Goal: Task Accomplishment & Management: Use online tool/utility

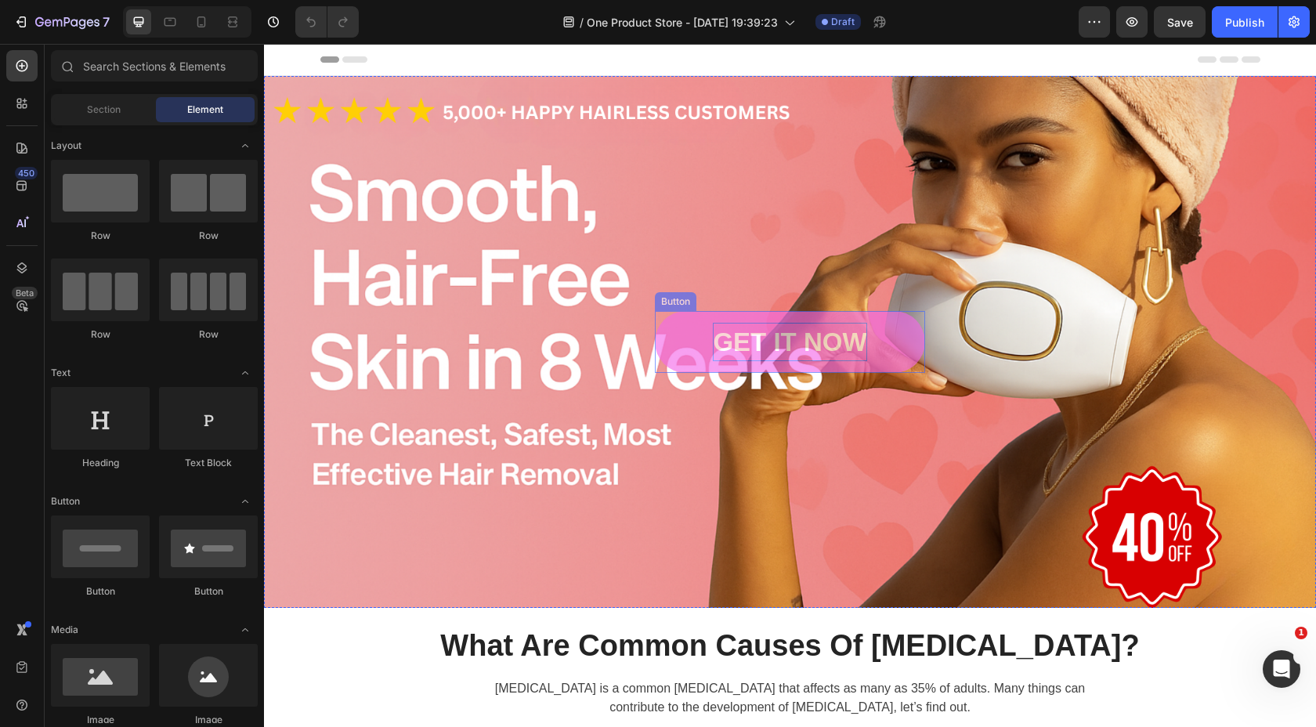
click at [832, 339] on div "GET IT NOW" at bounding box center [790, 342] width 154 height 39
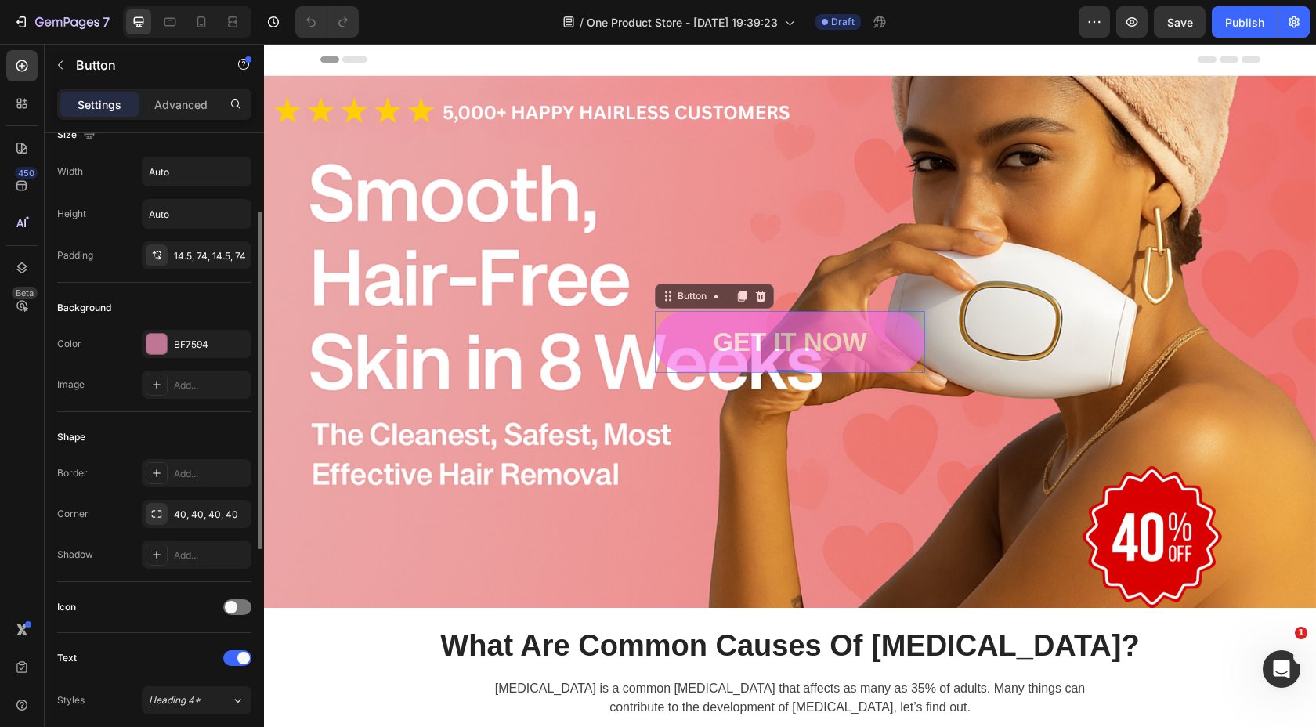
scroll to position [5, 0]
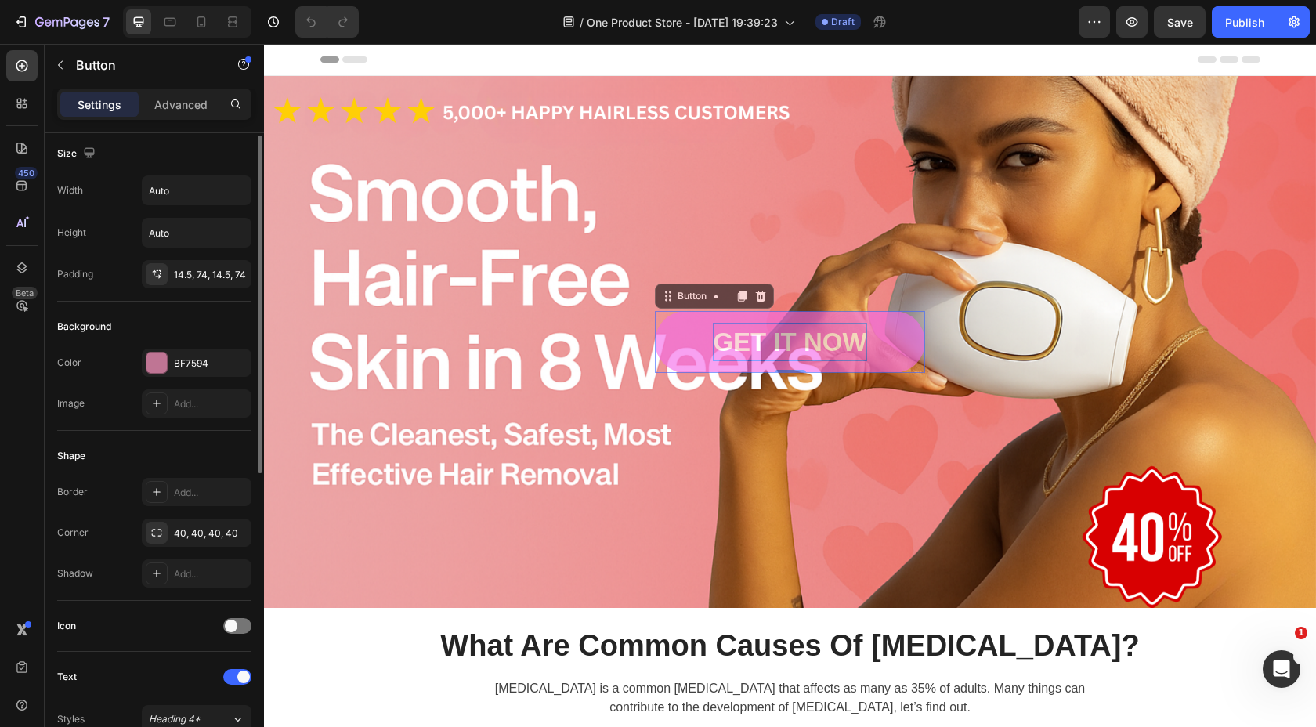
click at [787, 328] on div "GET IT NOW" at bounding box center [790, 342] width 154 height 39
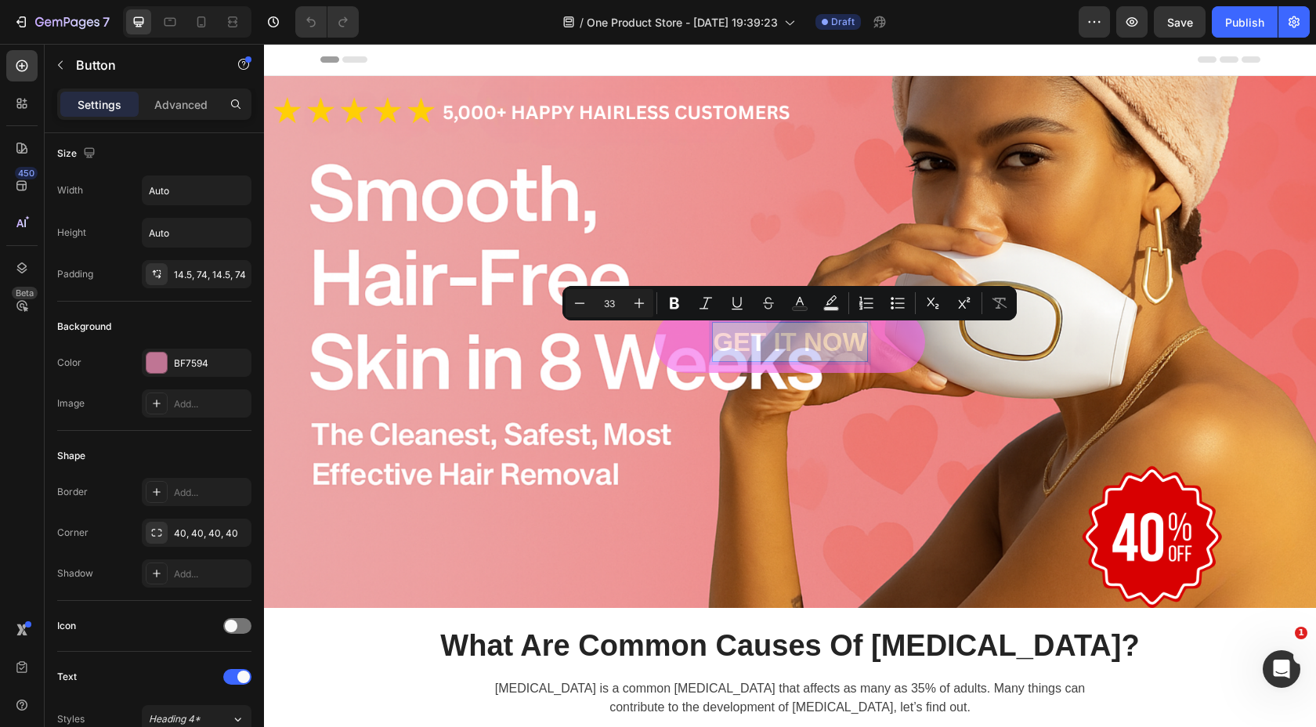
drag, startPoint x: 864, startPoint y: 345, endPoint x: 719, endPoint y: 347, distance: 144.9
click at [719, 347] on p "GET IT NOW" at bounding box center [790, 342] width 154 height 39
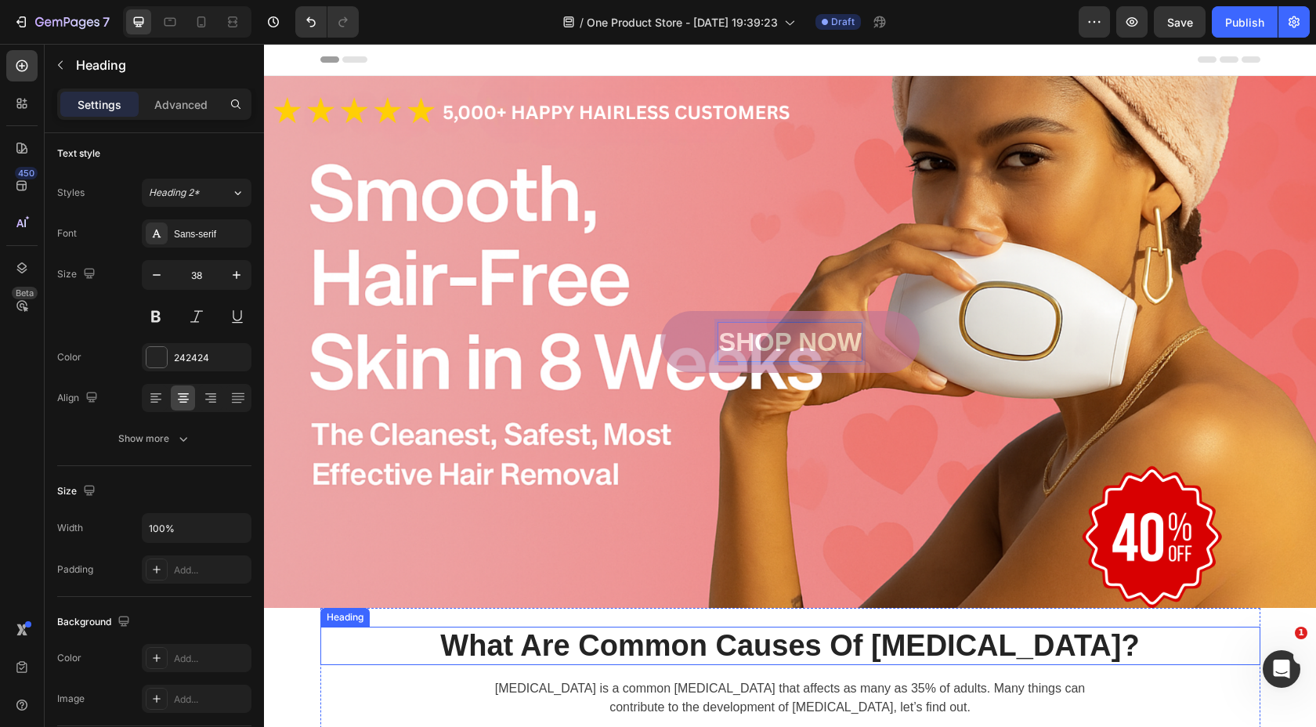
click at [406, 656] on p "What Are Common Causes Of [MEDICAL_DATA]?" at bounding box center [790, 646] width 937 height 36
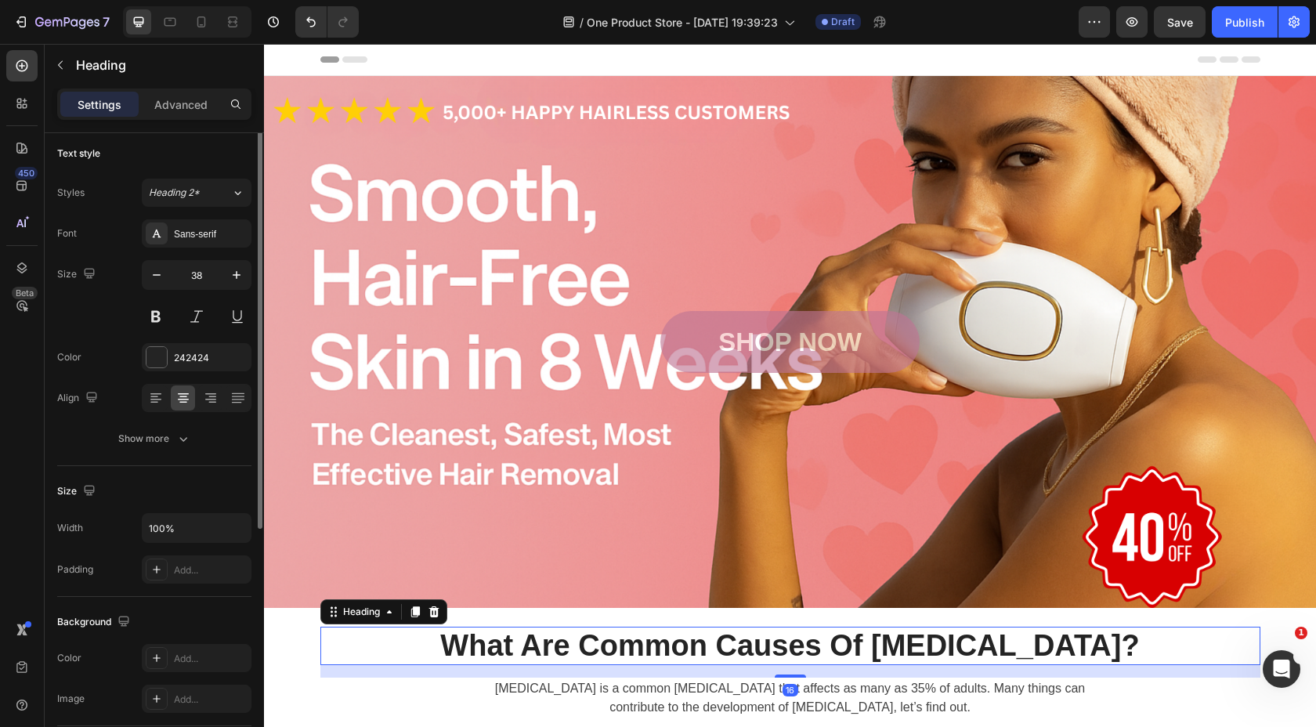
scroll to position [0, 0]
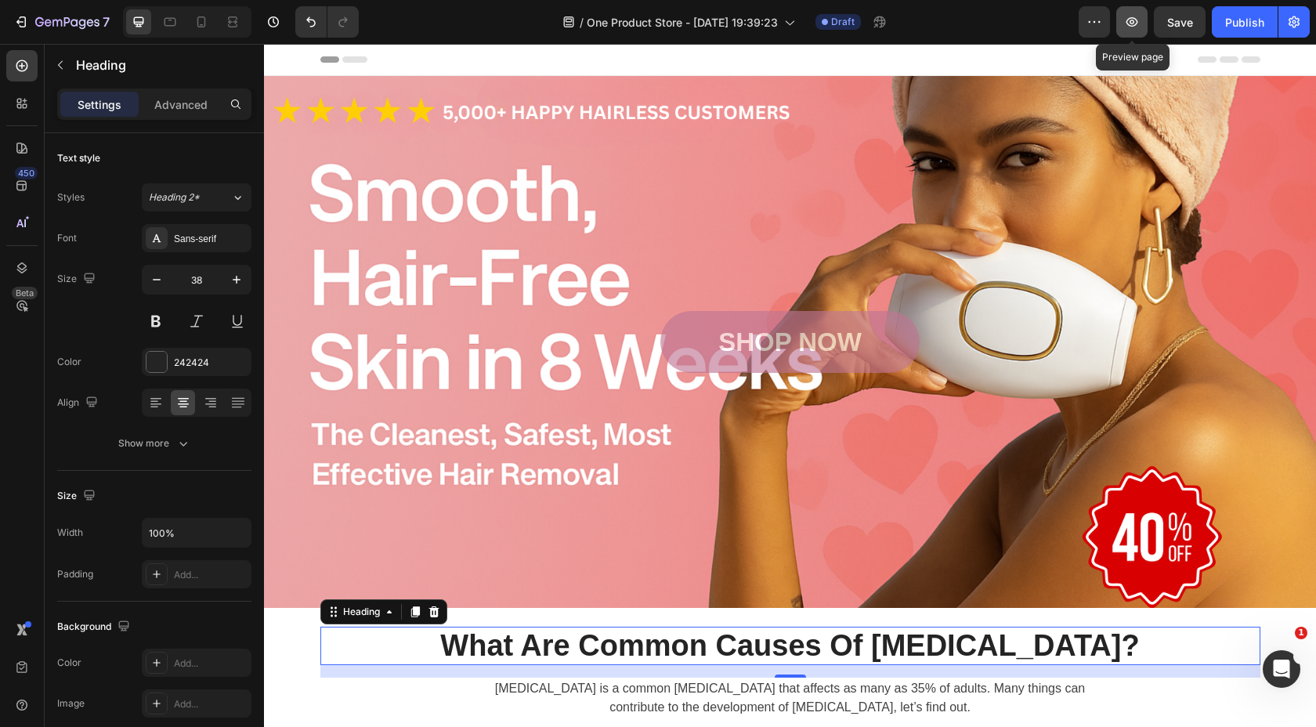
click at [1128, 35] on button "button" at bounding box center [1131, 21] width 31 height 31
click at [173, 31] on div at bounding box center [169, 21] width 25 height 25
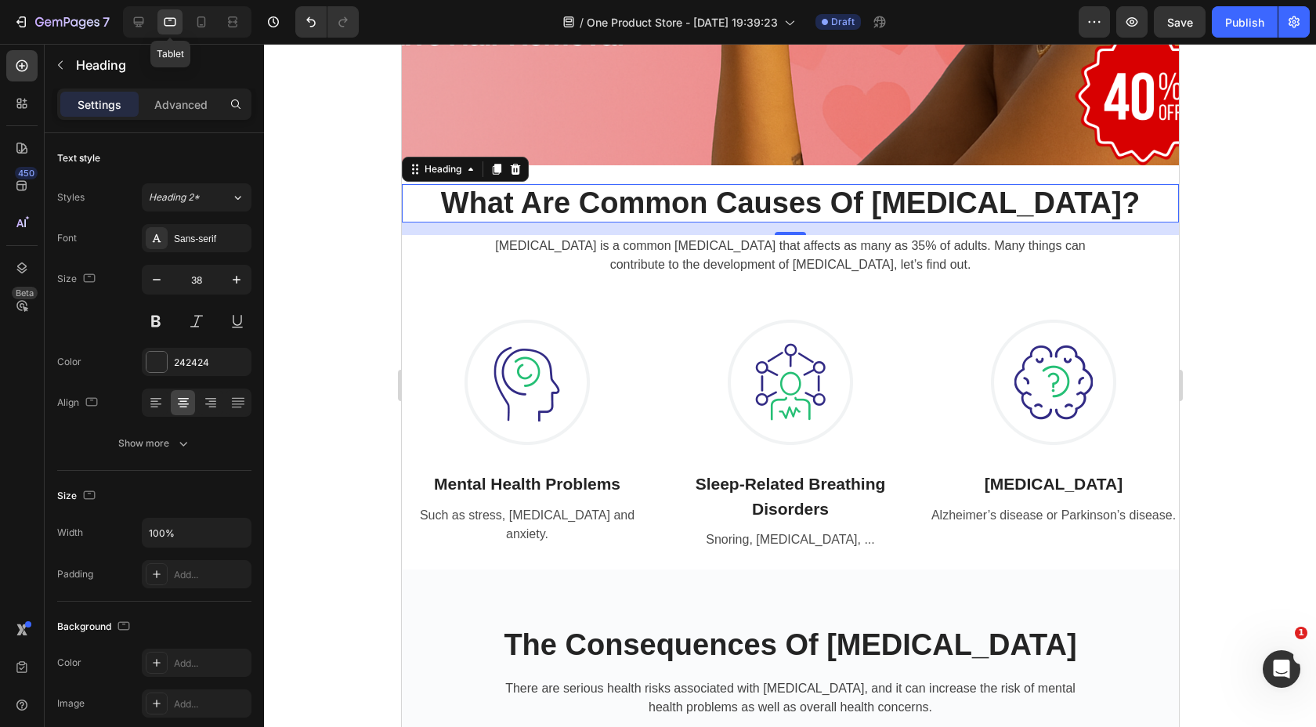
scroll to position [513, 0]
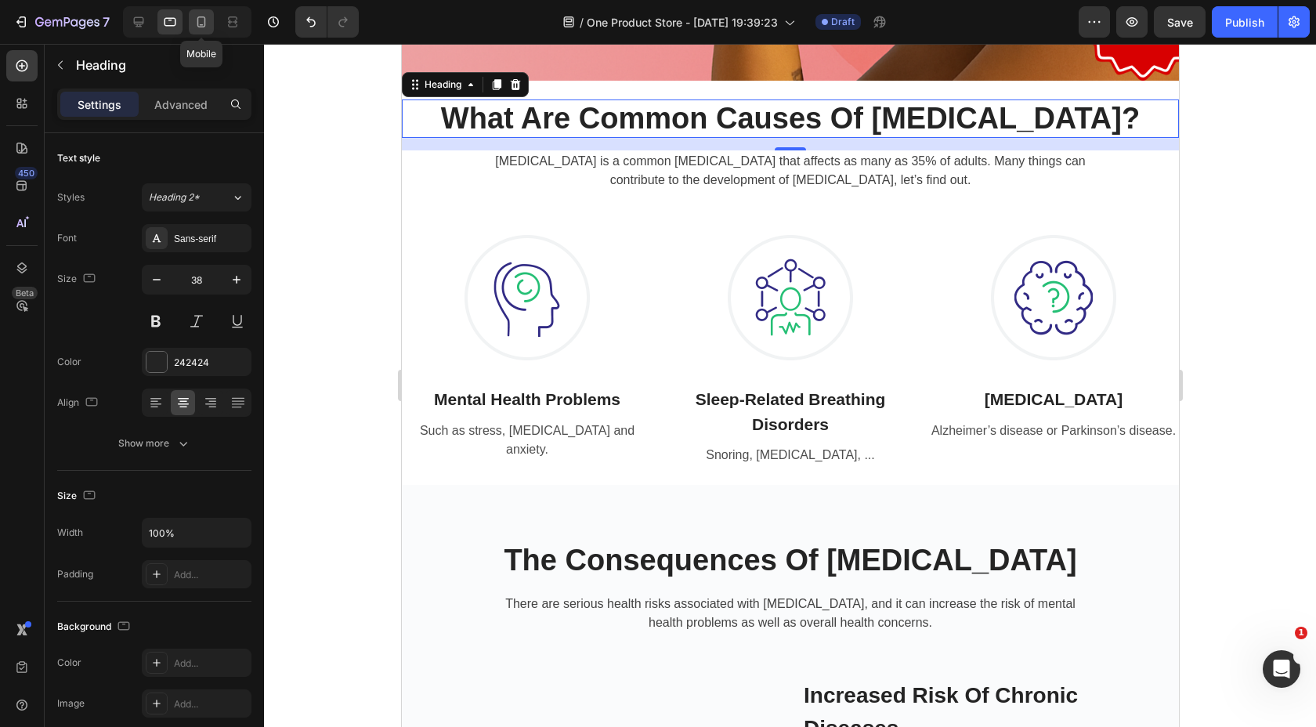
click at [191, 23] on div at bounding box center [201, 21] width 25 height 25
type input "33"
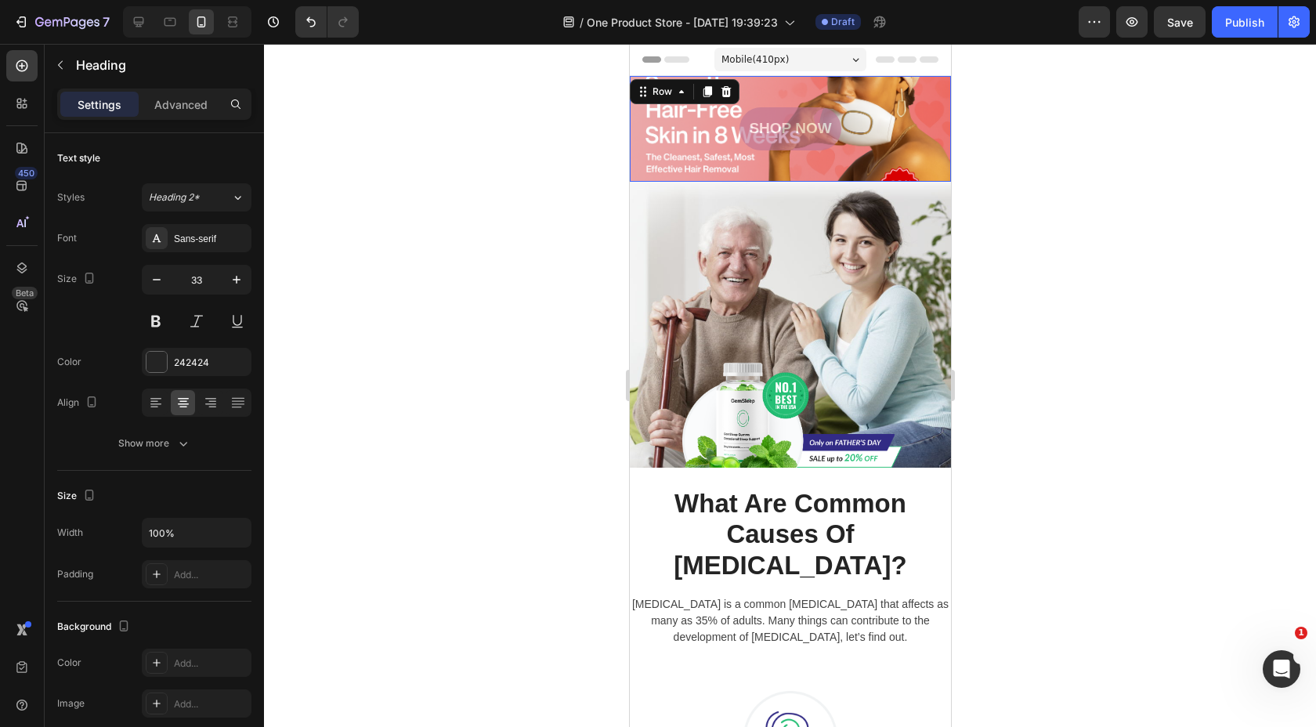
click at [699, 113] on div "SHOP NOW Button Row 0" at bounding box center [789, 129] width 321 height 106
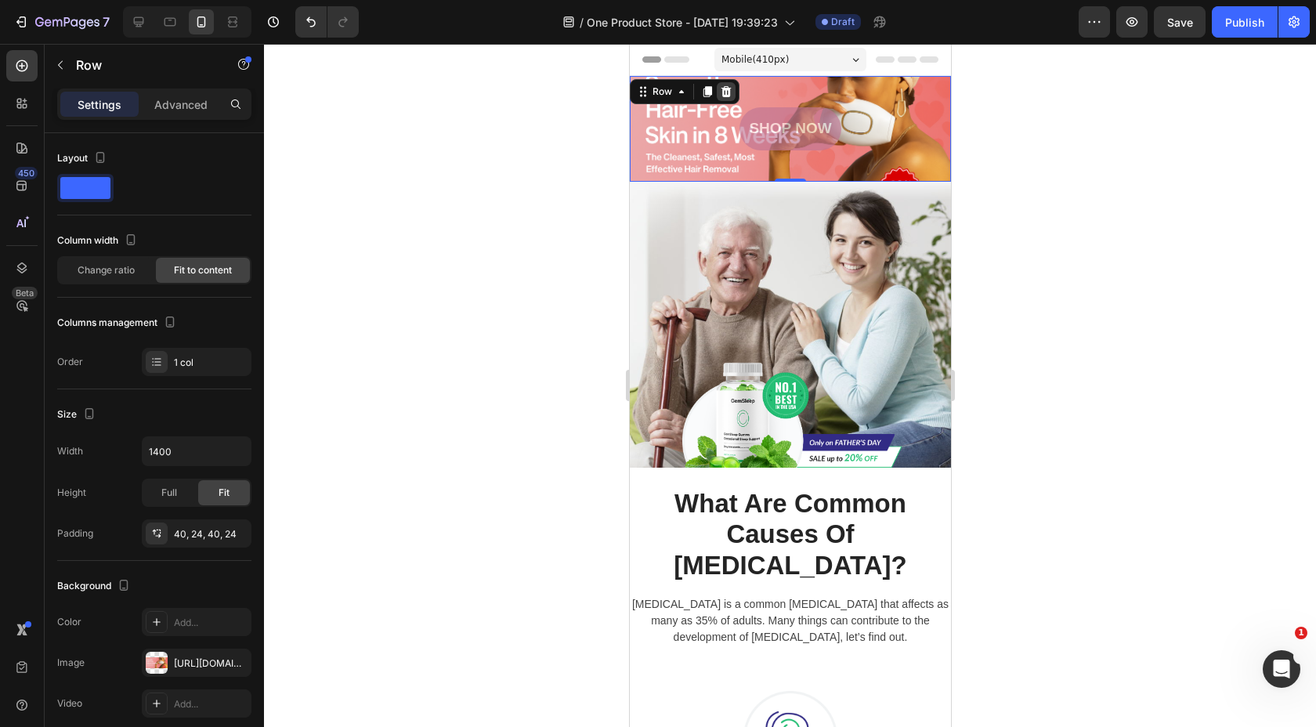
click at [721, 97] on icon at bounding box center [725, 91] width 13 height 13
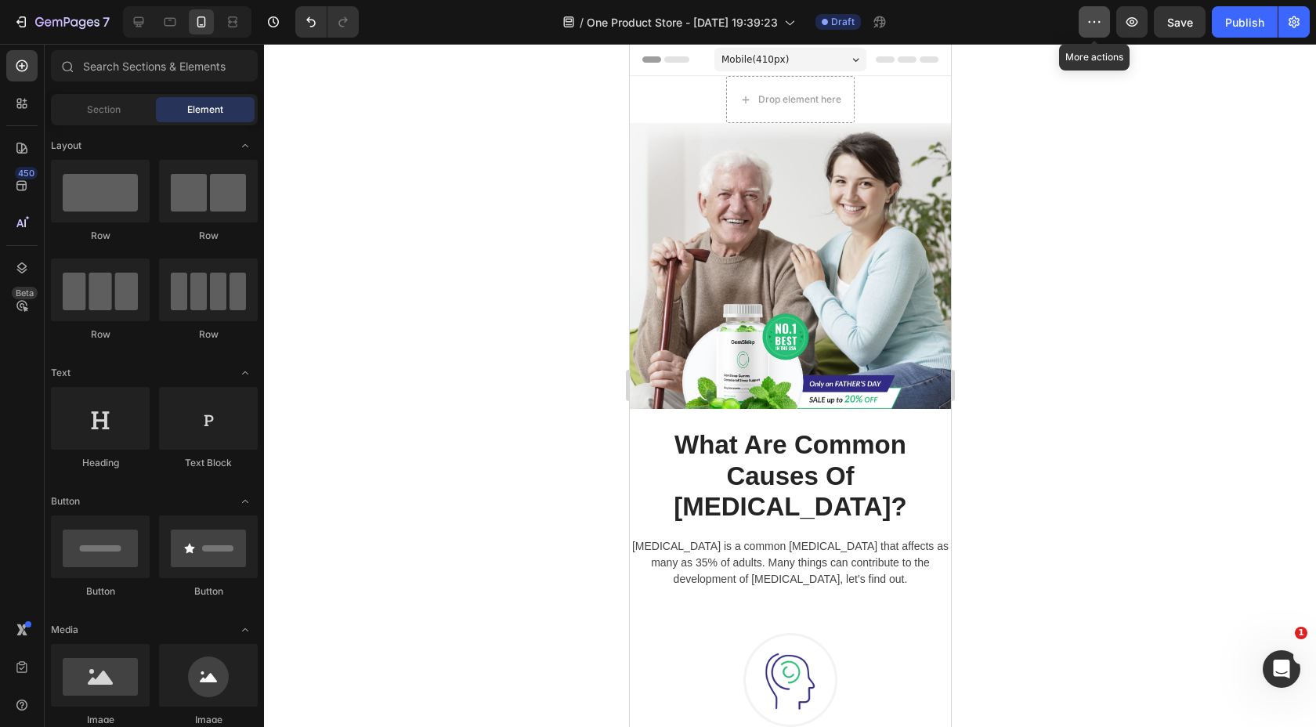
click at [1104, 25] on button "button" at bounding box center [1093, 21] width 31 height 31
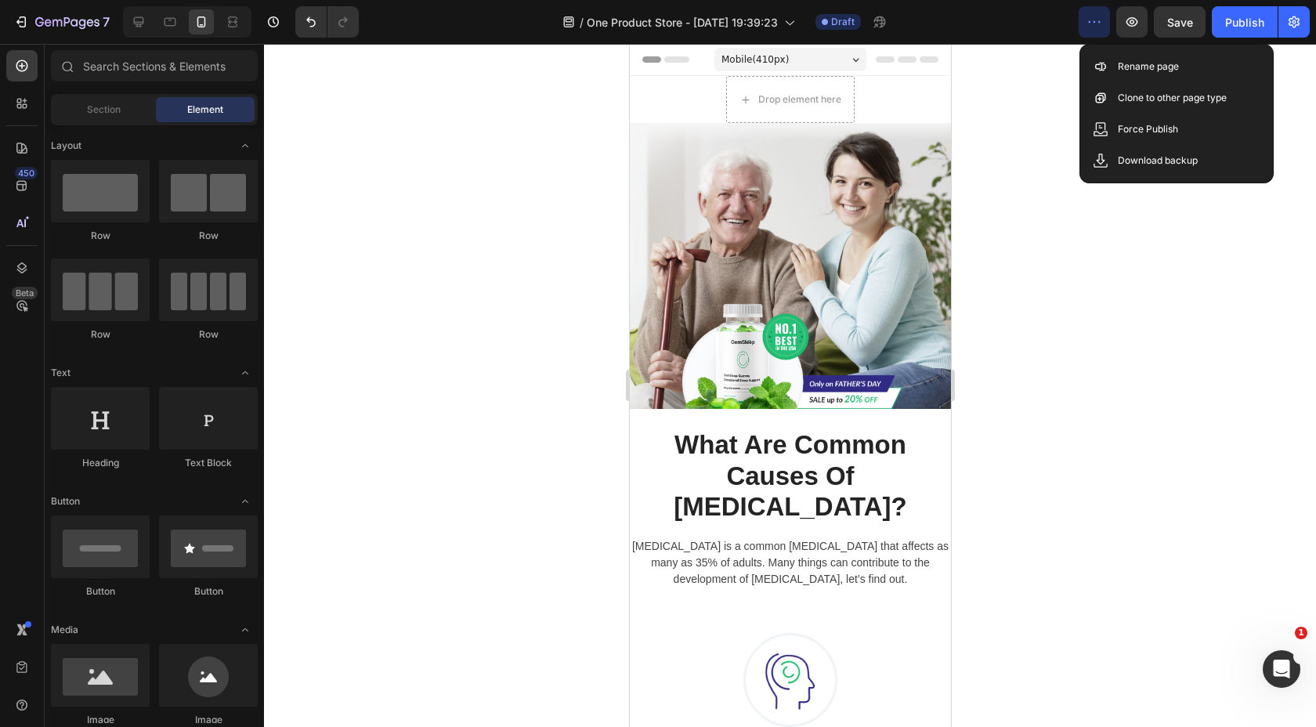
click at [1039, 237] on div at bounding box center [790, 385] width 1052 height 683
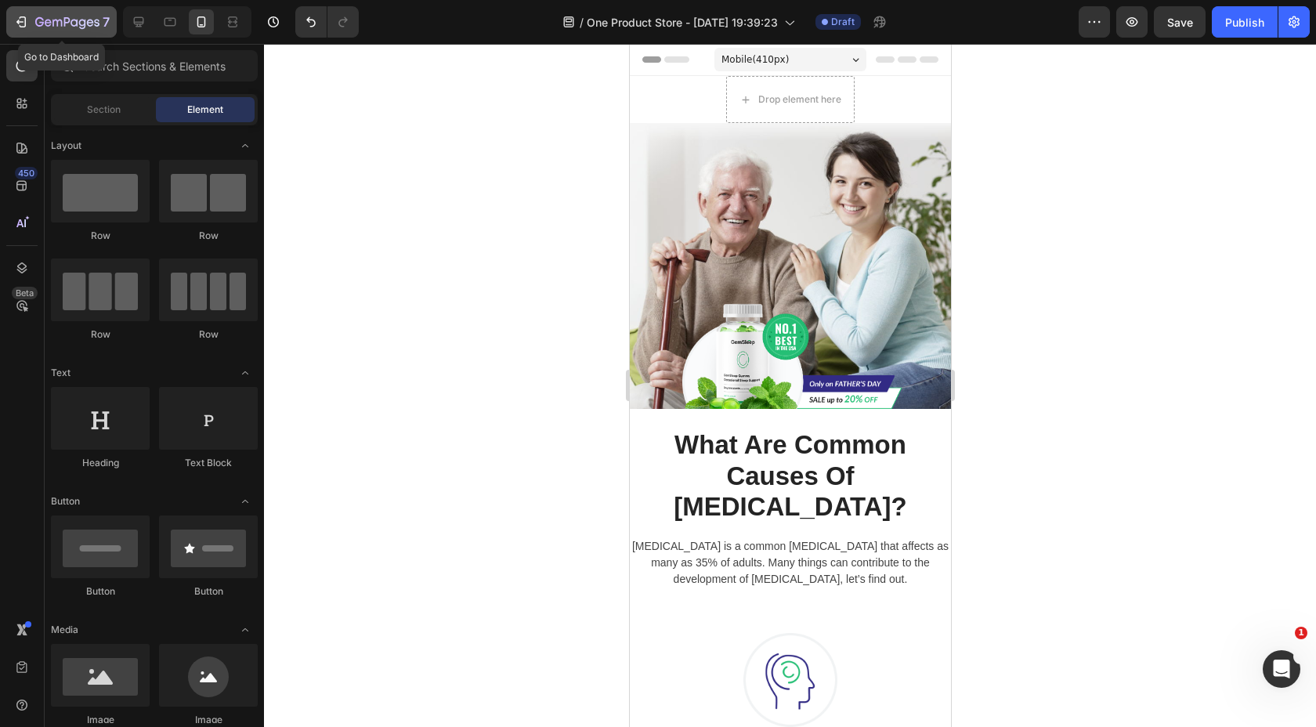
click at [13, 27] on icon "button" at bounding box center [21, 22] width 16 height 16
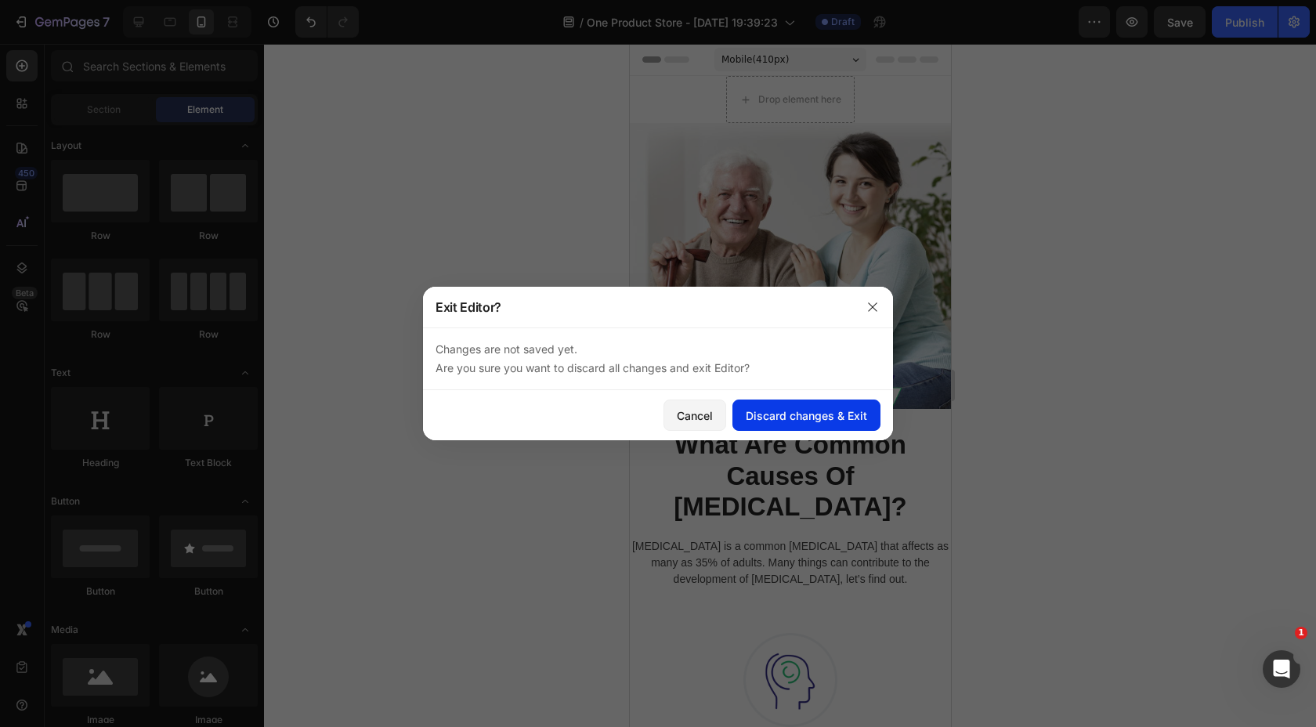
click at [793, 411] on div "Discard changes & Exit" at bounding box center [806, 415] width 121 height 16
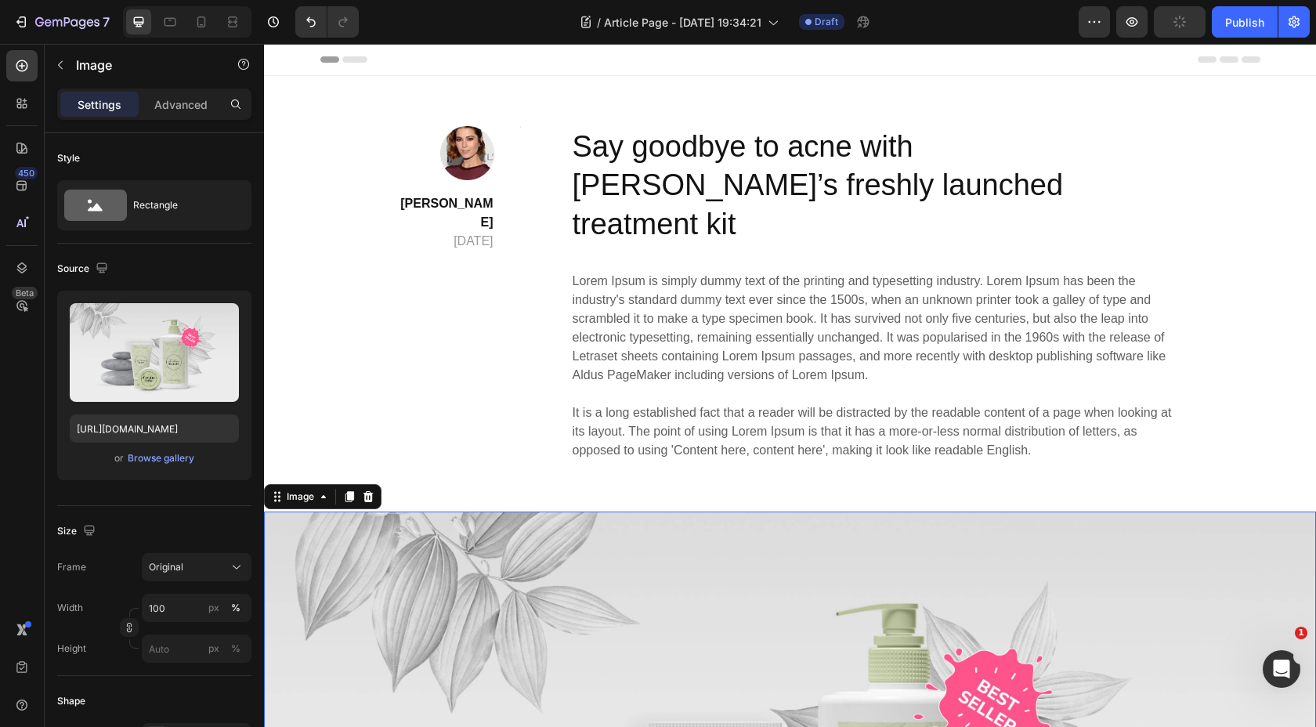
click at [192, 460] on div "Browse gallery" at bounding box center [161, 458] width 67 height 14
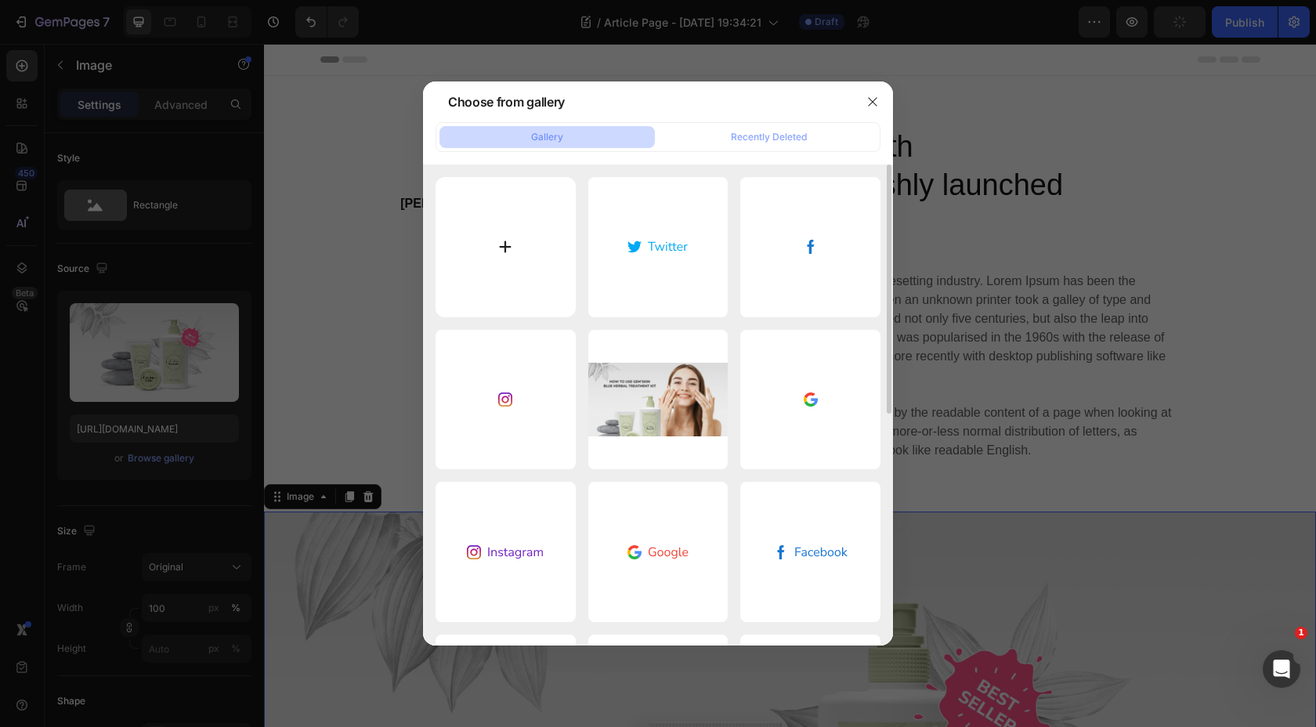
click at [532, 267] on input "file" at bounding box center [505, 247] width 140 height 140
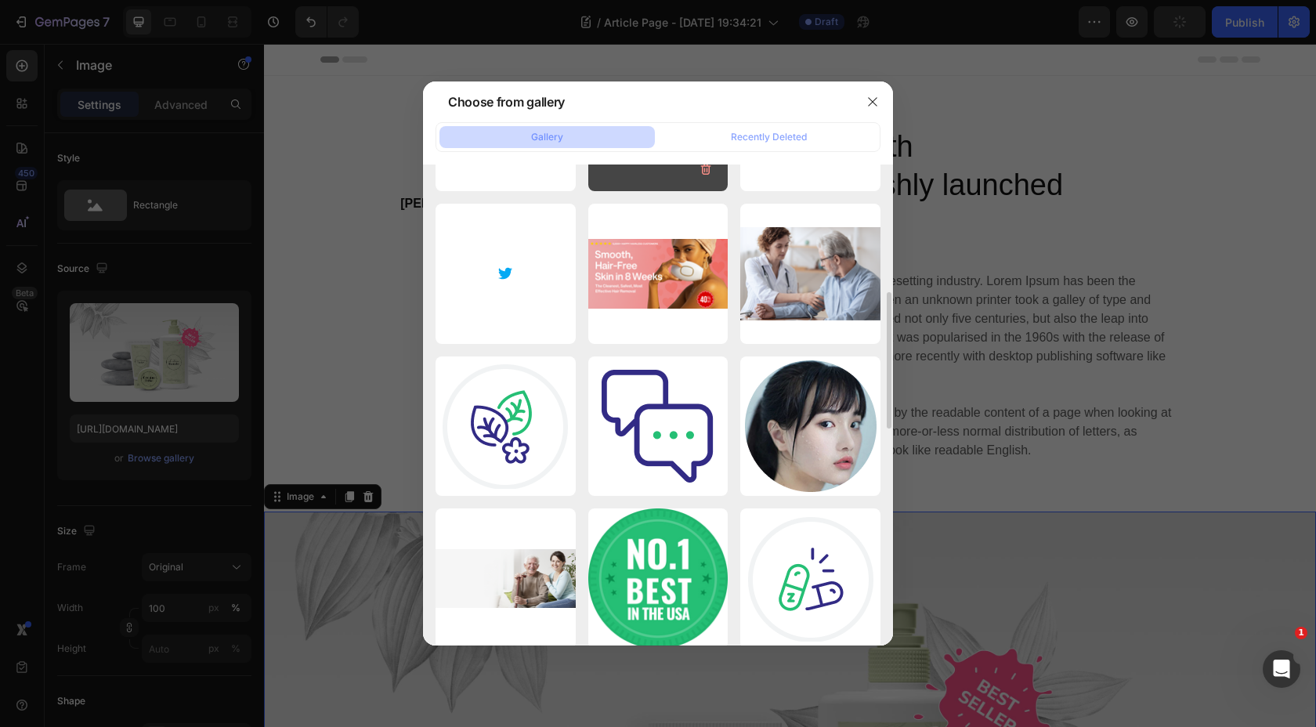
scroll to position [436, 0]
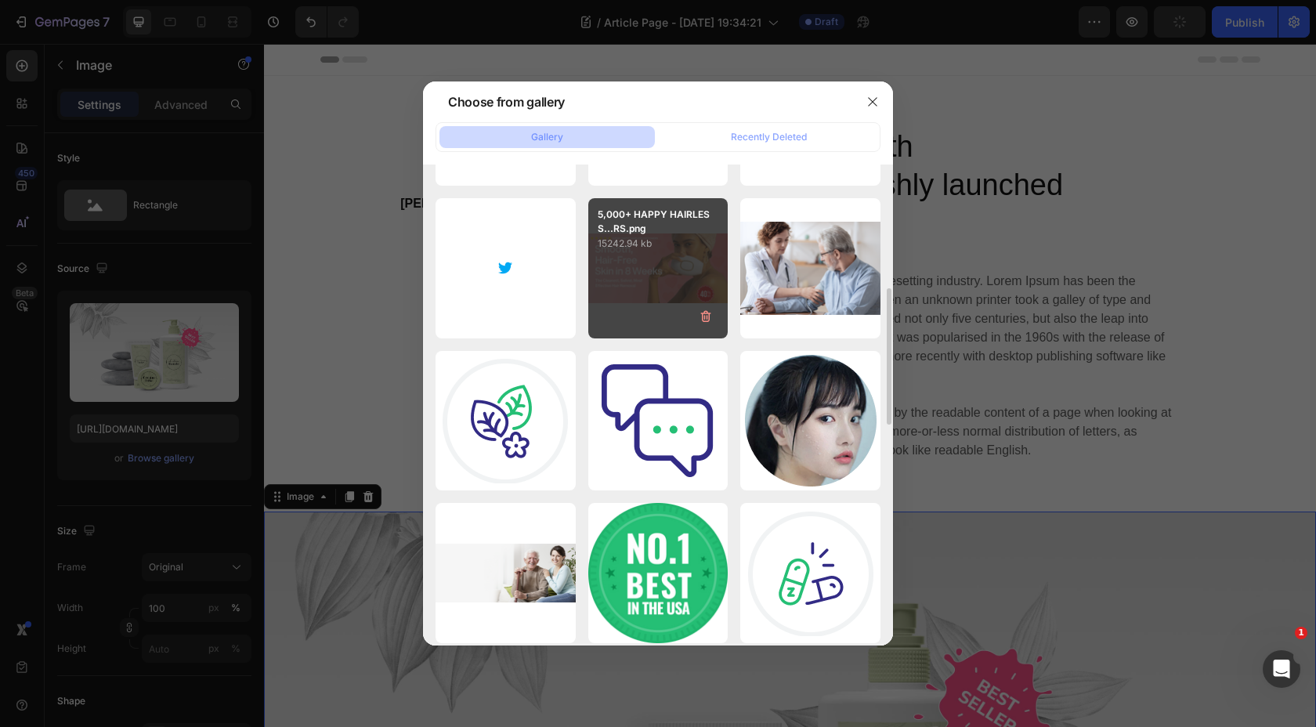
click at [676, 327] on div "5,000+ HAPPY HAIRLESS...RS.png 15242.94 kb" at bounding box center [658, 268] width 140 height 140
type input "[URL][DOMAIN_NAME]"
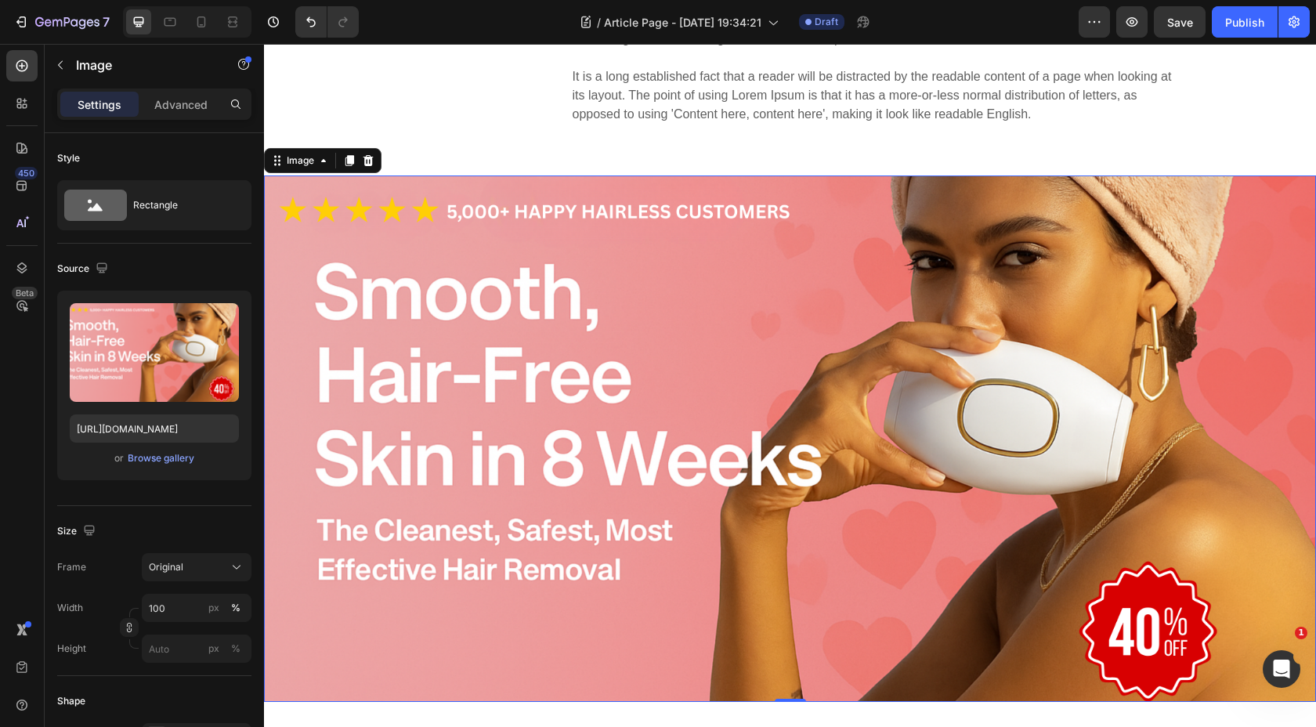
scroll to position [312, 0]
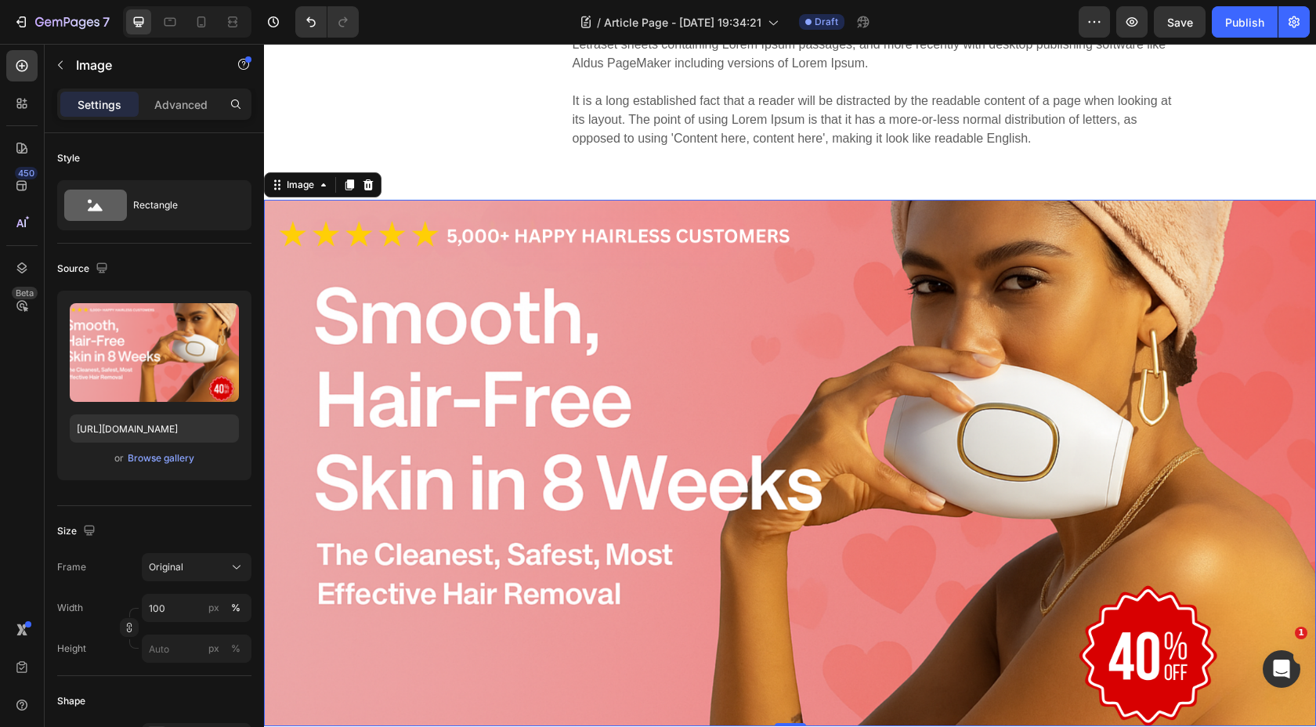
click at [786, 339] on img at bounding box center [790, 463] width 1052 height 526
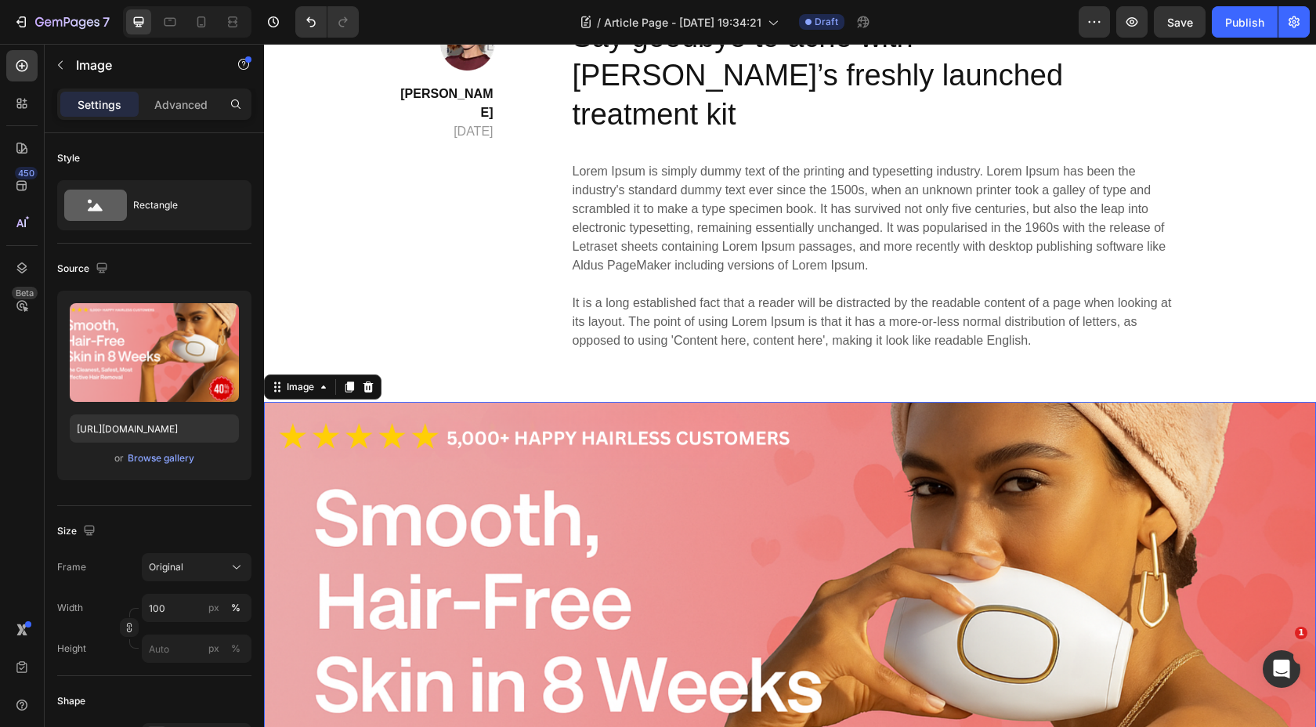
scroll to position [0, 0]
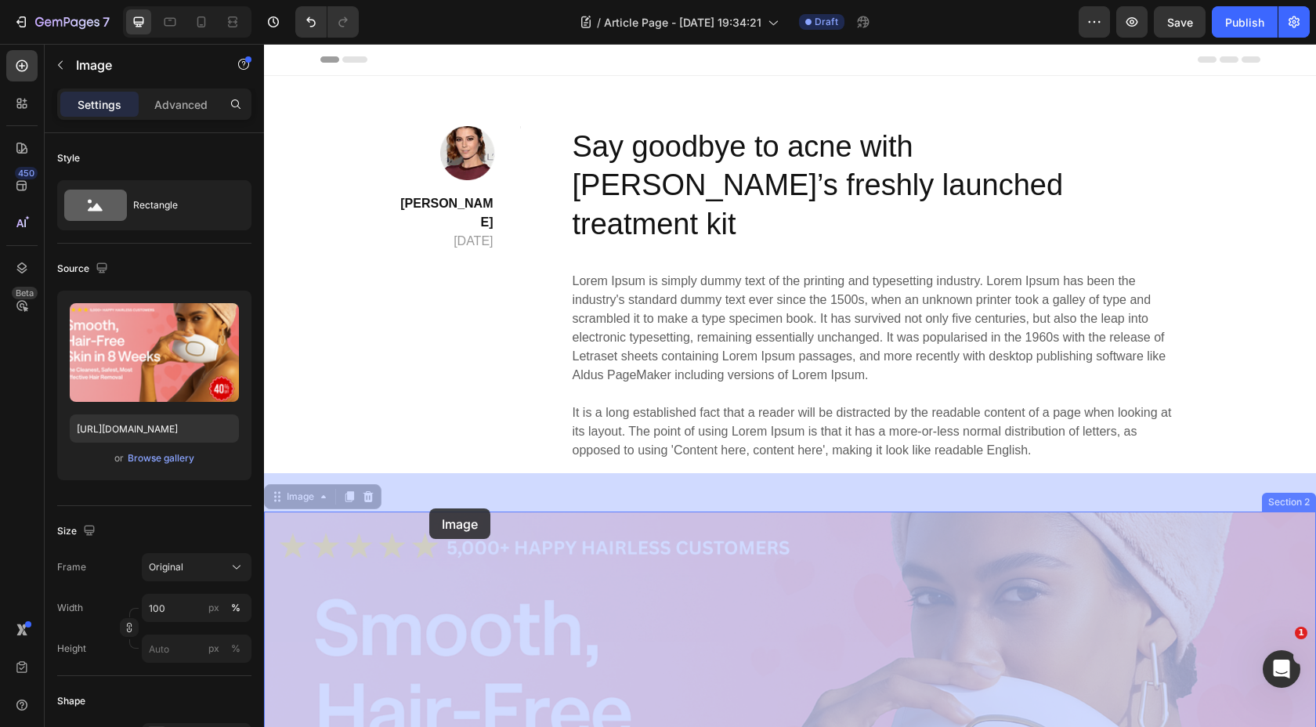
drag, startPoint x: 607, startPoint y: 533, endPoint x: 437, endPoint y: 512, distance: 171.2
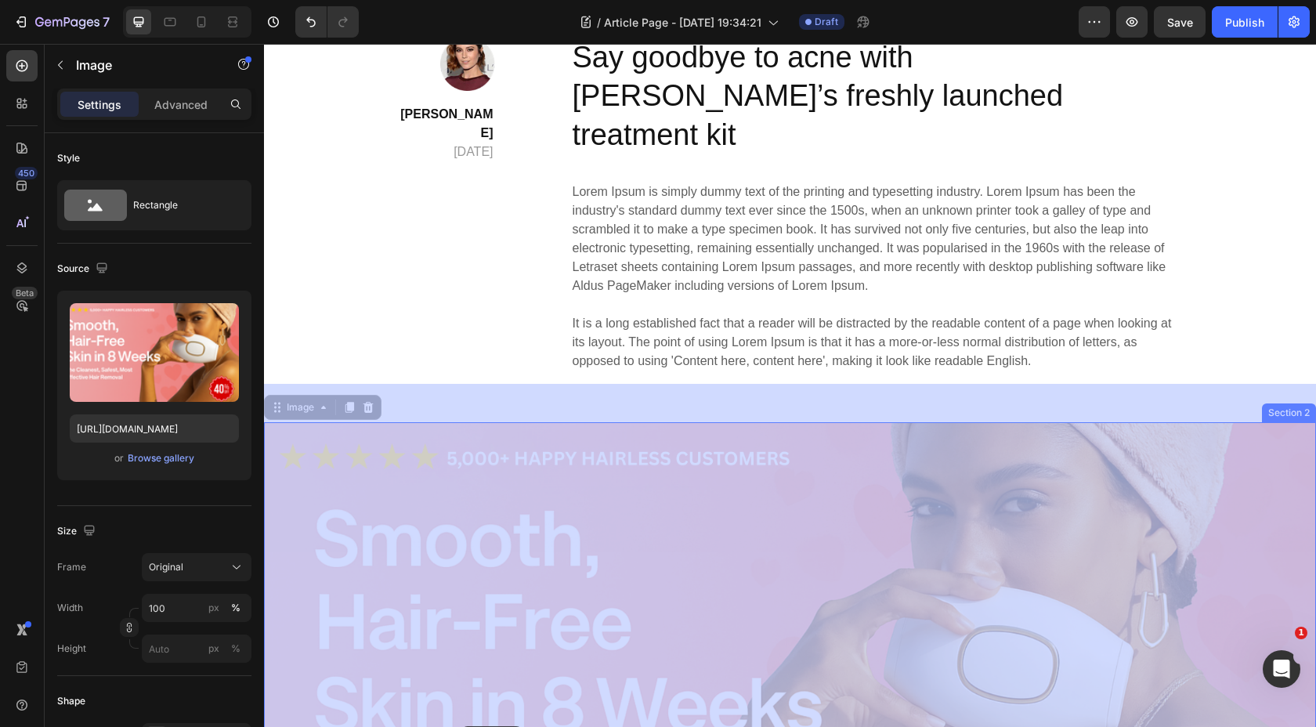
scroll to position [158, 0]
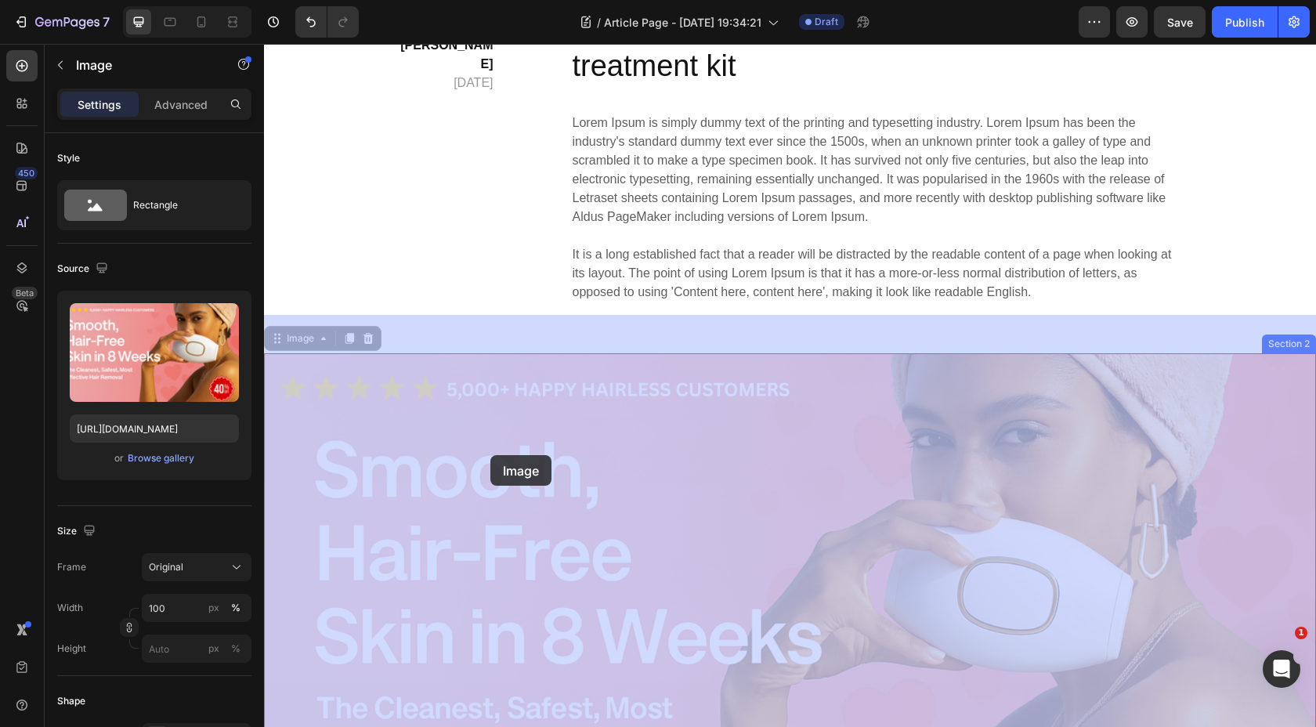
drag, startPoint x: 502, startPoint y: 578, endPoint x: 490, endPoint y: 455, distance: 123.5
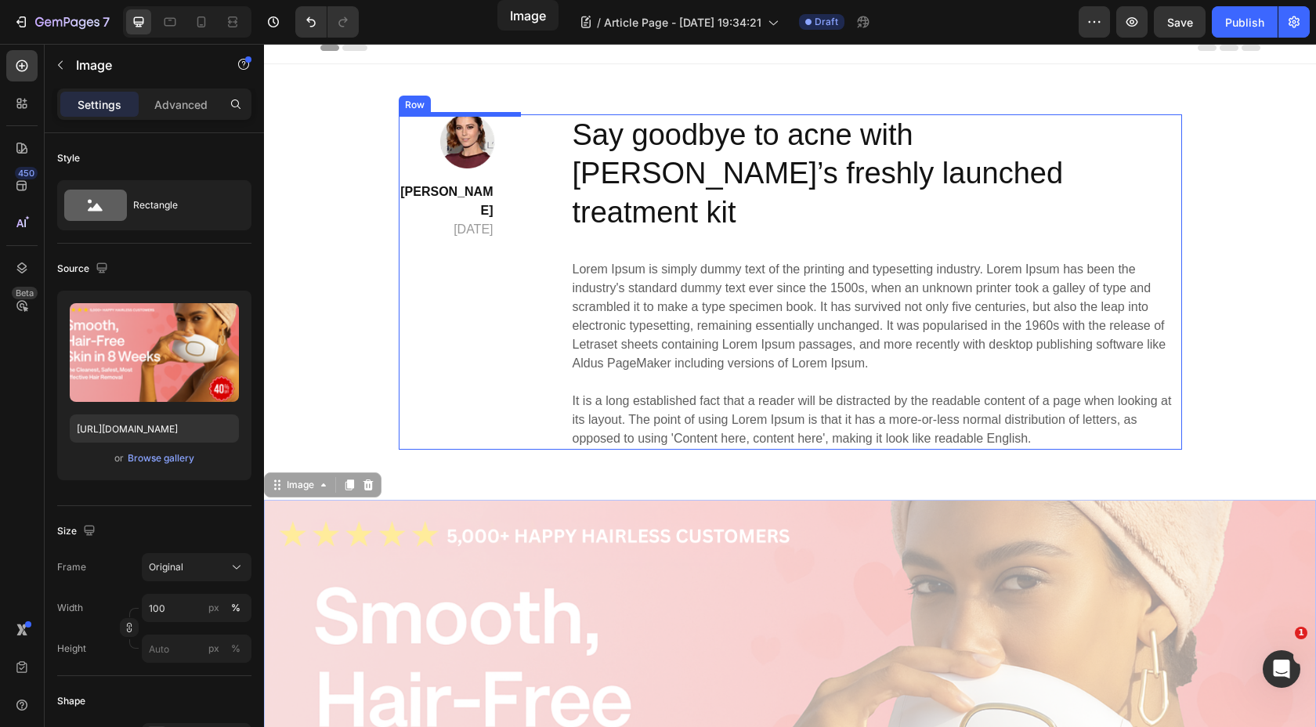
scroll to position [0, 0]
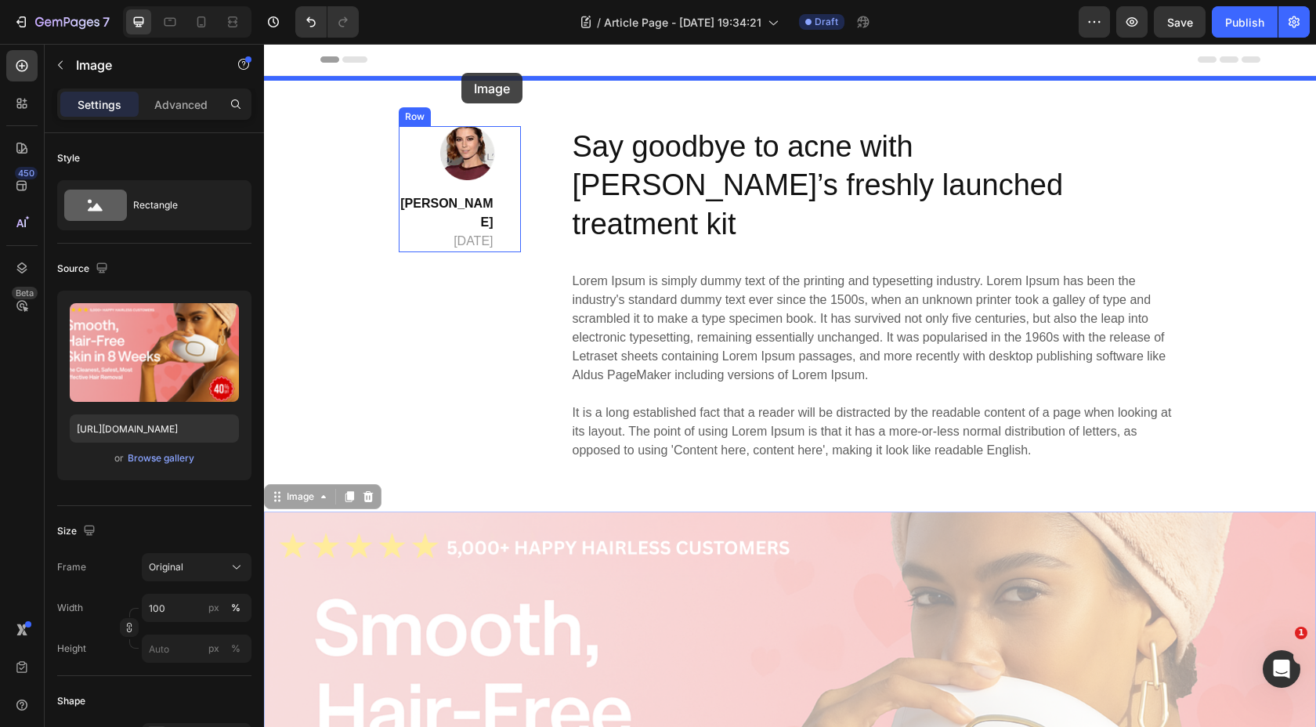
drag, startPoint x: 490, startPoint y: 455, endPoint x: 461, endPoint y: 73, distance: 383.3
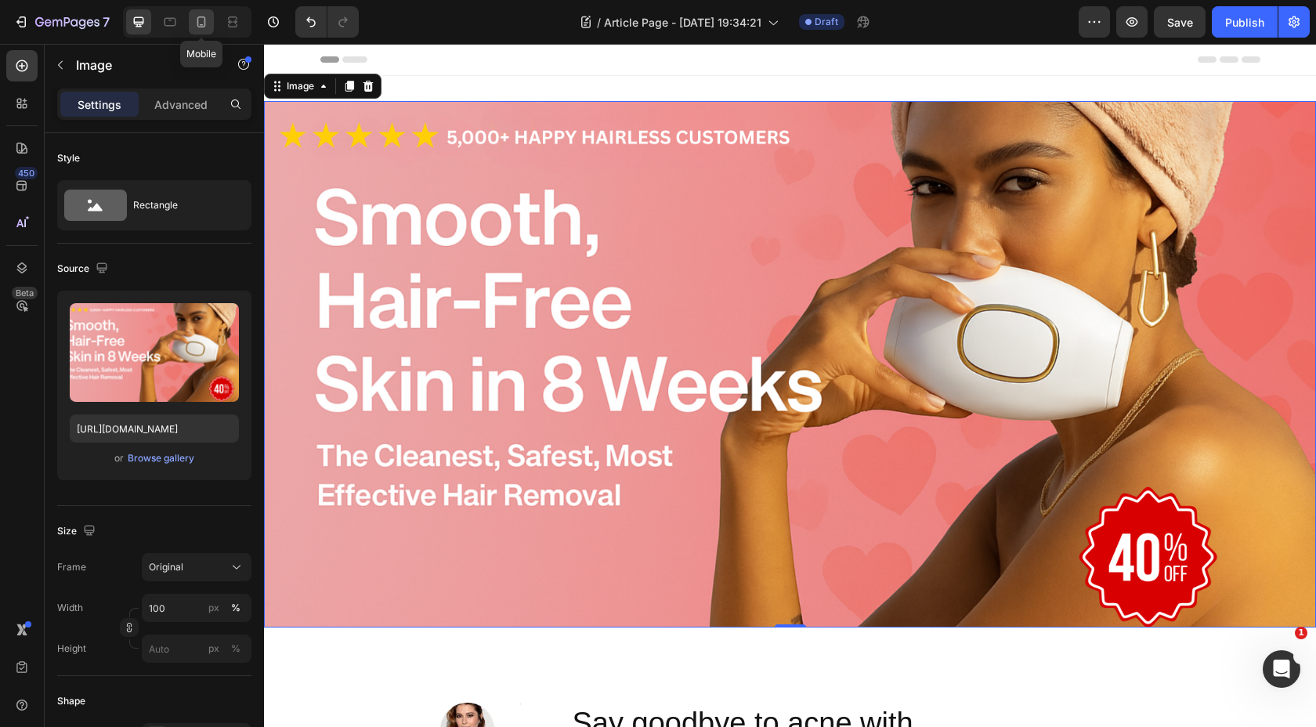
click at [207, 25] on icon at bounding box center [201, 22] width 16 height 16
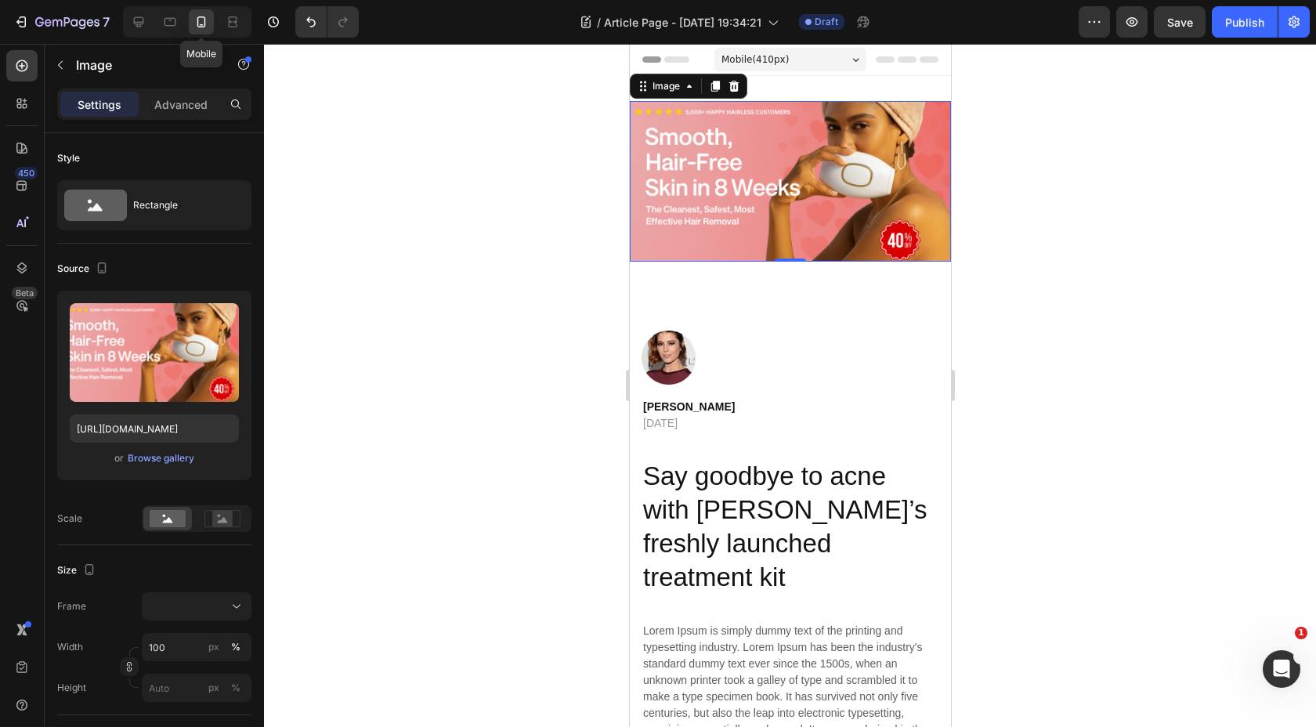
scroll to position [2, 0]
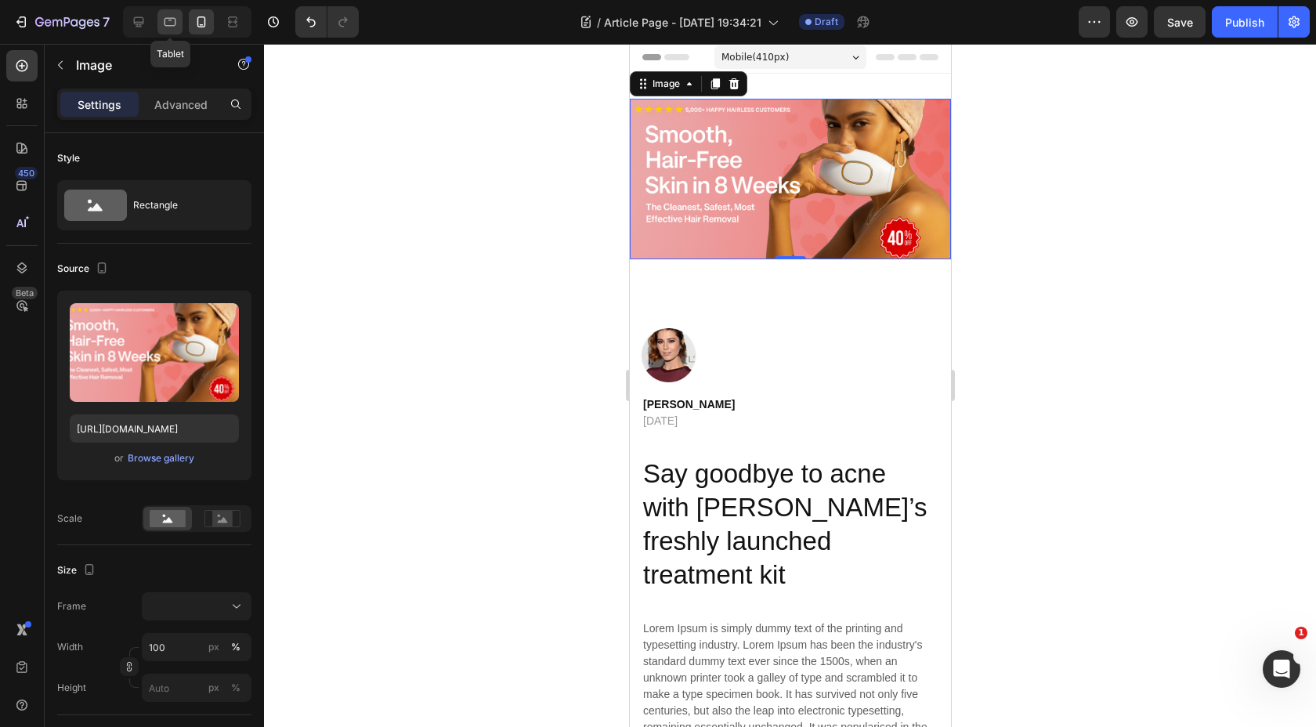
click at [172, 26] on icon at bounding box center [170, 22] width 12 height 9
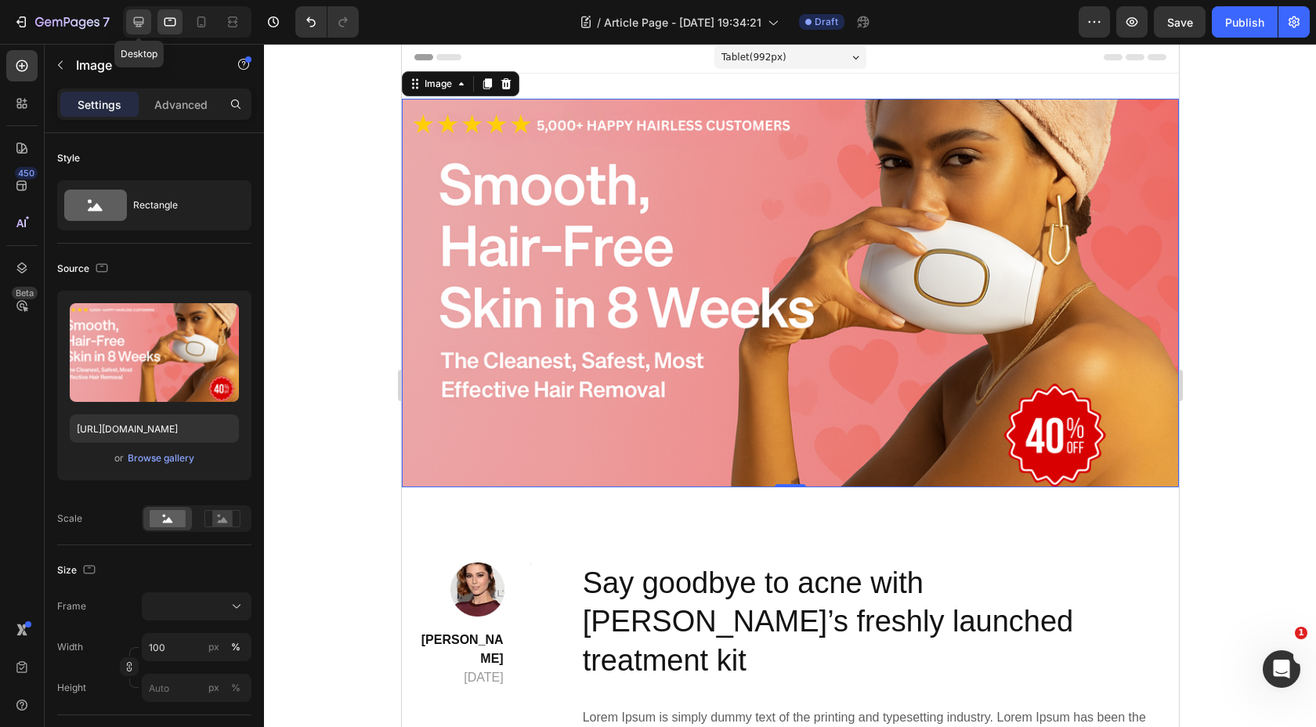
click at [145, 23] on icon at bounding box center [139, 22] width 16 height 16
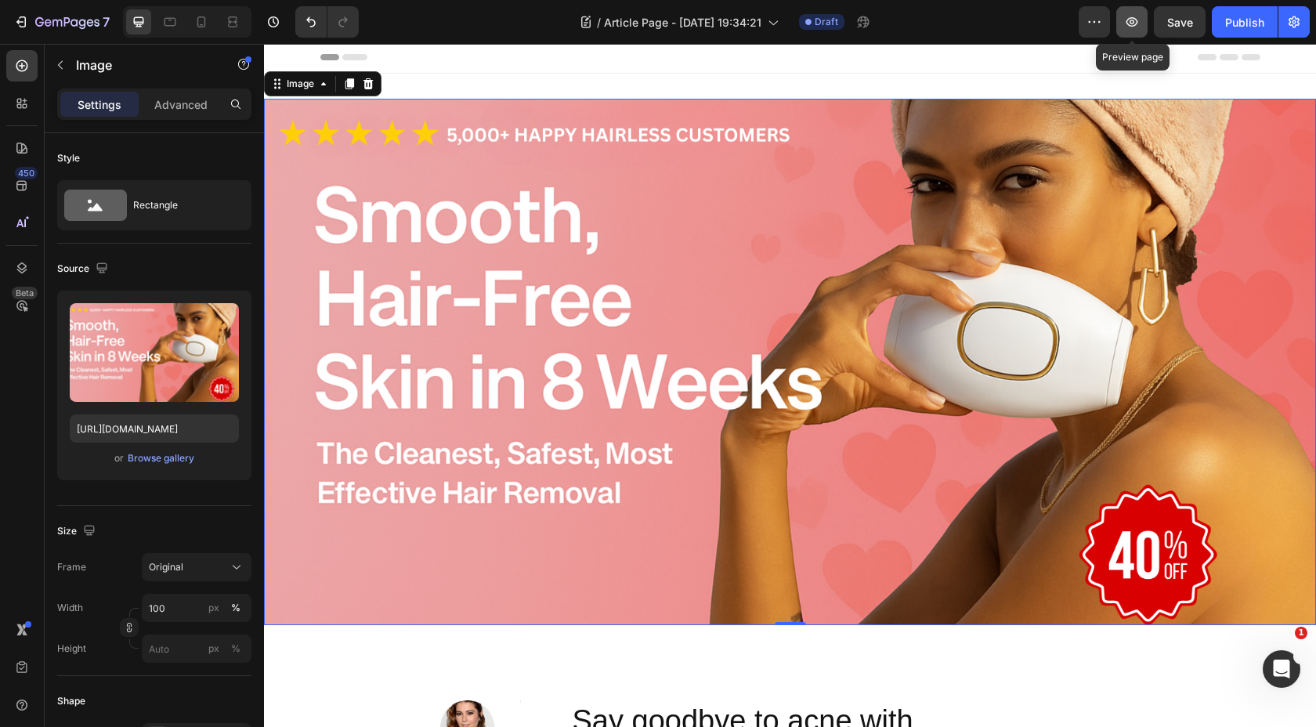
click at [1132, 27] on icon "button" at bounding box center [1132, 22] width 16 height 16
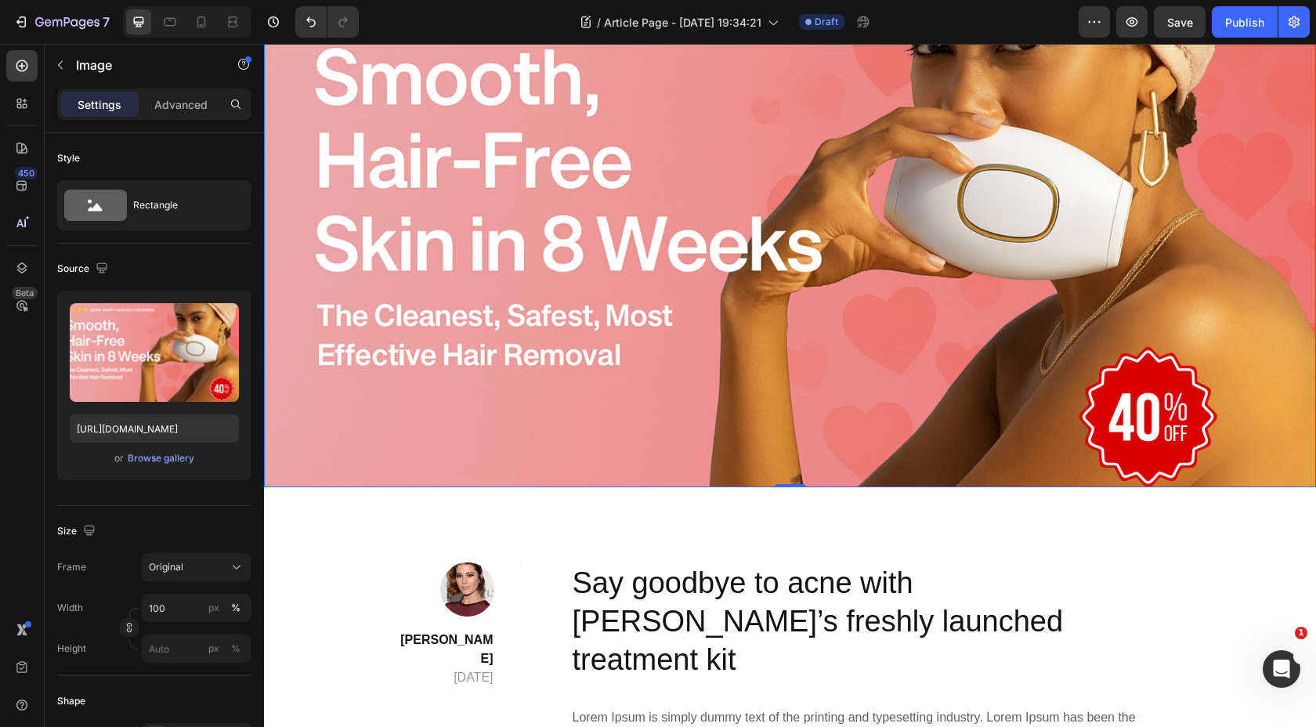
scroll to position [145, 0]
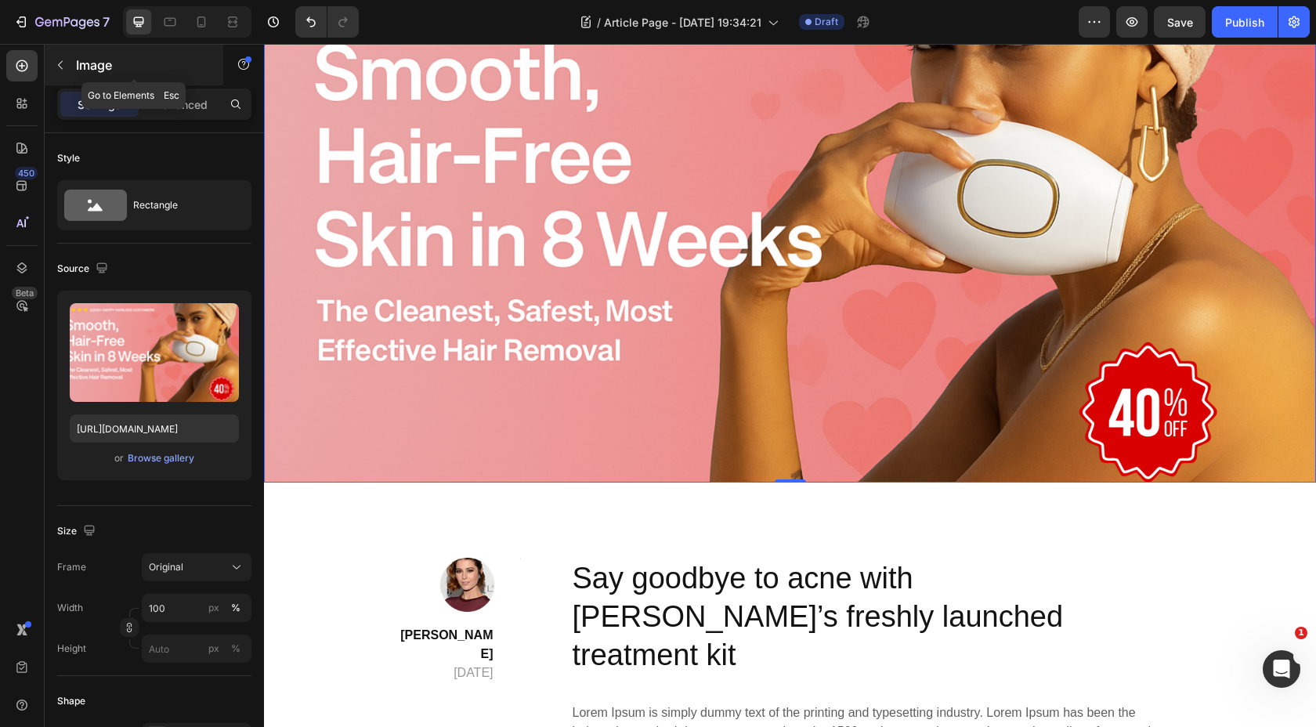
click at [78, 62] on p "Image" at bounding box center [142, 65] width 133 height 19
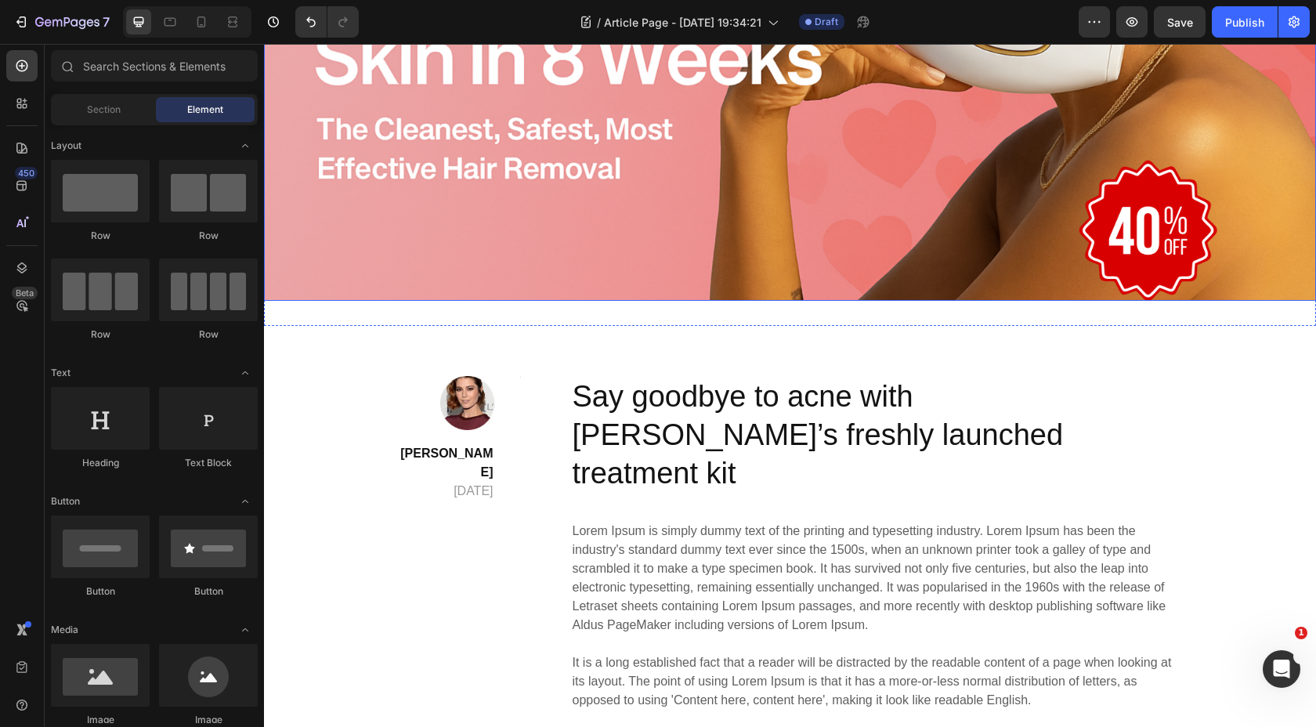
scroll to position [327, 0]
click at [707, 239] on img at bounding box center [790, 37] width 1052 height 526
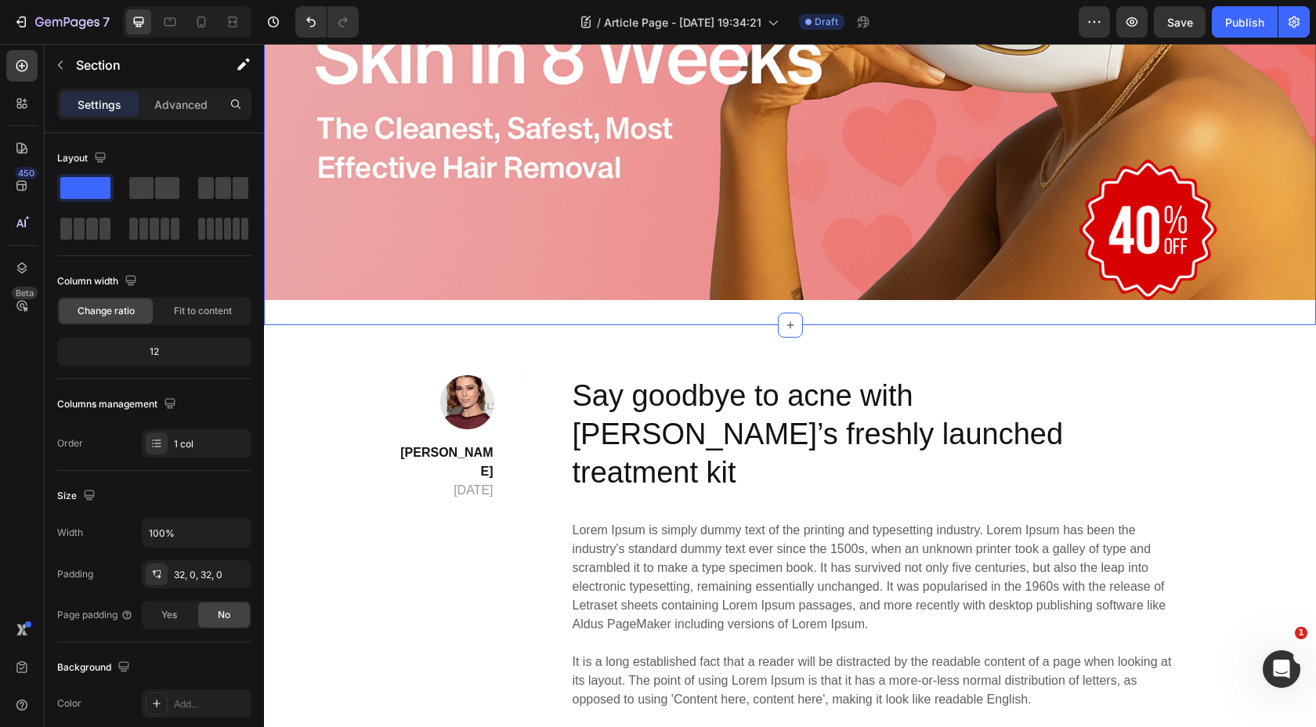
click at [805, 320] on div "Image Section 1 Create Theme Section AI Content Write with GemAI What would you…" at bounding box center [790, 37] width 1052 height 576
click at [811, 316] on div "Image Section 1 Create Theme Section AI Content Write with GemAI What would you…" at bounding box center [790, 37] width 1052 height 576
click at [793, 323] on icon at bounding box center [790, 325] width 13 height 13
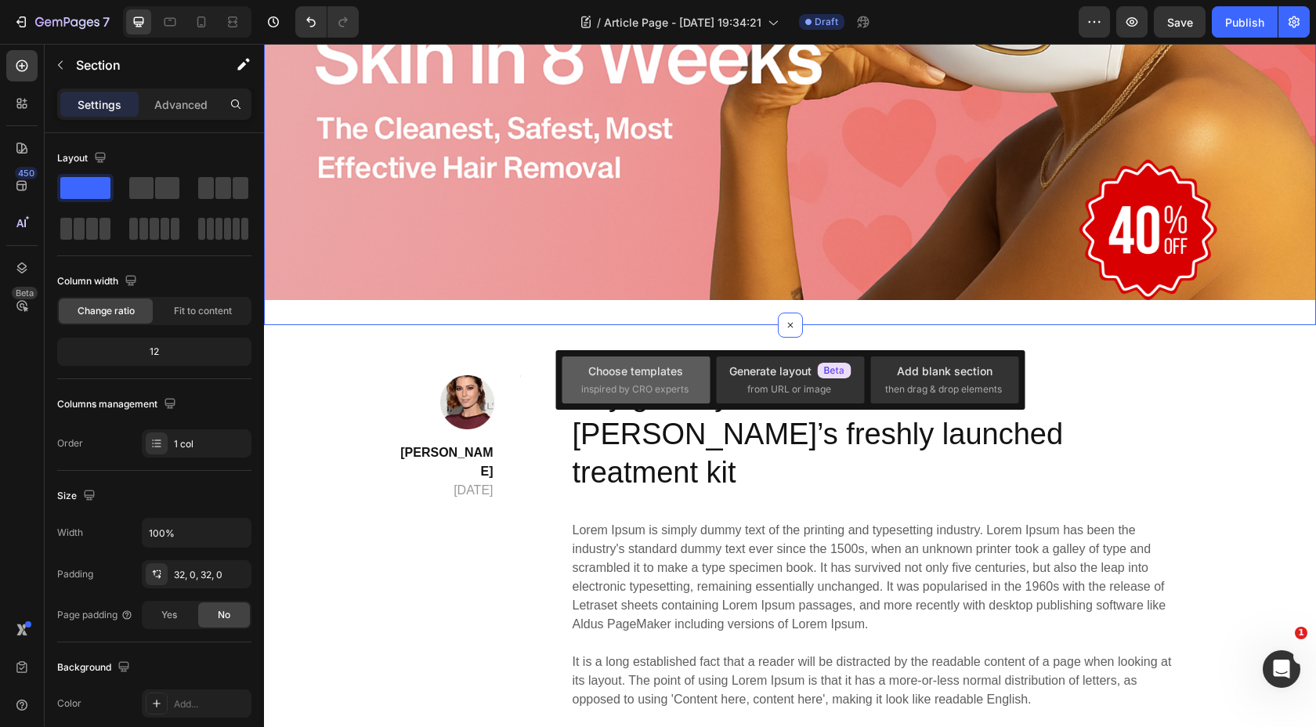
click at [679, 374] on div "Choose templates" at bounding box center [635, 371] width 95 height 16
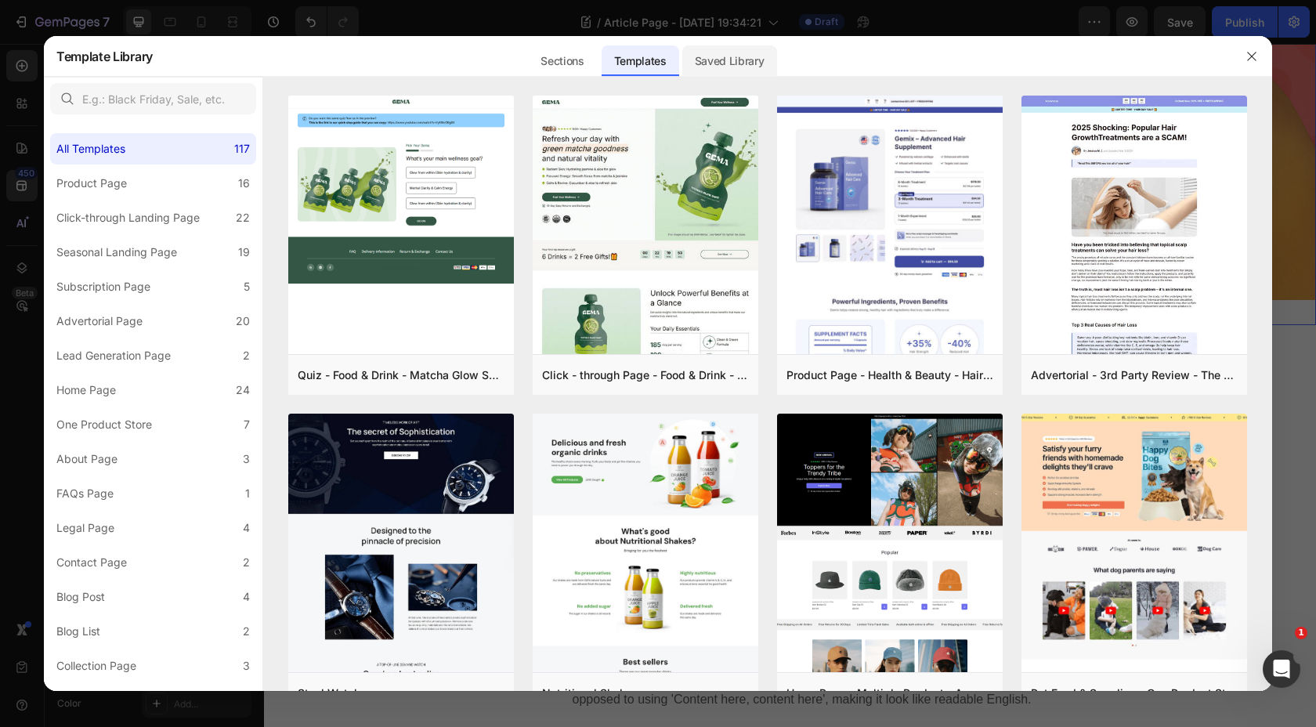
click at [716, 65] on div "Saved Library" at bounding box center [729, 60] width 95 height 31
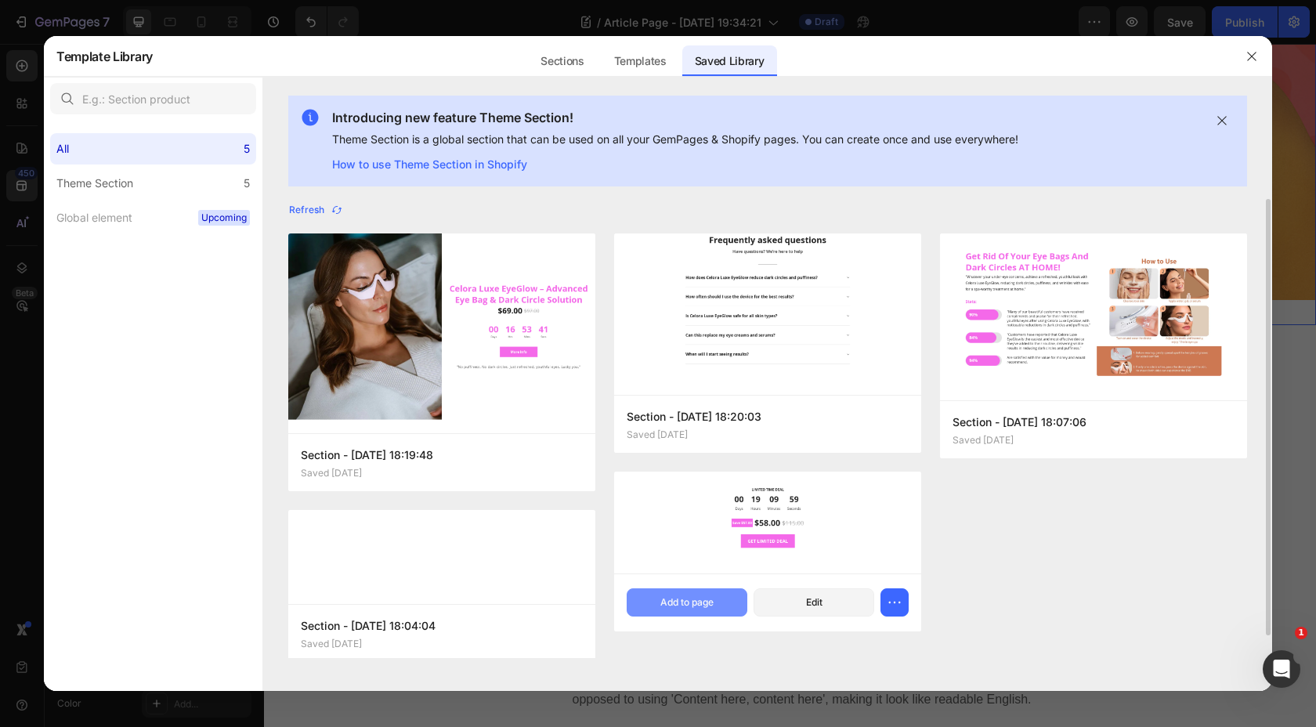
click at [731, 609] on button "Add to page" at bounding box center [687, 602] width 121 height 28
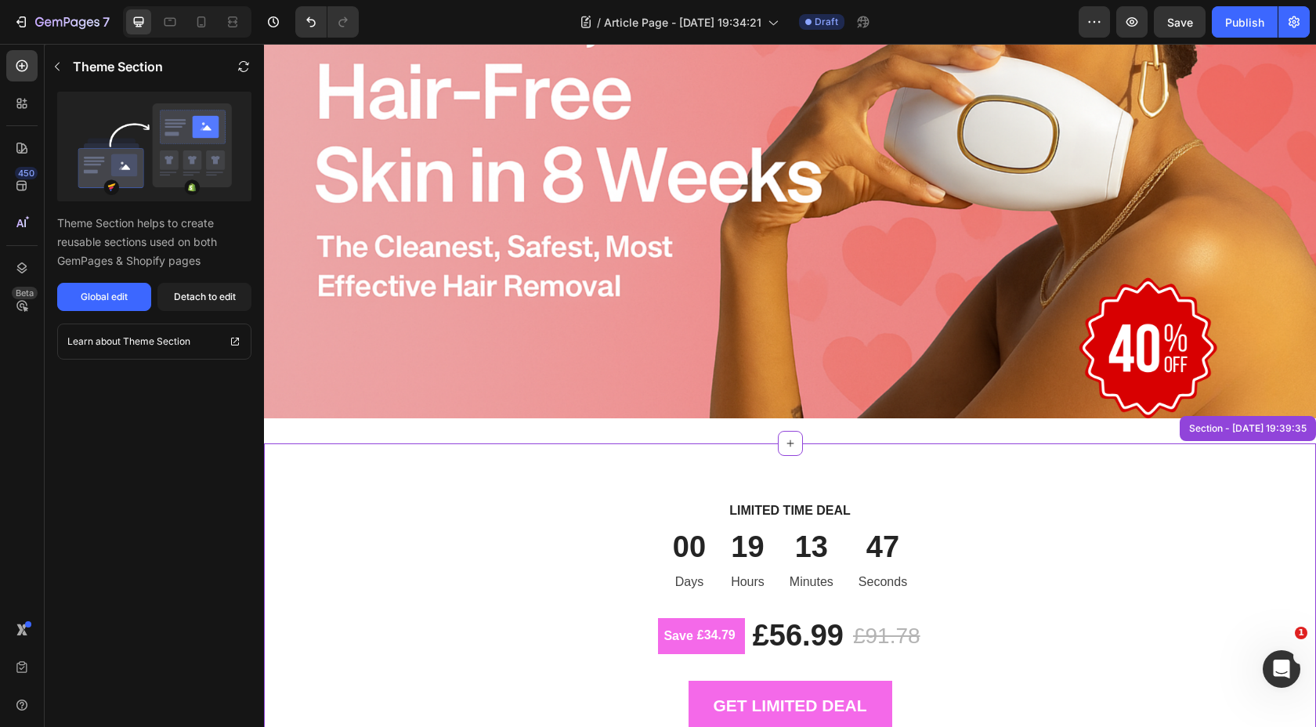
scroll to position [197, 0]
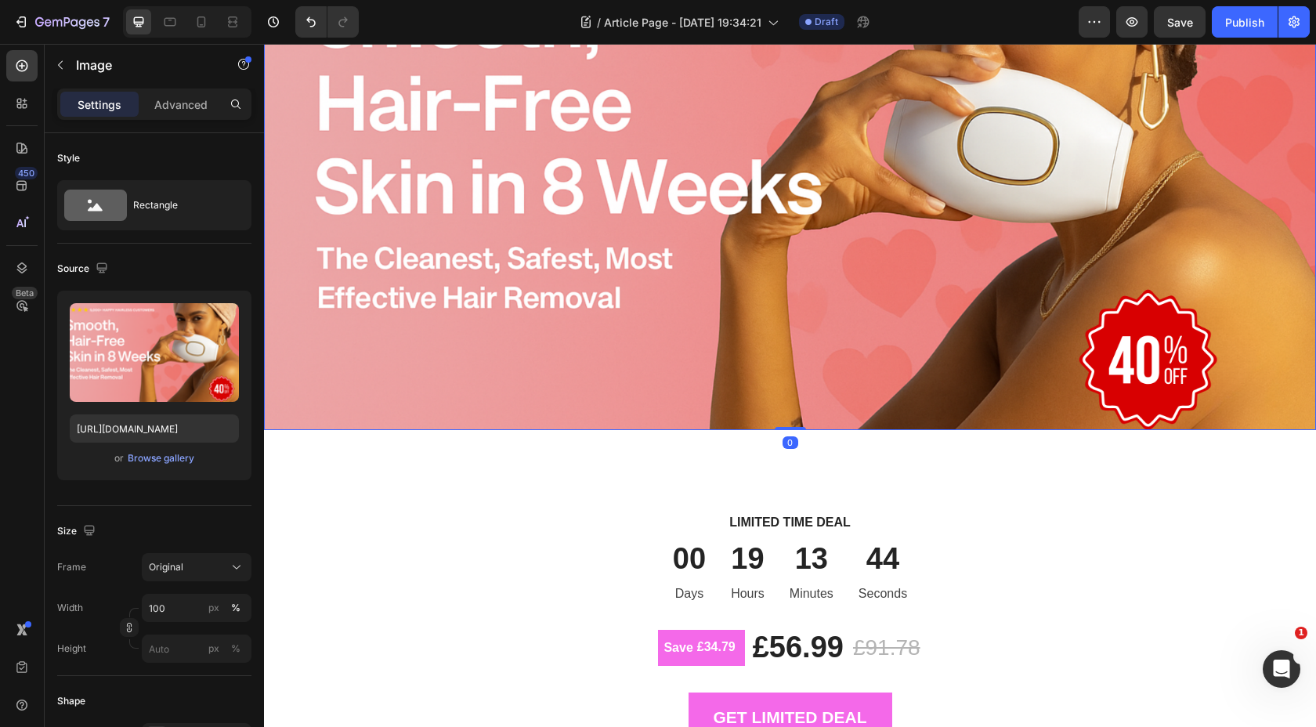
click at [882, 388] on img at bounding box center [790, 167] width 1052 height 526
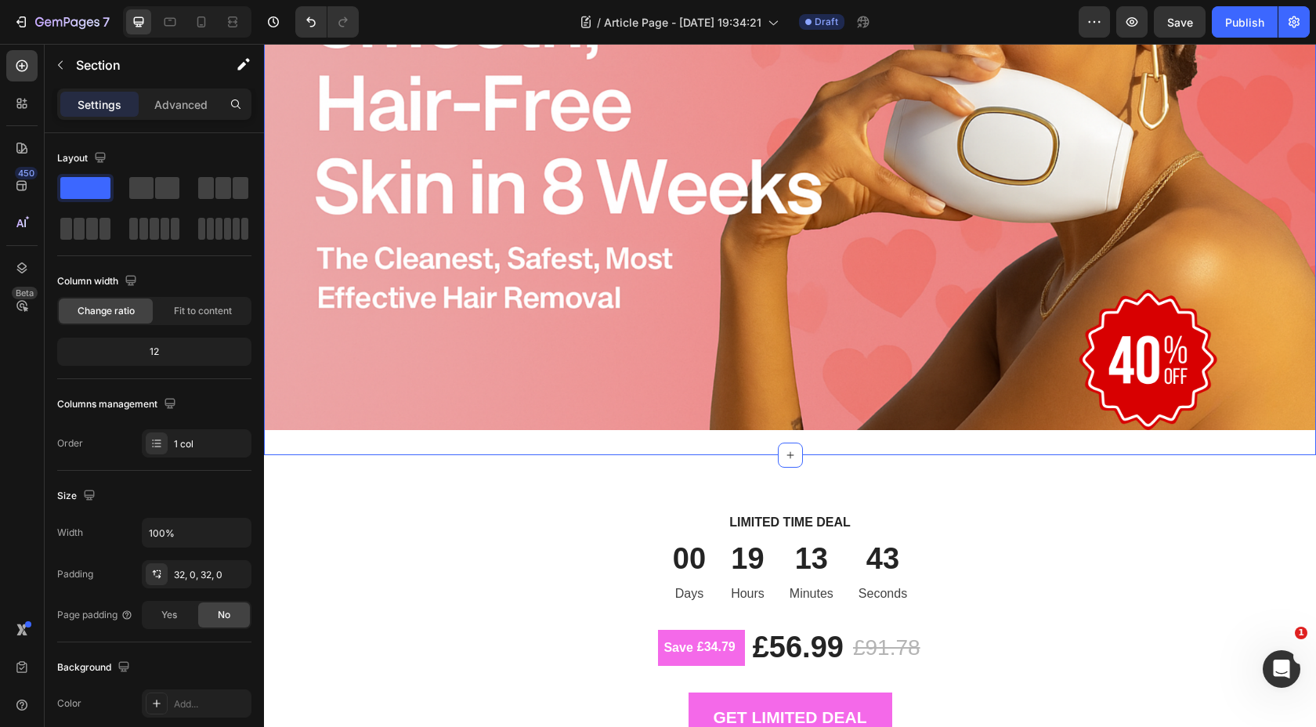
click at [863, 440] on div "Image Section 1 Create Theme Section AI Content Write with GemAI What would you…" at bounding box center [790, 167] width 1052 height 576
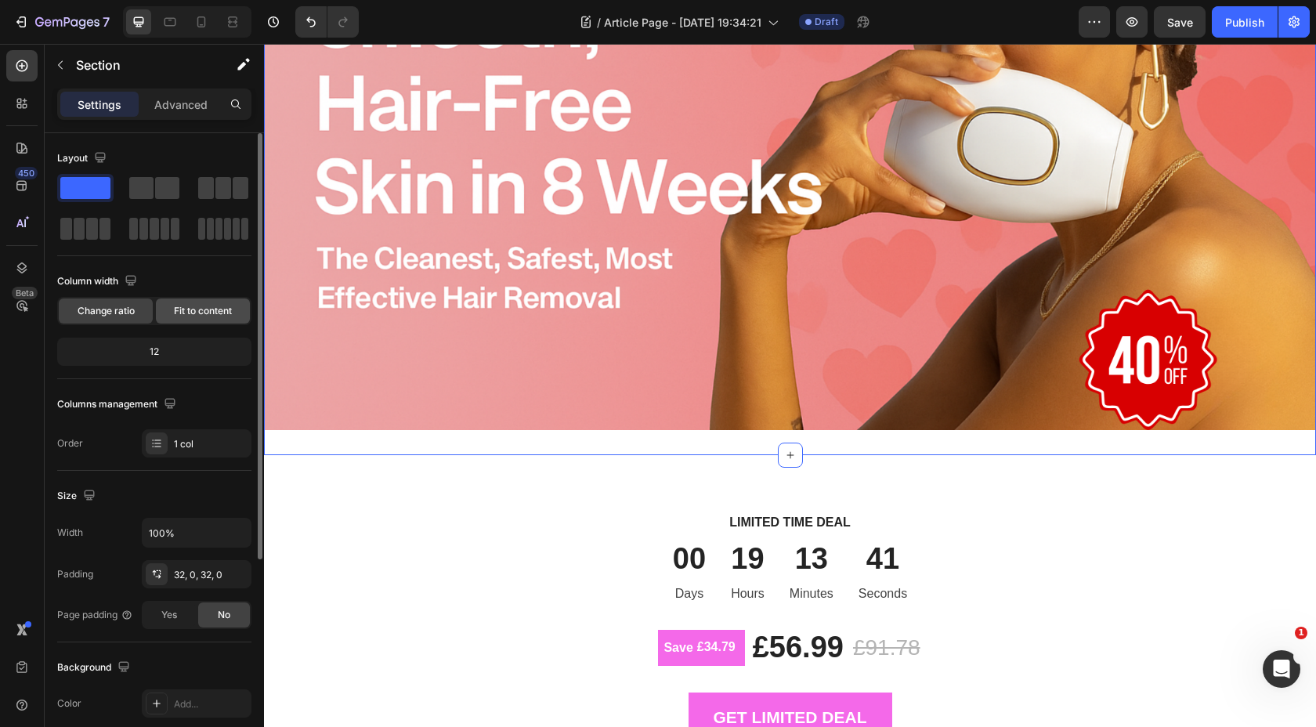
click at [208, 320] on div "Fit to content" at bounding box center [203, 310] width 94 height 25
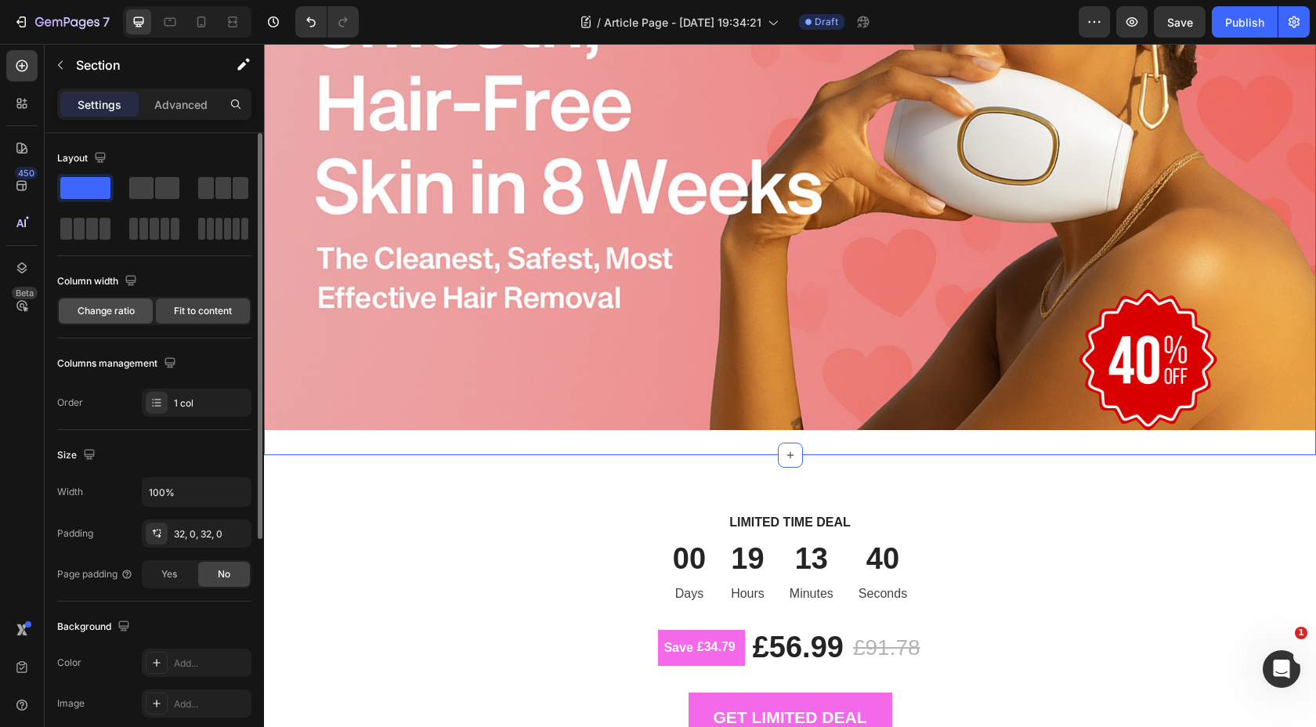
click at [126, 316] on span "Change ratio" at bounding box center [106, 311] width 57 height 14
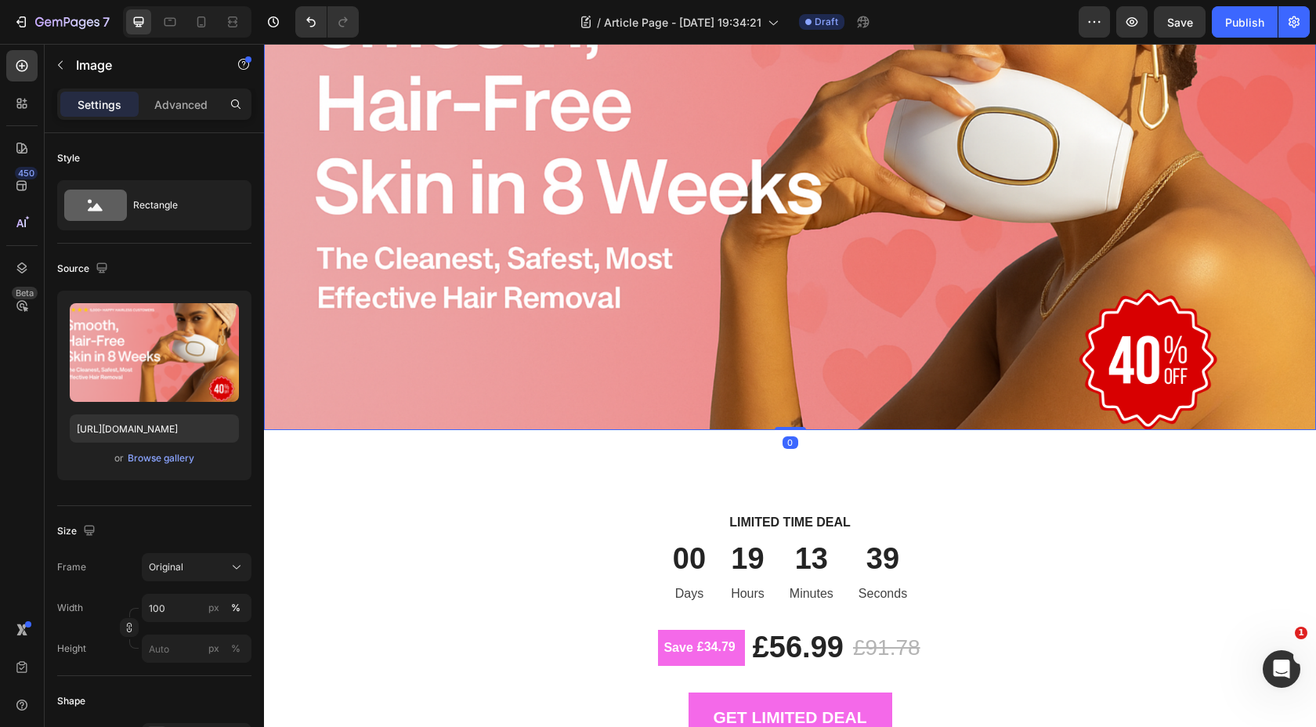
click at [569, 368] on img at bounding box center [790, 167] width 1052 height 526
click at [195, 111] on p "Advanced" at bounding box center [180, 104] width 53 height 16
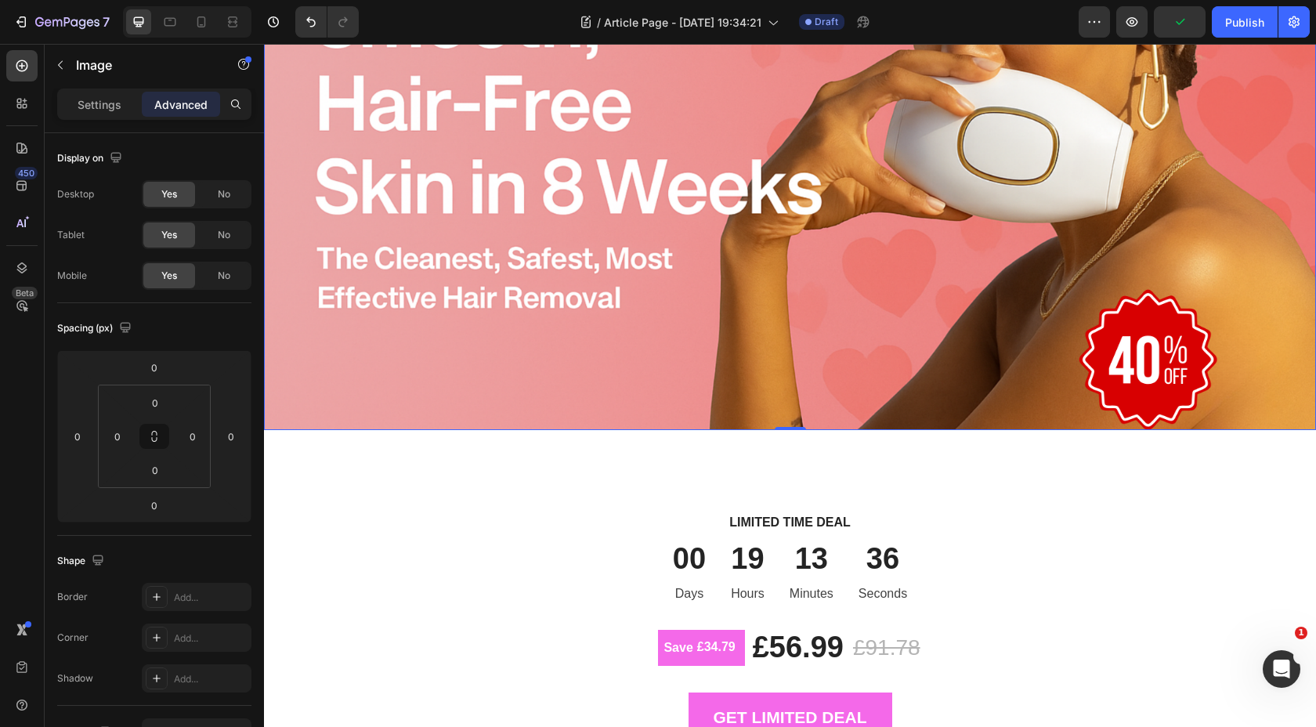
click at [479, 286] on img at bounding box center [790, 167] width 1052 height 526
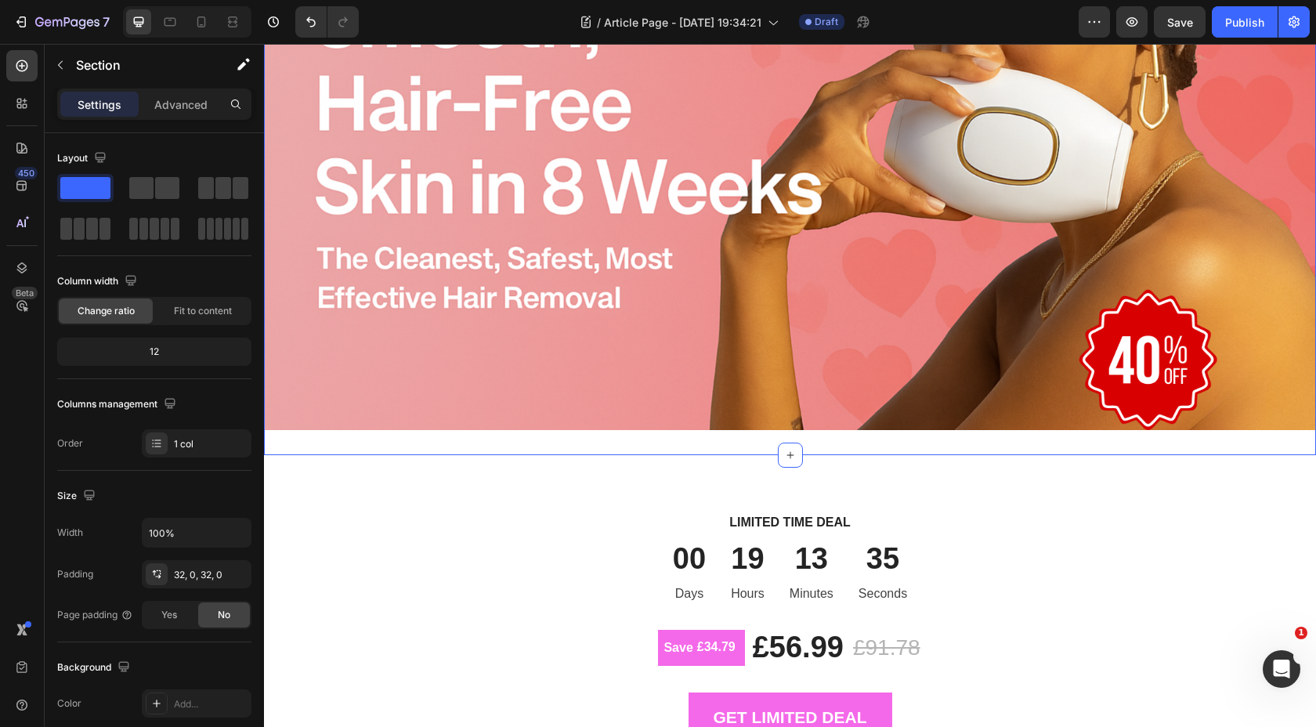
click at [719, 450] on div "Image Section 1 Create Theme Section AI Content Write with GemAI What would you…" at bounding box center [790, 167] width 1052 height 576
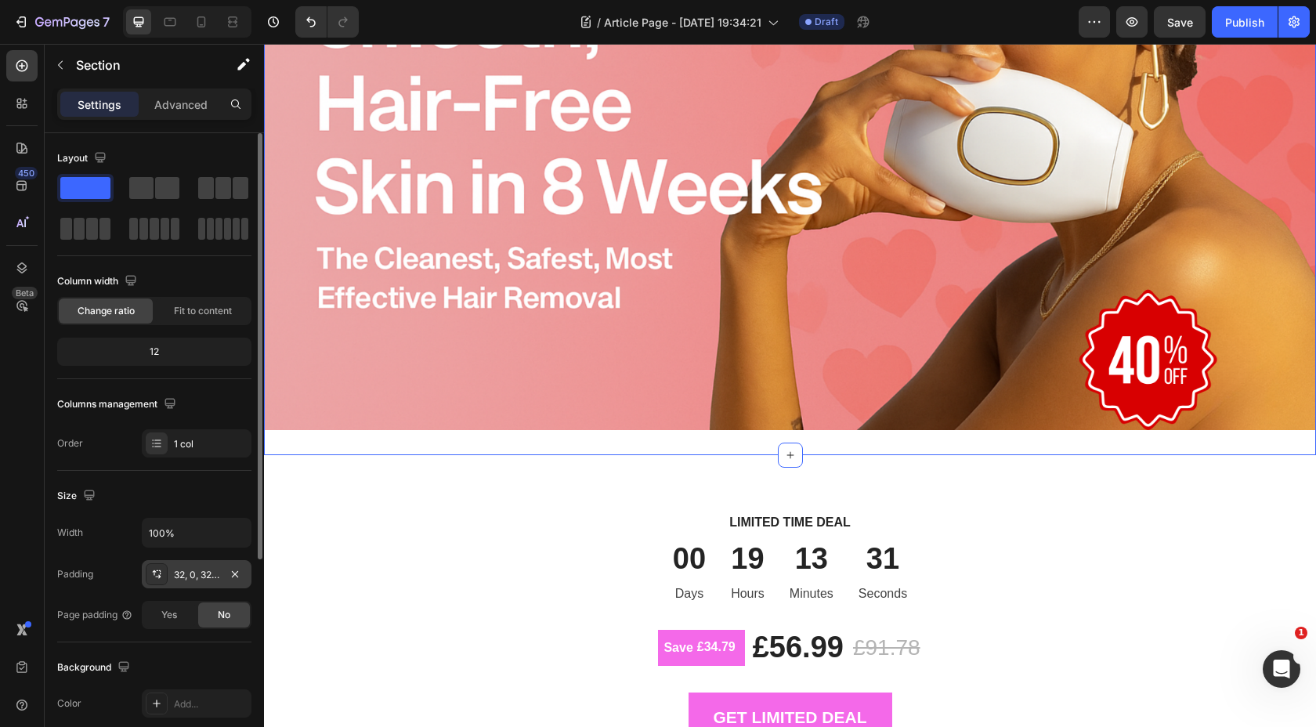
click at [207, 569] on div "32, 0, 32, 0" at bounding box center [196, 575] width 45 height 14
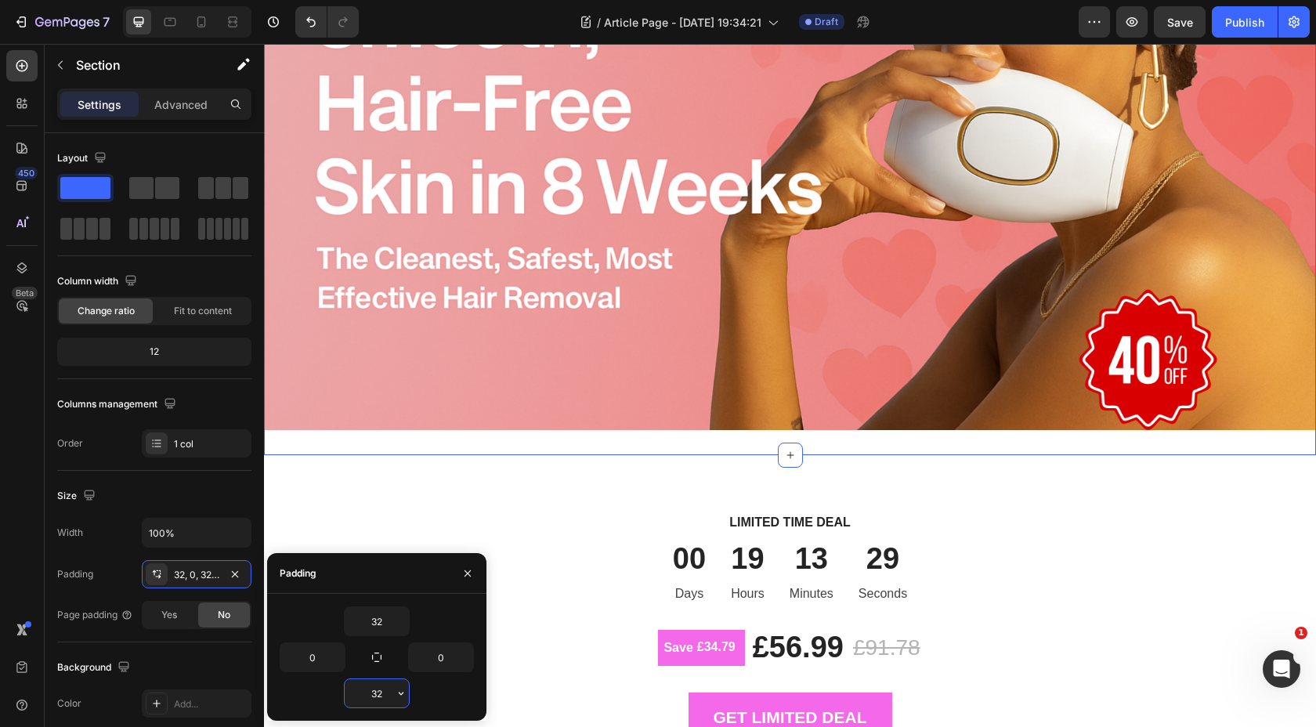
click at [385, 695] on input "32" at bounding box center [377, 693] width 64 height 28
click at [400, 694] on icon "button" at bounding box center [401, 693] width 5 height 3
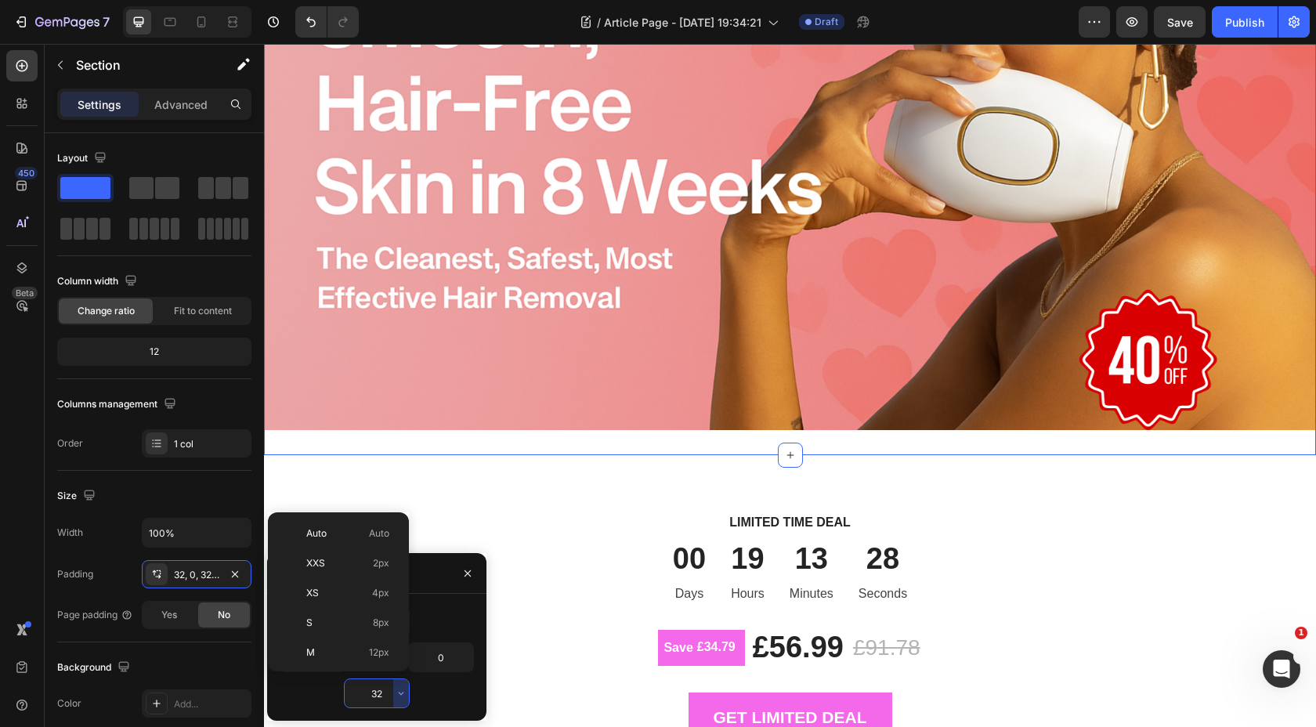
scroll to position [113, 0]
click at [356, 544] on p "M 12px" at bounding box center [347, 540] width 83 height 14
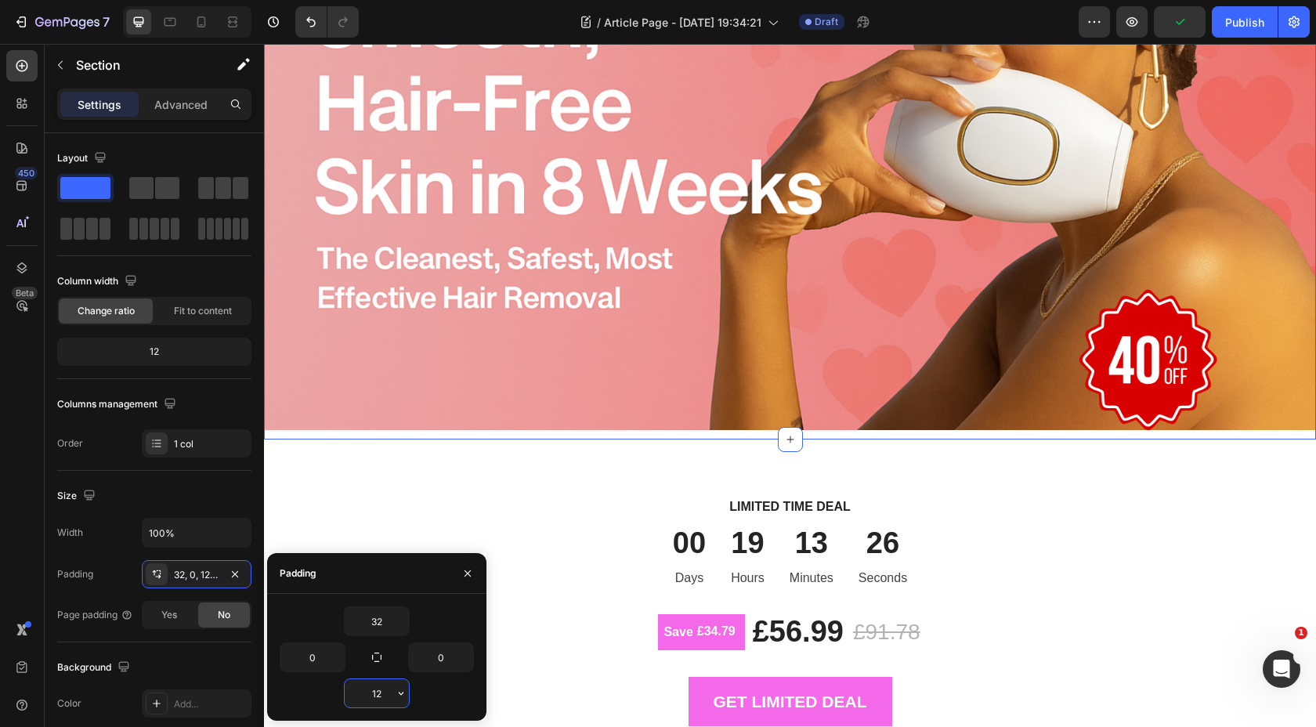
click at [385, 699] on input "12" at bounding box center [377, 693] width 64 height 28
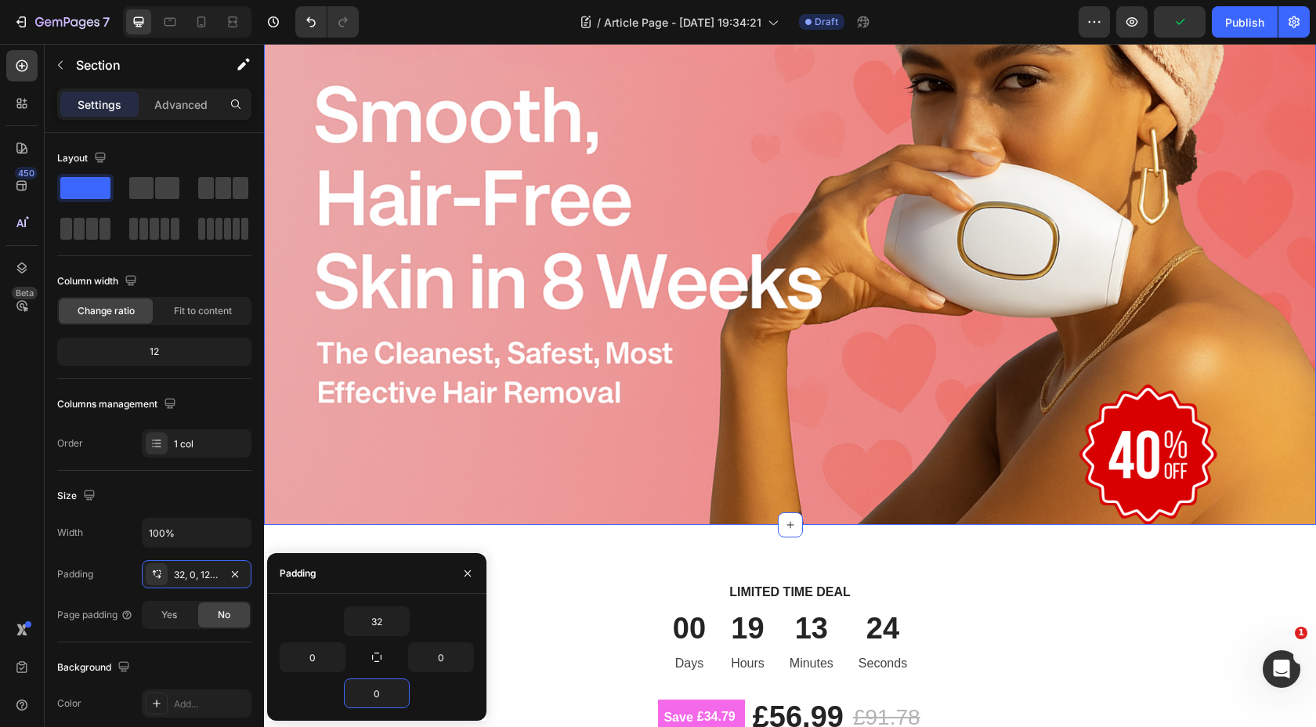
scroll to position [0, 0]
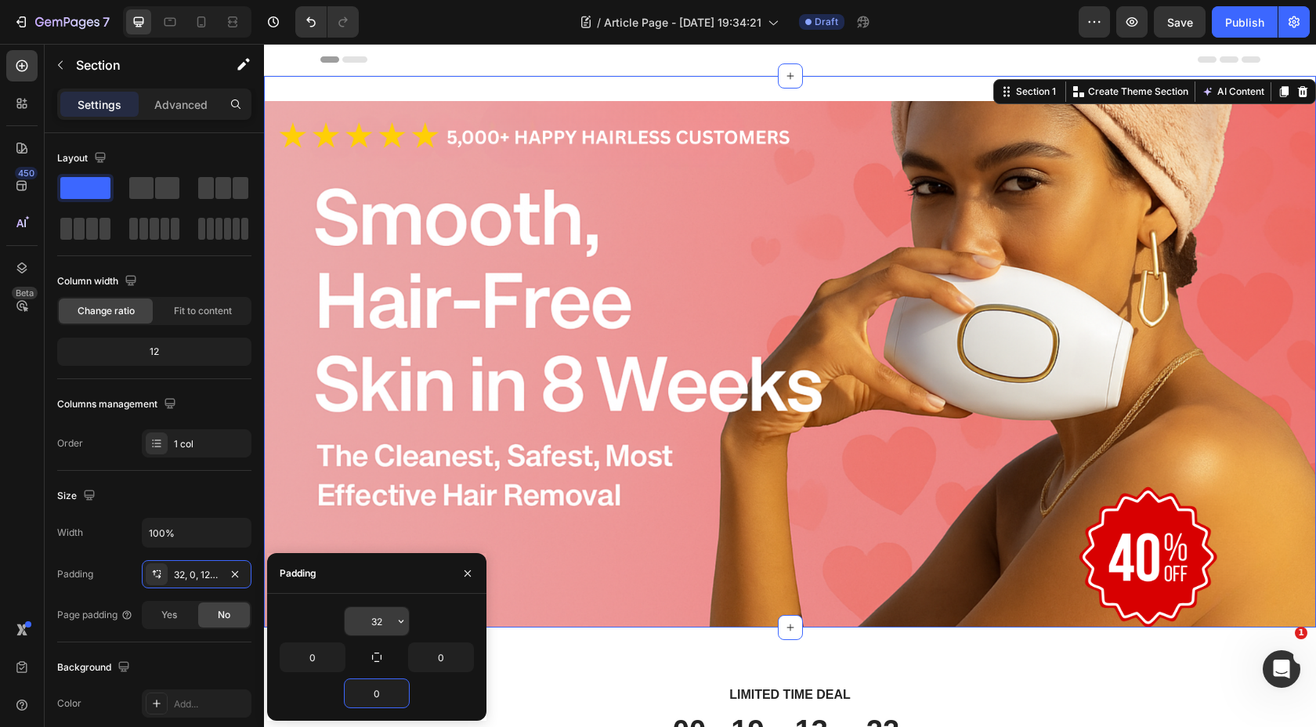
type input "0"
click at [381, 620] on input "32" at bounding box center [377, 621] width 64 height 28
type input "0"
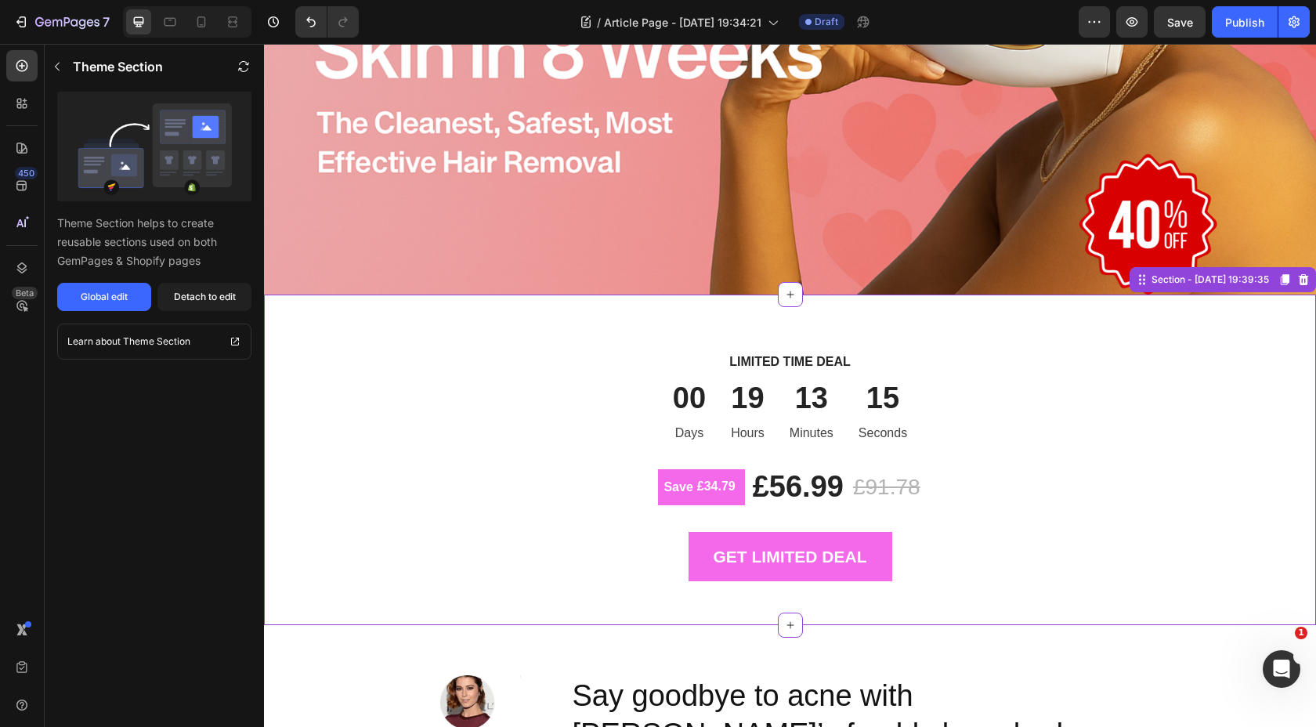
scroll to position [309, 0]
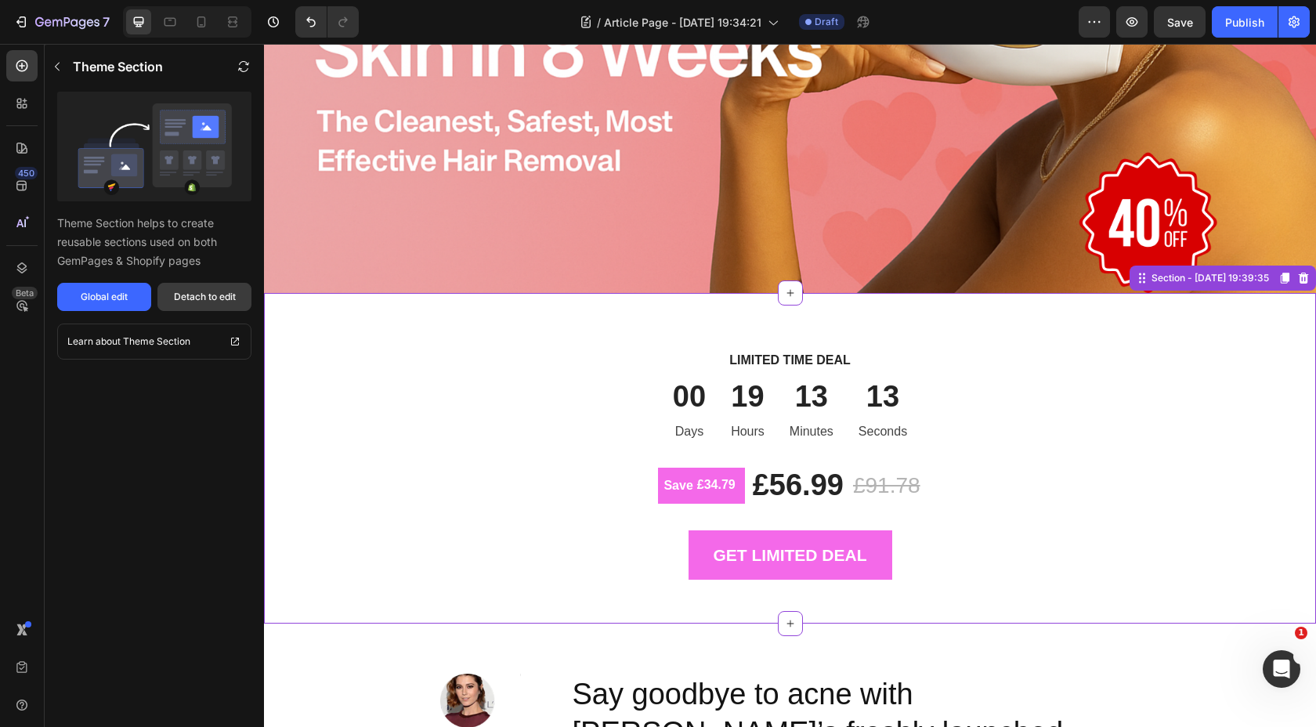
click at [213, 300] on div "Detach to edit" at bounding box center [205, 297] width 62 height 14
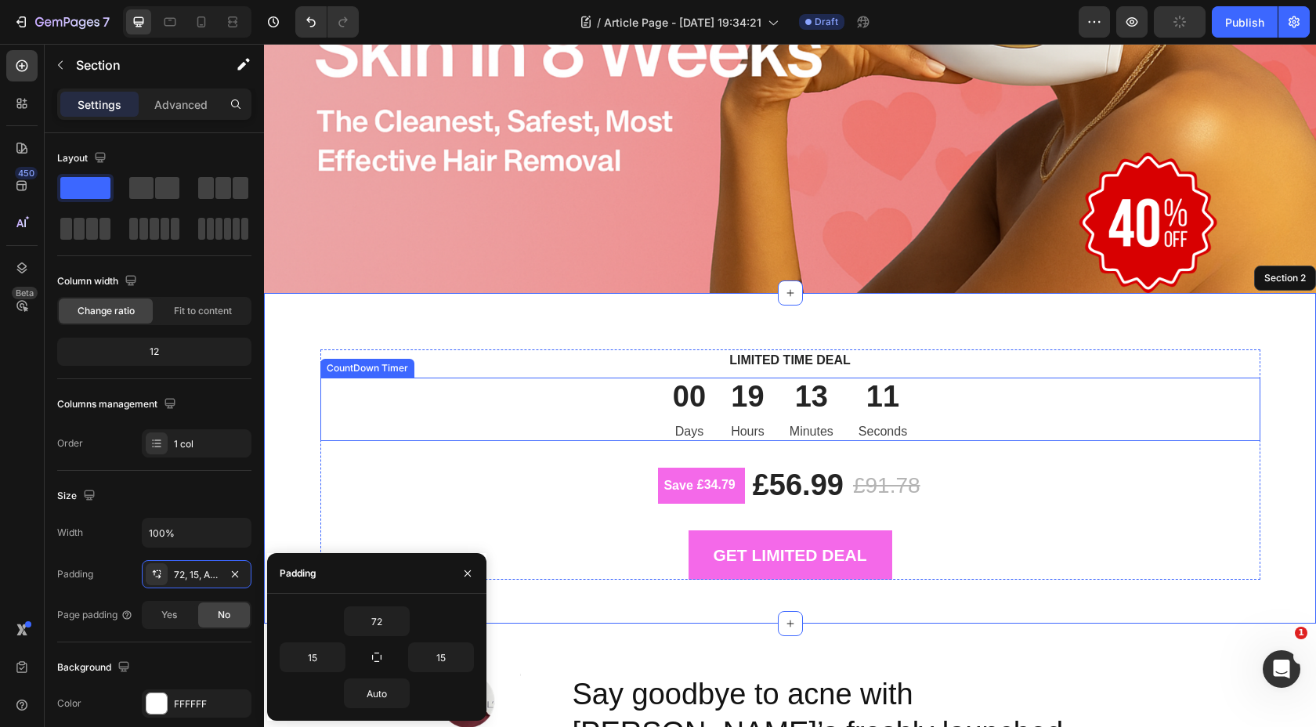
click at [883, 379] on div "11" at bounding box center [882, 397] width 49 height 38
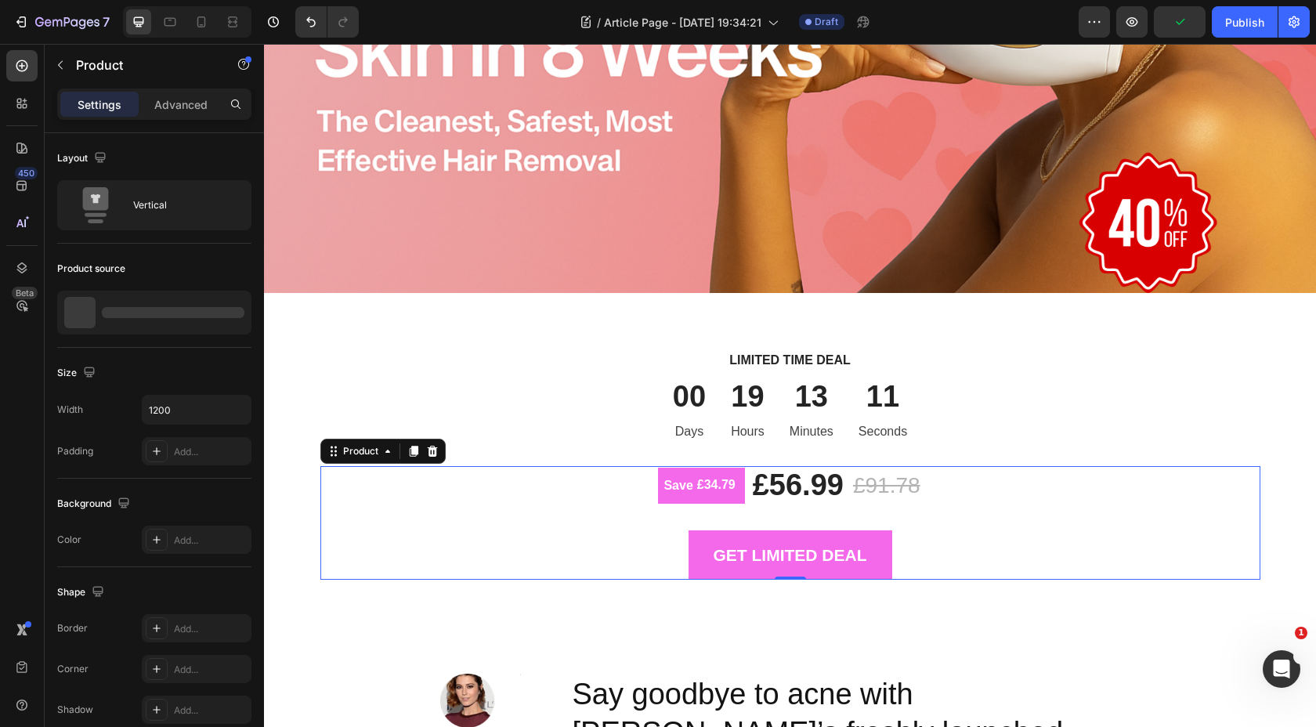
click at [979, 522] on div "Save £34.79 (P) Tag £56.99 (P) Price (P) Price £91.78 (P) Price (P) Price Row G…" at bounding box center [790, 523] width 940 height 114
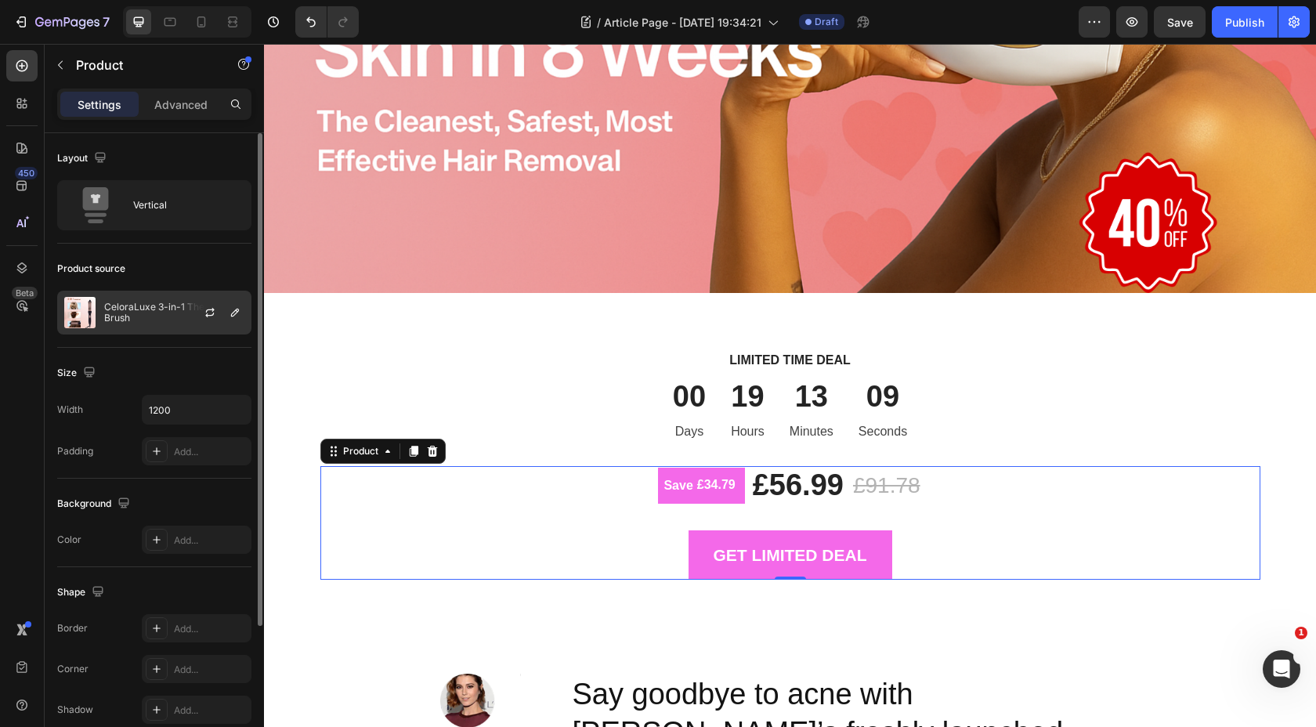
click at [180, 320] on p "CeloraLuxe 3-in-1 Thermal Brush" at bounding box center [174, 313] width 140 height 22
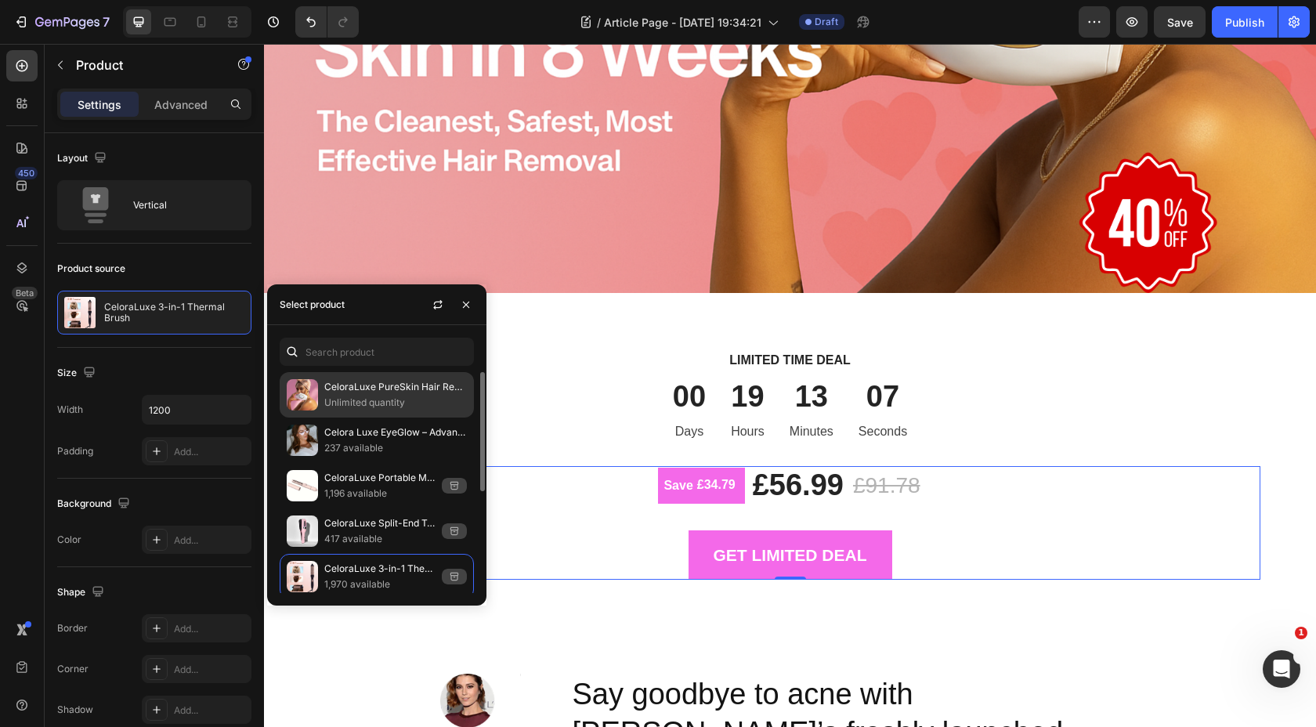
click at [381, 395] on p "Unlimited quantity" at bounding box center [395, 403] width 143 height 16
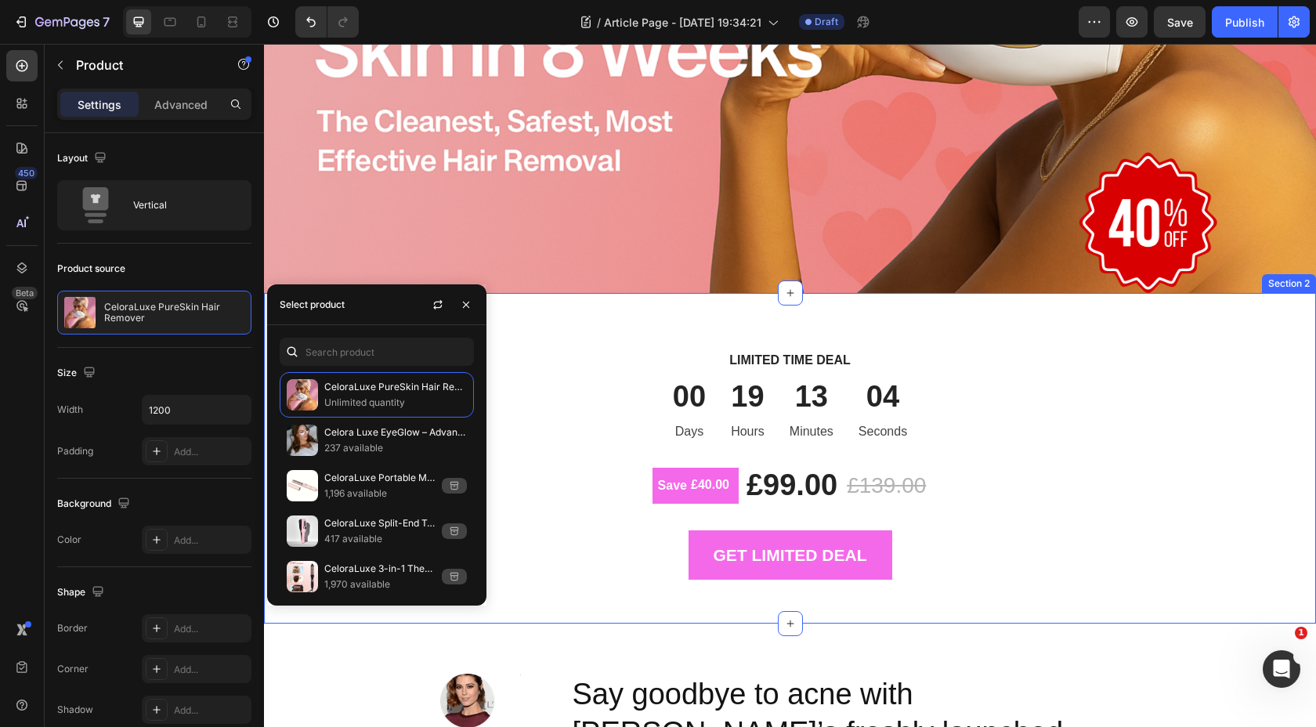
click at [1029, 319] on div "LIMITED TIME DEAL Text block 00 Days 19 Hours 13 Minutes 04 Seconds CountDown T…" at bounding box center [790, 458] width 1052 height 331
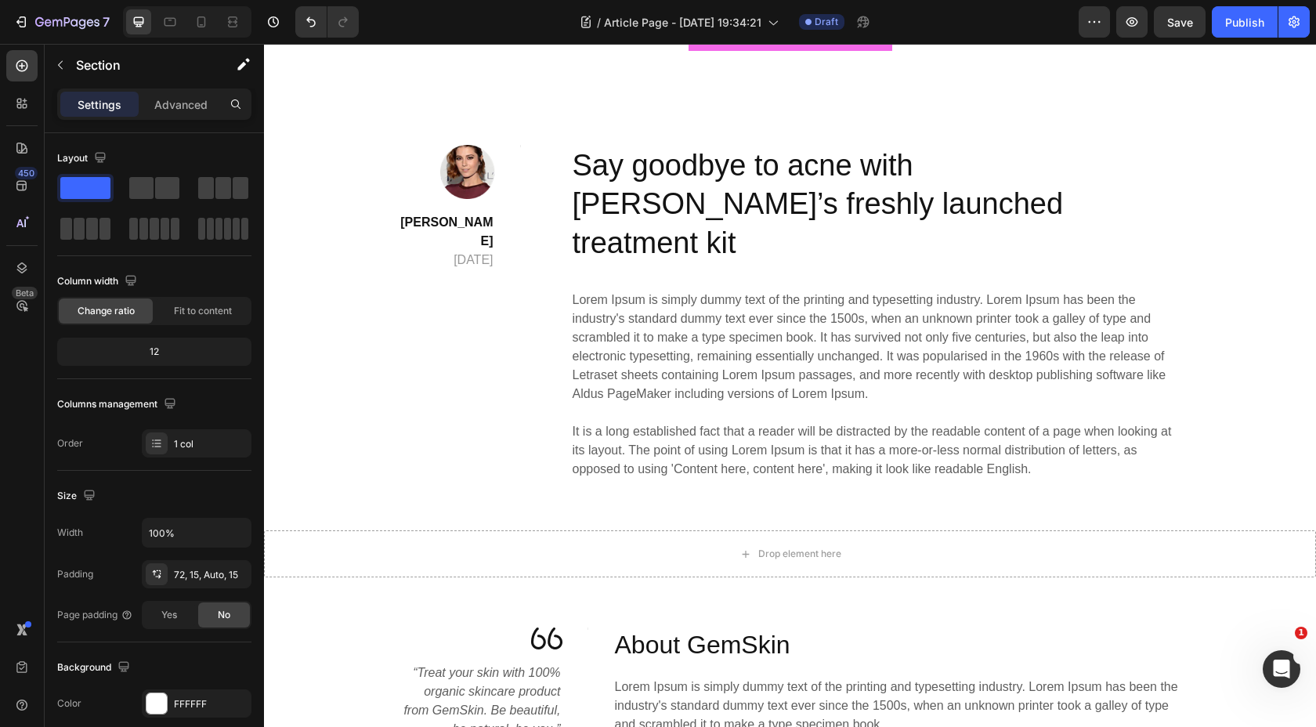
scroll to position [826, 0]
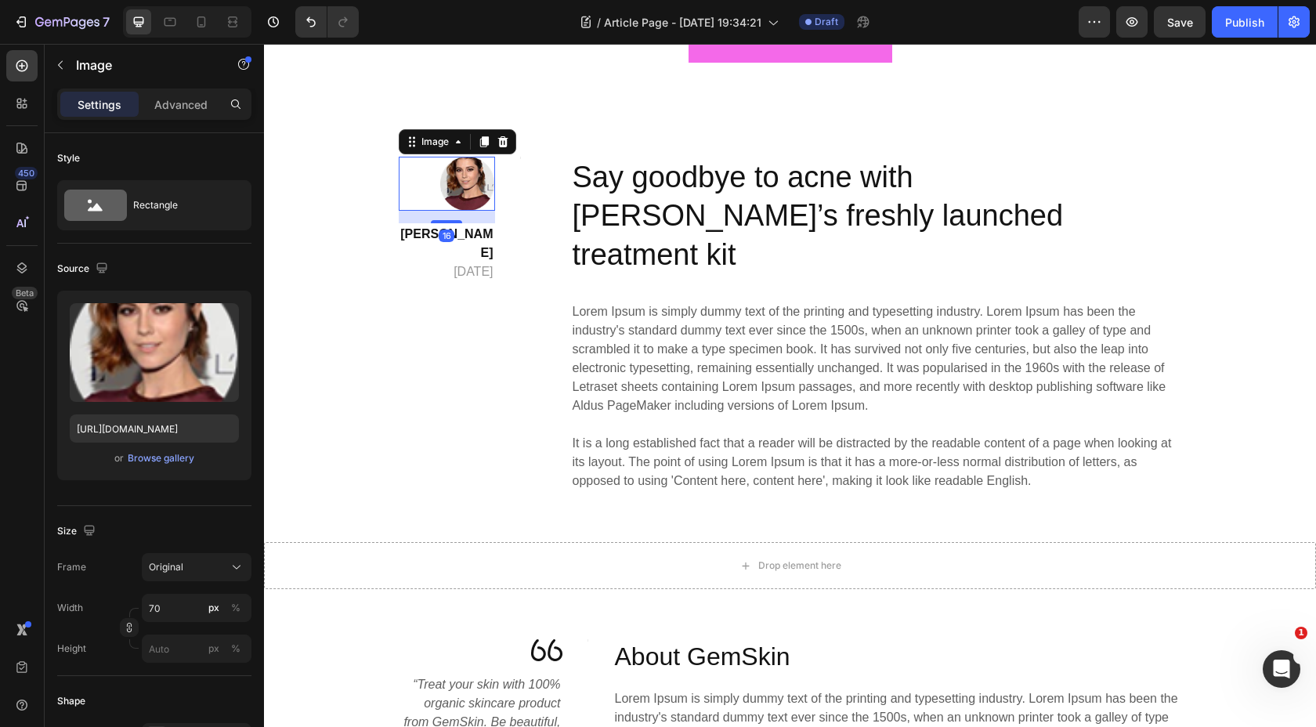
click at [473, 193] on img at bounding box center [467, 184] width 55 height 54
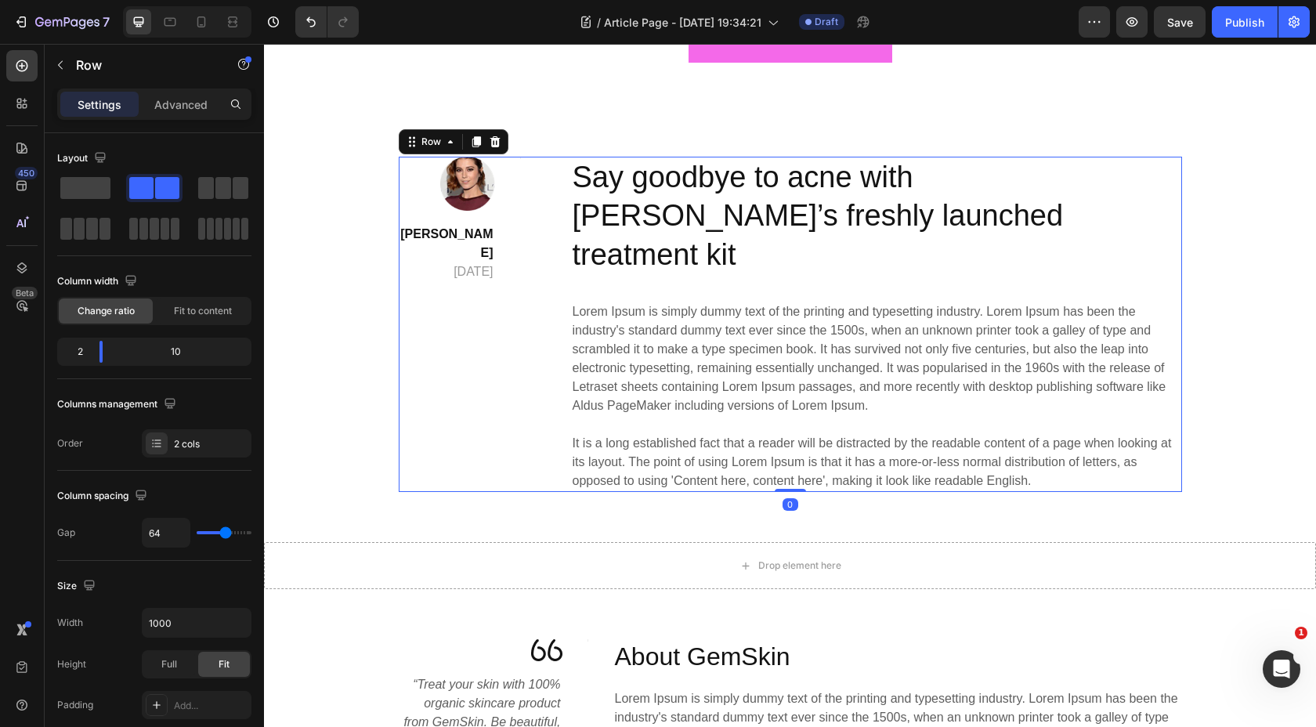
click at [424, 406] on div "Image Lily Phi April 29,2020 Text block Title Line Row" at bounding box center [460, 324] width 122 height 335
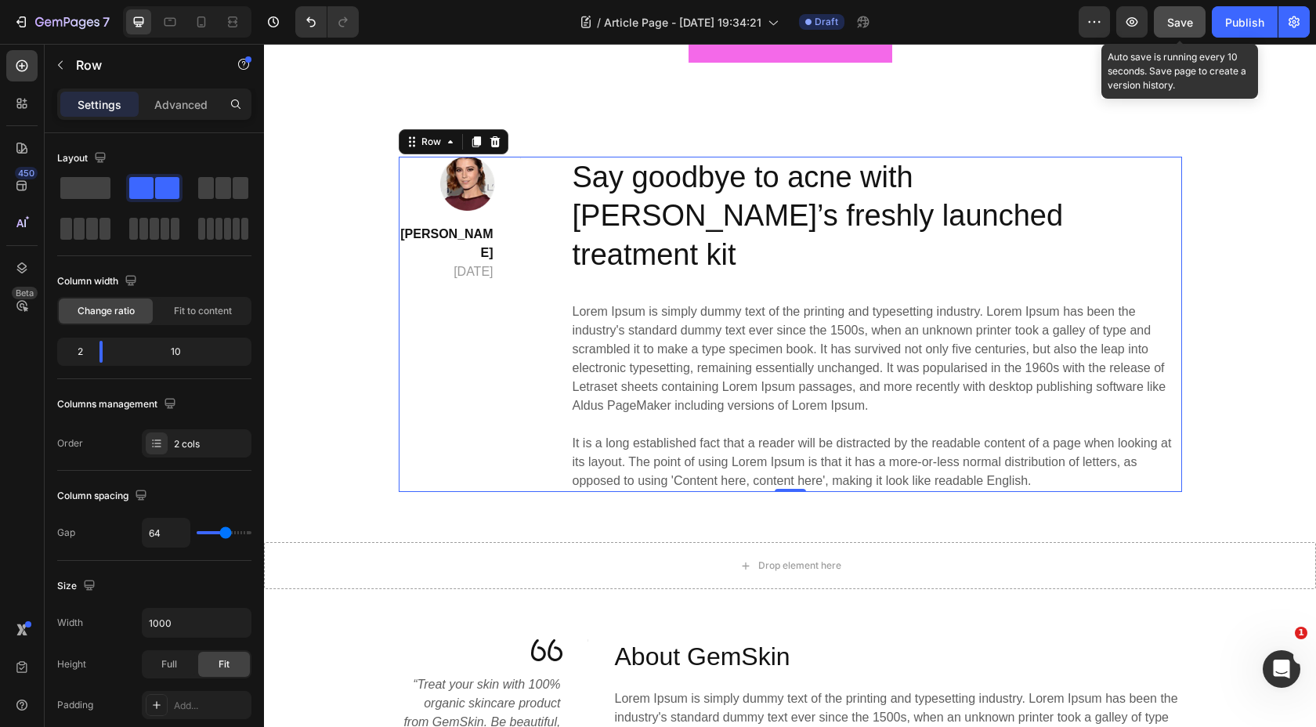
drag, startPoint x: 1171, startPoint y: 28, endPoint x: 725, endPoint y: 132, distance: 457.5
click at [1171, 28] on div "Save" at bounding box center [1180, 22] width 26 height 16
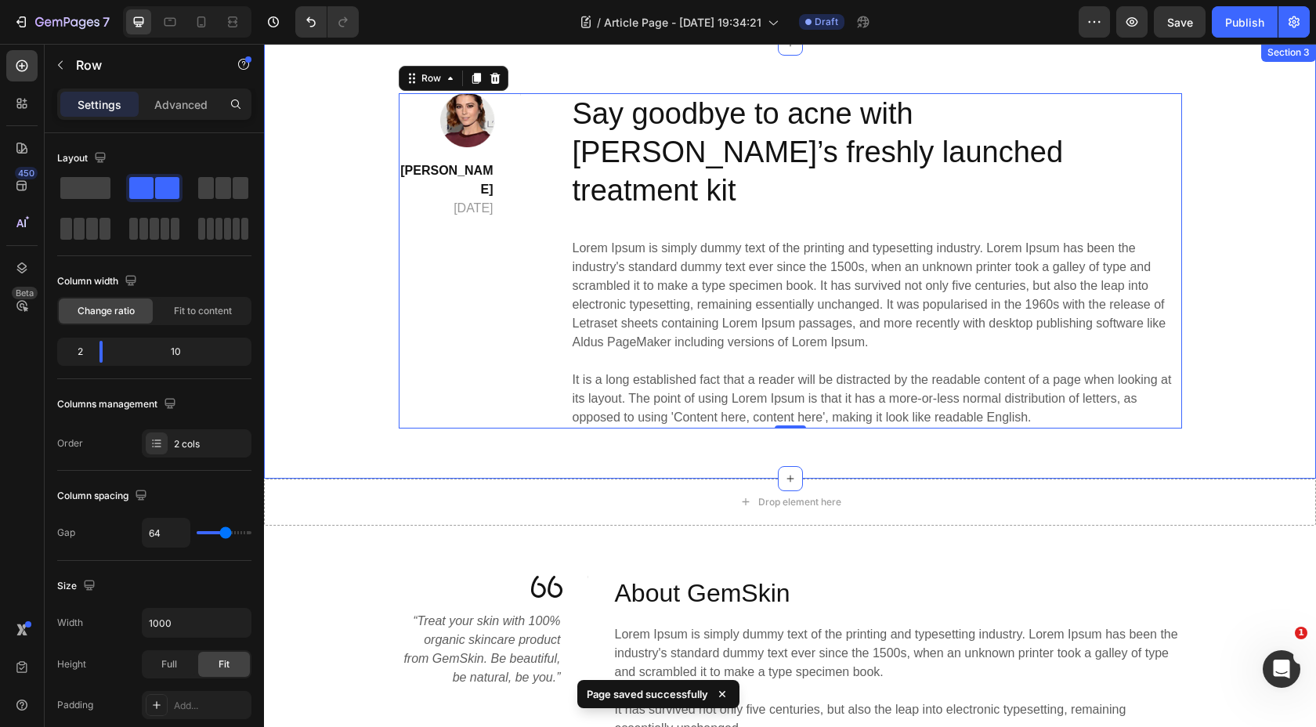
scroll to position [283, 0]
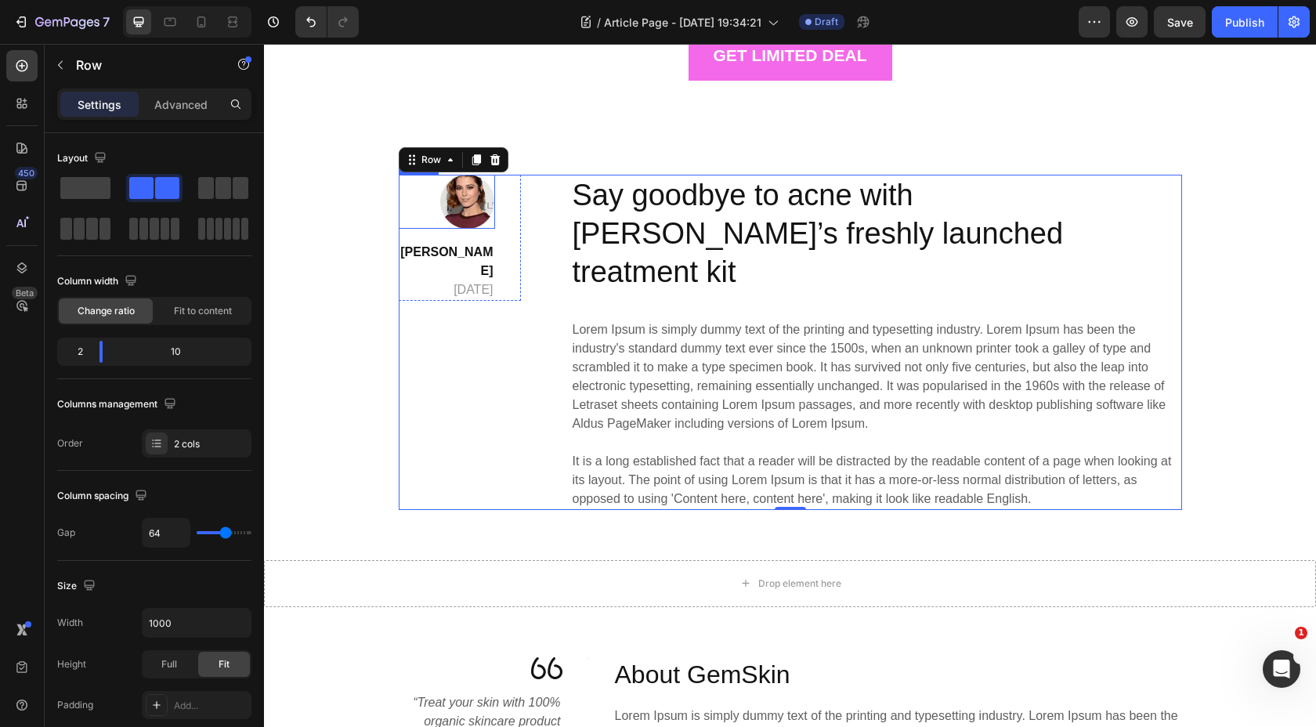
click at [461, 215] on img at bounding box center [467, 202] width 55 height 54
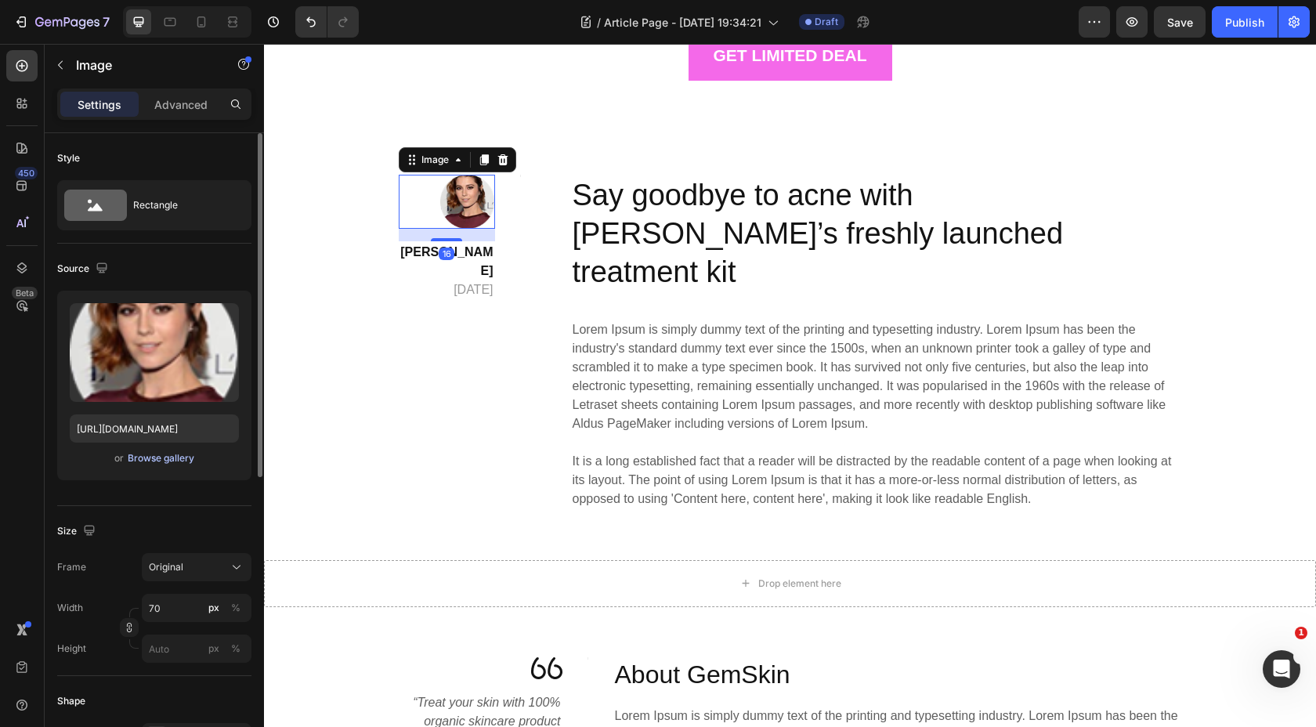
click at [172, 455] on div "Browse gallery" at bounding box center [161, 458] width 67 height 14
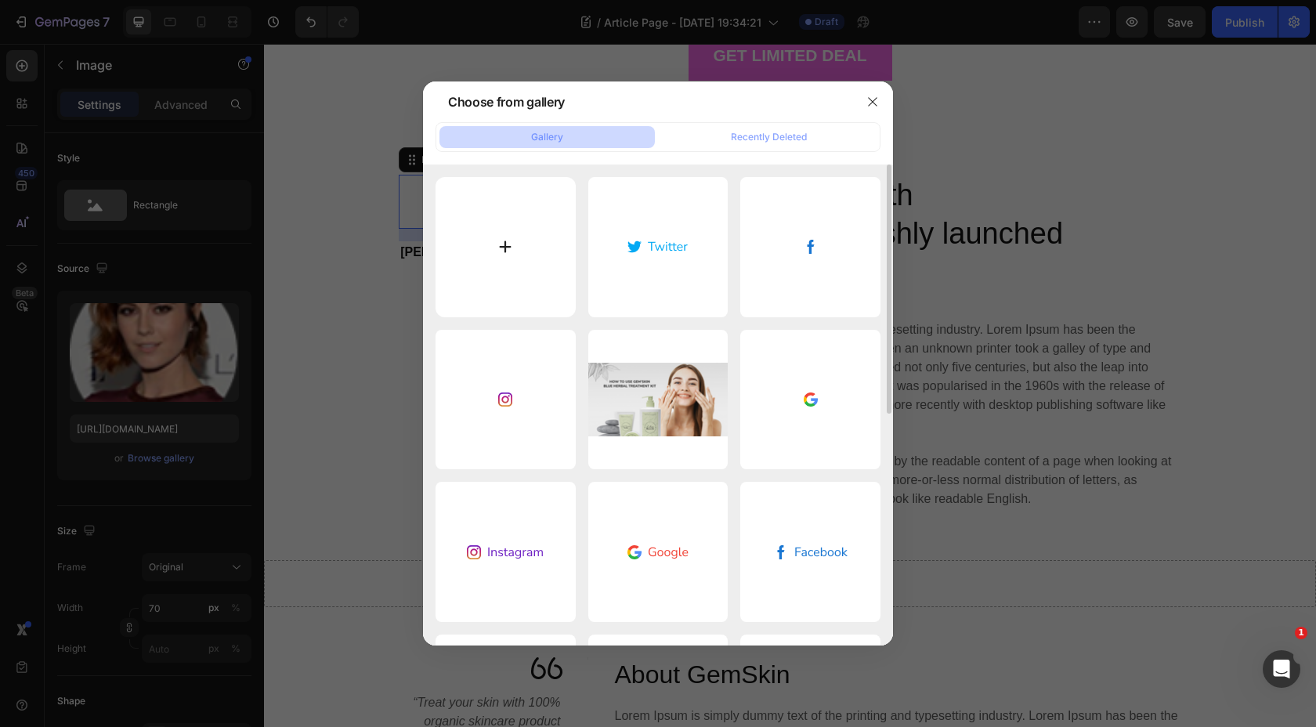
click at [517, 247] on input "file" at bounding box center [505, 247] width 140 height 140
type input "C:\fakepath\Screenshot 2025-08-27 at 19.40.59.png"
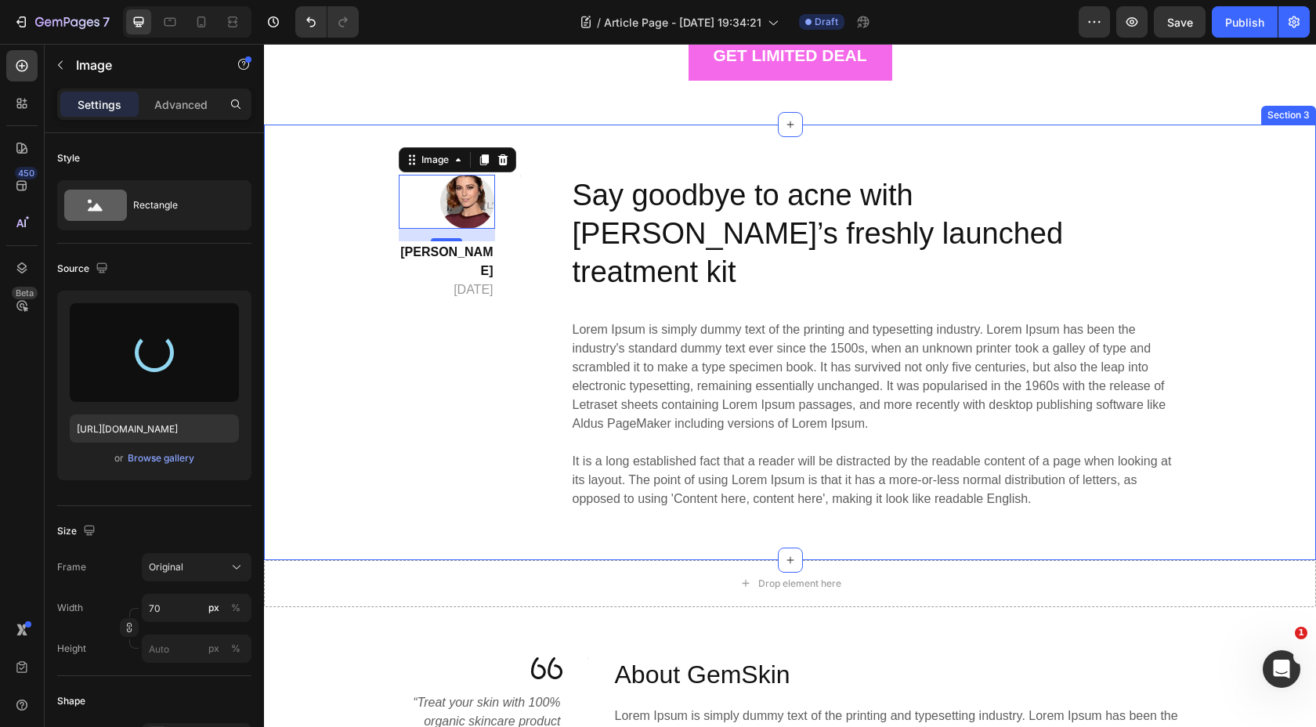
type input "https://cdn.shopify.com/s/files/1/0820/1679/7003/files/gempages_533170096554640…"
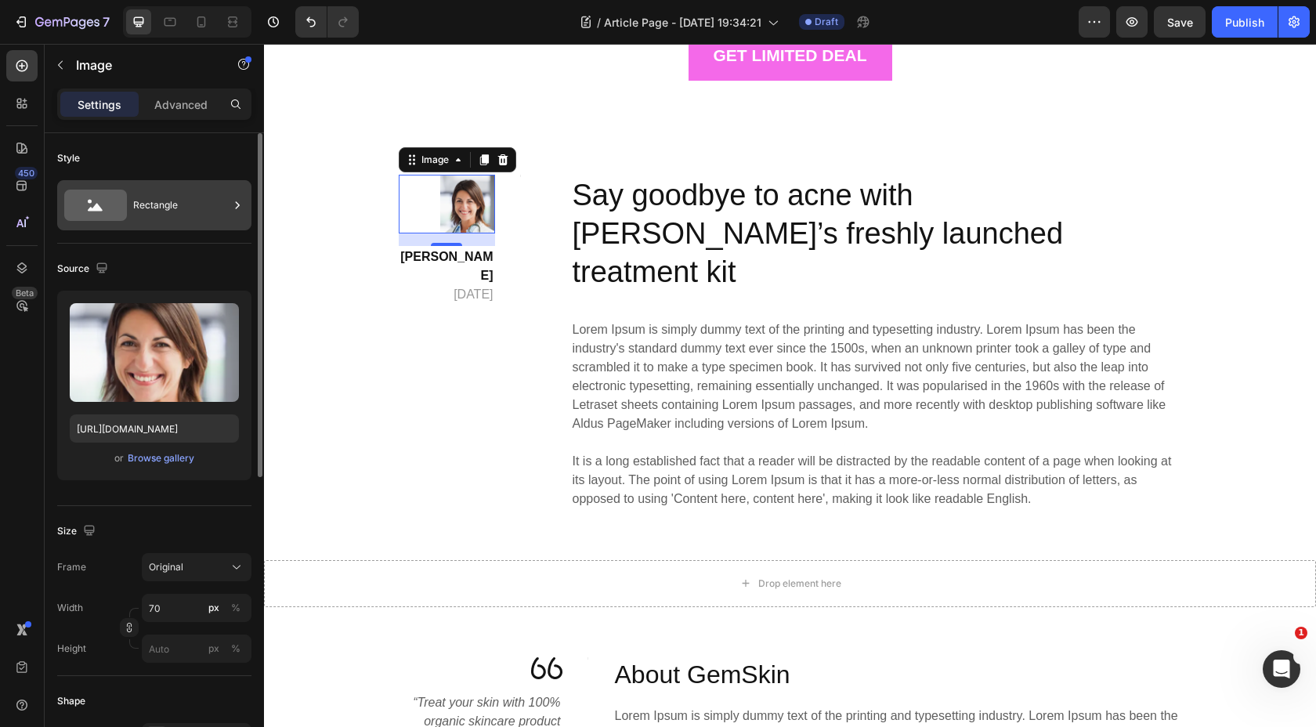
click at [159, 209] on div "Rectangle" at bounding box center [181, 205] width 96 height 36
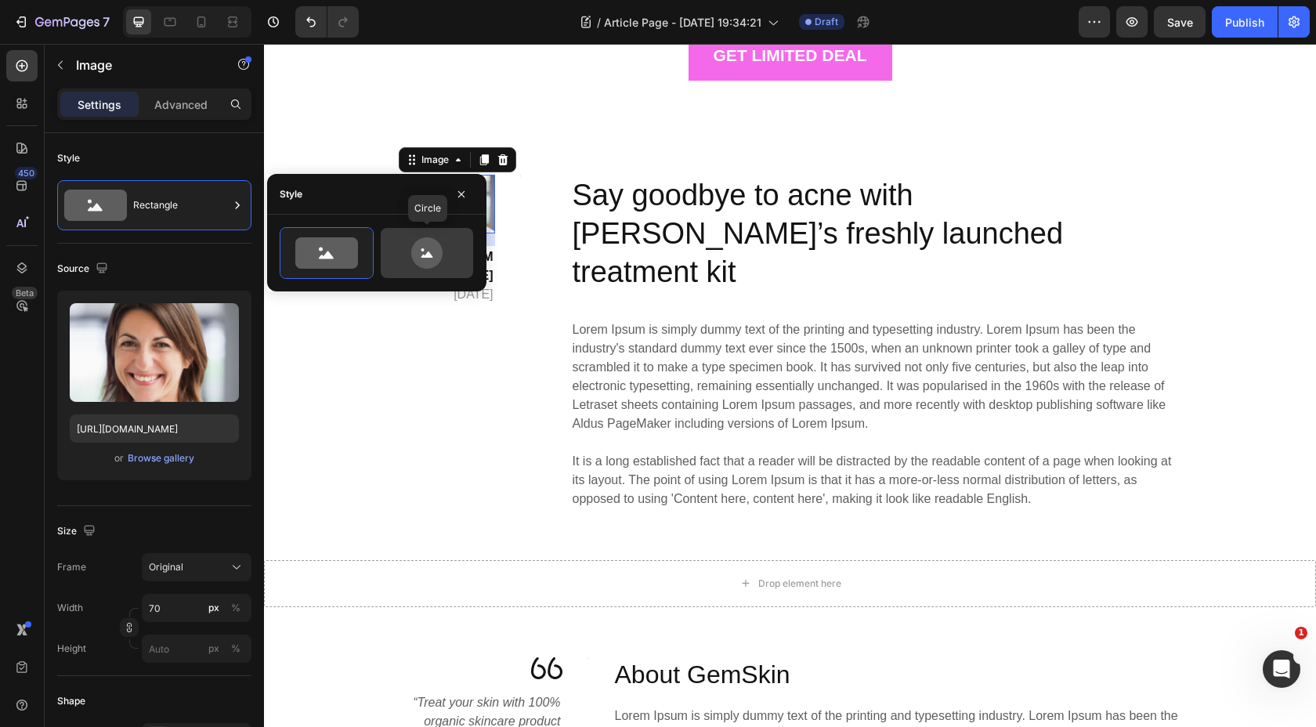
click at [410, 247] on icon at bounding box center [427, 252] width 74 height 31
type input "80"
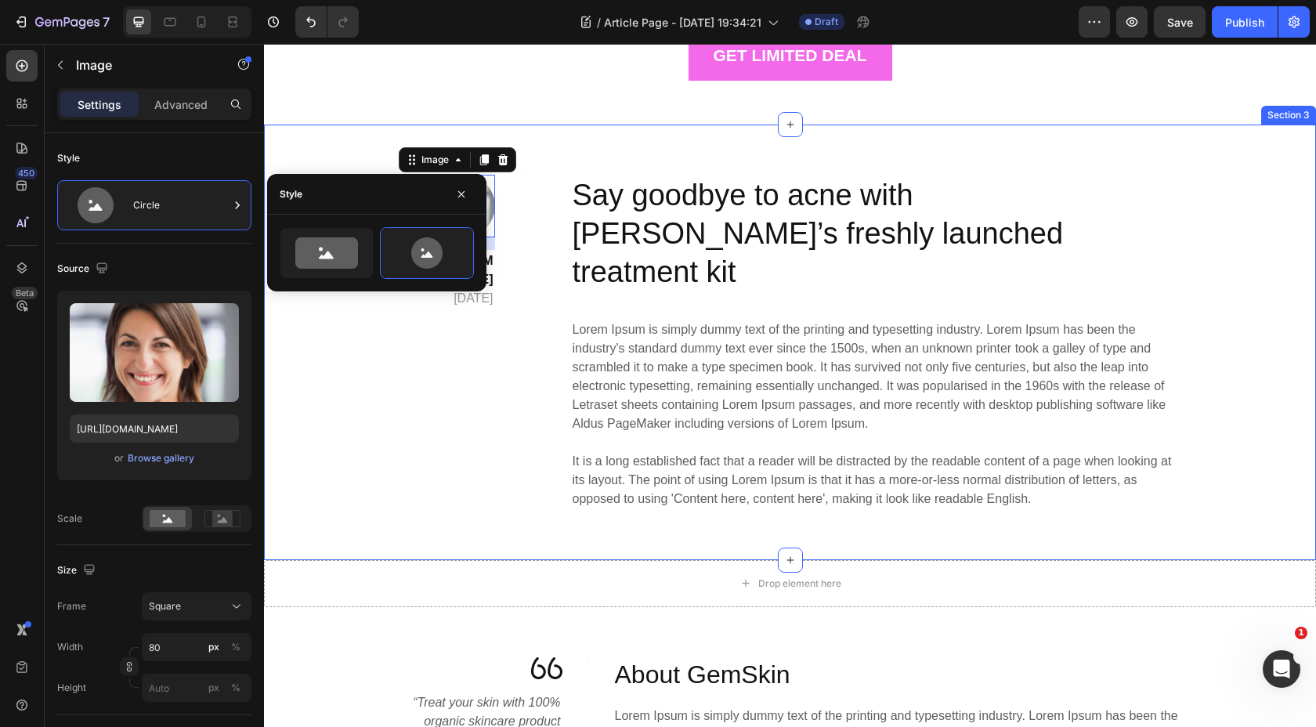
click at [302, 129] on div "Image 16 Lily Phi April 29,2020 Text block Title Line Row Say goodbye to acne w…" at bounding box center [790, 342] width 1052 height 435
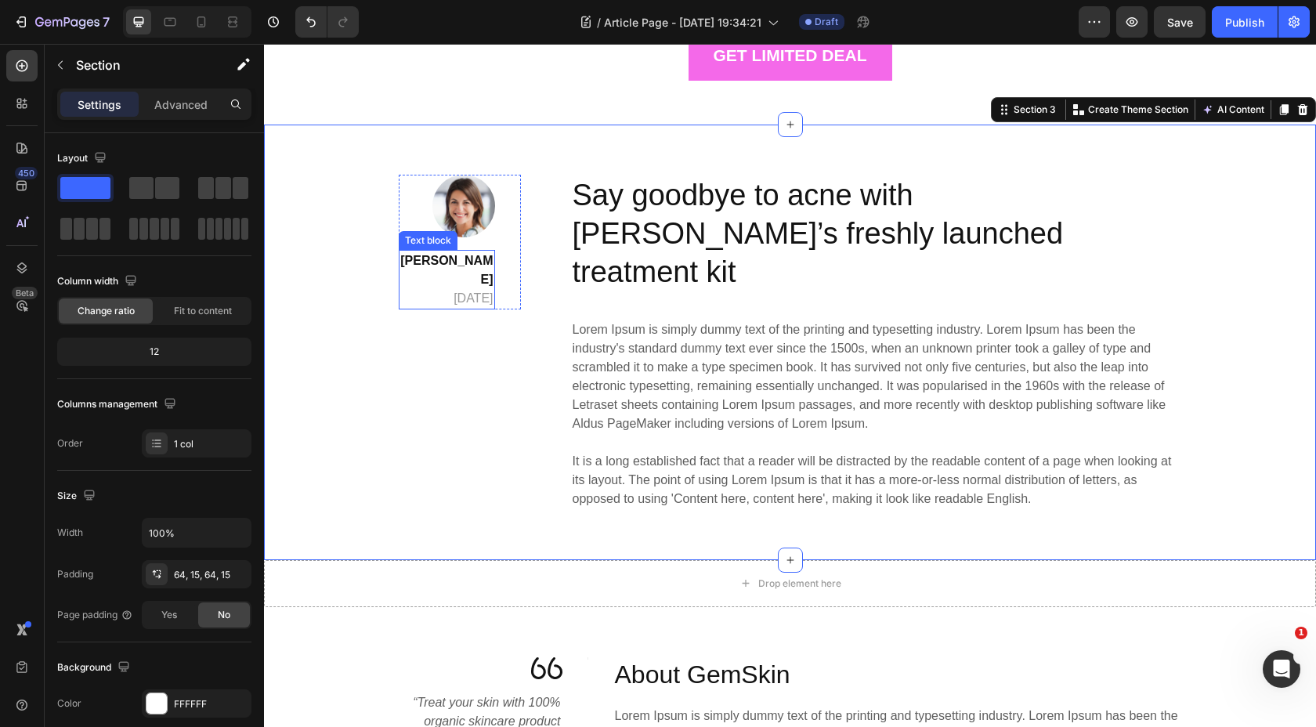
click at [478, 261] on strong "Lily Phi" at bounding box center [446, 270] width 92 height 32
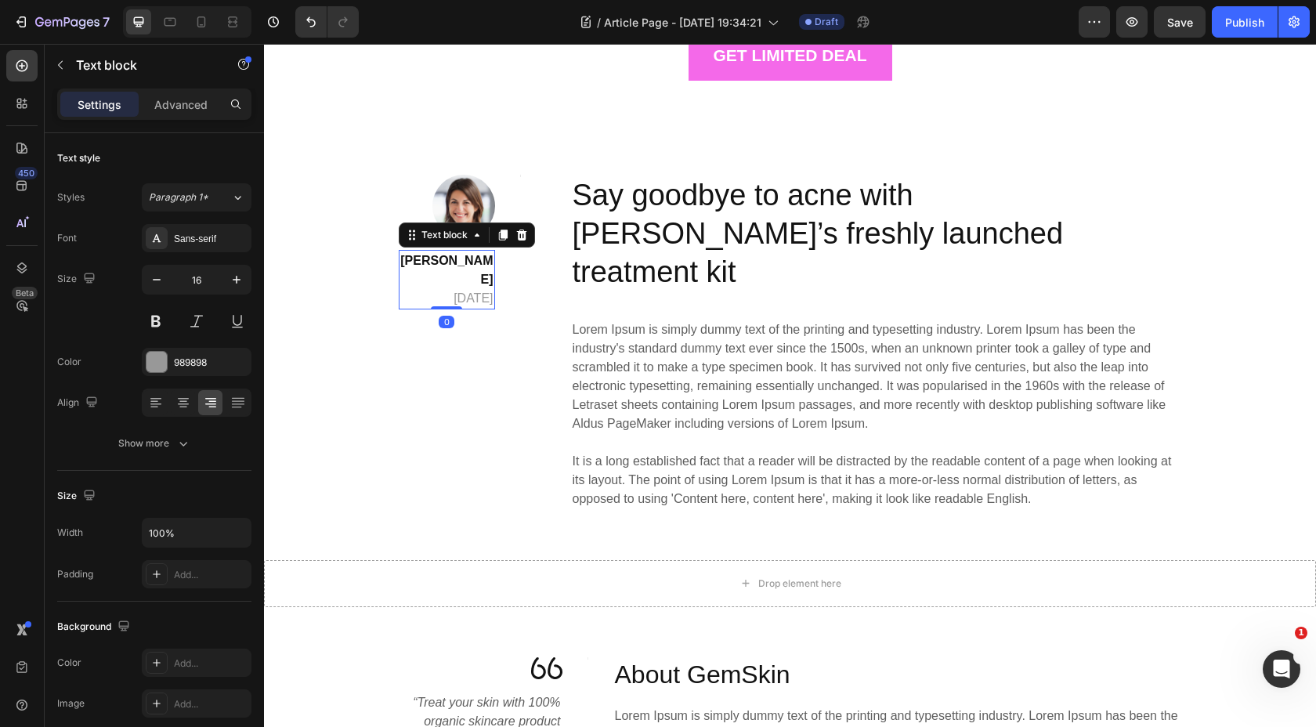
click at [473, 260] on strong "Lily Phi" at bounding box center [446, 270] width 92 height 32
click at [450, 258] on strong "Lily Phi" at bounding box center [446, 270] width 92 height 32
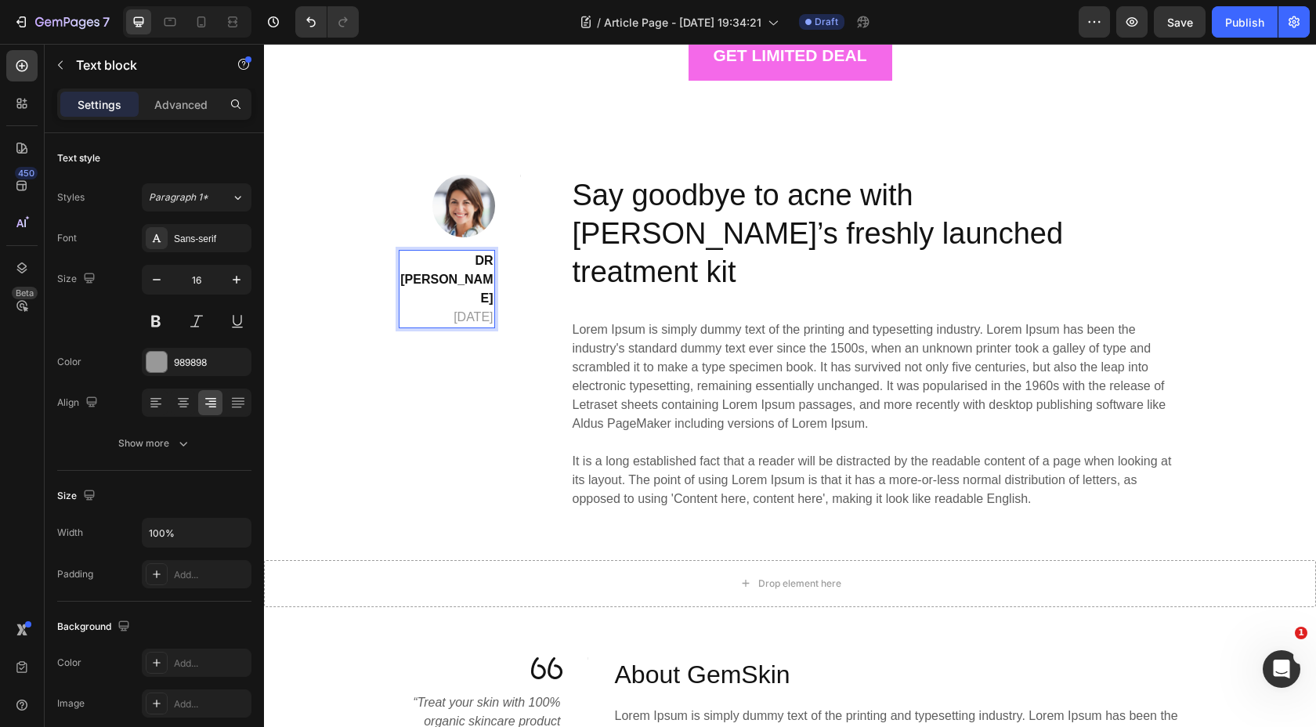
click at [428, 258] on strong "DR Lily Phi" at bounding box center [446, 279] width 92 height 51
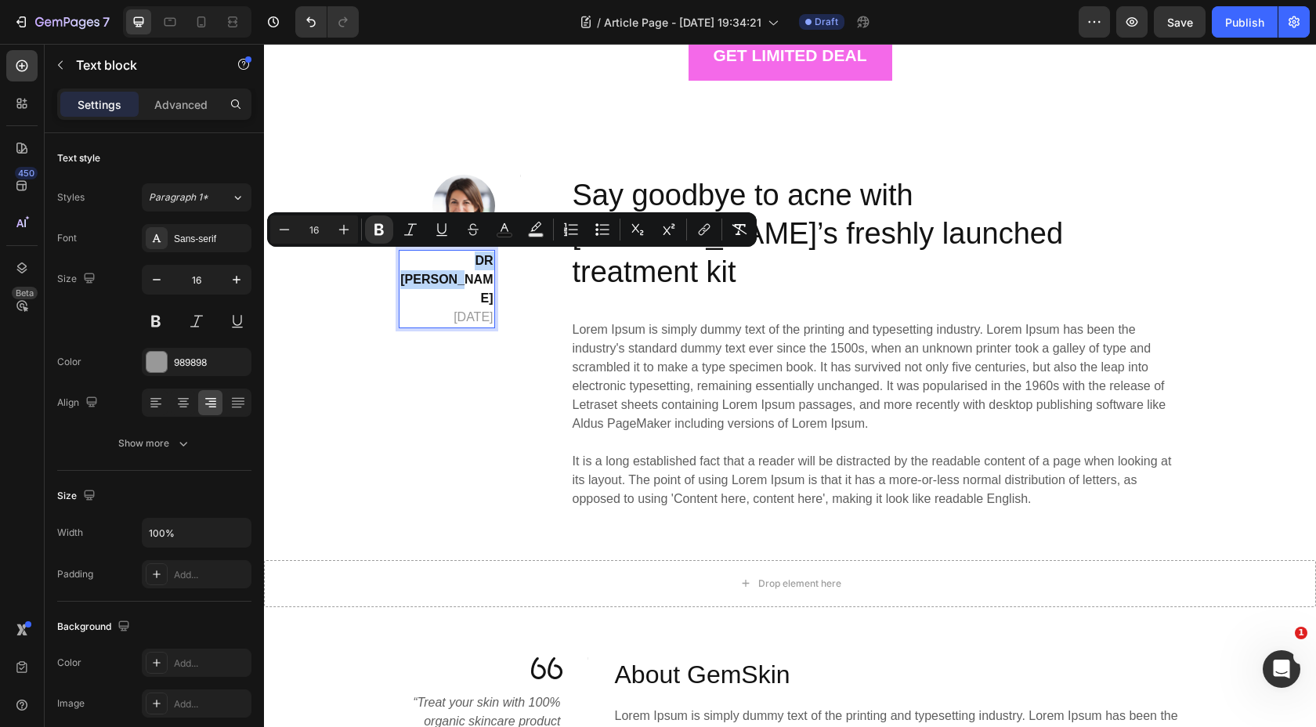
drag, startPoint x: 428, startPoint y: 258, endPoint x: 480, endPoint y: 262, distance: 52.6
click at [480, 262] on strong "DR Lily Phi" at bounding box center [446, 279] width 92 height 51
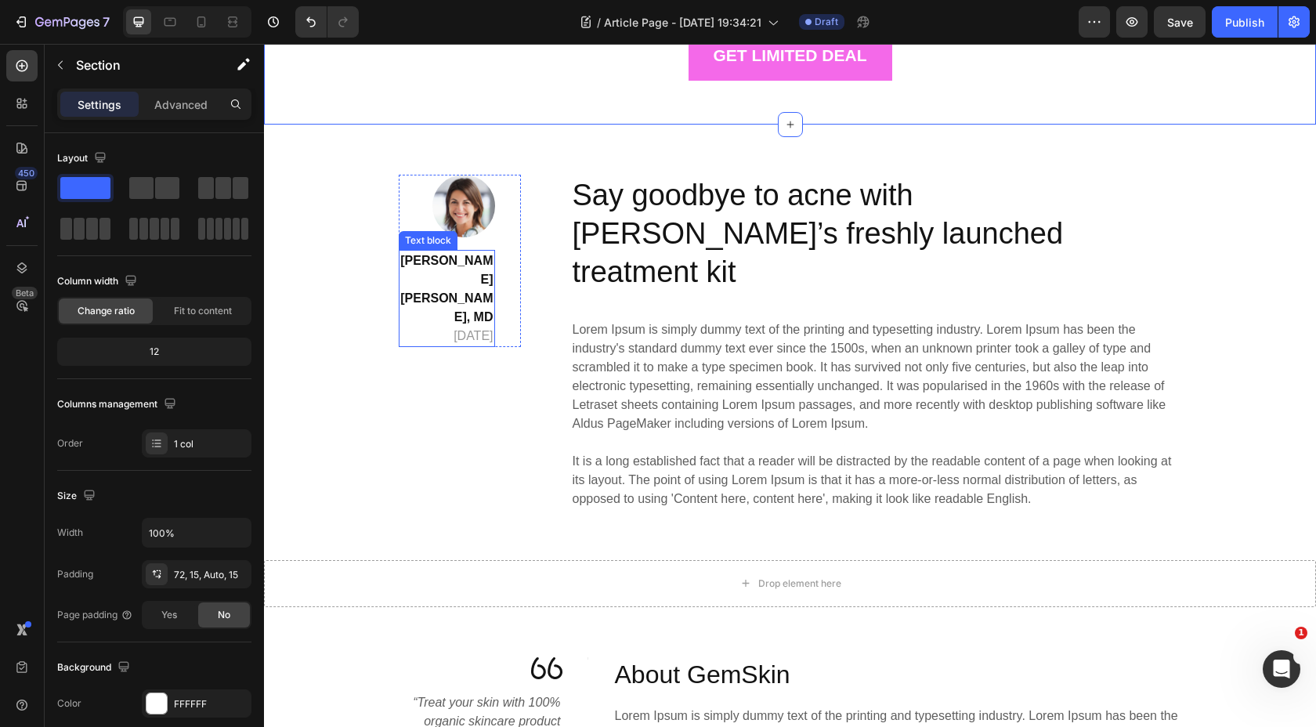
click at [457, 281] on strong "Dr. Maya Elara Singh, MD" at bounding box center [446, 289] width 92 height 70
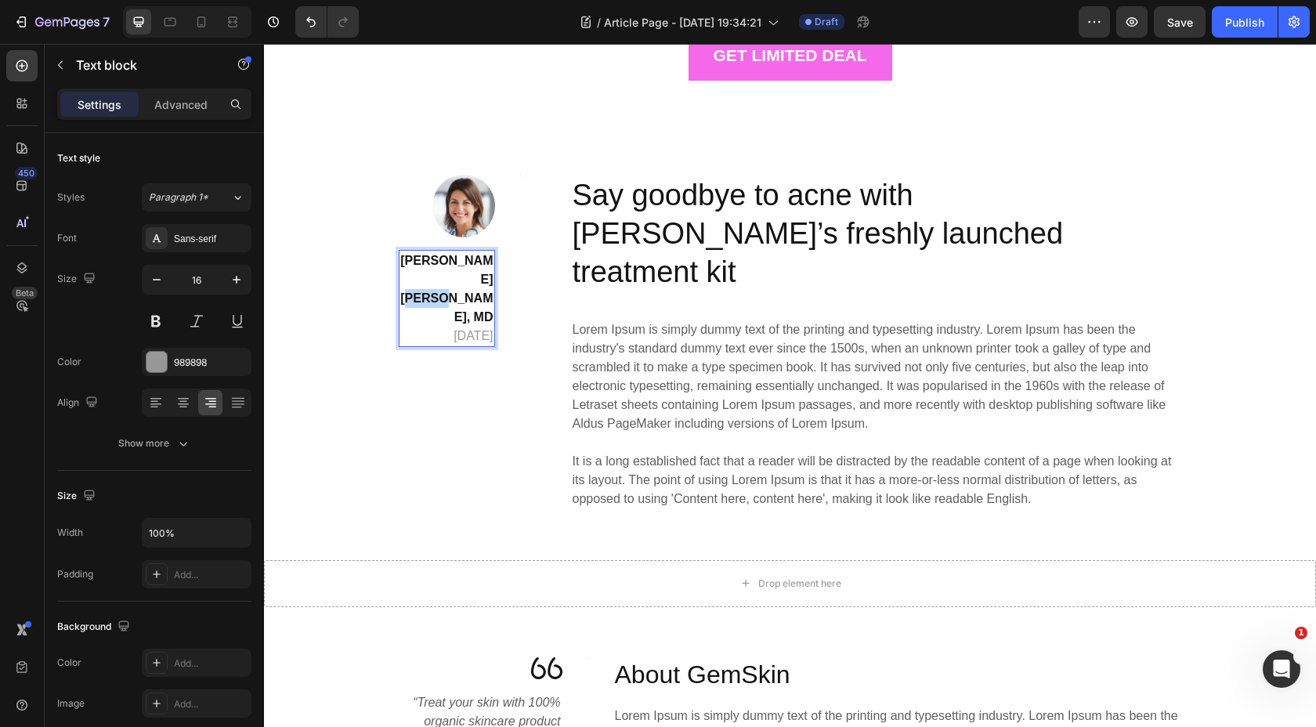
click at [461, 281] on strong "Dr. Maya Elara Singh, MD" at bounding box center [446, 289] width 92 height 70
click at [470, 278] on p "Dr. Maya Elara, MD April 29,2020" at bounding box center [446, 279] width 93 height 56
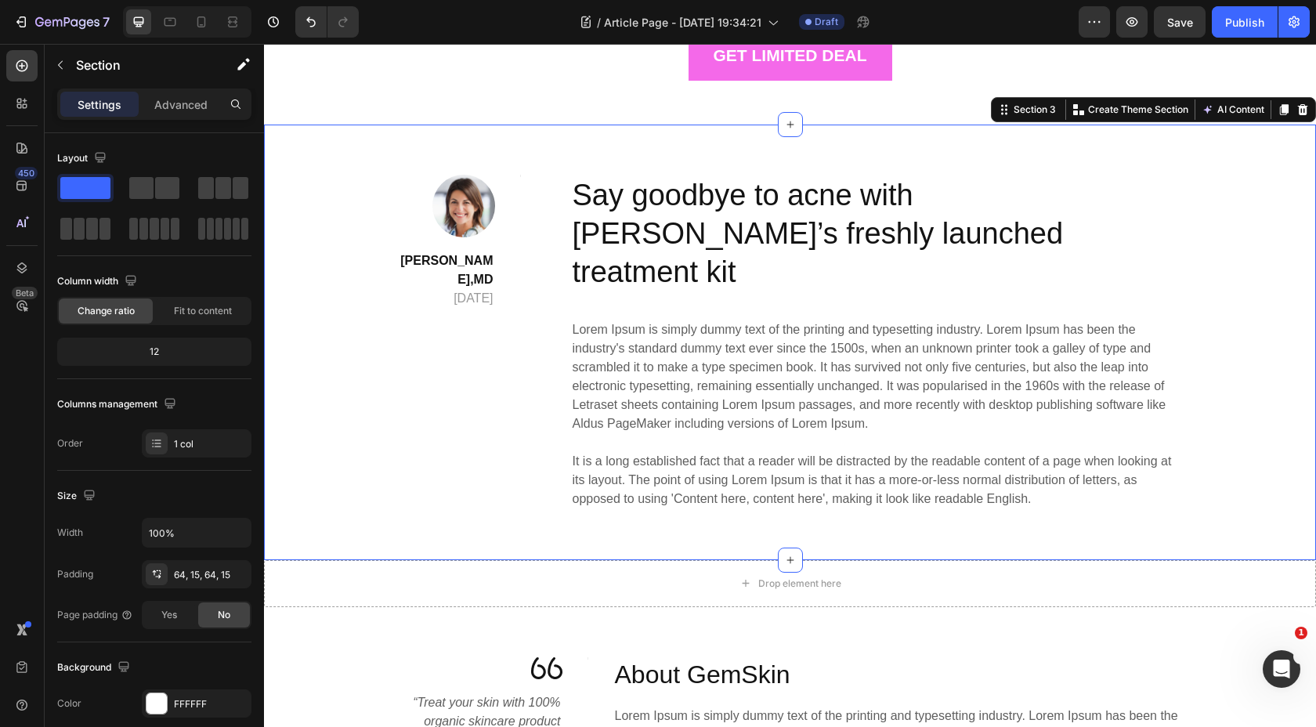
click at [397, 173] on div "Image Dr. Maya Elara,MD April 29,2020 Text block Title Line Row Say goodbye to …" at bounding box center [790, 342] width 1052 height 435
click at [445, 265] on strong "Dr. Maya Elara,MD" at bounding box center [446, 270] width 92 height 32
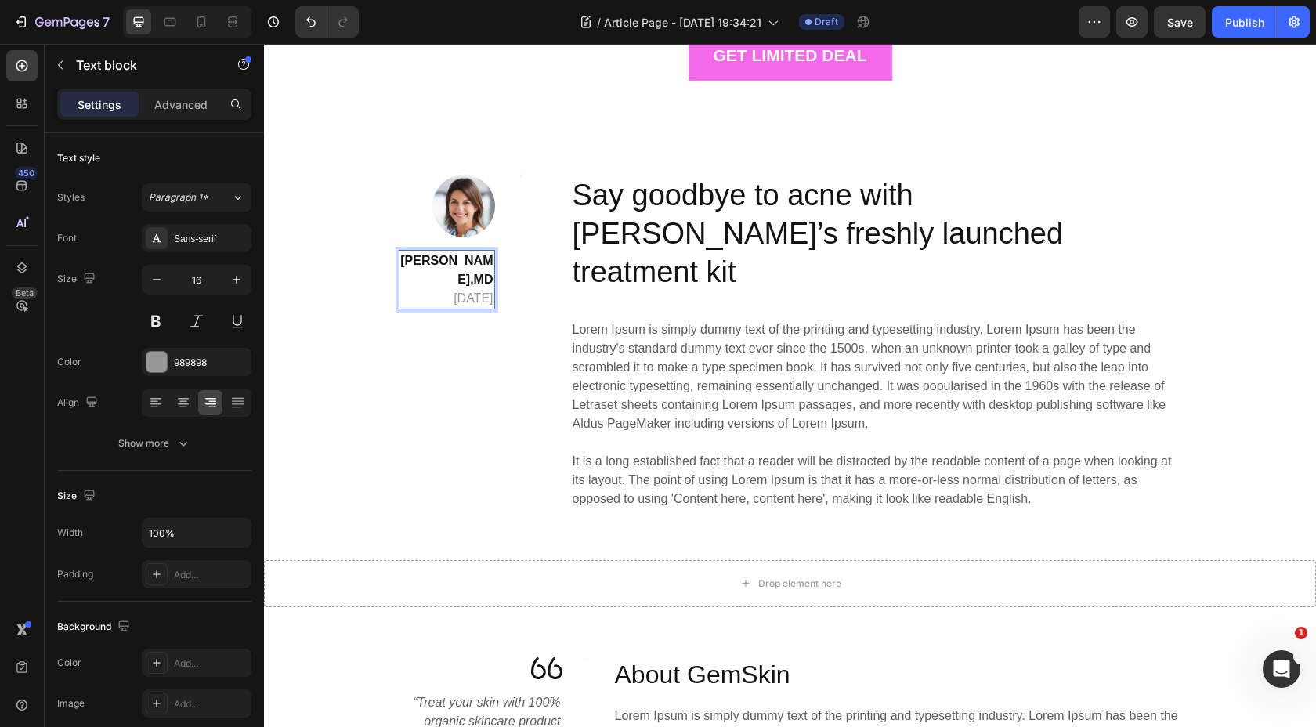
click at [490, 279] on strong "Dr. Maya Elara,MD" at bounding box center [446, 270] width 92 height 32
click at [420, 267] on p "Dr. Maya Elara April 29,2020" at bounding box center [446, 279] width 93 height 56
click at [486, 265] on strong "Dr. Maya Elara" at bounding box center [446, 270] width 92 height 32
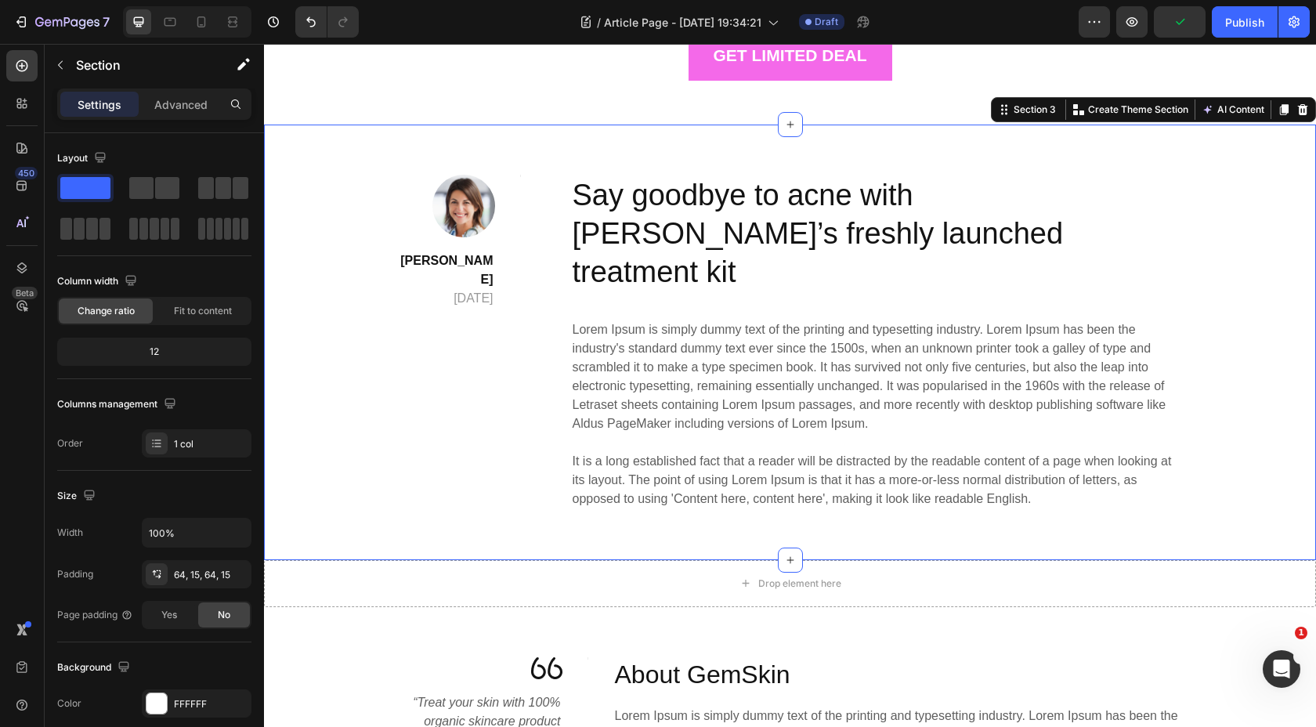
click at [356, 185] on div "Image Dr. Maya Elara April 29,2020 Text block Title Line Row Say goodbye to acn…" at bounding box center [790, 342] width 1028 height 335
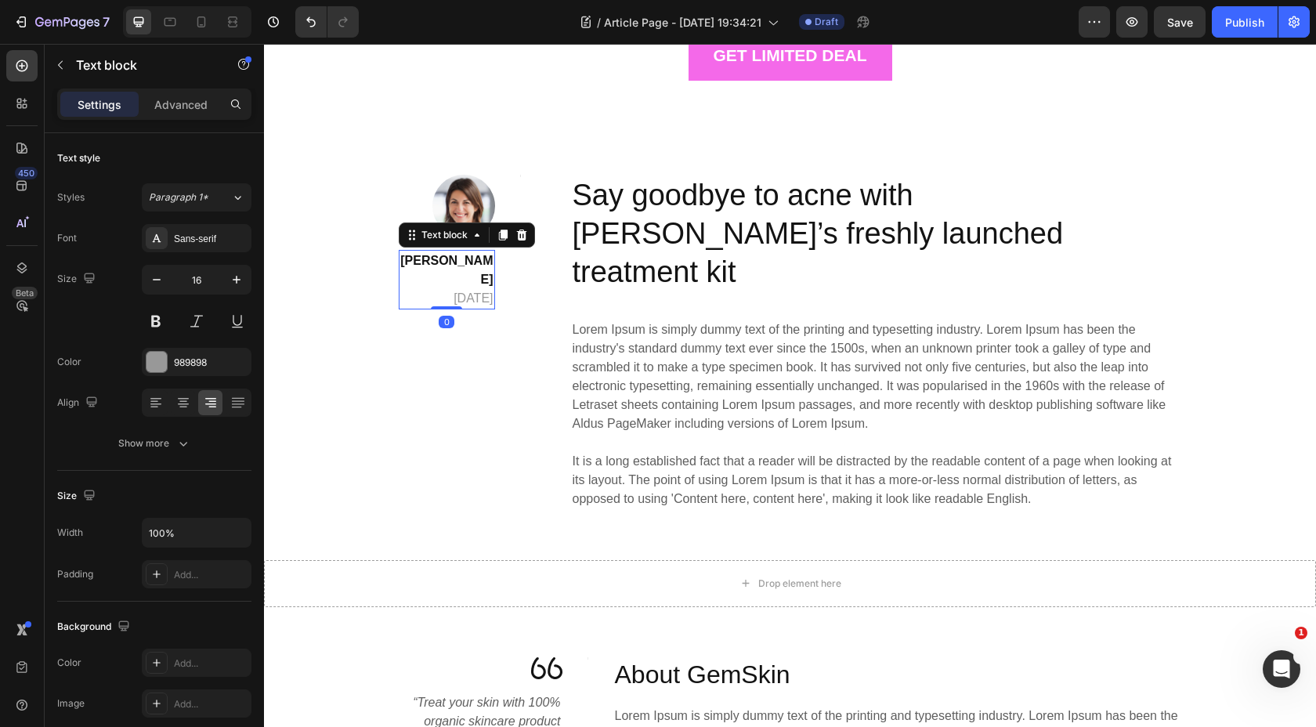
click at [446, 279] on p "Dr. Maya Elara April 29,2020" at bounding box center [446, 279] width 93 height 56
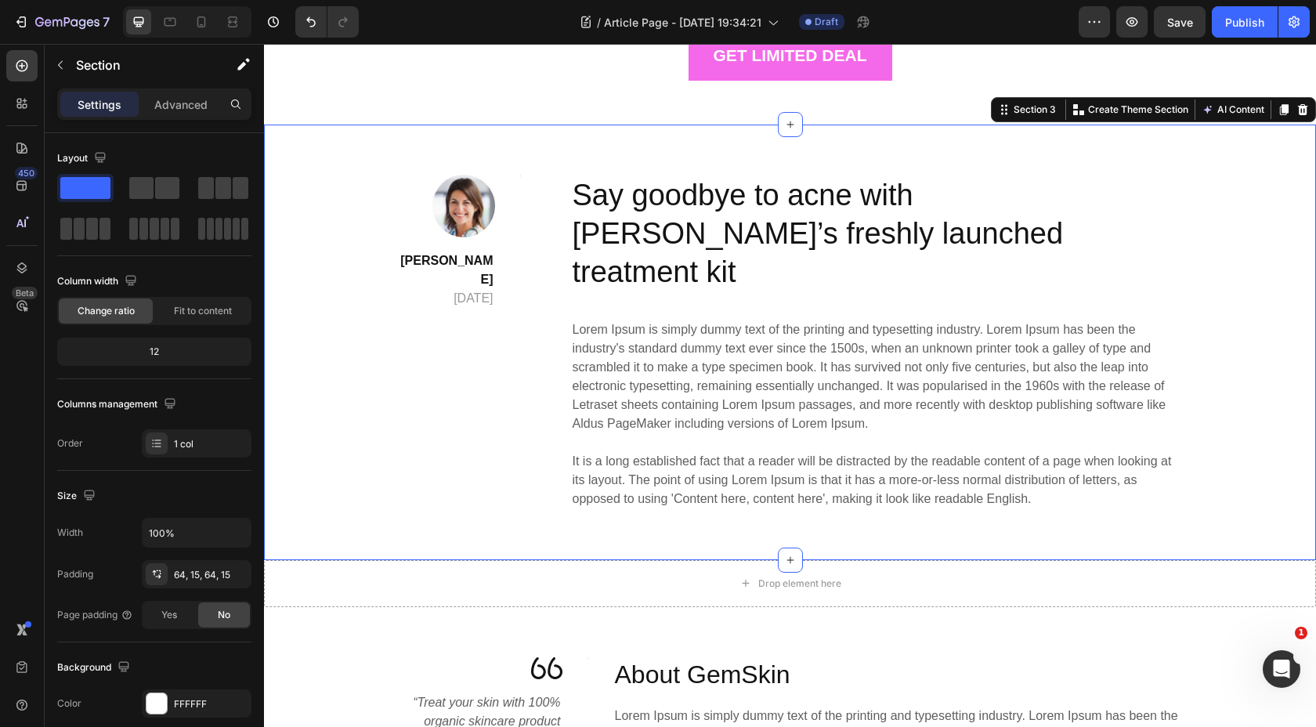
click at [352, 154] on div "Image Dr. Maya Elara April 29,2020 Text block Title Line Row Say goodbye to acn…" at bounding box center [790, 342] width 1052 height 435
click at [450, 269] on p "Dr. Maya Elara April 29,2020" at bounding box center [446, 279] width 93 height 56
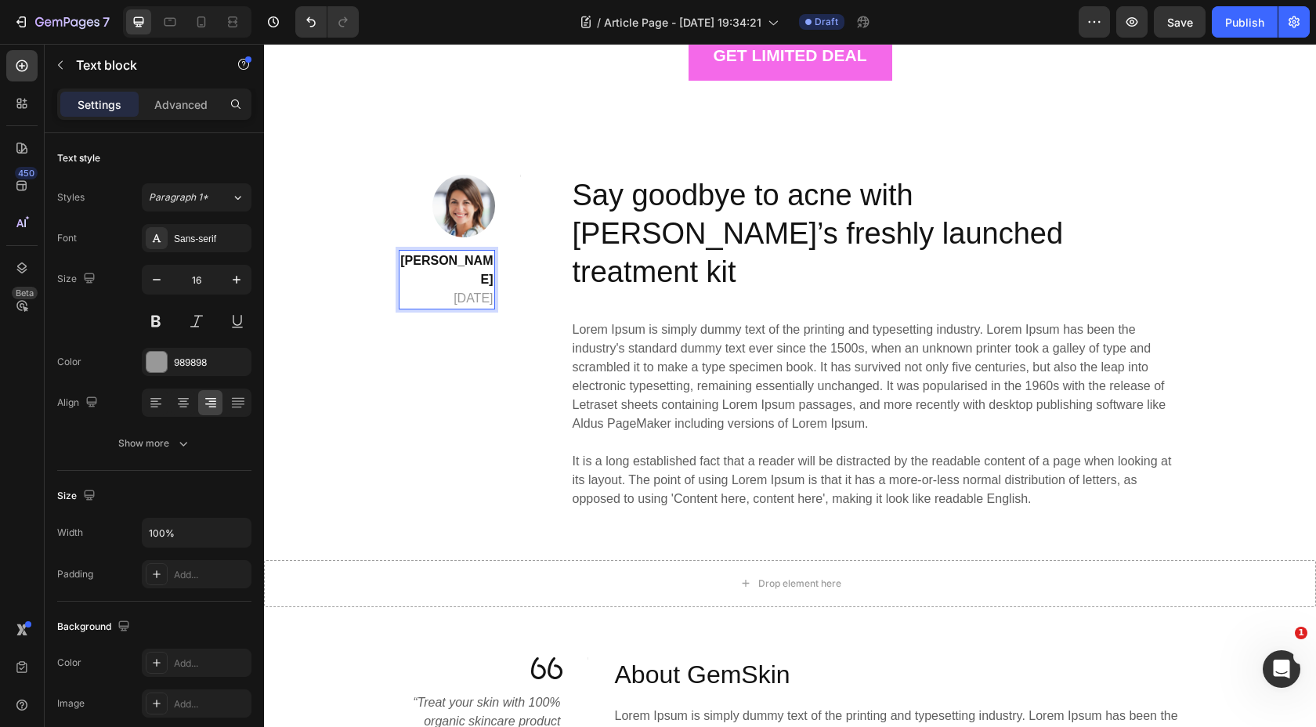
click at [475, 281] on p "Dr. Maya Elara April 29,2020" at bounding box center [446, 279] width 93 height 56
click at [489, 282] on p "Dr. Maya Elara April 29,2020" at bounding box center [446, 279] width 93 height 56
click at [446, 280] on p "Dr. Maya Elara April 29,2020" at bounding box center [446, 279] width 93 height 56
click at [458, 280] on p "Dr. Maya Elara August 29,2020" at bounding box center [446, 279] width 93 height 56
click at [486, 282] on p "Dr. Maya Elara August 03,2020" at bounding box center [446, 279] width 93 height 56
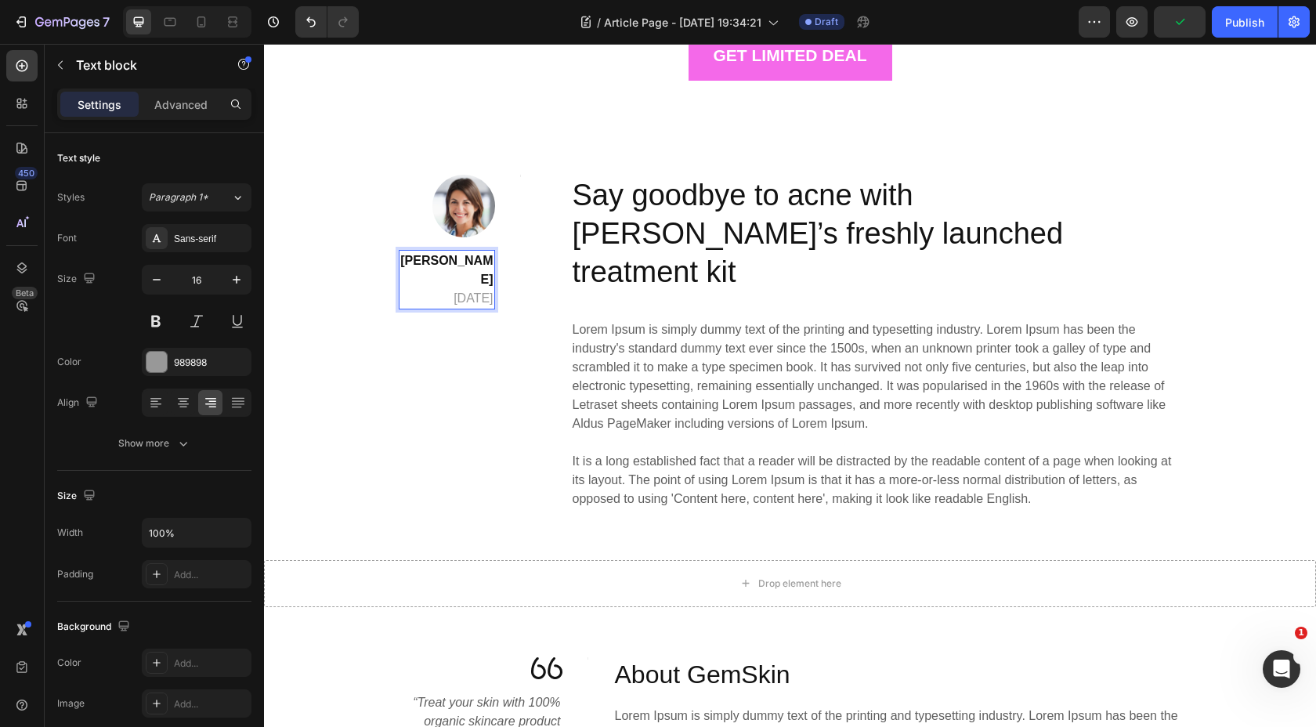
click at [490, 283] on p "Dr. Maya Elara August 03,2020" at bounding box center [446, 279] width 93 height 56
click at [443, 281] on p "Dr. Maya Elara August 03,2025" at bounding box center [446, 279] width 93 height 56
click at [465, 282] on p "Dr. Maya Elara March 03,2025" at bounding box center [446, 279] width 93 height 56
click at [514, 240] on div "Image Dr. Maya Elara March 03, 2025 Text block 0 Title Line Row" at bounding box center [460, 242] width 122 height 135
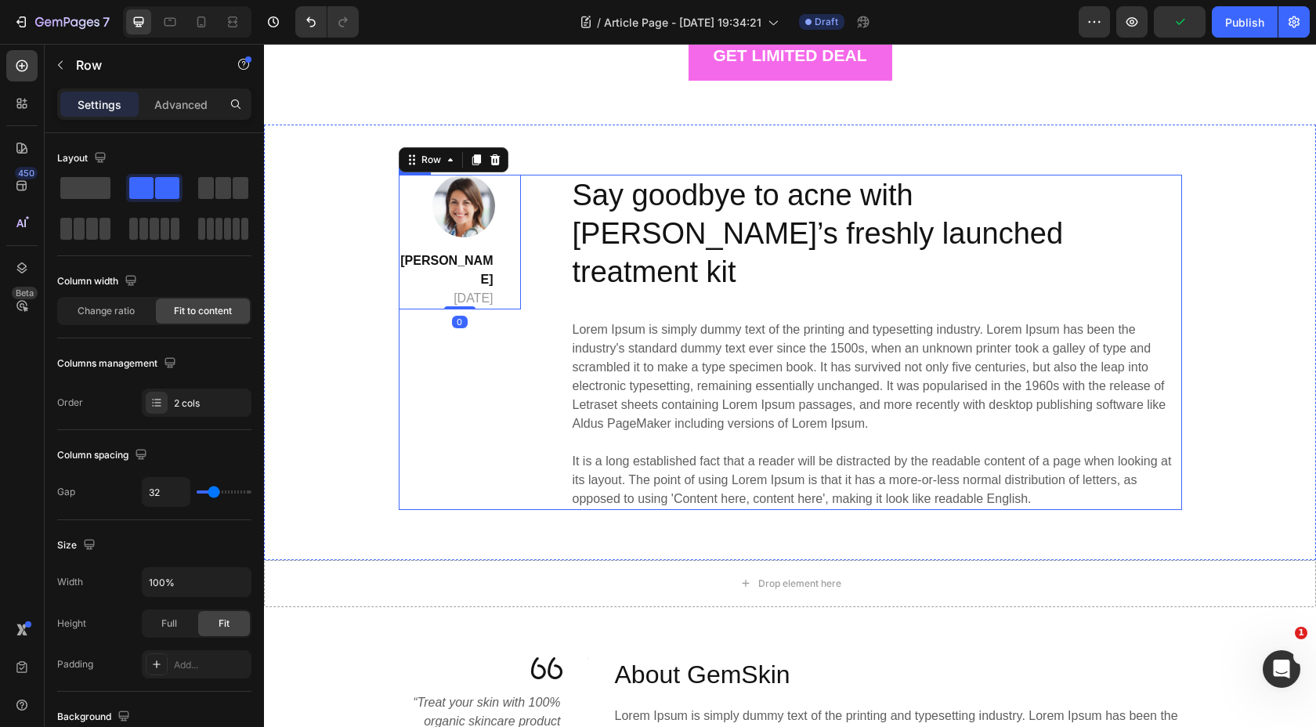
click at [515, 317] on div "Image Dr. Maya Elara March 03, 2025 Text block Title Line Row 0" at bounding box center [460, 342] width 122 height 335
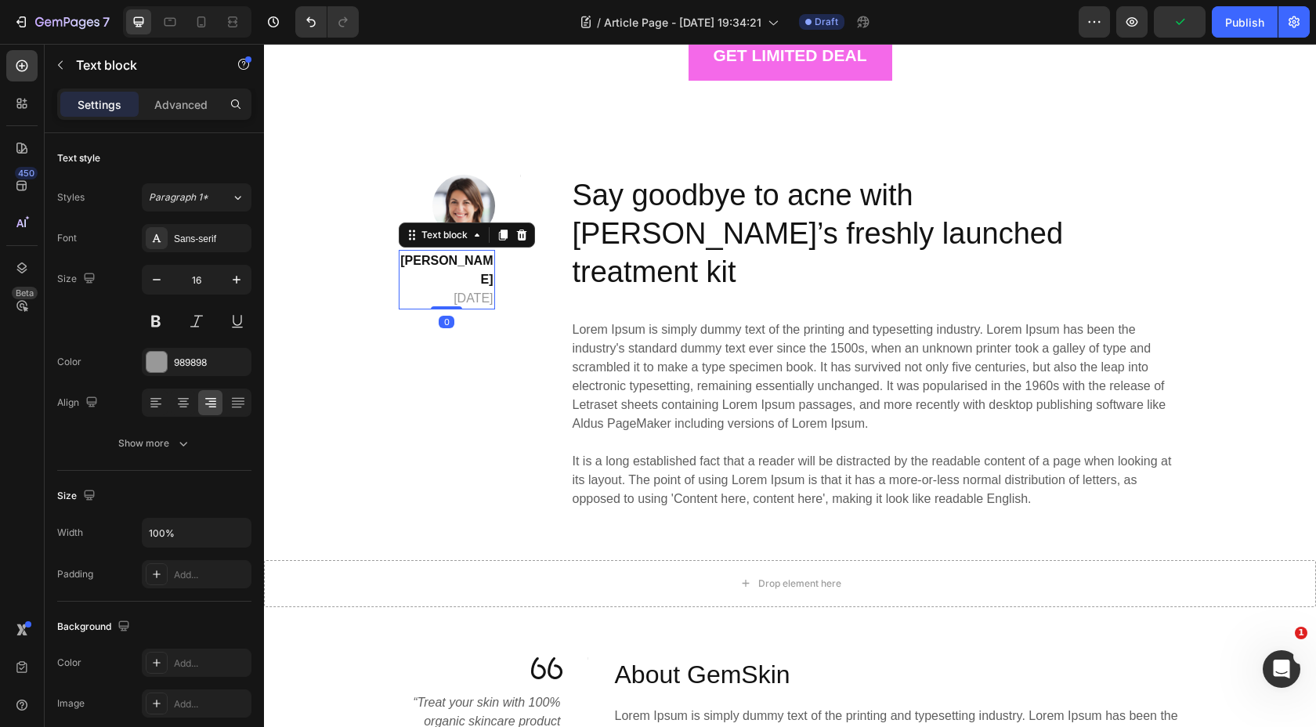
click at [463, 250] on div "Dr. Maya Elara March 03, 2025" at bounding box center [447, 280] width 96 height 60
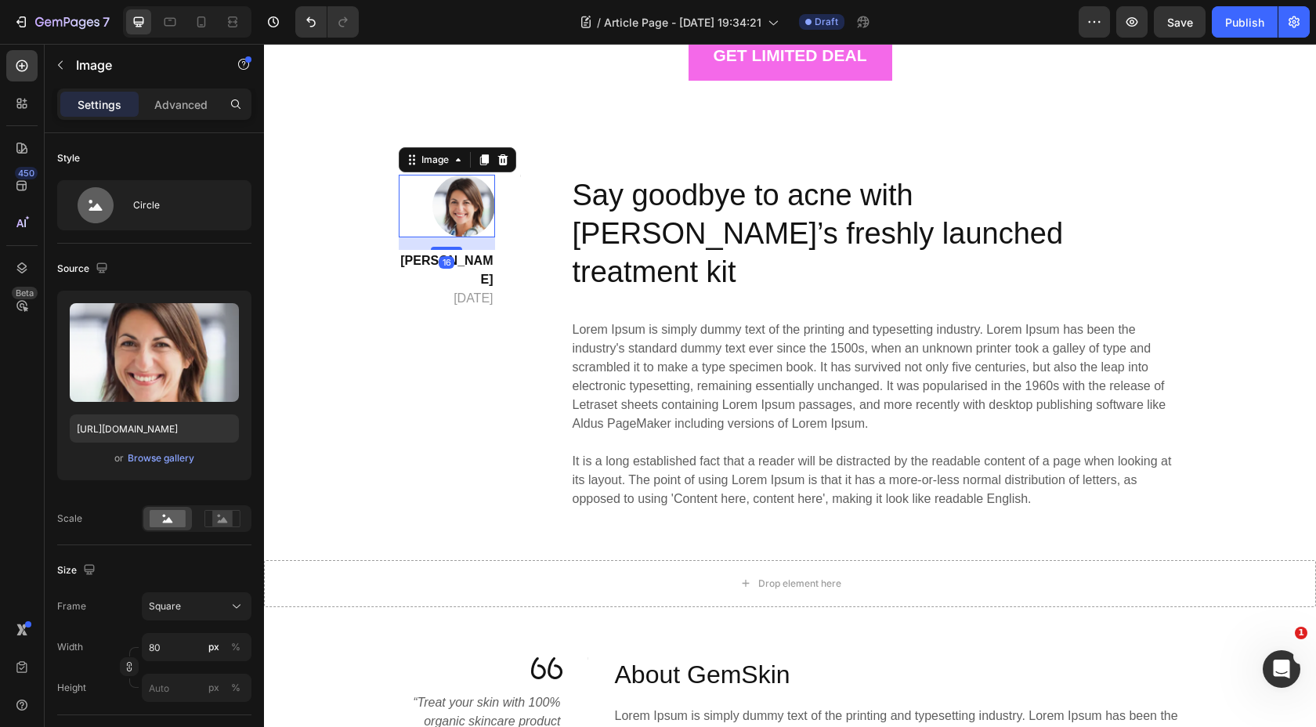
click at [469, 209] on img at bounding box center [463, 206] width 63 height 63
click at [469, 266] on strong "Dr. Maya Elara" at bounding box center [446, 270] width 92 height 32
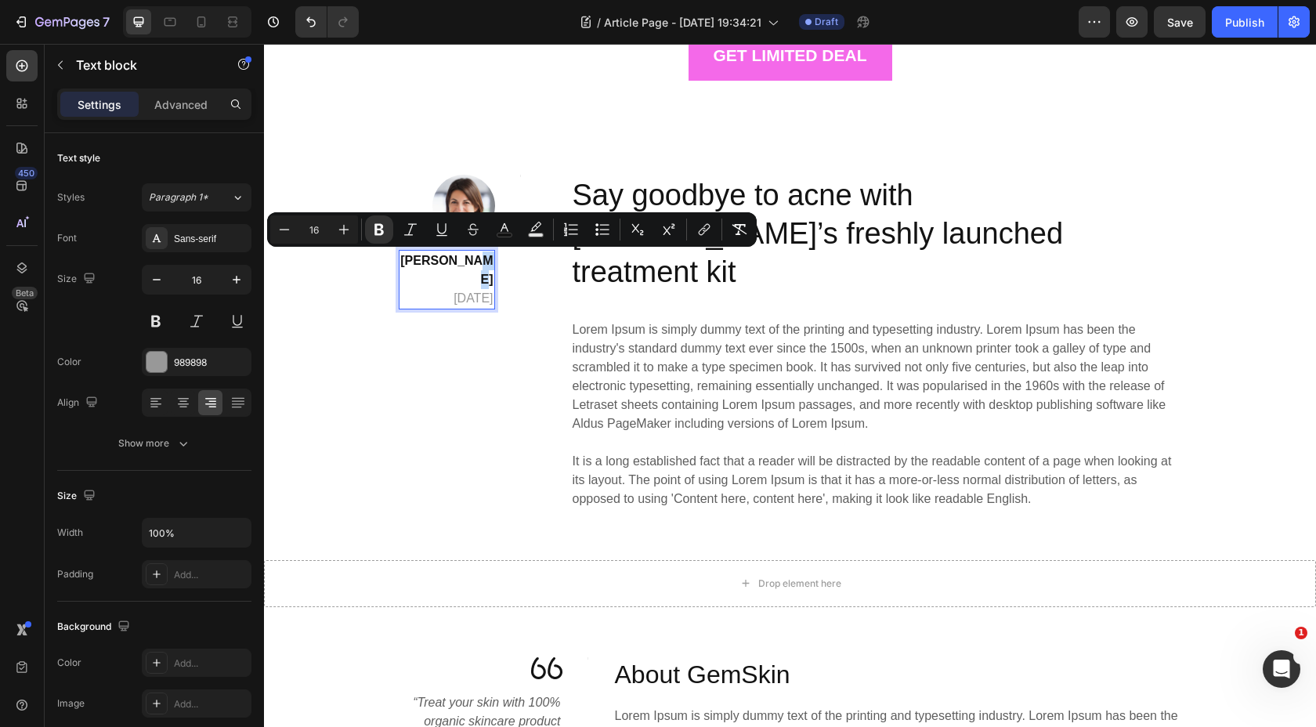
drag, startPoint x: 469, startPoint y: 266, endPoint x: 482, endPoint y: 265, distance: 13.3
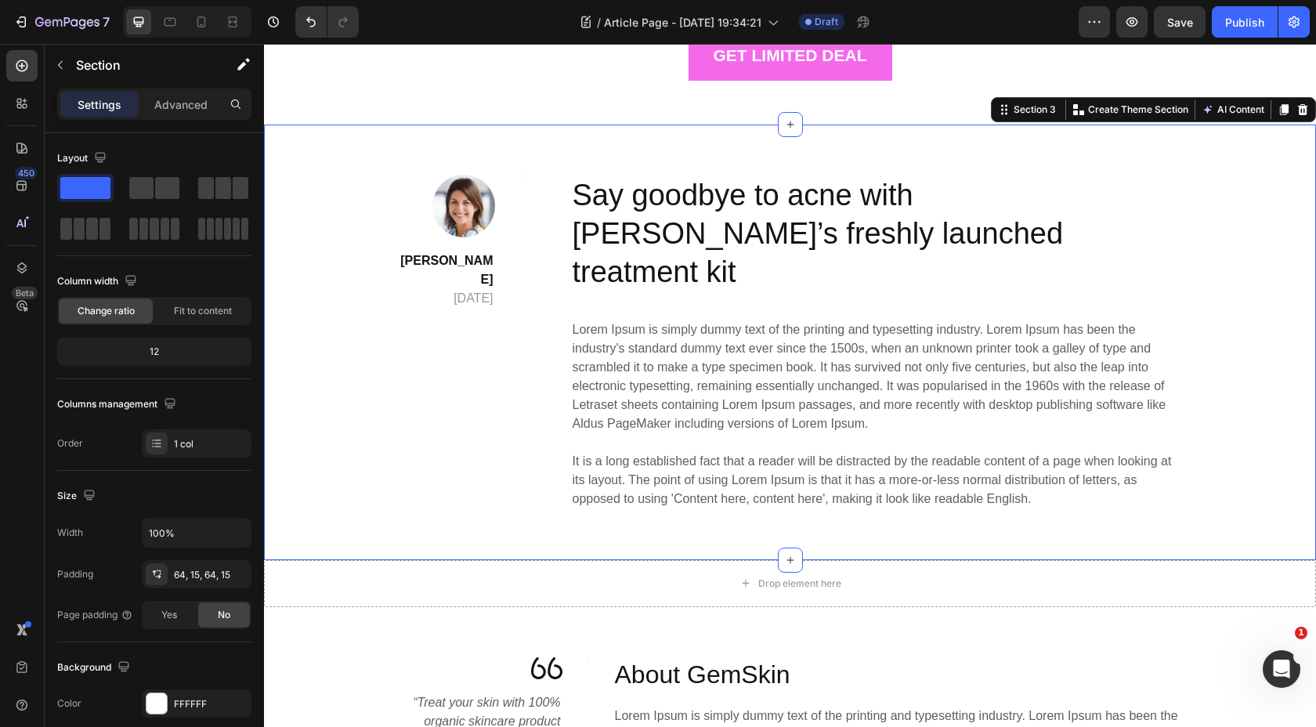
click at [372, 177] on div "Image Dr. Maya Elara March 03, 2025 Text block Title Line Row Say goodbye to ac…" at bounding box center [790, 342] width 1028 height 335
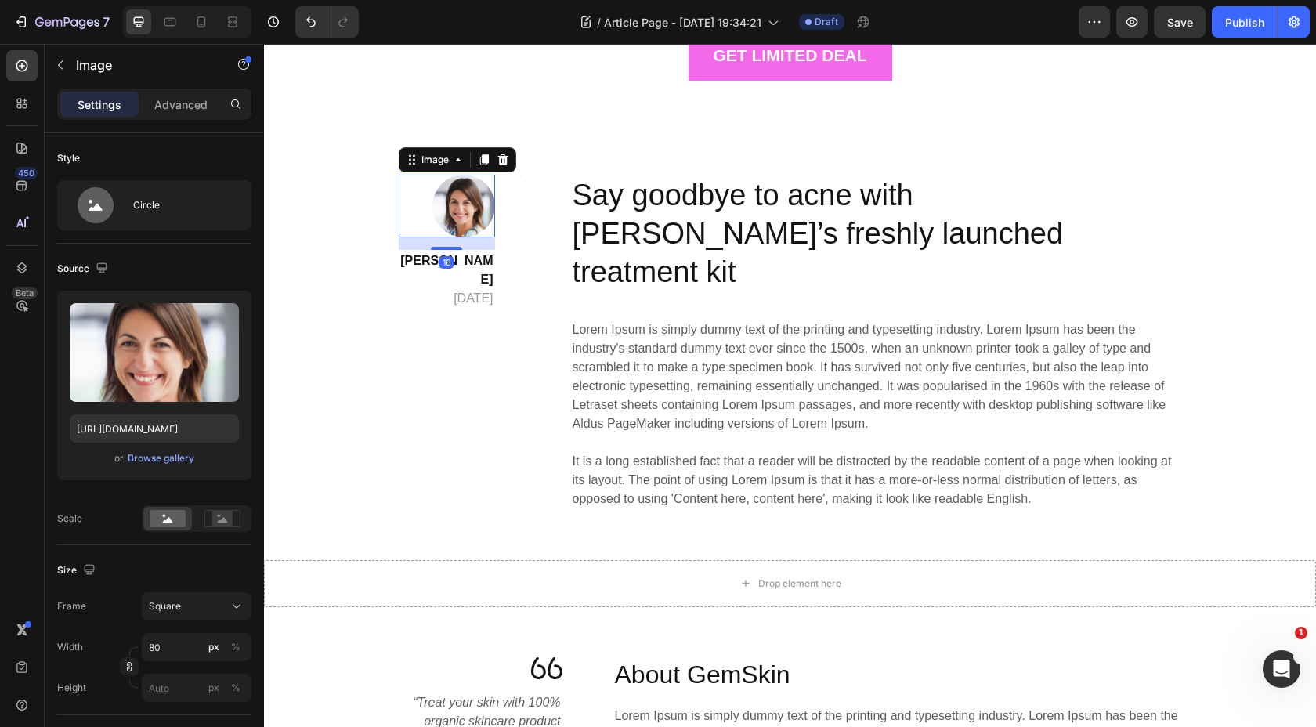
click at [439, 190] on img at bounding box center [463, 206] width 63 height 63
click at [500, 231] on div "Image 16 Dr. Maya Elara March 03, 2025 Text block Title Line Row" at bounding box center [460, 242] width 122 height 135
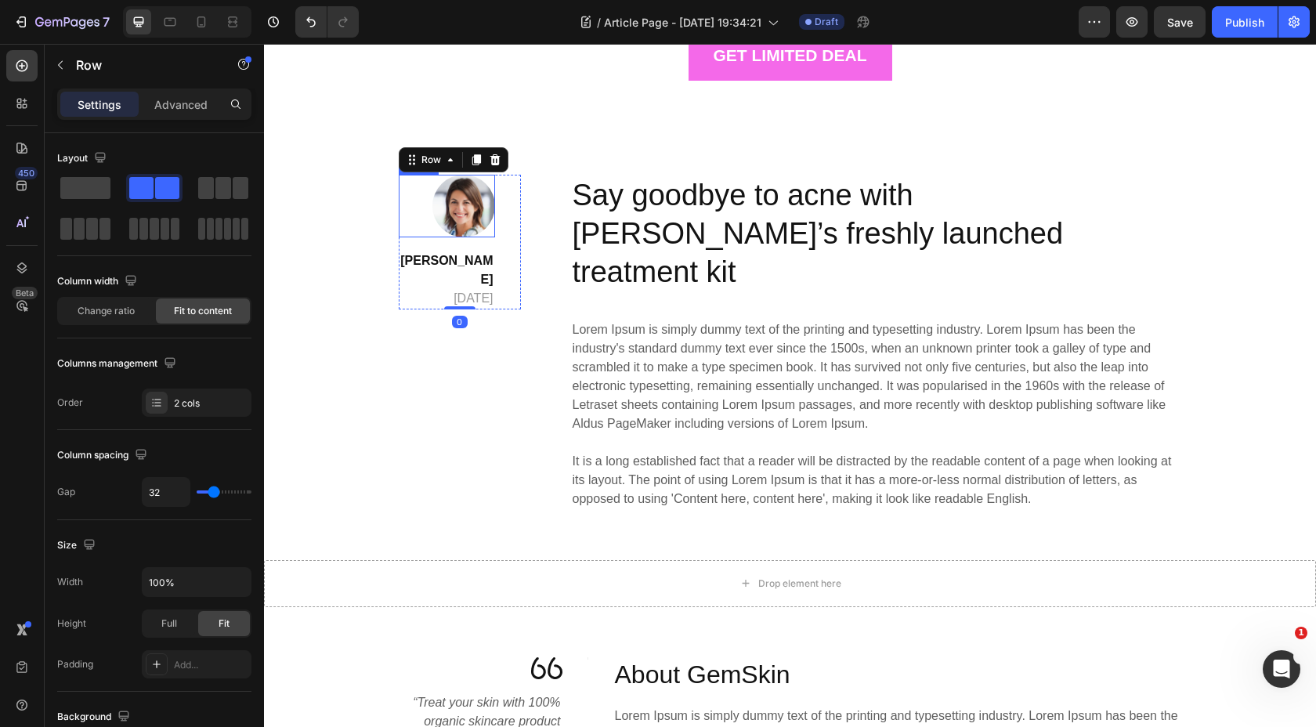
click at [462, 219] on img at bounding box center [463, 206] width 63 height 63
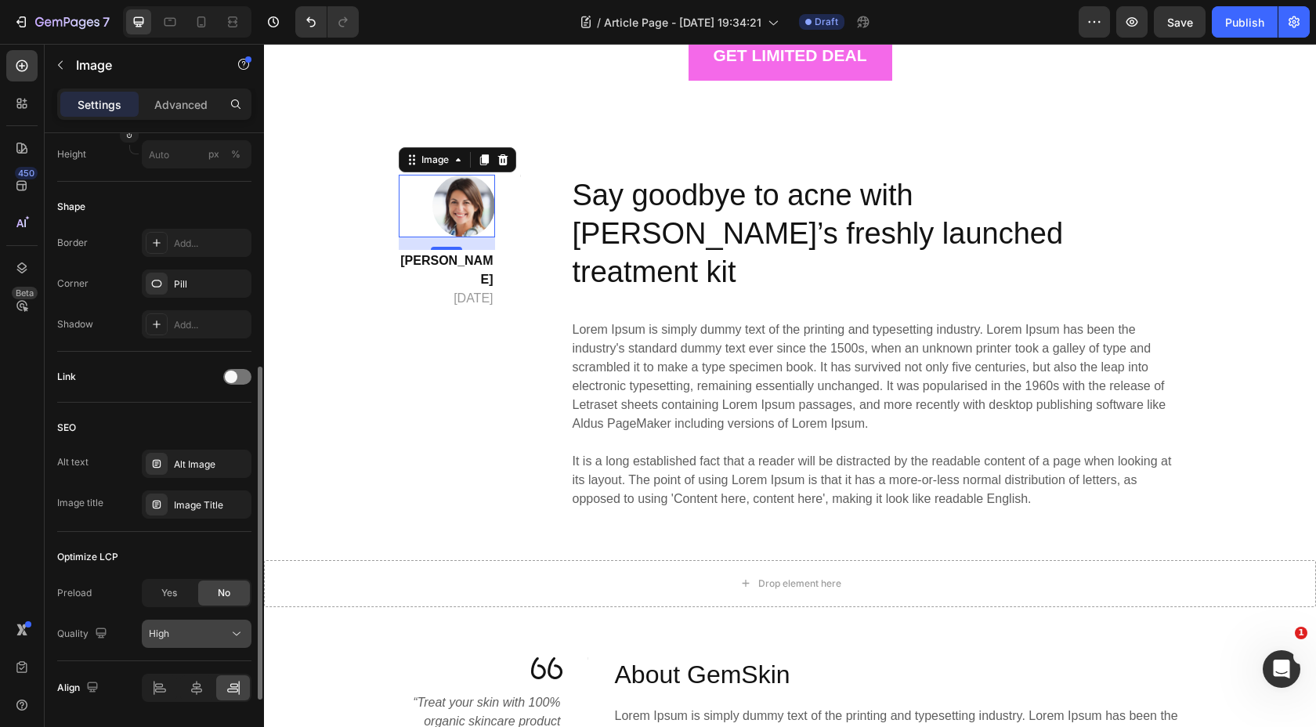
scroll to position [583, 0]
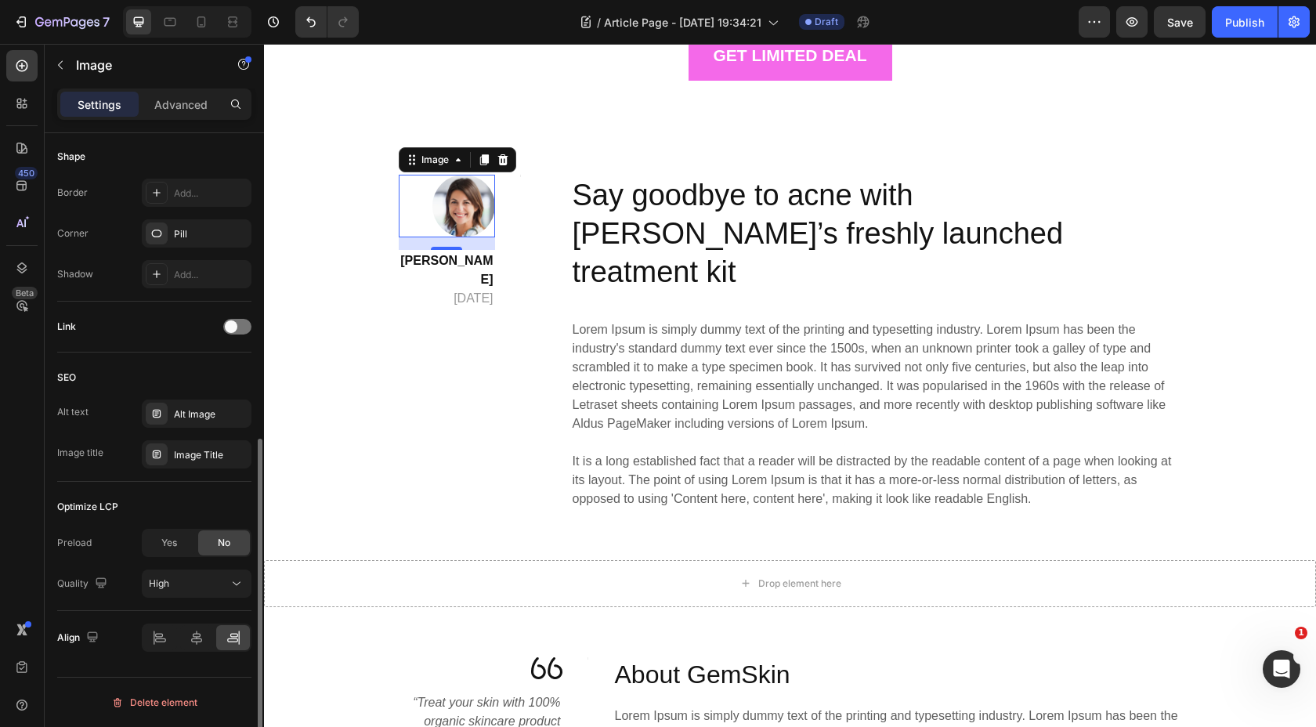
click at [197, 652] on div "Align" at bounding box center [154, 637] width 194 height 53
click at [197, 645] on icon at bounding box center [197, 638] width 16 height 16
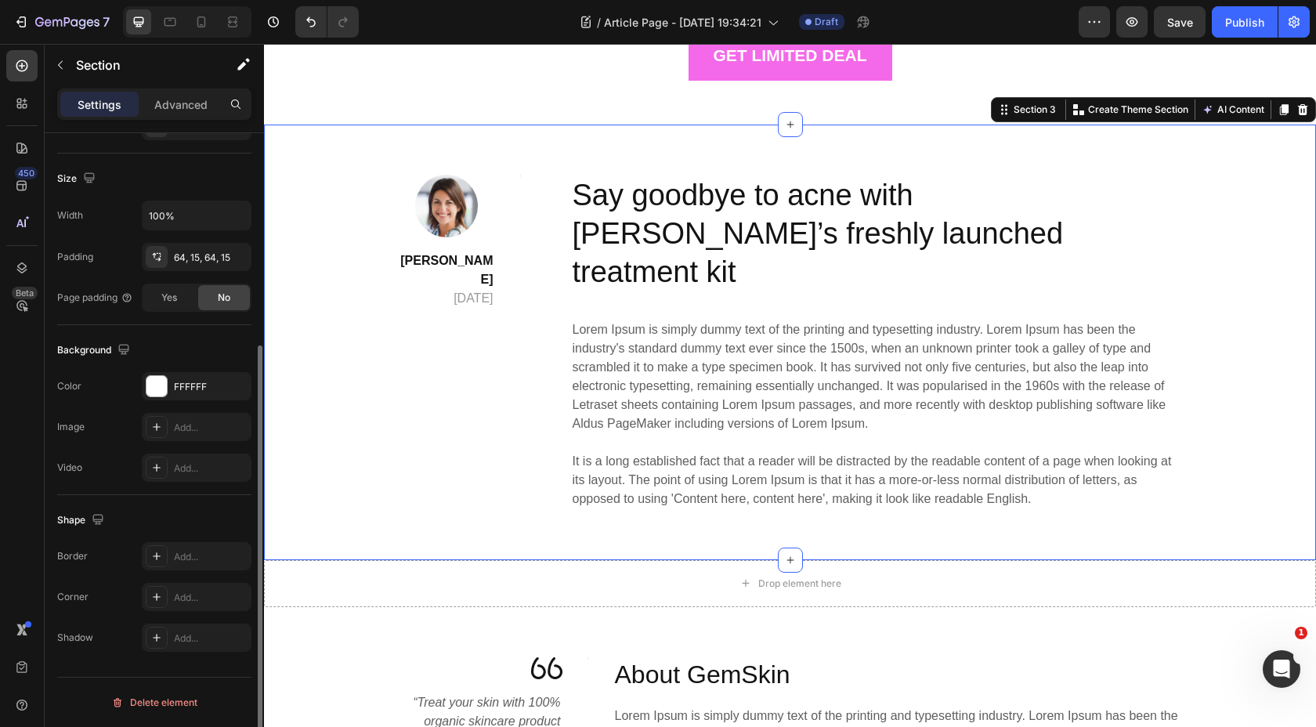
click at [327, 202] on div "Image Dr. Maya Elara March 03, 2025 Text block Title Line Row Say goodbye to ac…" at bounding box center [790, 342] width 1028 height 335
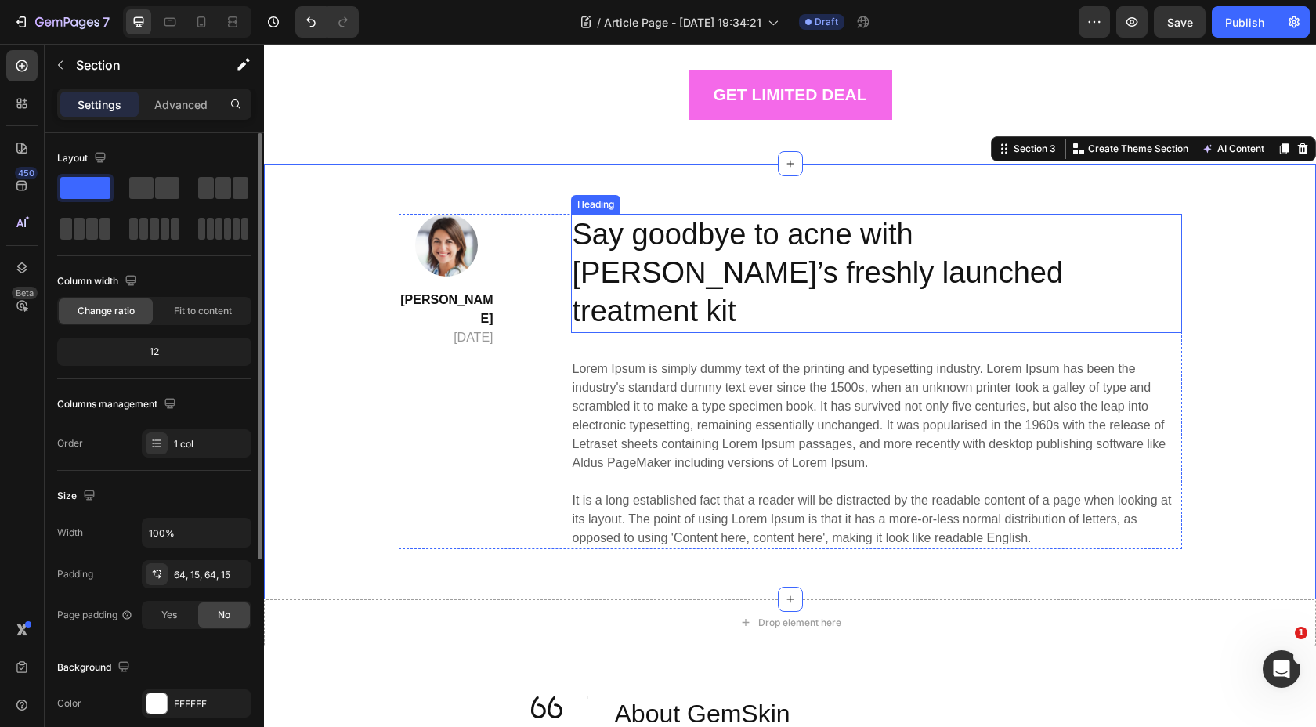
scroll to position [244, 0]
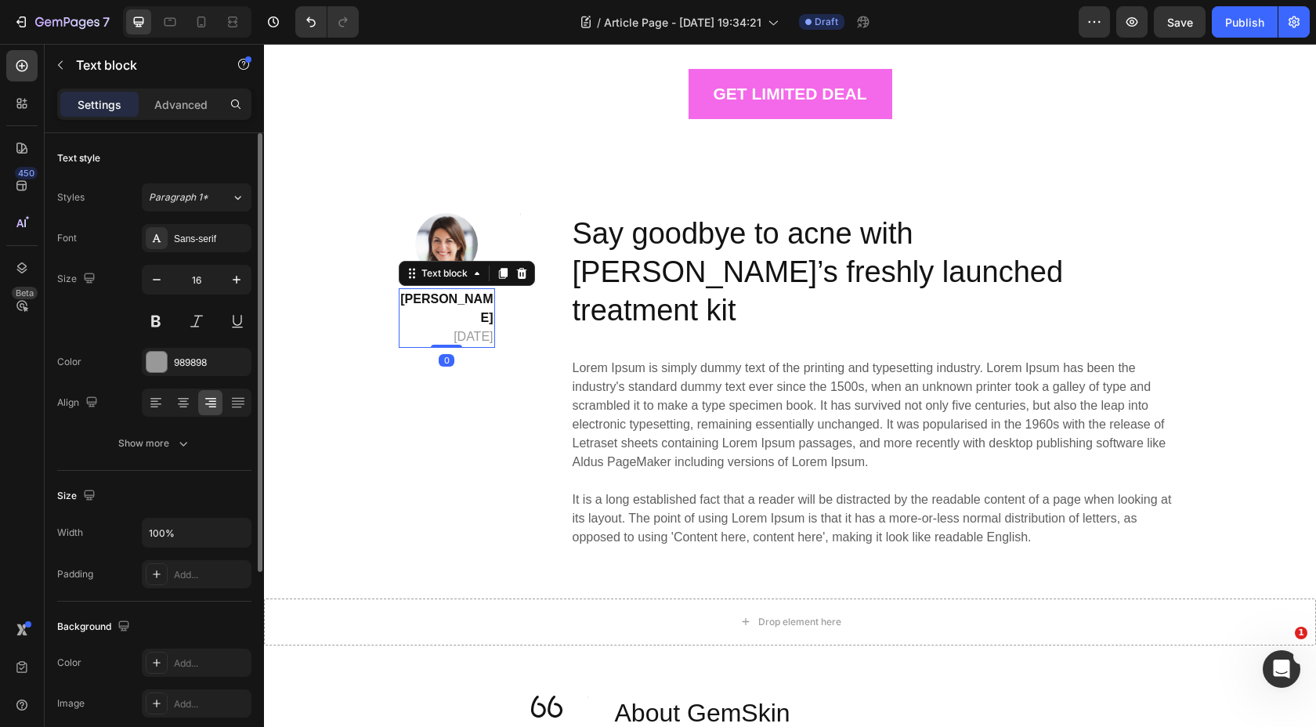
click at [494, 298] on div "Dr. Maya Elara March 03, 2025" at bounding box center [447, 318] width 96 height 60
click at [491, 302] on strong "Dr. Maya Elara" at bounding box center [446, 308] width 92 height 32
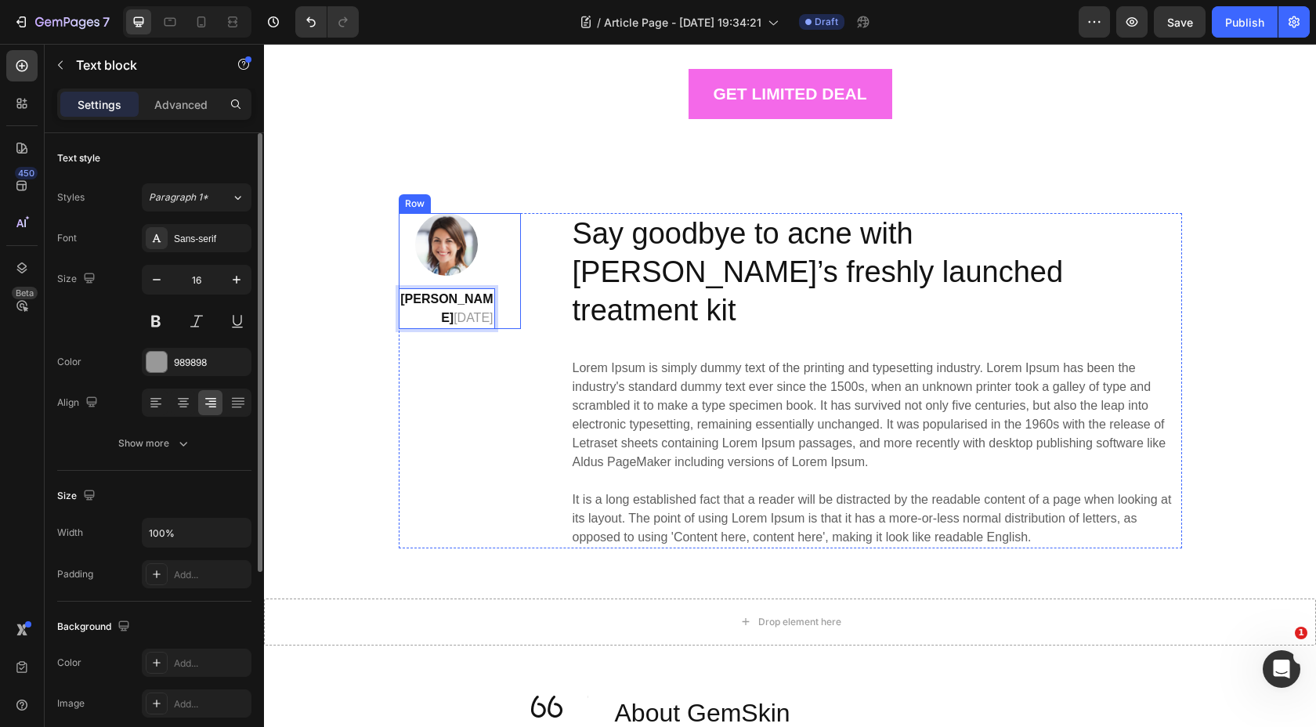
click at [516, 227] on div "Image Dr. Maya Elara March 03, 2025 Text block 0 Title Line Row" at bounding box center [460, 271] width 122 height 116
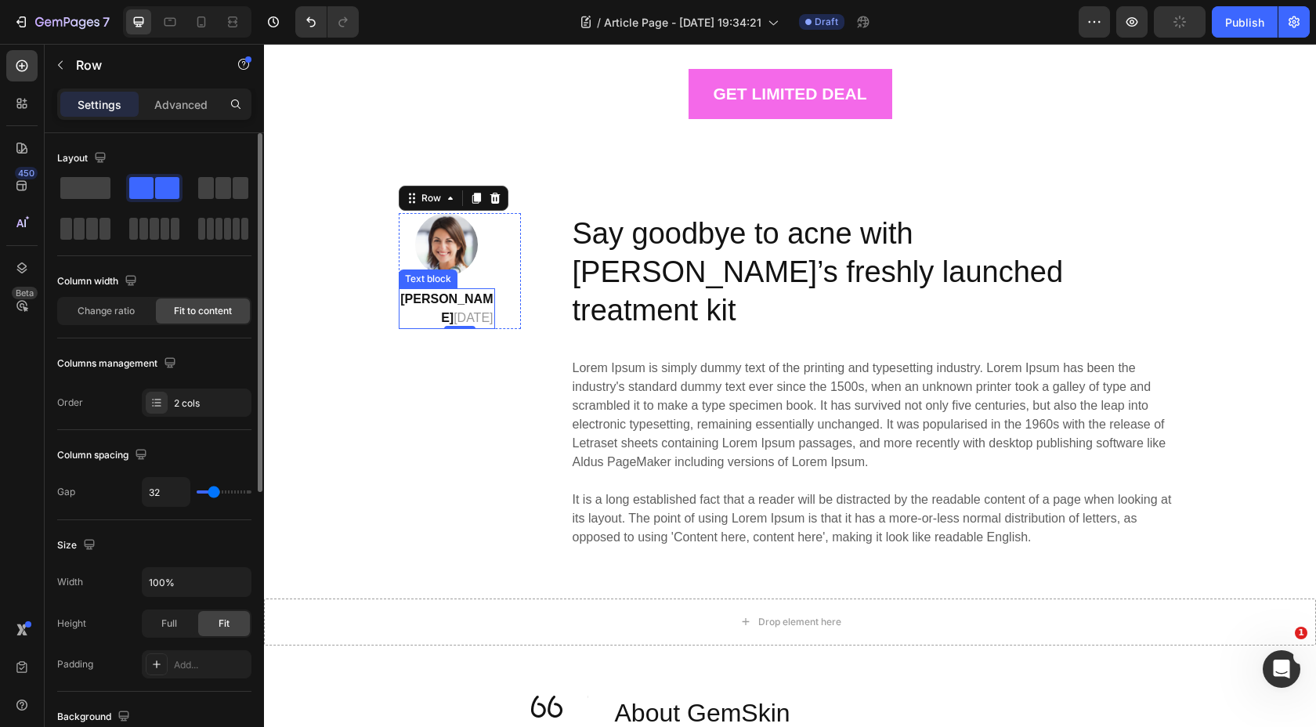
click at [493, 302] on div "Dr. Maya Elara March 03, 2025" at bounding box center [447, 308] width 96 height 41
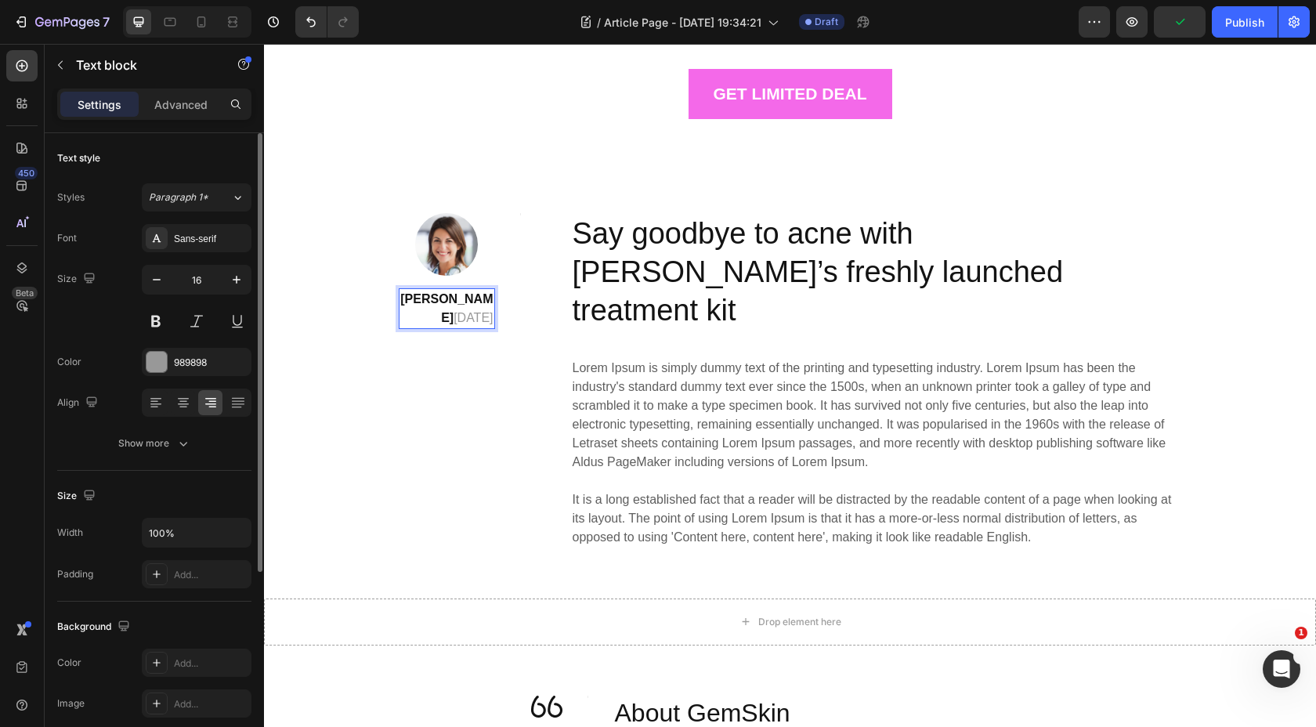
click at [489, 299] on strong "Dr. Maya Elara" at bounding box center [446, 308] width 92 height 32
click at [489, 300] on strong "Dr. Maya Elara" at bounding box center [446, 308] width 92 height 32
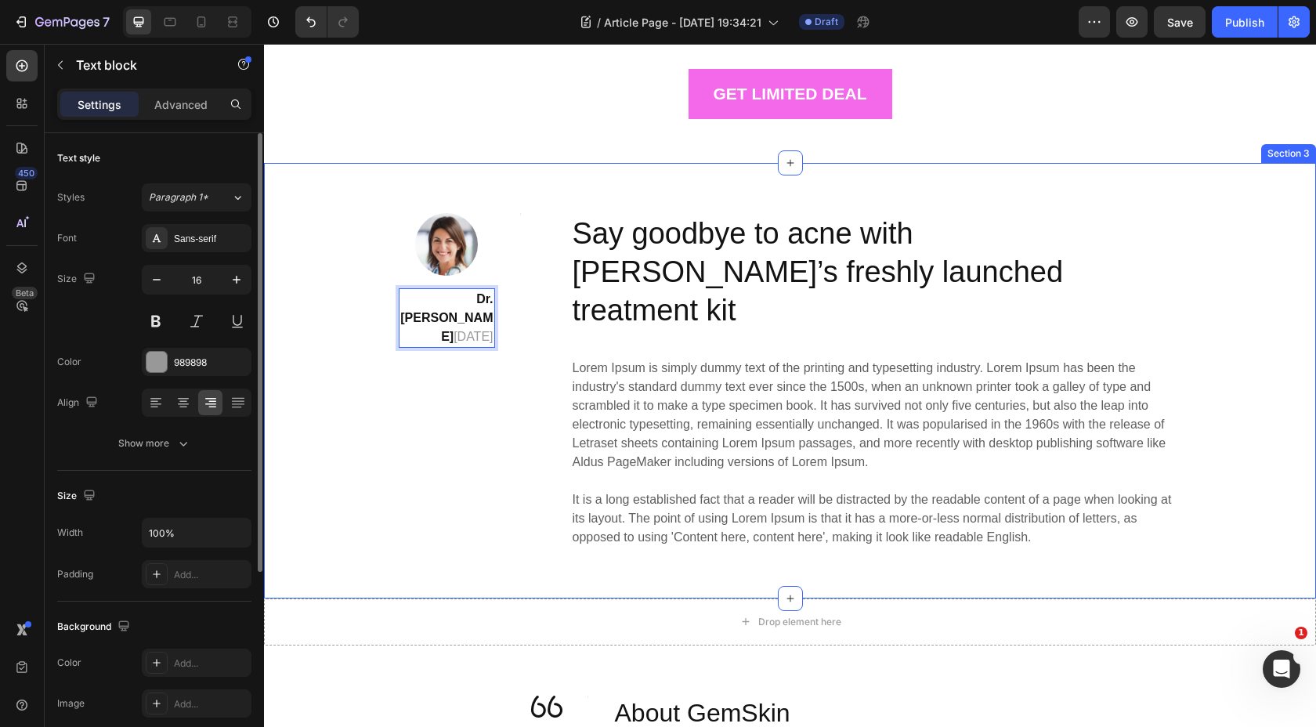
click at [392, 298] on div "Image Dr. Sophie March 03, 2025 Text block 0 Title Line Row Say goodbye to acne…" at bounding box center [790, 380] width 1028 height 335
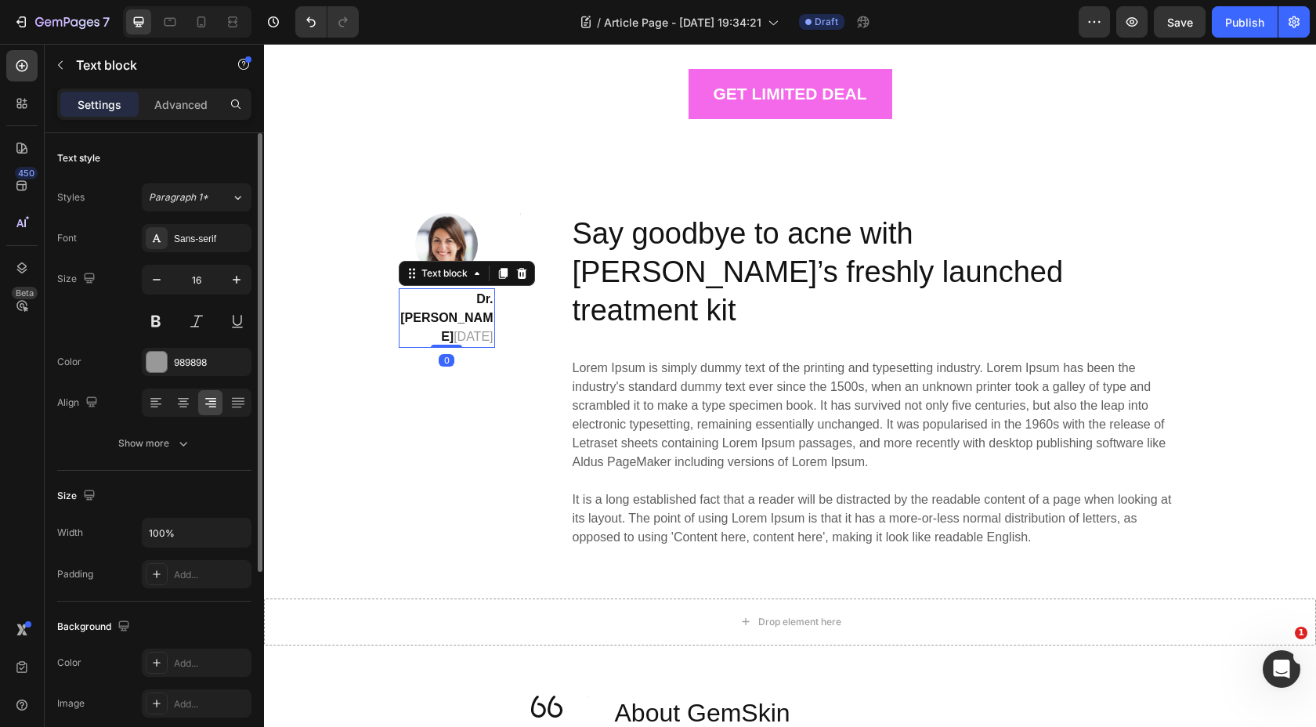
click at [406, 298] on p "Dr. Sophie March 03, 2025" at bounding box center [446, 318] width 93 height 56
click at [188, 399] on icon at bounding box center [183, 403] width 16 height 16
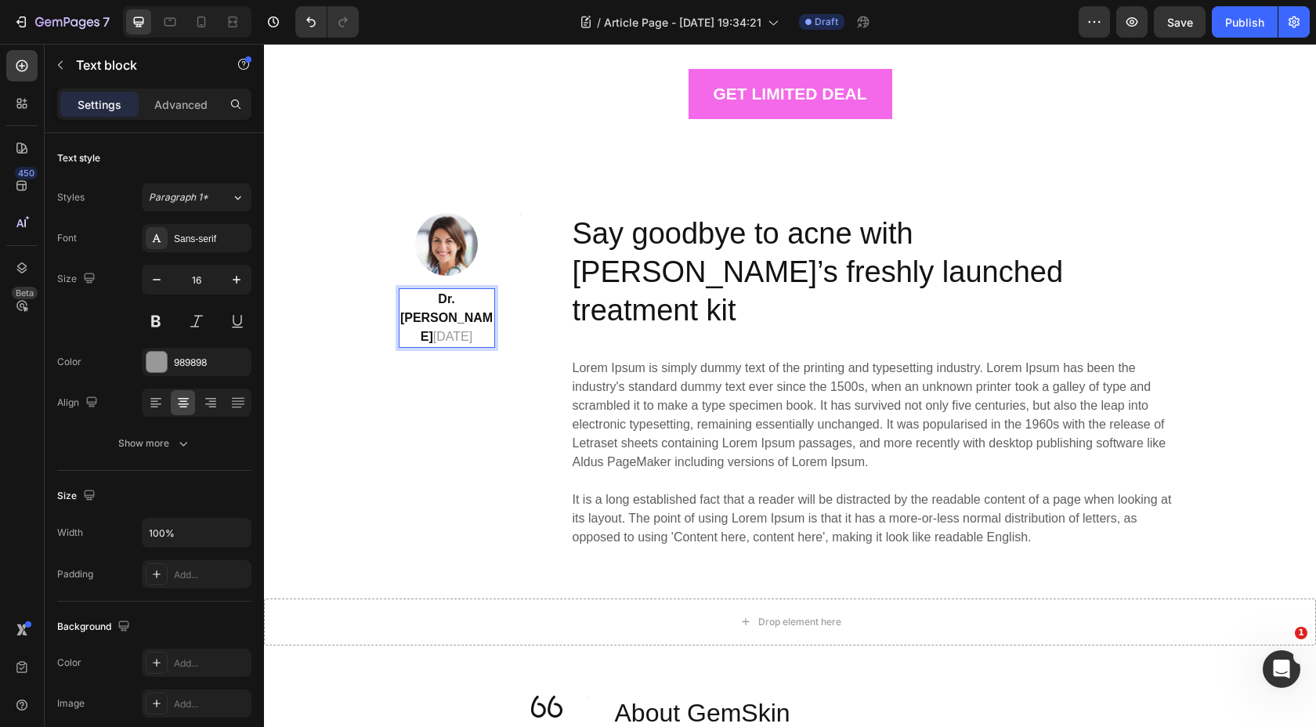
click at [472, 296] on strong "Dr. Sophie" at bounding box center [446, 317] width 92 height 51
click at [486, 293] on p "Dr. Sophie March 03, 2025" at bounding box center [446, 318] width 93 height 56
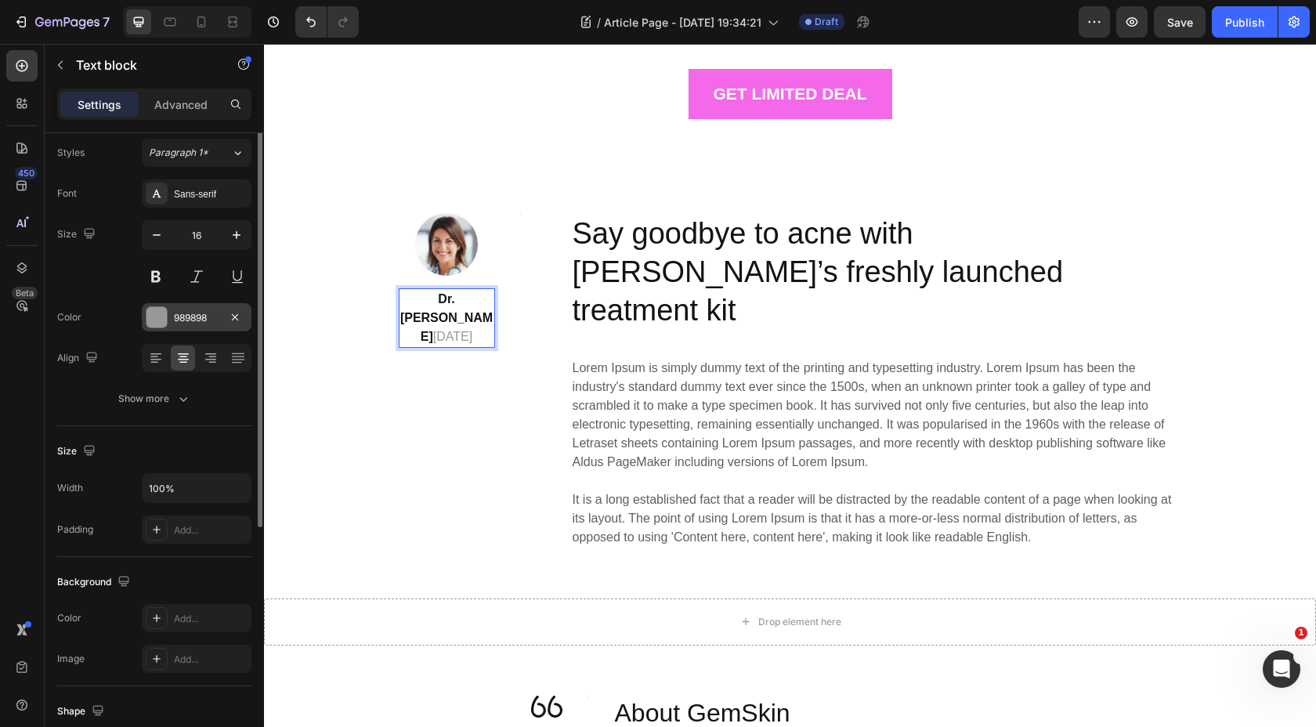
scroll to position [0, 0]
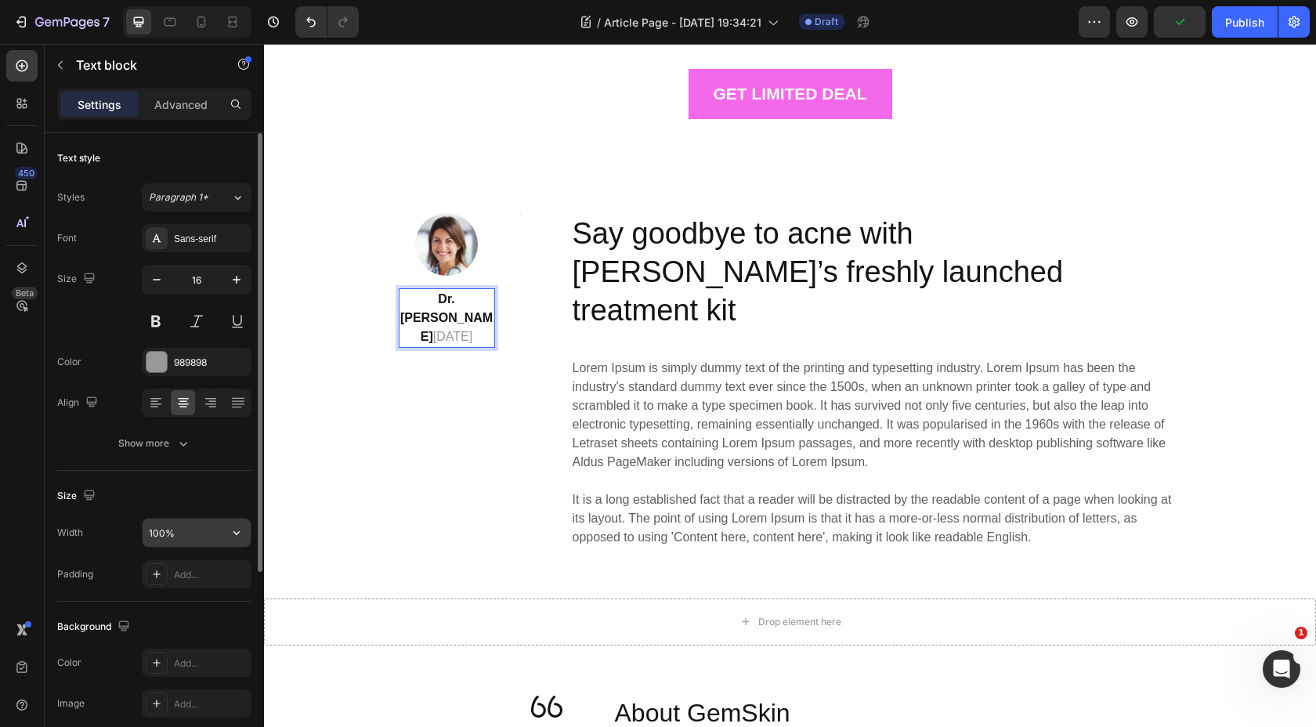
click at [193, 544] on input "100%" at bounding box center [197, 532] width 108 height 28
click at [184, 536] on input "100%" at bounding box center [197, 532] width 108 height 28
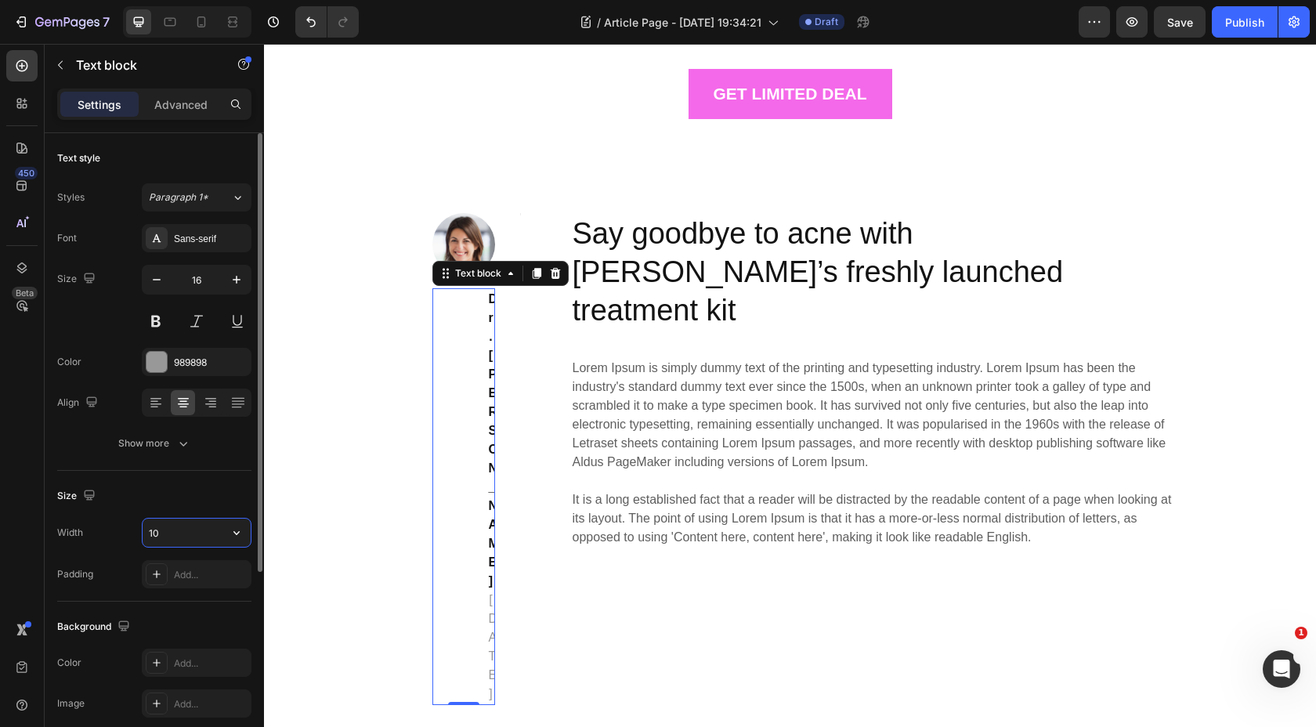
type input "1"
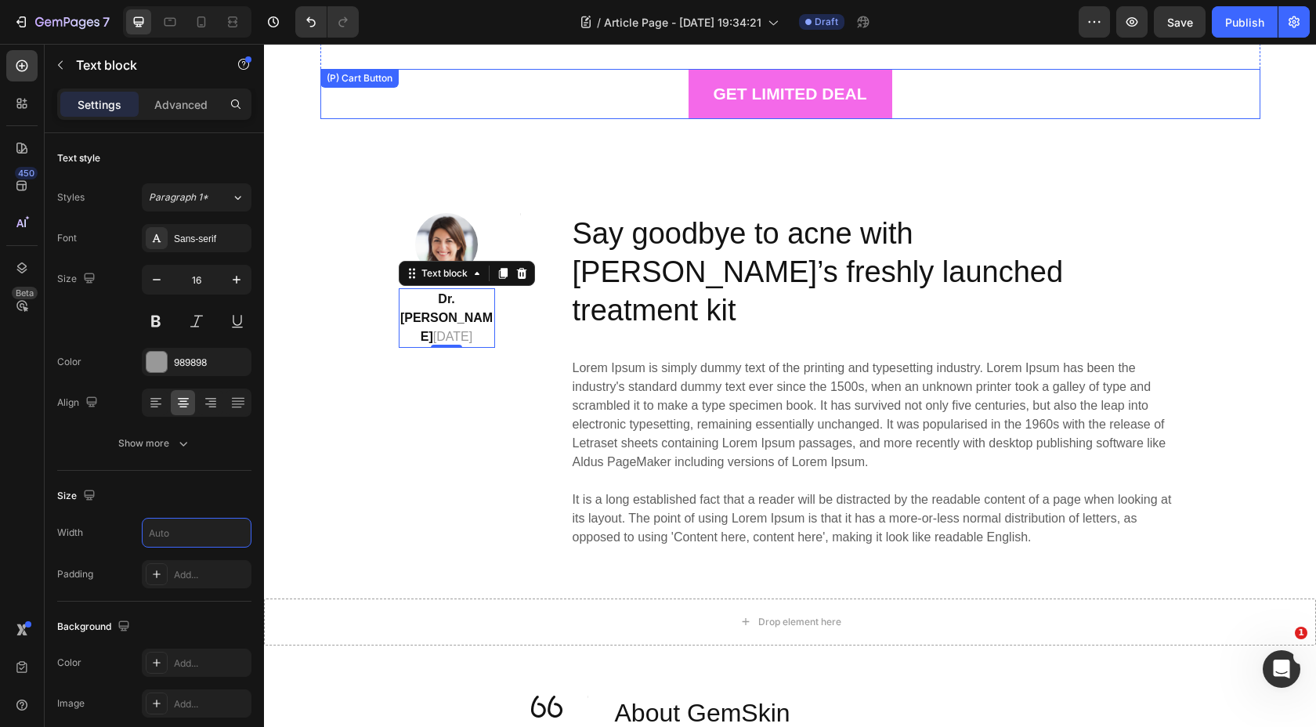
click at [383, 92] on div "GET LIMITED DEAL (P) Cart Button" at bounding box center [790, 94] width 940 height 50
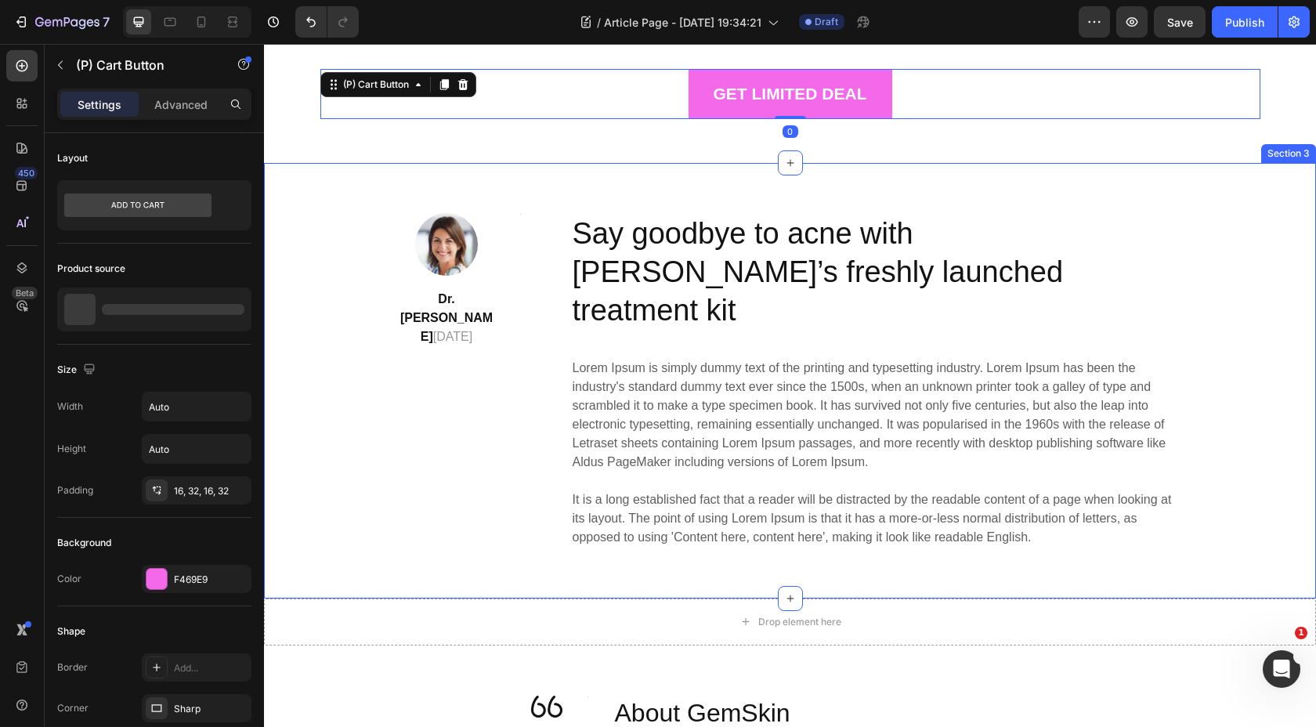
click at [385, 201] on div "Image Dr. Sophie March 03, 2025 Text block Title Line Row Say goodbye to acne w…" at bounding box center [790, 380] width 1052 height 435
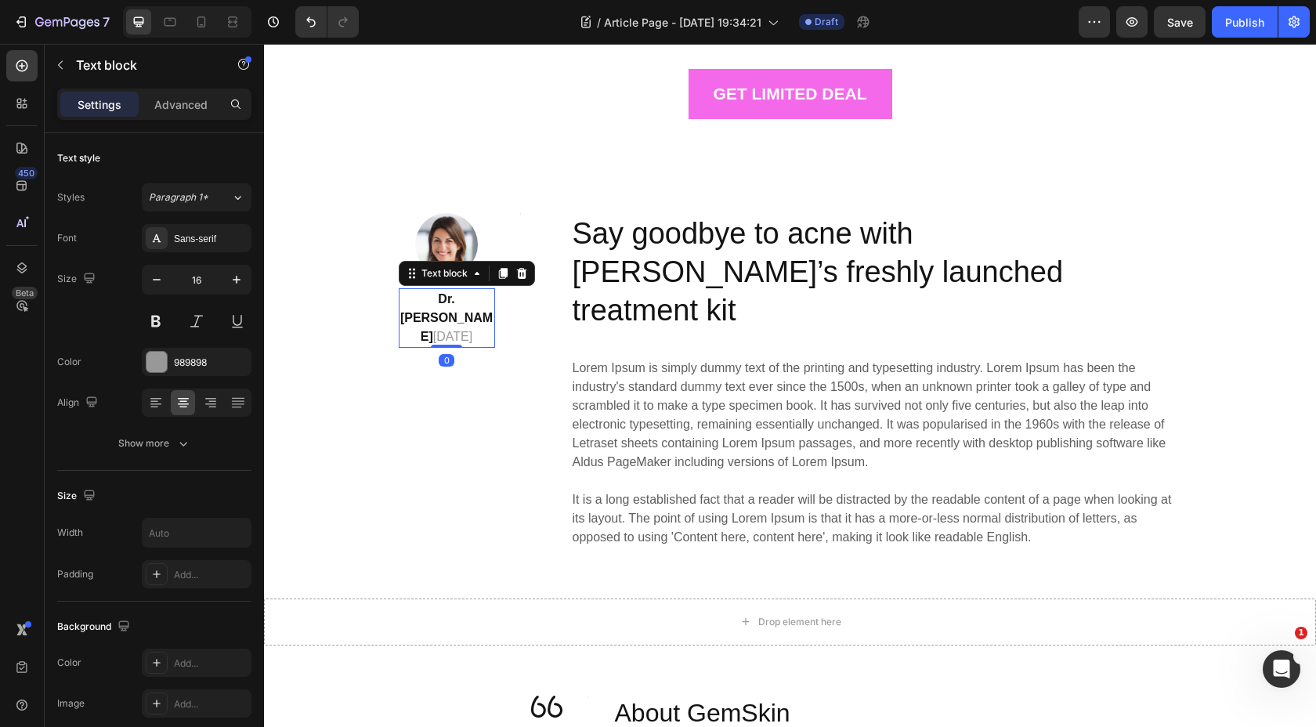
click at [460, 296] on strong "Dr. Sophie" at bounding box center [446, 317] width 92 height 51
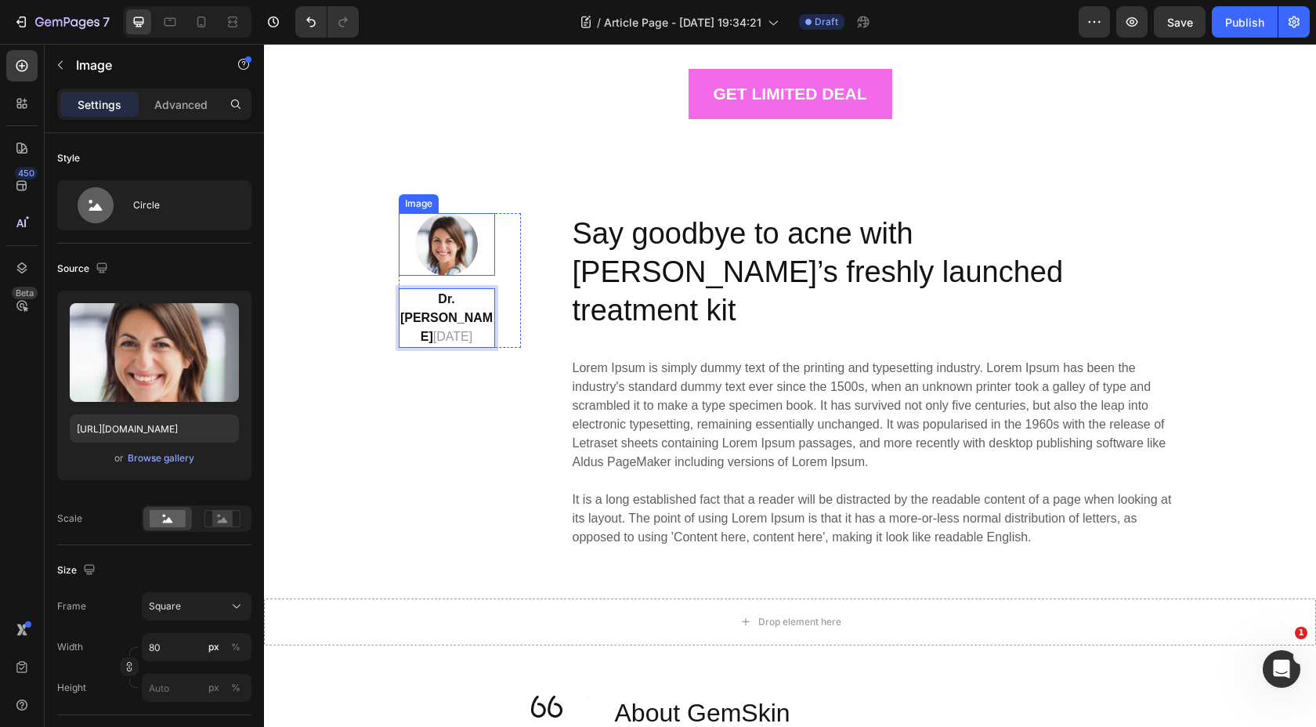
click at [440, 229] on img at bounding box center [446, 244] width 63 height 63
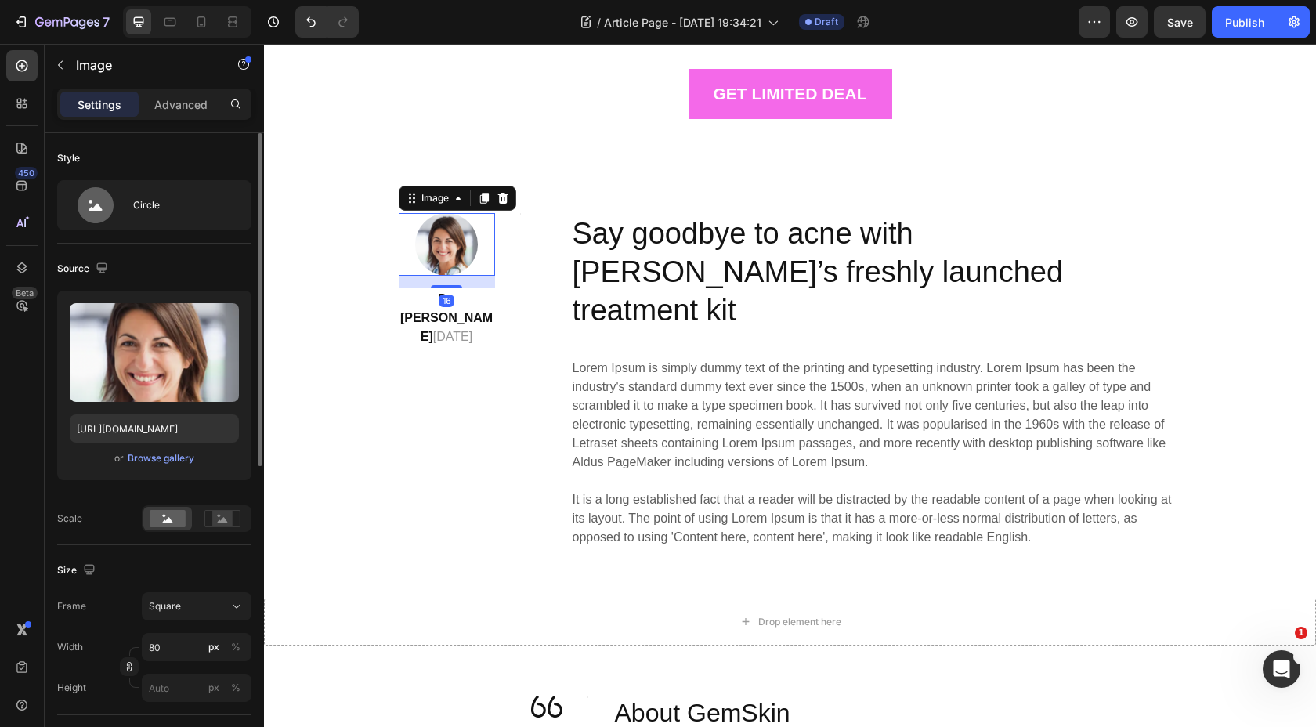
click at [167, 471] on div "Upload Image https://cdn.shopify.com/s/files/1/0820/1679/7003/files/gempages_53…" at bounding box center [154, 386] width 194 height 190
click at [167, 460] on div "Browse gallery" at bounding box center [161, 458] width 67 height 14
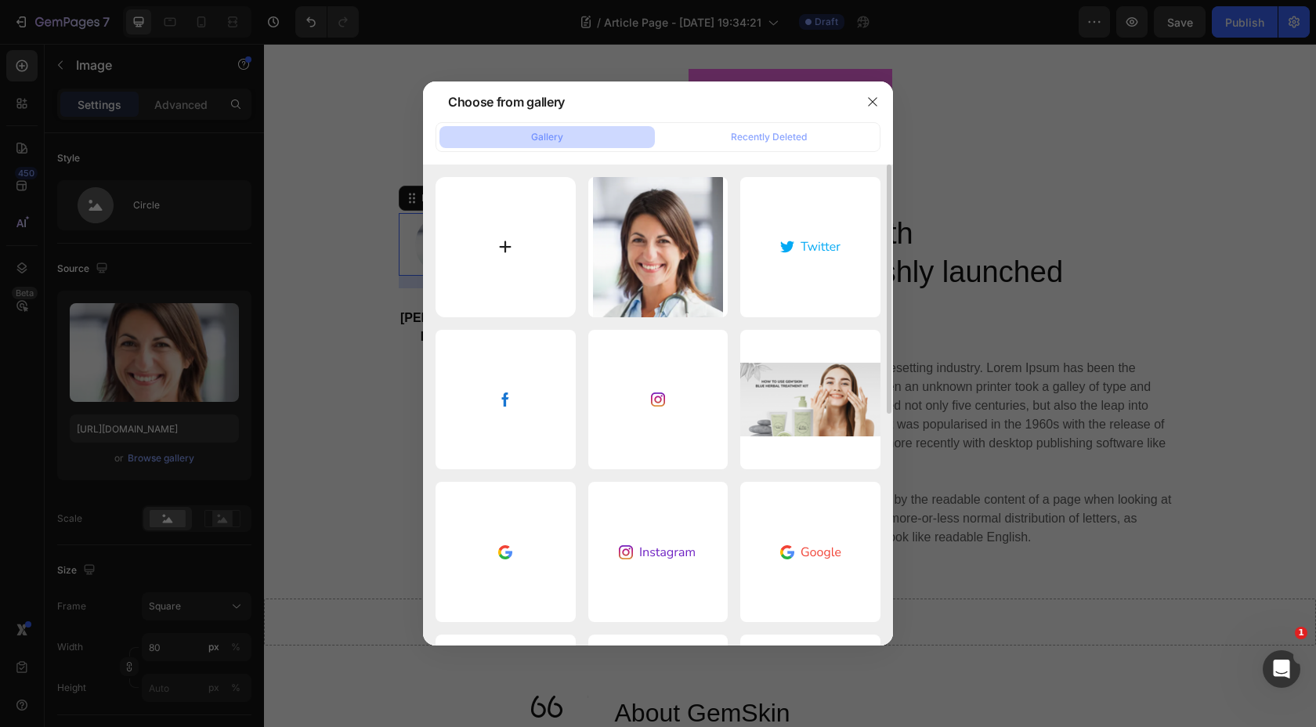
click at [527, 243] on input "file" at bounding box center [505, 247] width 140 height 140
type input "C:\fakepath\Screenshot 2025-08-27 at 19.47.05.png"
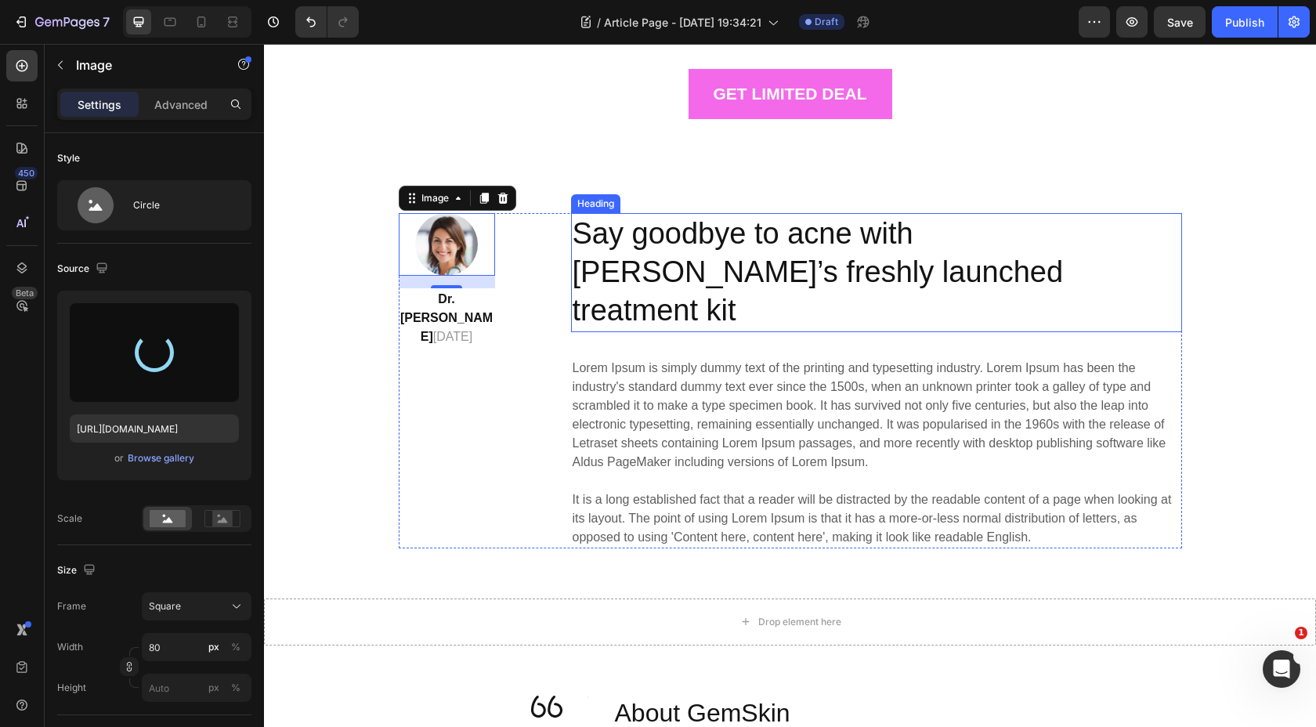
type input "https://cdn.shopify.com/s/files/1/0820/1679/7003/files/gempages_533170096554640…"
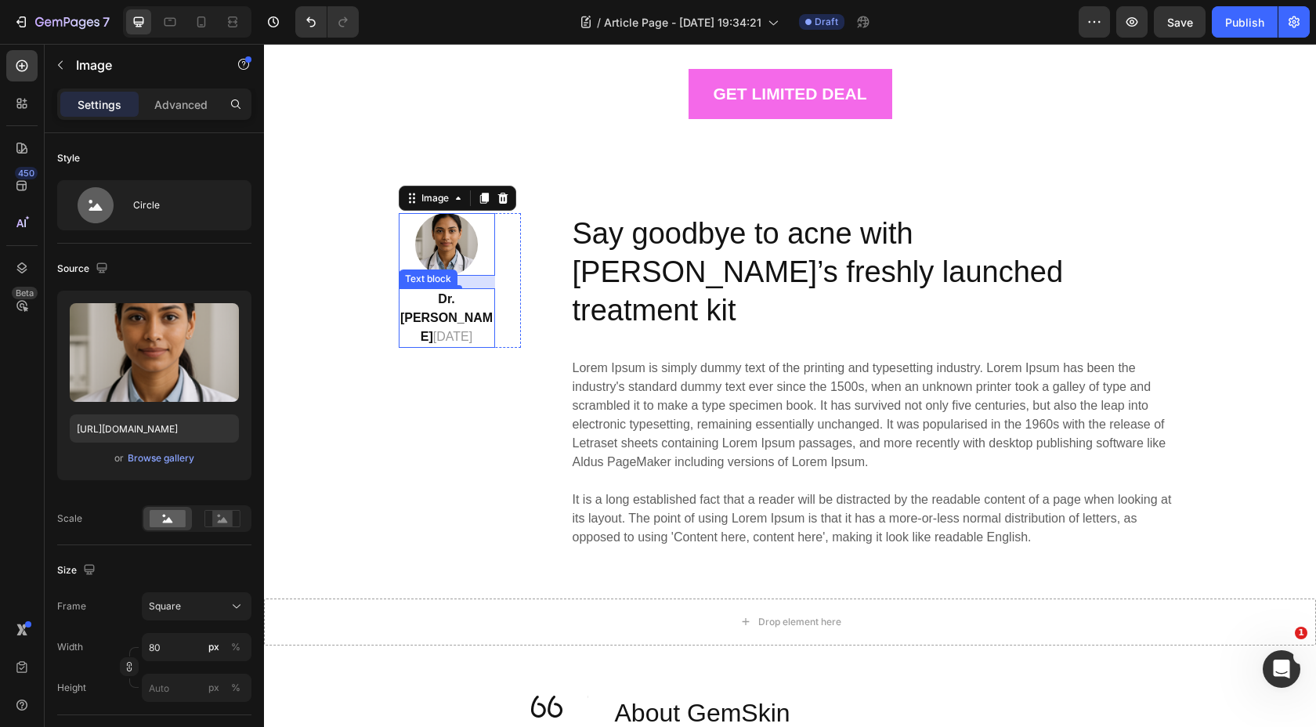
click at [474, 299] on strong "Dr. Sophie" at bounding box center [446, 317] width 92 height 51
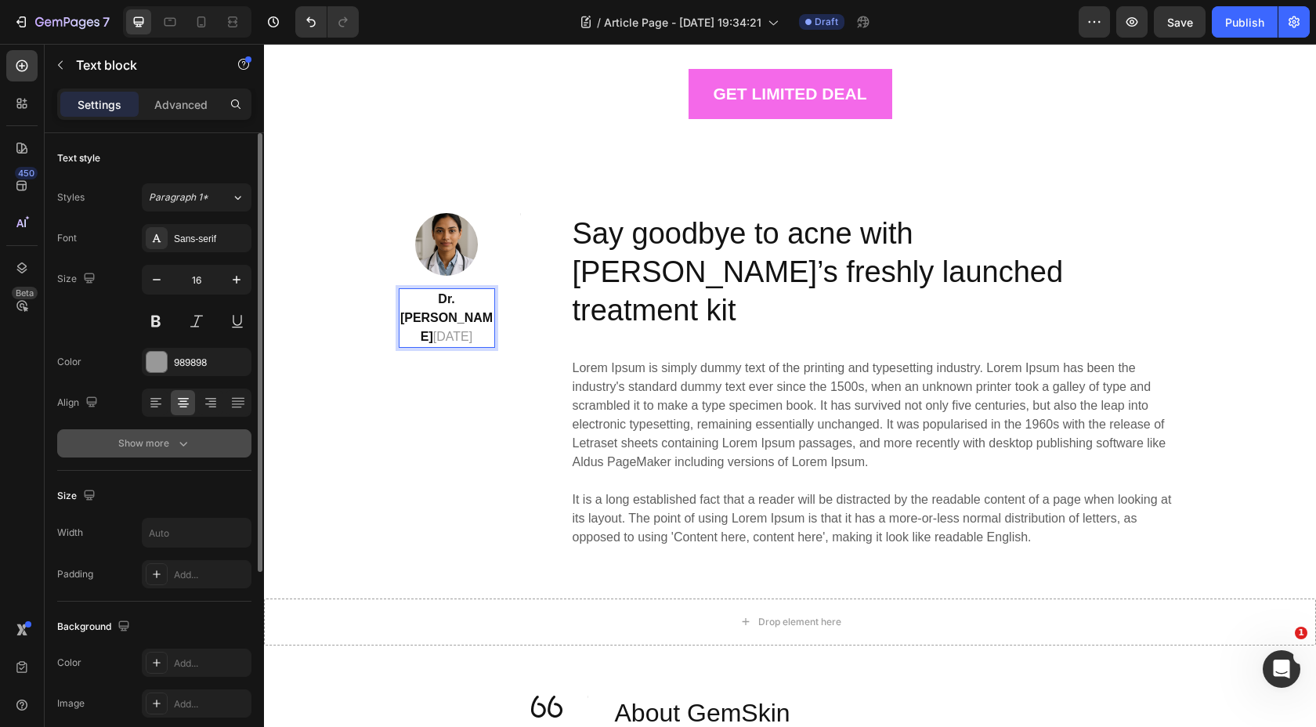
click at [144, 446] on div "Show more" at bounding box center [154, 443] width 73 height 16
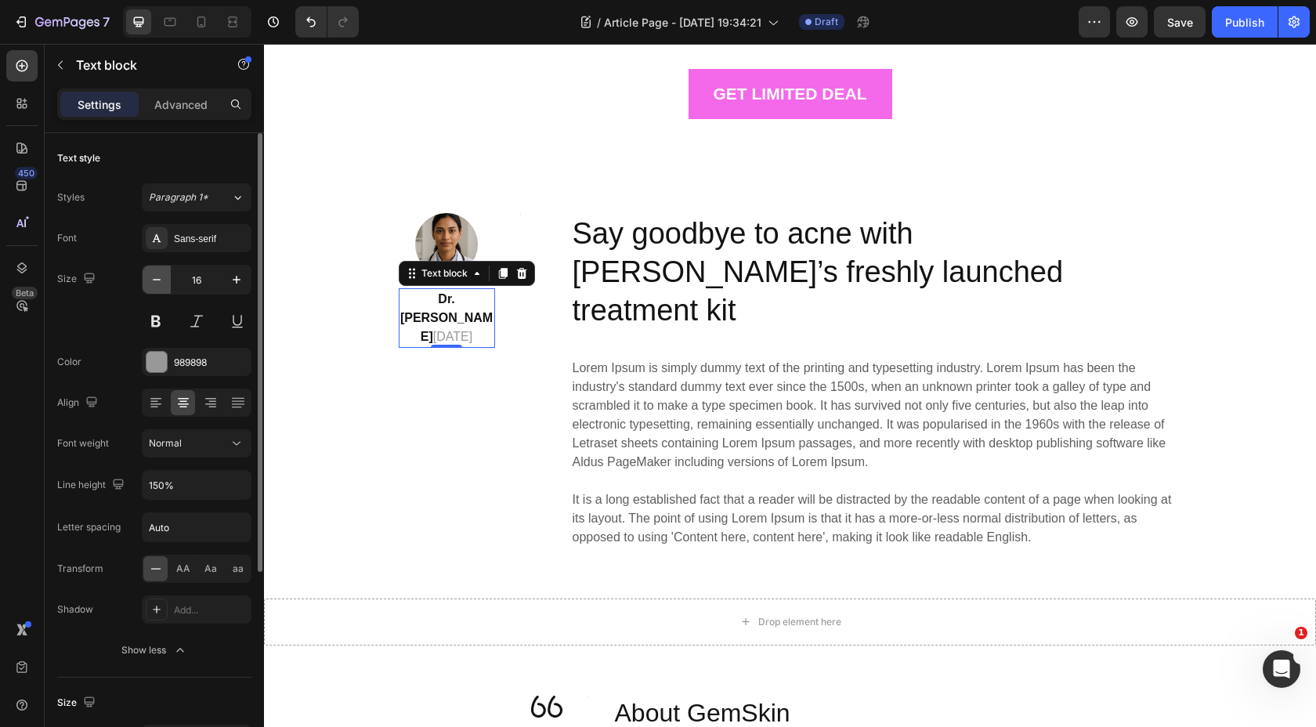
click at [159, 280] on icon "button" at bounding box center [157, 280] width 16 height 16
click at [234, 276] on icon "button" at bounding box center [237, 280] width 16 height 16
type input "16"
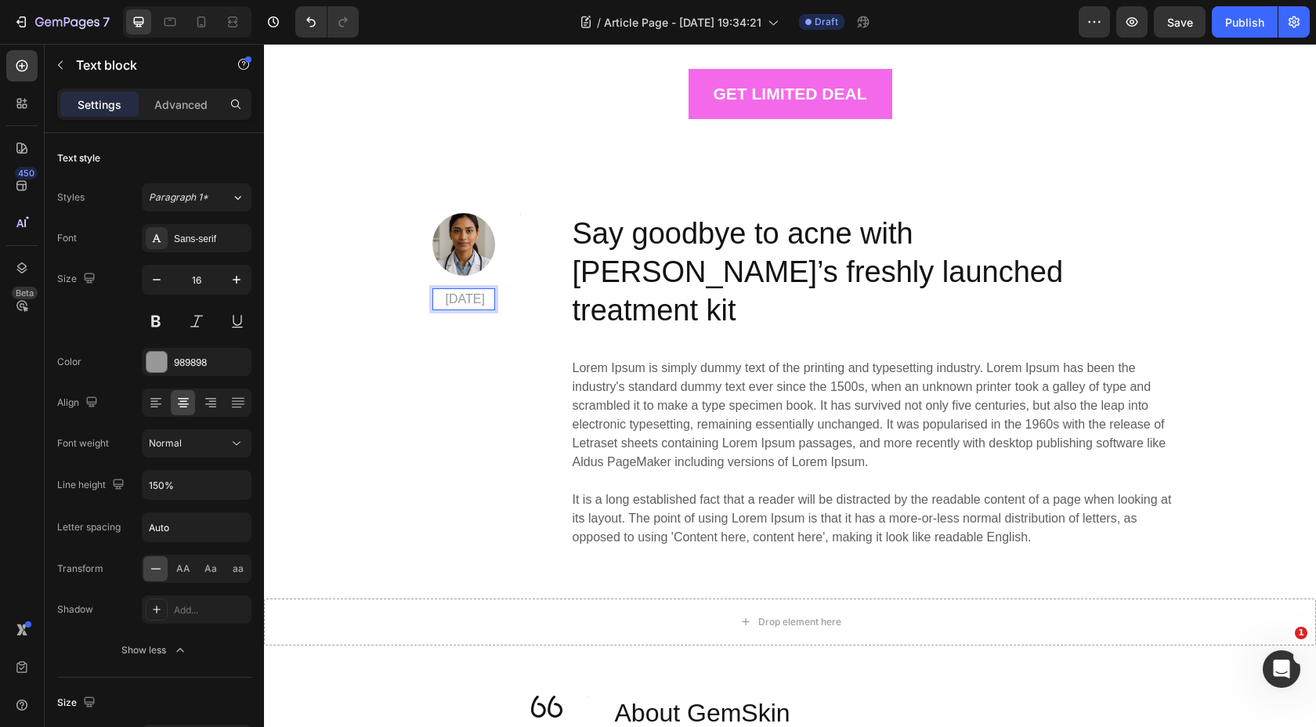
click at [434, 301] on p "March 03, 2025" at bounding box center [464, 299] width 60 height 19
click at [434, 296] on p "March 03, 2025" at bounding box center [464, 299] width 60 height 19
click at [434, 290] on p "March 03, 2025" at bounding box center [464, 299] width 60 height 19
click at [432, 288] on div "March 03, 2025" at bounding box center [463, 299] width 63 height 22
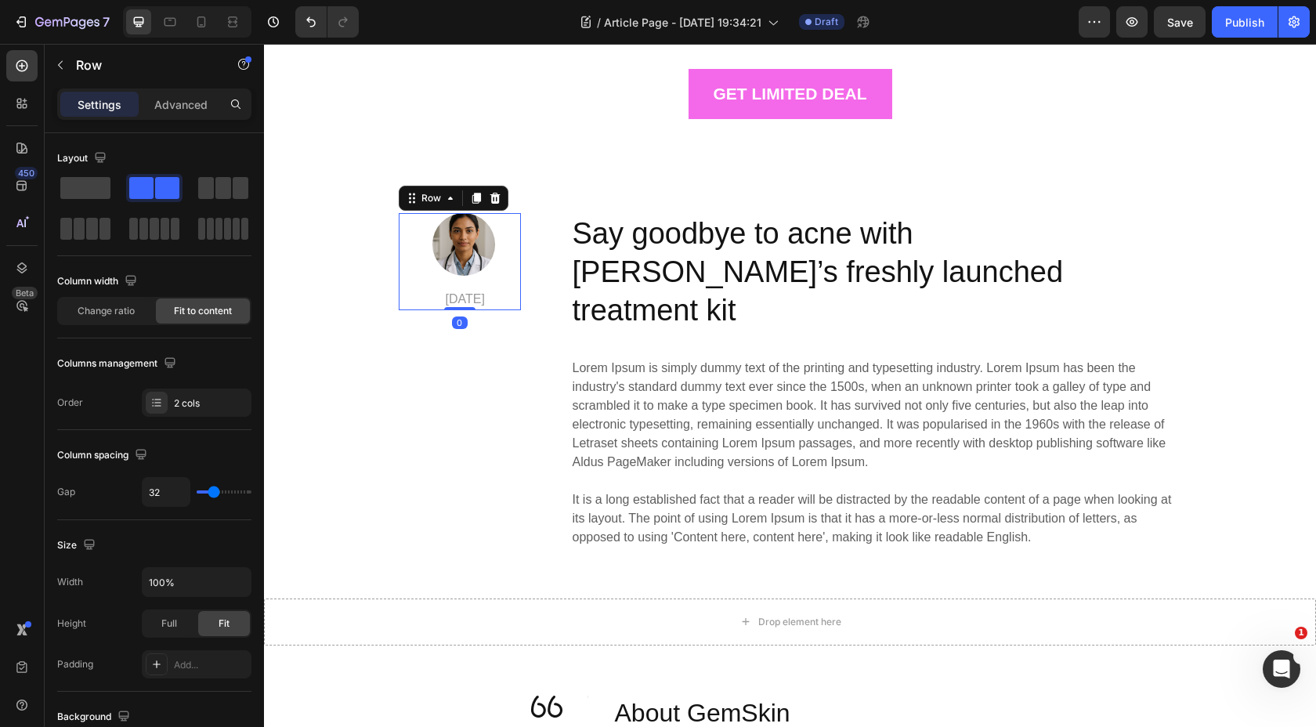
click at [514, 310] on div "Image March 03, 2025 Text block Title Line Row 0" at bounding box center [460, 261] width 122 height 97
click at [471, 307] on p "March 03, 2025" at bounding box center [464, 299] width 60 height 19
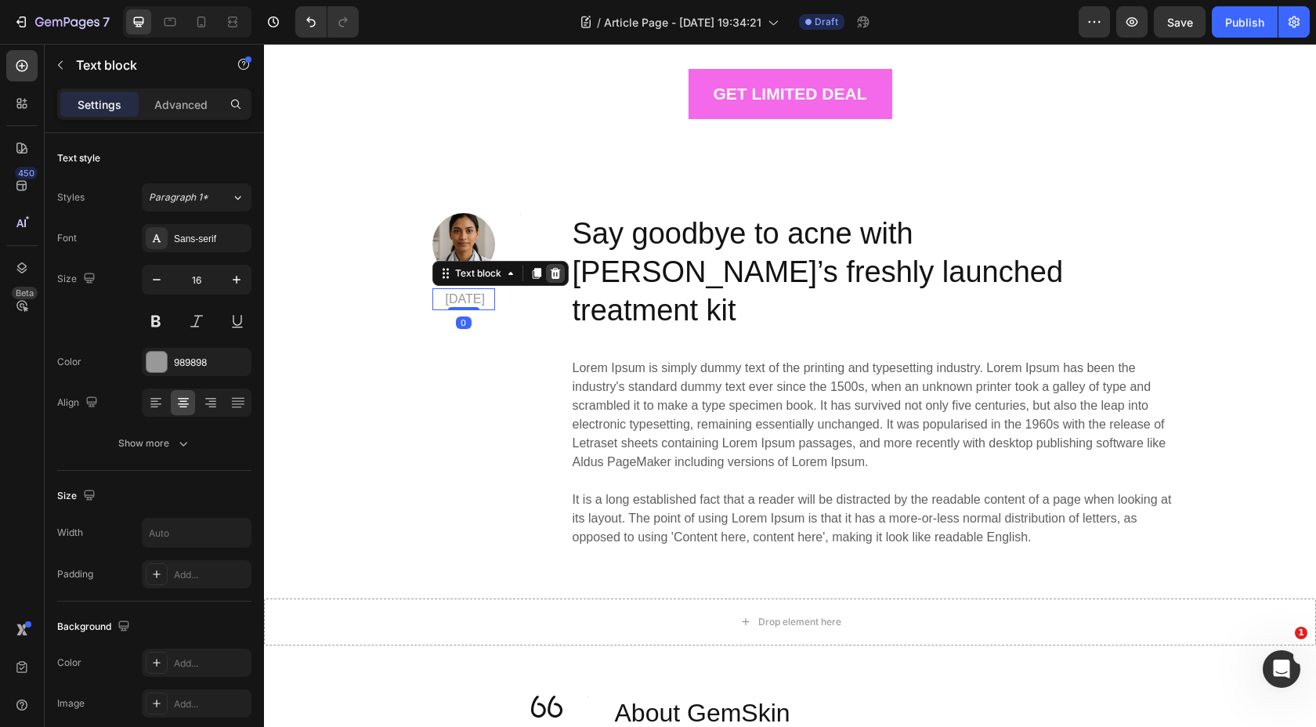
click at [549, 276] on icon at bounding box center [555, 273] width 13 height 13
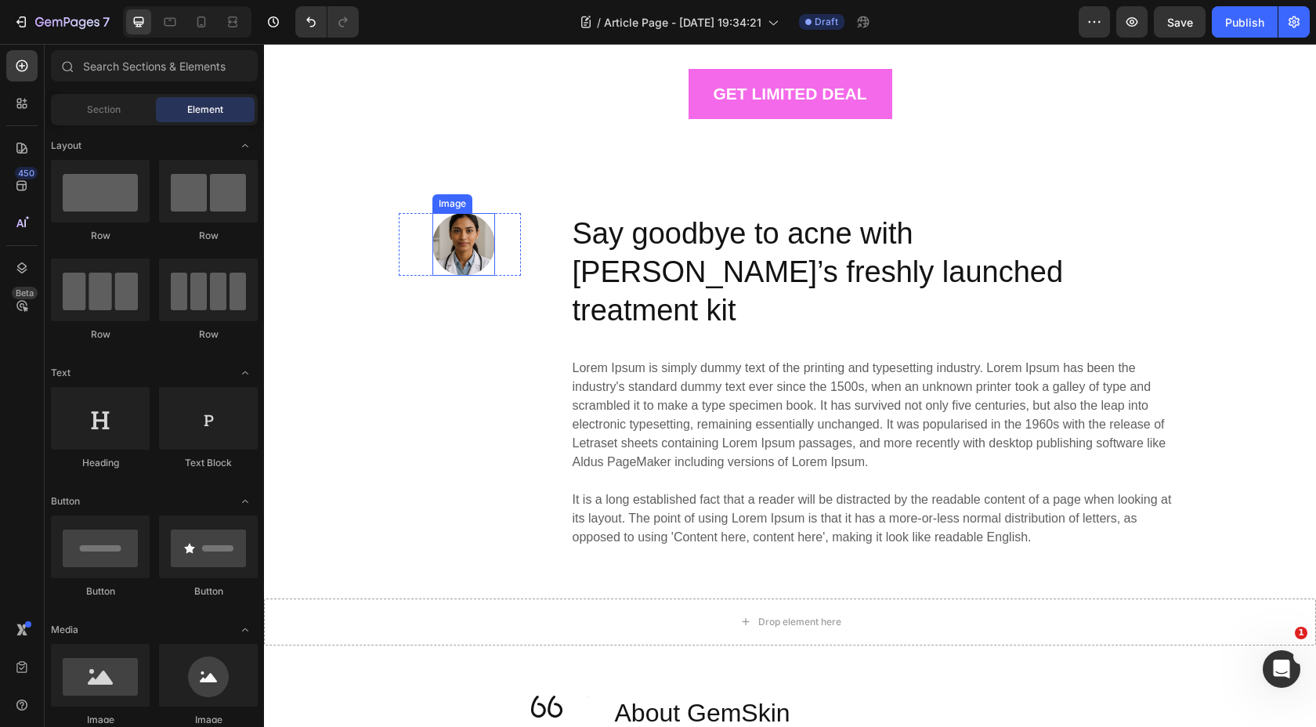
click at [459, 259] on img at bounding box center [463, 244] width 63 height 63
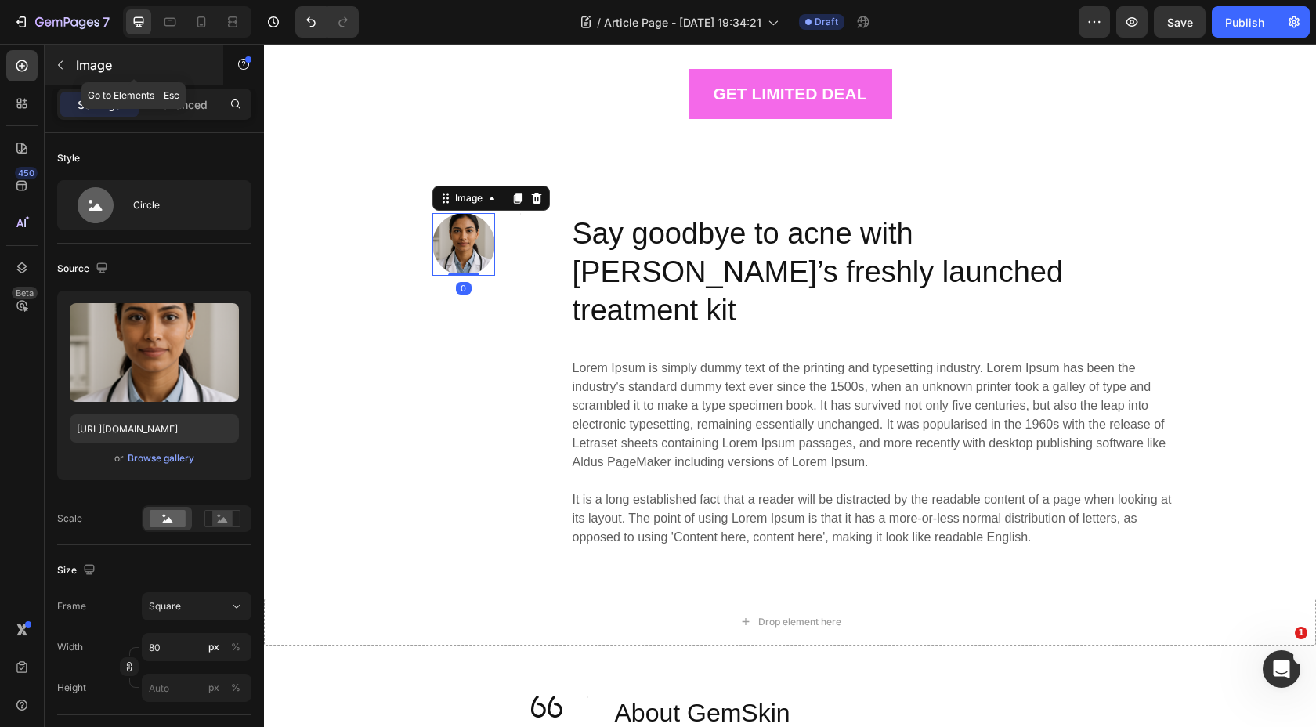
click at [76, 64] on p "Image" at bounding box center [142, 65] width 133 height 19
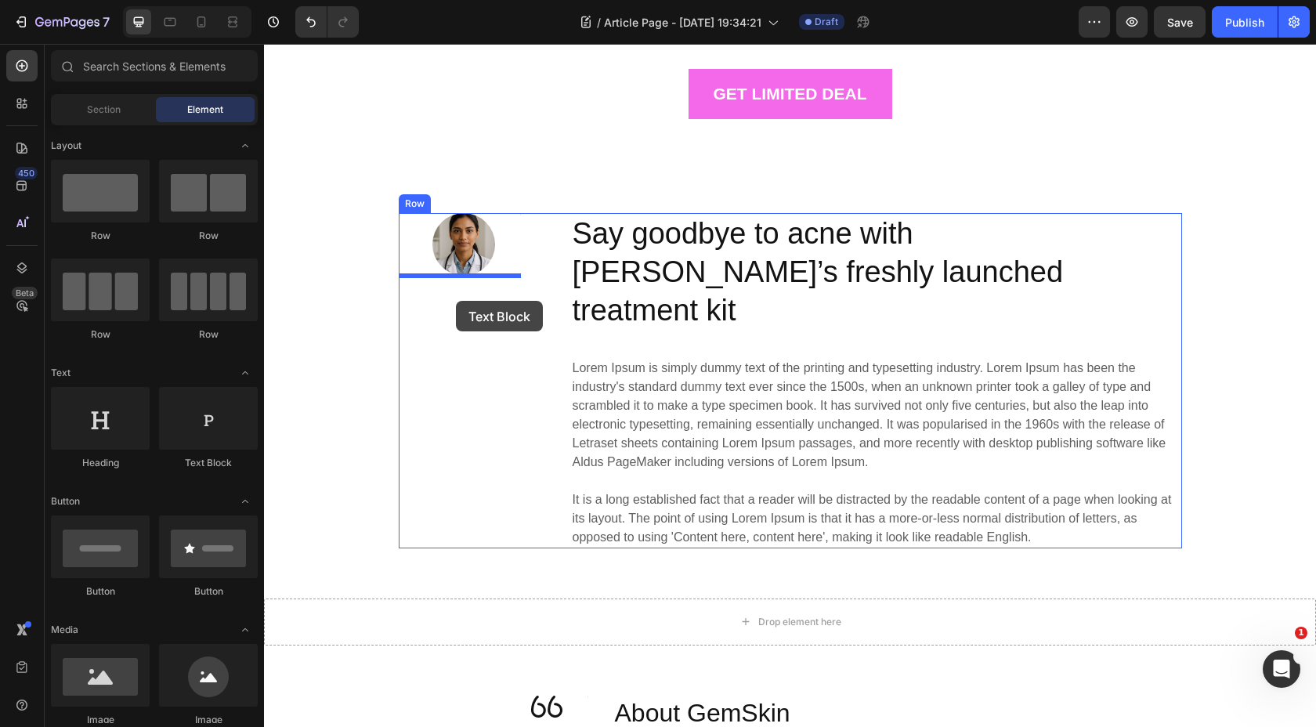
drag, startPoint x: 481, startPoint y: 459, endPoint x: 456, endPoint y: 298, distance: 162.5
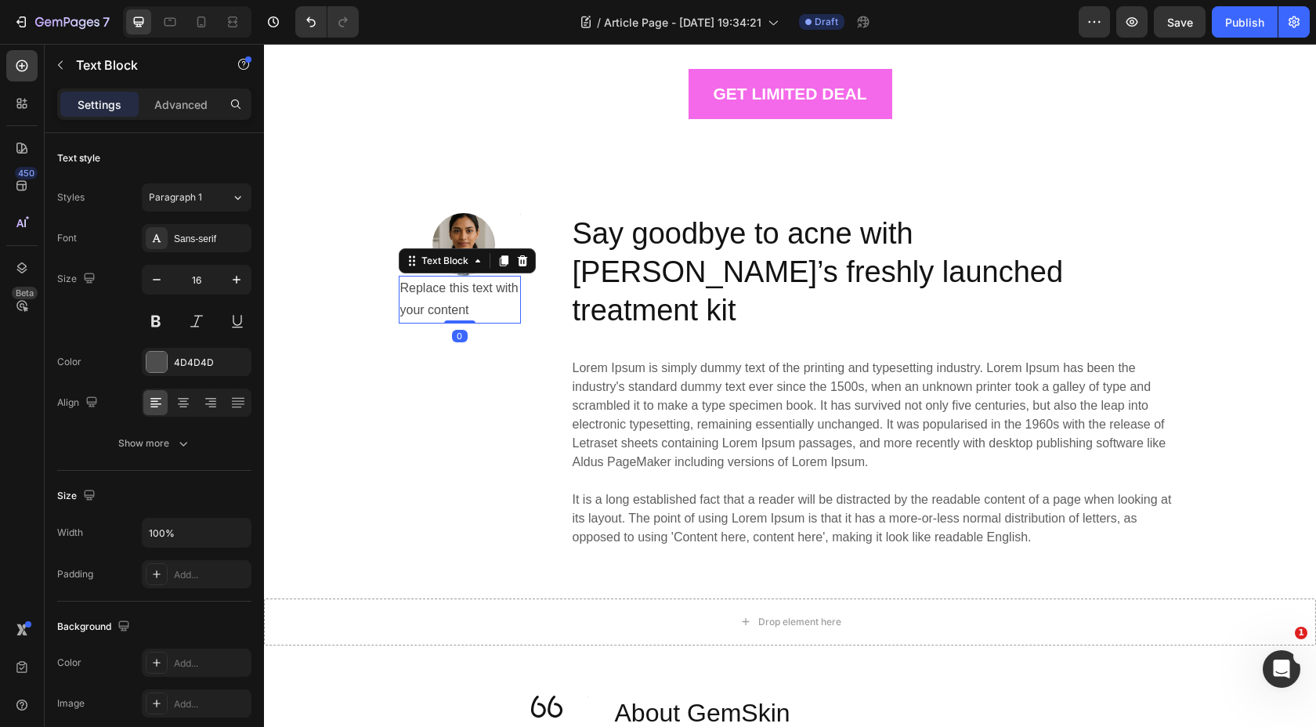
click at [467, 312] on div "Replace this text with your content" at bounding box center [460, 300] width 122 height 49
drag, startPoint x: 471, startPoint y: 312, endPoint x: 403, endPoint y: 289, distance: 71.1
click at [403, 289] on p "Replace this text with your content" at bounding box center [459, 299] width 119 height 45
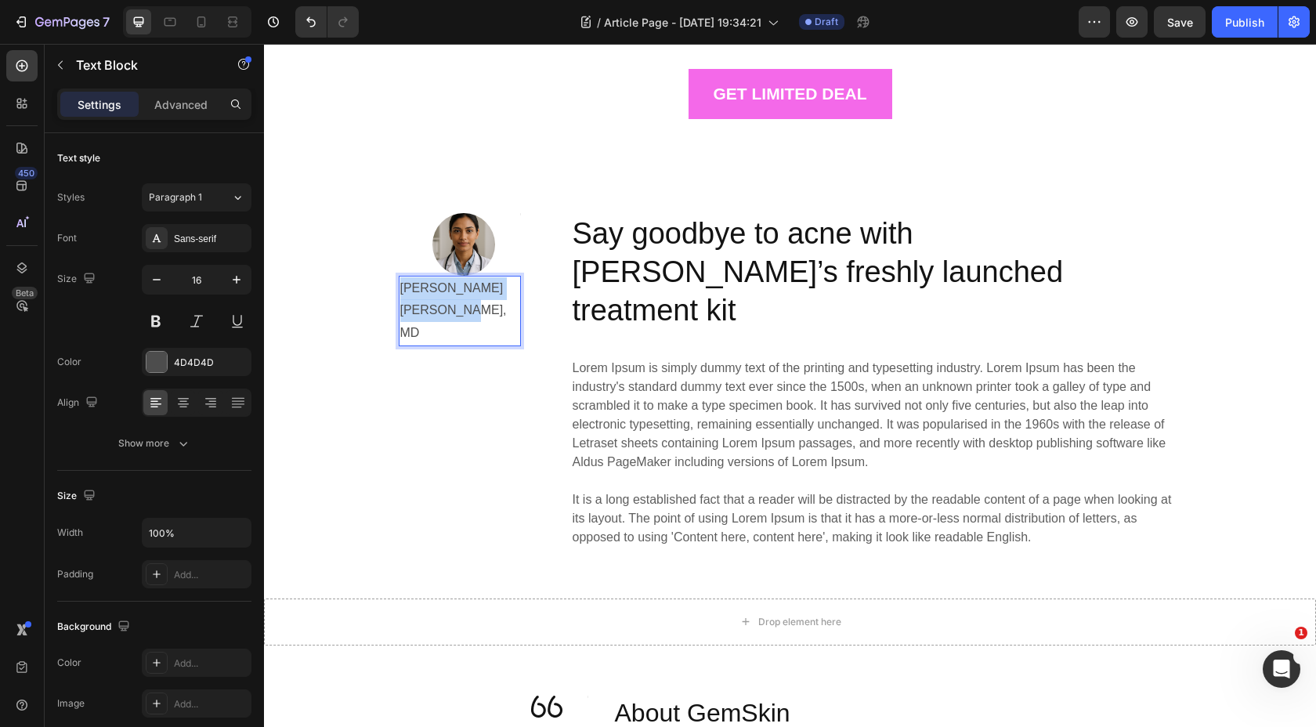
drag, startPoint x: 461, startPoint y: 310, endPoint x: 403, endPoint y: 285, distance: 63.1
click at [403, 285] on p "Dr. Maya Elara Singh, MD" at bounding box center [459, 310] width 119 height 67
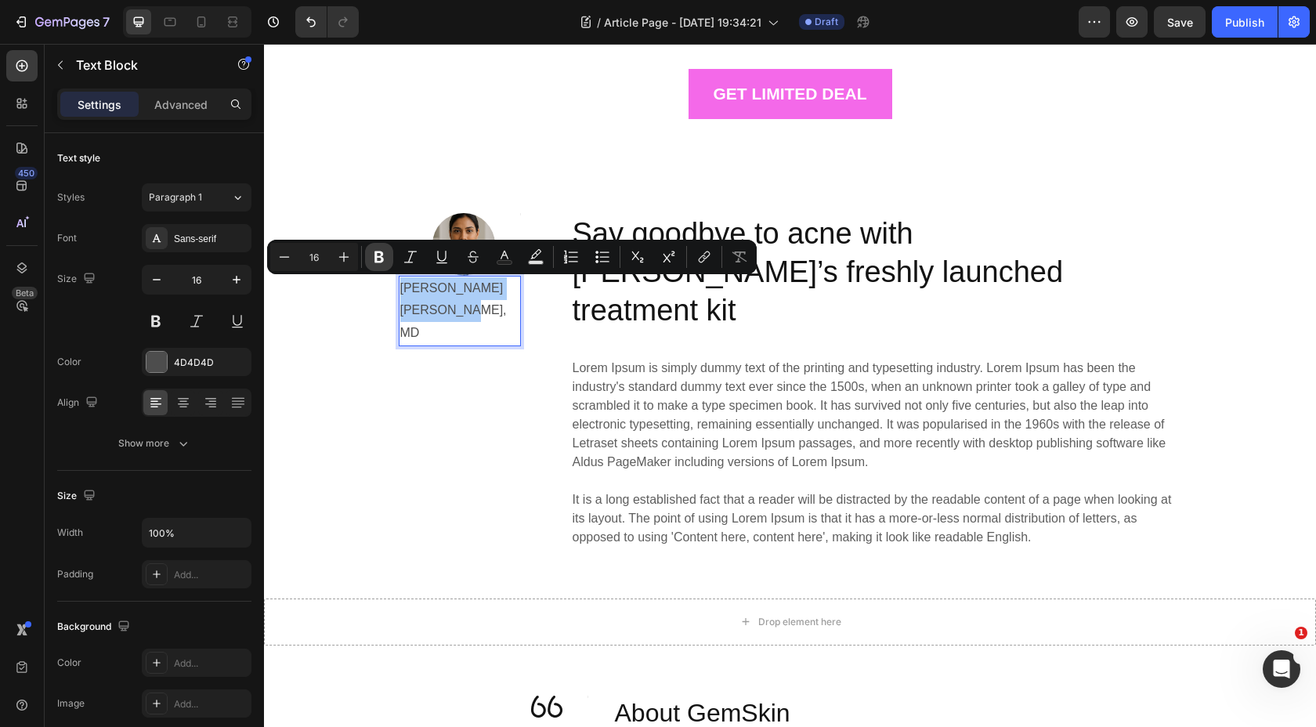
click at [384, 260] on icon "Editor contextual toolbar" at bounding box center [379, 257] width 16 height 16
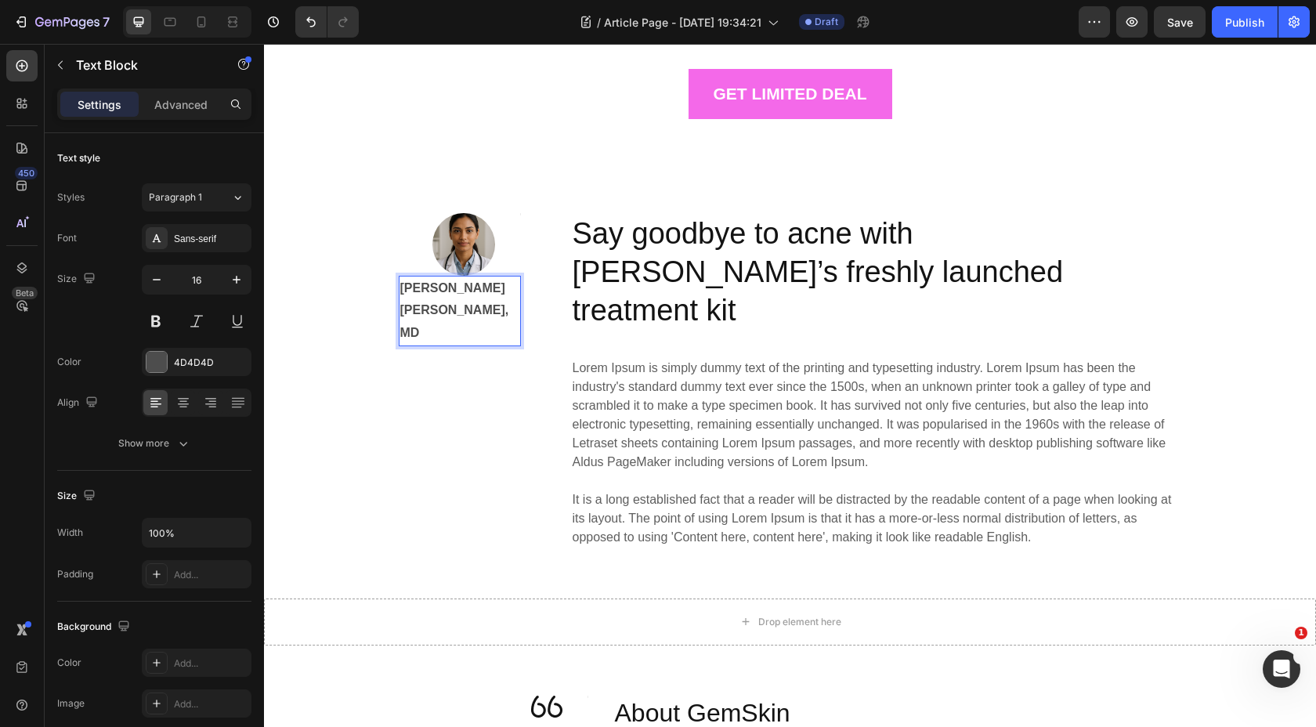
click at [465, 306] on p "Dr. Maya Elara Singh, MD" at bounding box center [459, 310] width 119 height 67
click at [467, 306] on p "Dr. Maya Elara Singh, MD" at bounding box center [459, 310] width 119 height 67
click at [460, 310] on strong "Dr. Maya Elara Singh, MD" at bounding box center [454, 310] width 109 height 59
drag, startPoint x: 466, startPoint y: 309, endPoint x: 399, endPoint y: 286, distance: 71.3
click at [399, 286] on div "Dr. Maya Elara Singh, MD" at bounding box center [460, 311] width 122 height 70
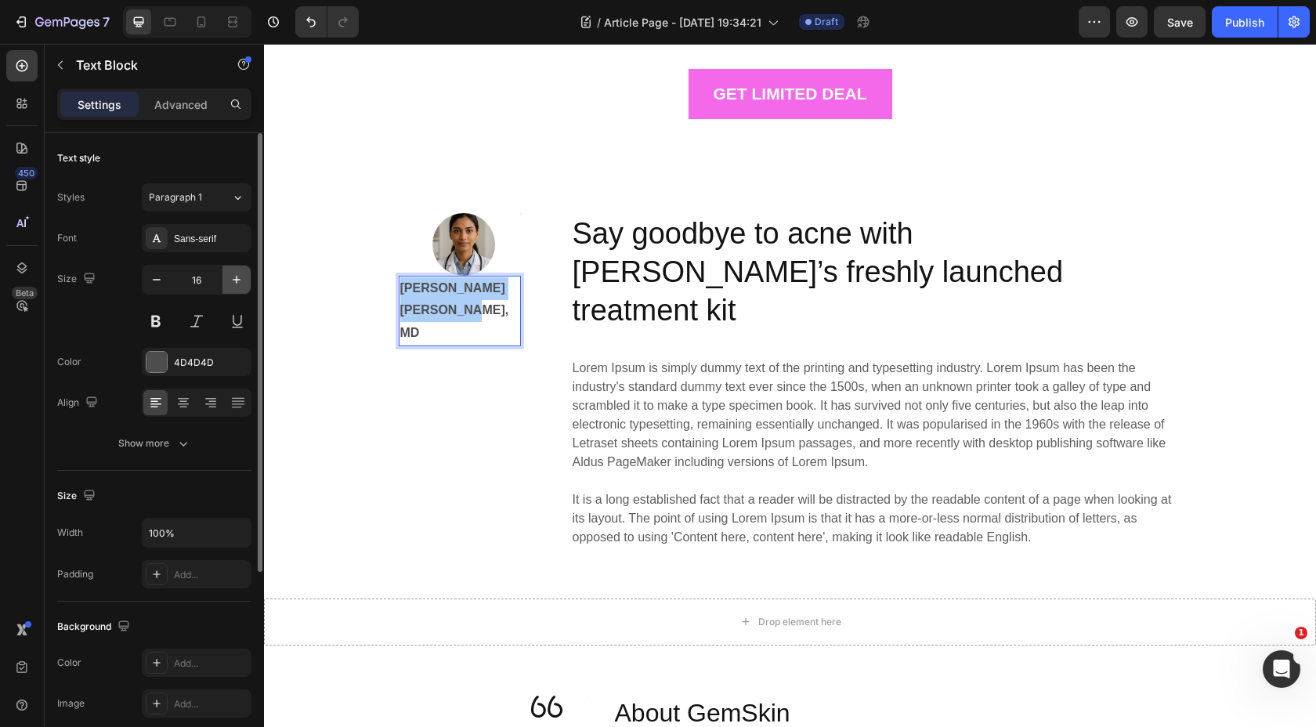
click at [236, 276] on icon "button" at bounding box center [237, 280] width 16 height 16
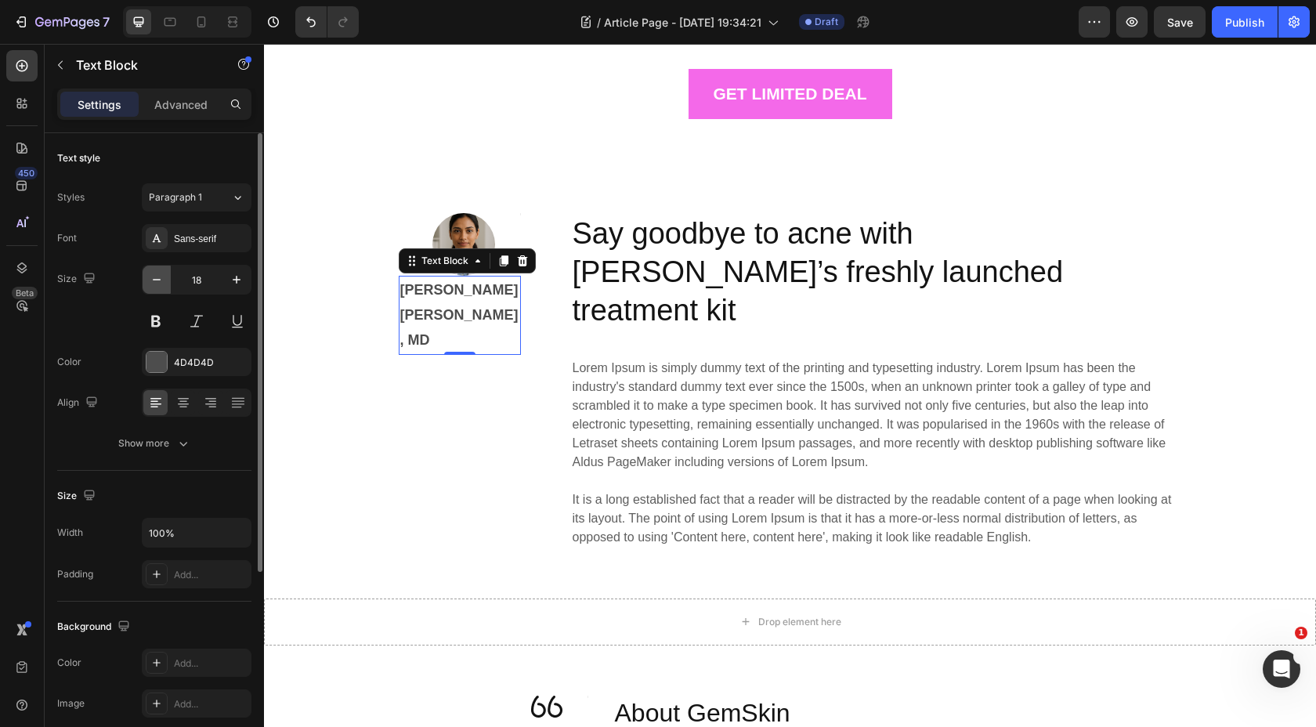
click at [168, 279] on button "button" at bounding box center [157, 280] width 28 height 28
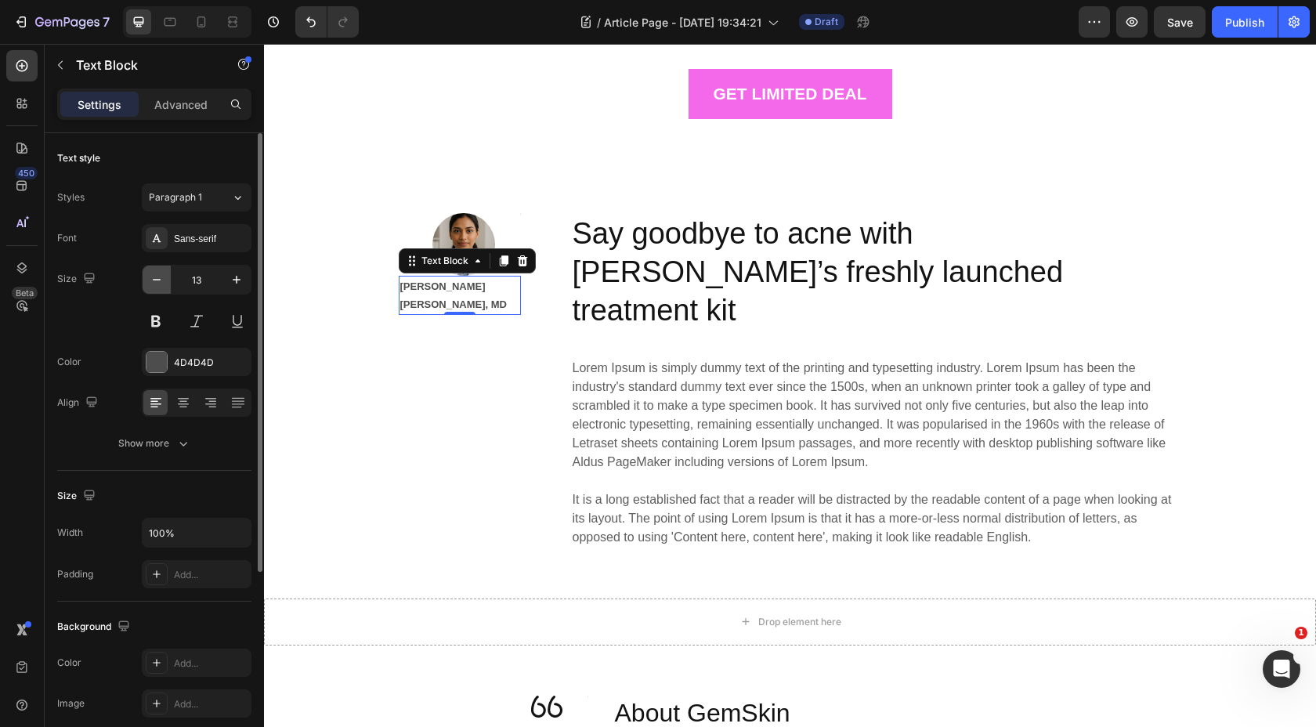
click at [168, 279] on button "button" at bounding box center [157, 280] width 28 height 28
click at [233, 281] on icon "button" at bounding box center [237, 280] width 16 height 16
click at [165, 285] on button "button" at bounding box center [157, 280] width 28 height 28
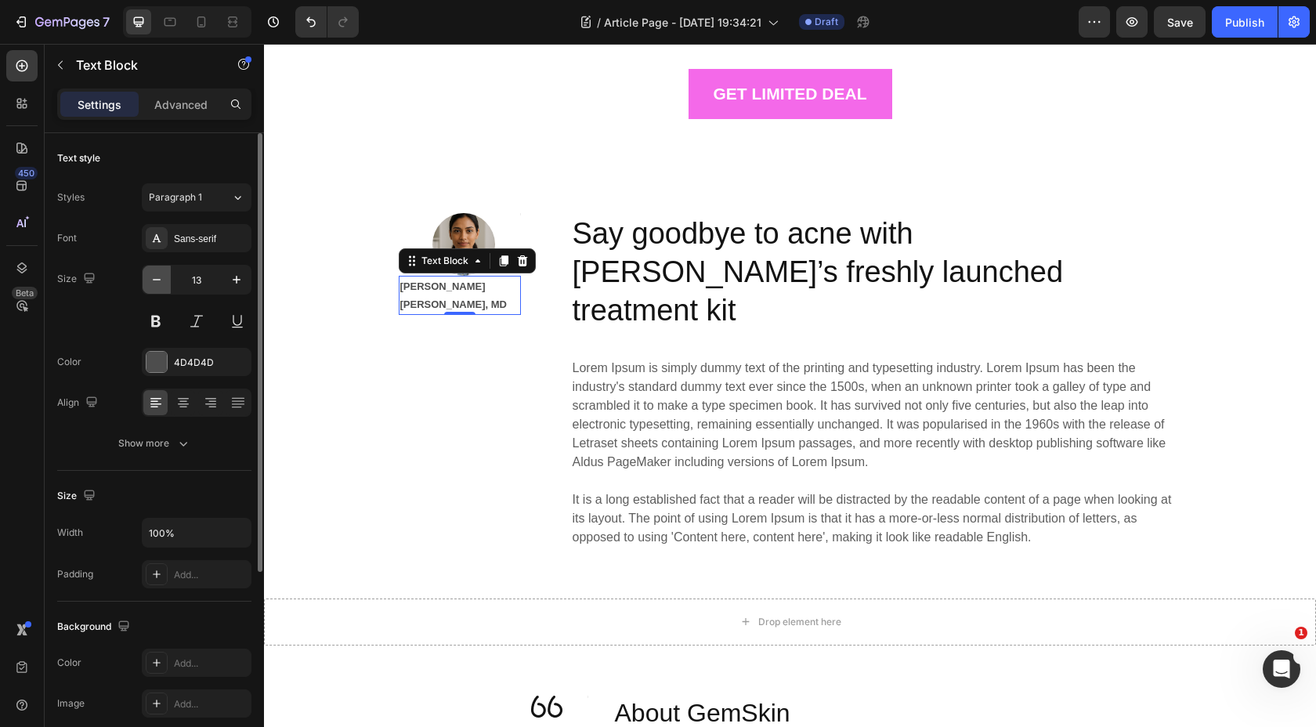
type input "12"
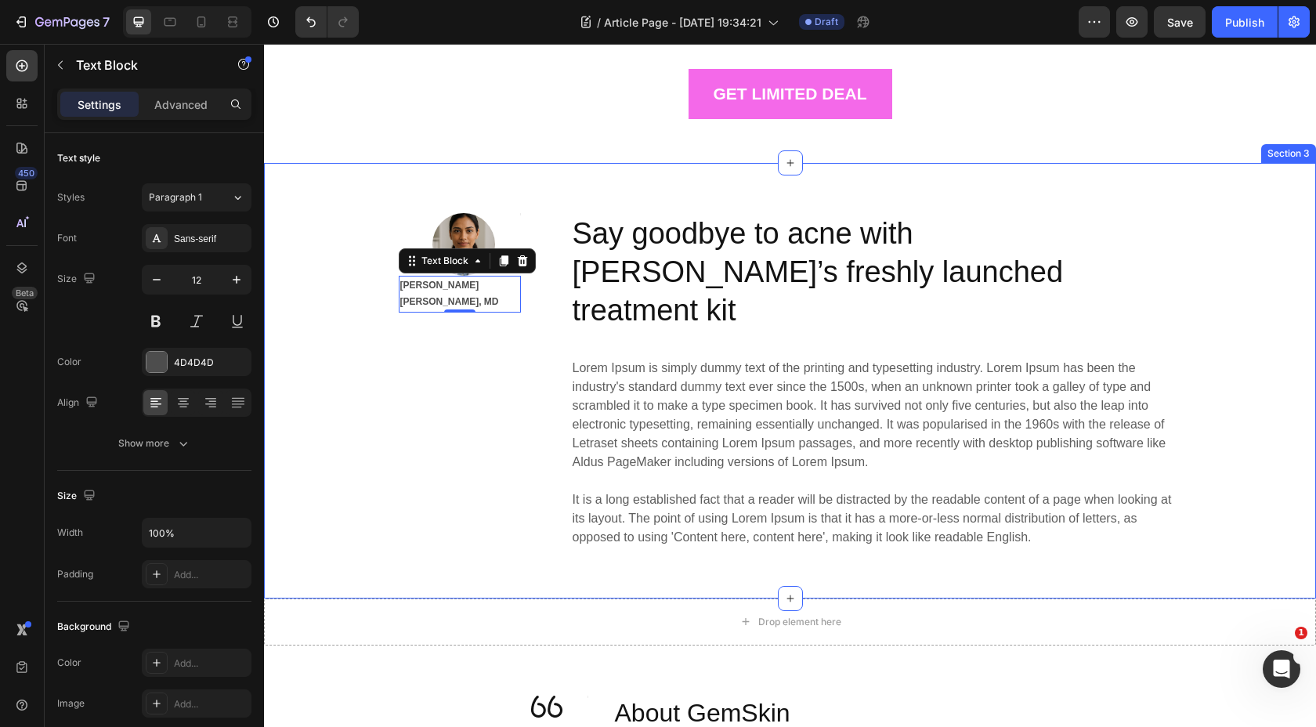
click at [338, 176] on div "Image Title Line Row Dr. Maya Elara Singh, MD Text Block 0 Say goodbye to acne …" at bounding box center [790, 380] width 1052 height 435
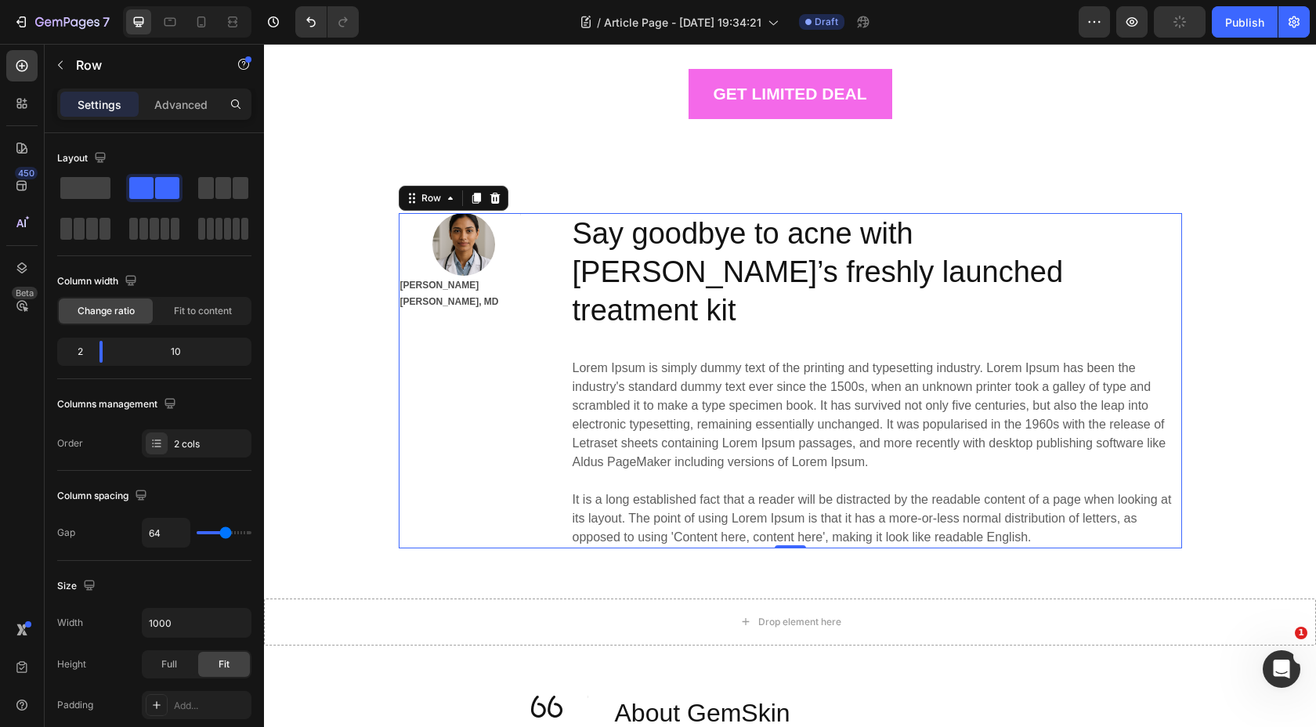
click at [482, 329] on div "Image Title Line Row Dr. Maya Elara Singh, MD Text Block" at bounding box center [460, 380] width 122 height 335
click at [86, 70] on p "Row" at bounding box center [142, 65] width 133 height 19
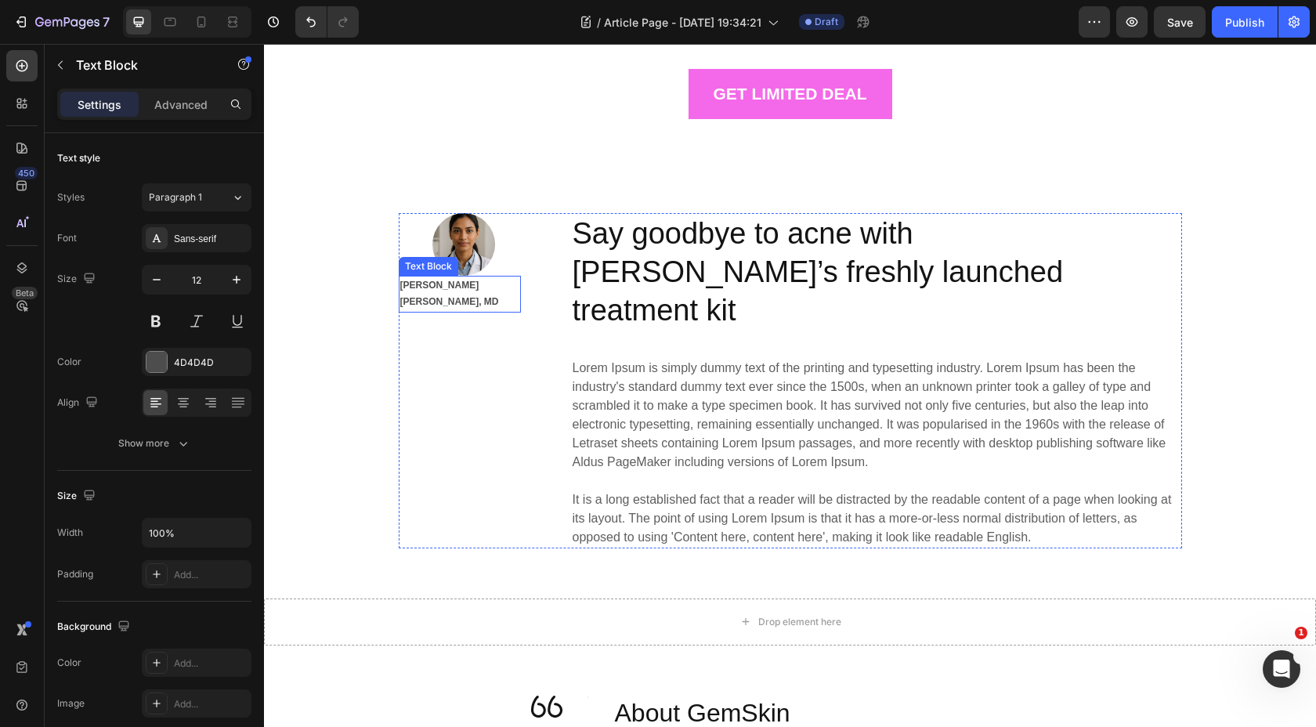
click at [427, 291] on p "Dr. Maya Elara Singh, MD" at bounding box center [459, 294] width 119 height 34
click at [499, 285] on strong "Dr. Maya Elara Singh, MD" at bounding box center [449, 294] width 99 height 28
click at [499, 286] on strong "Dr. Maya Elara Singh, MD" at bounding box center [449, 294] width 99 height 28
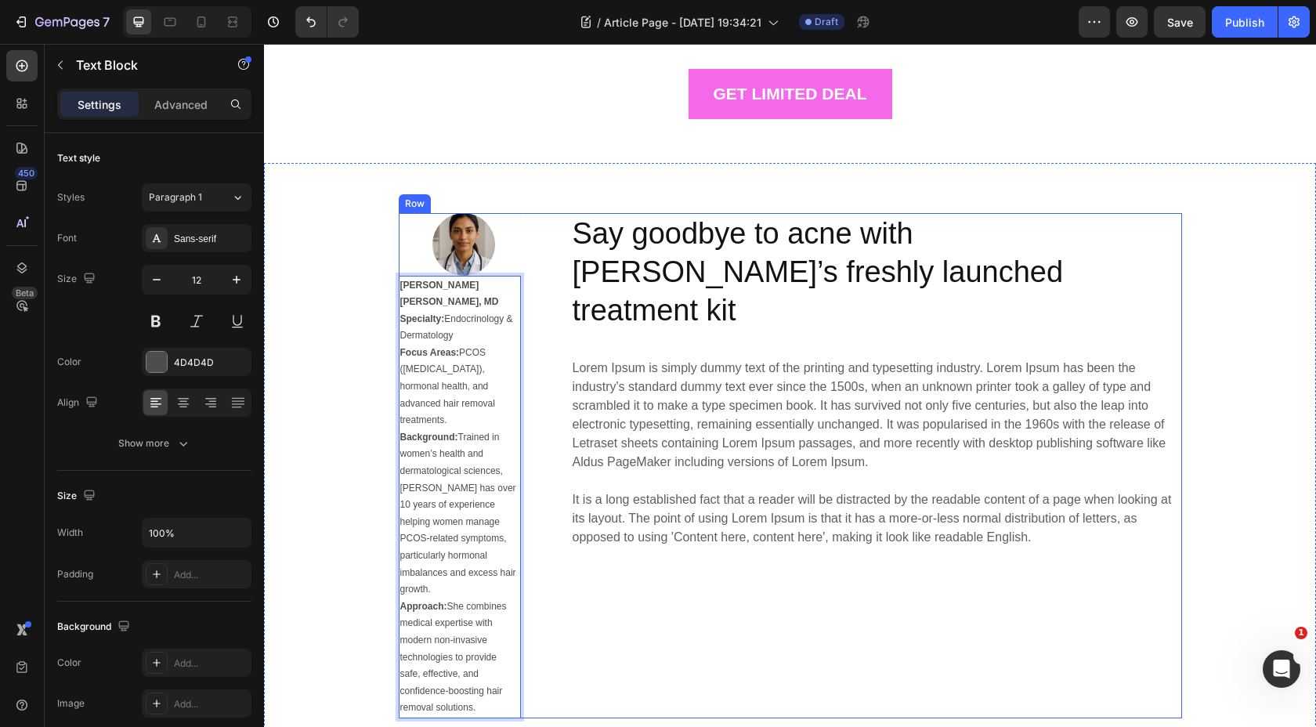
click at [569, 582] on div "Image Title Line Row Dr. Maya Elara Singh, MD Specialty: Endocrinology & Dermat…" at bounding box center [790, 465] width 783 height 505
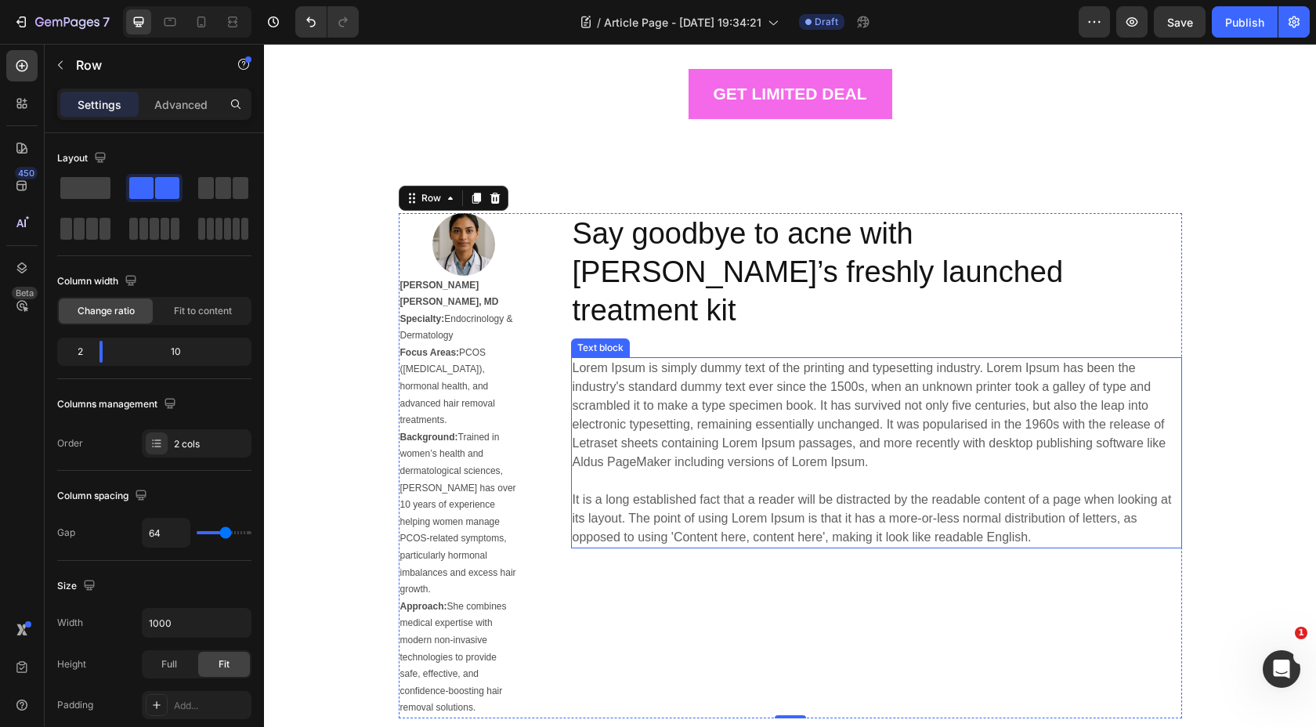
click at [615, 381] on p "Lorem Ipsum is simply dummy text of the printing and typesetting industry. Lore…" at bounding box center [877, 453] width 608 height 188
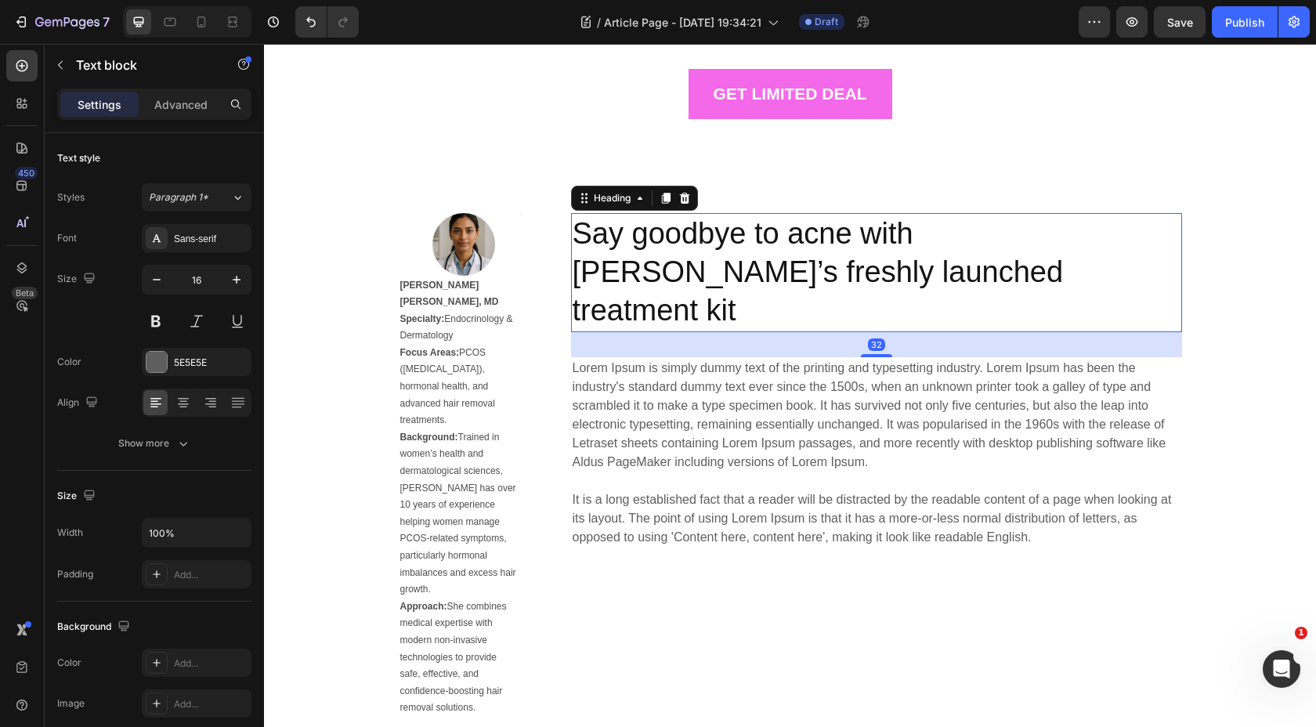
click at [591, 241] on p "Say goodbye to acne with GemSkin’s freshly launched treatment kit" at bounding box center [877, 273] width 608 height 116
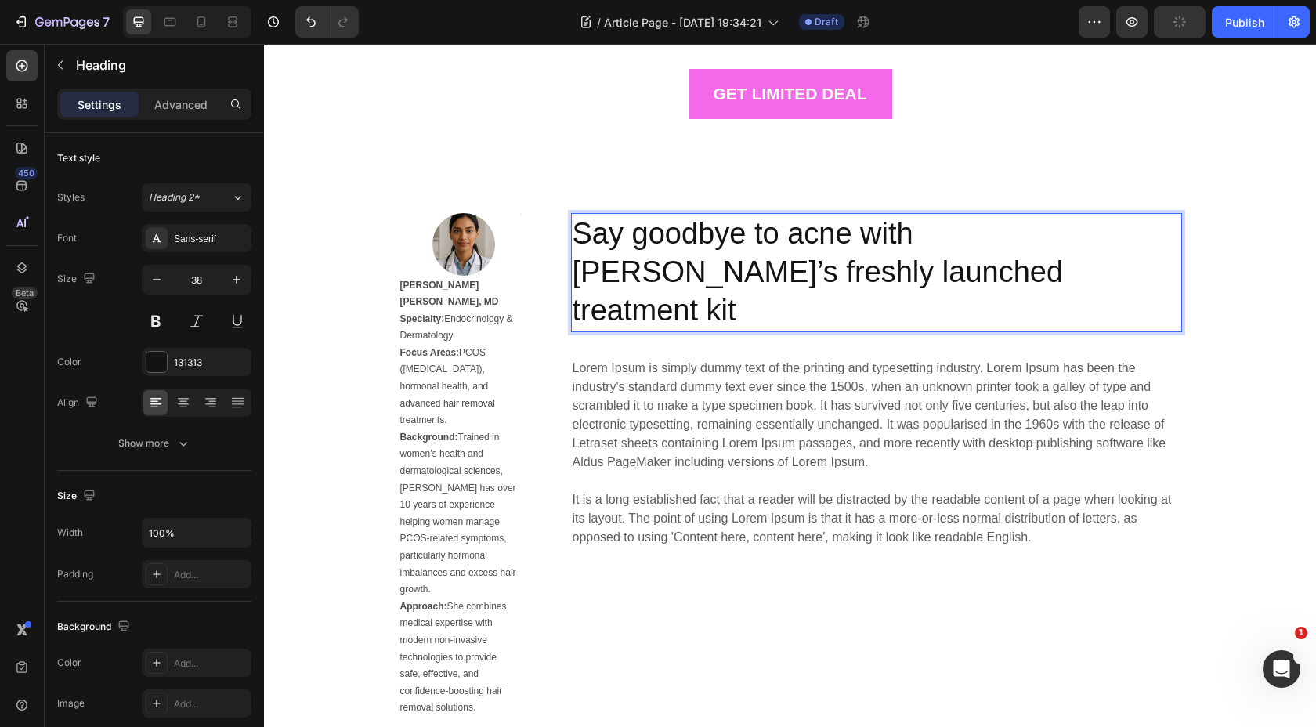
click at [874, 275] on p "Say goodbye to acne with GemSkin’s freshly launched treatment kit" at bounding box center [877, 273] width 608 height 116
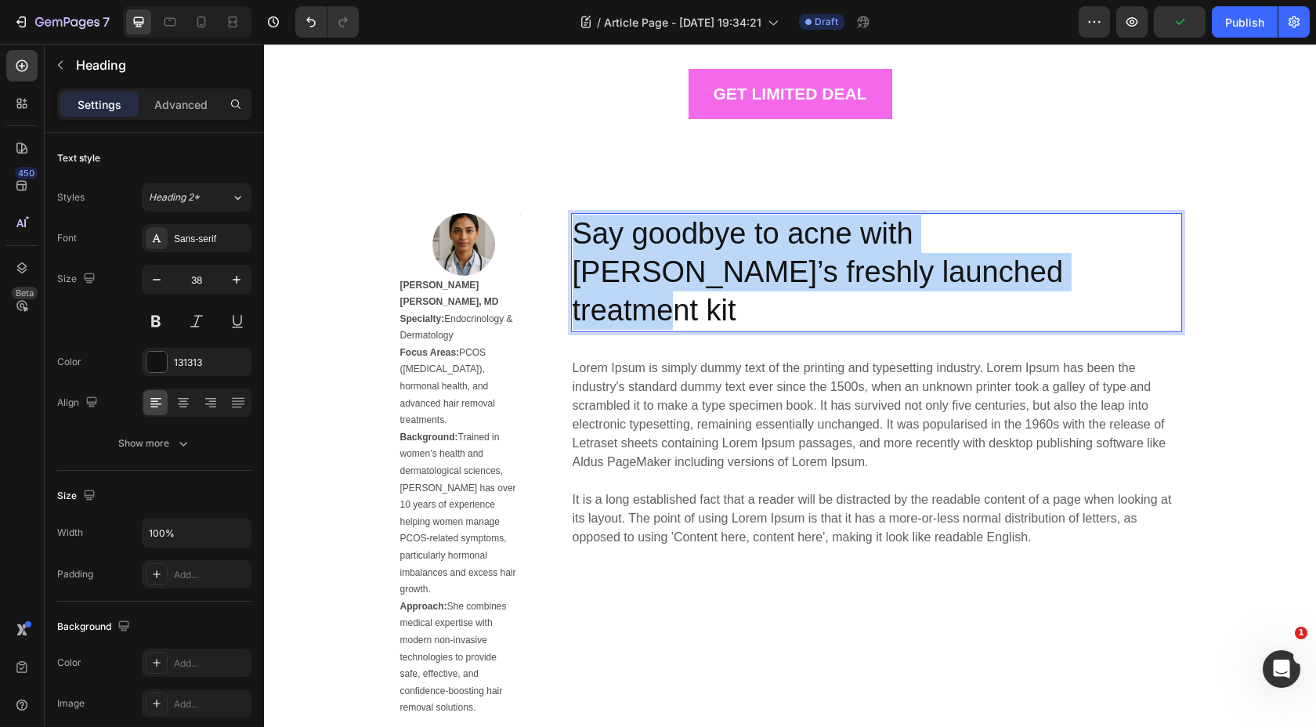
drag, startPoint x: 874, startPoint y: 275, endPoint x: 580, endPoint y: 231, distance: 297.7
click at [580, 231] on p "Say goodbye to acne with GemSkin’s freshly launched treatment kit" at bounding box center [877, 273] width 608 height 116
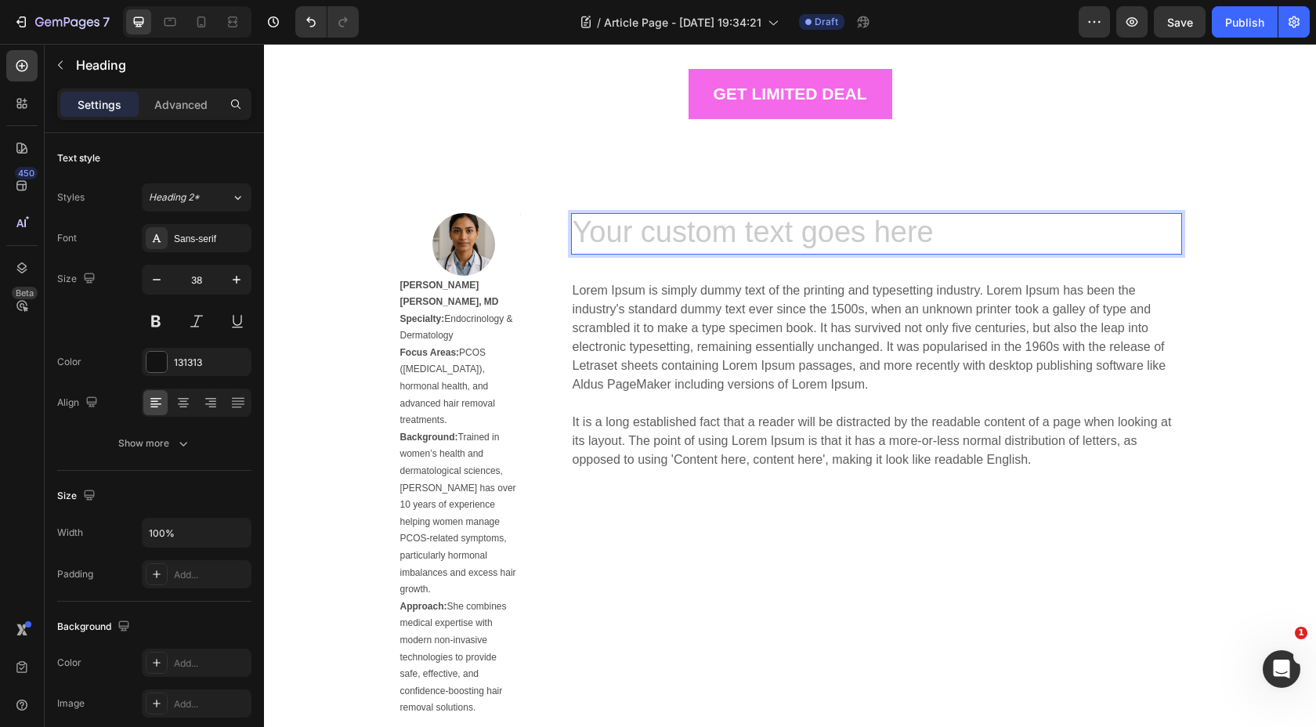
click at [592, 234] on h2 "Rich Text Editor. Editing area: main" at bounding box center [876, 234] width 611 height 42
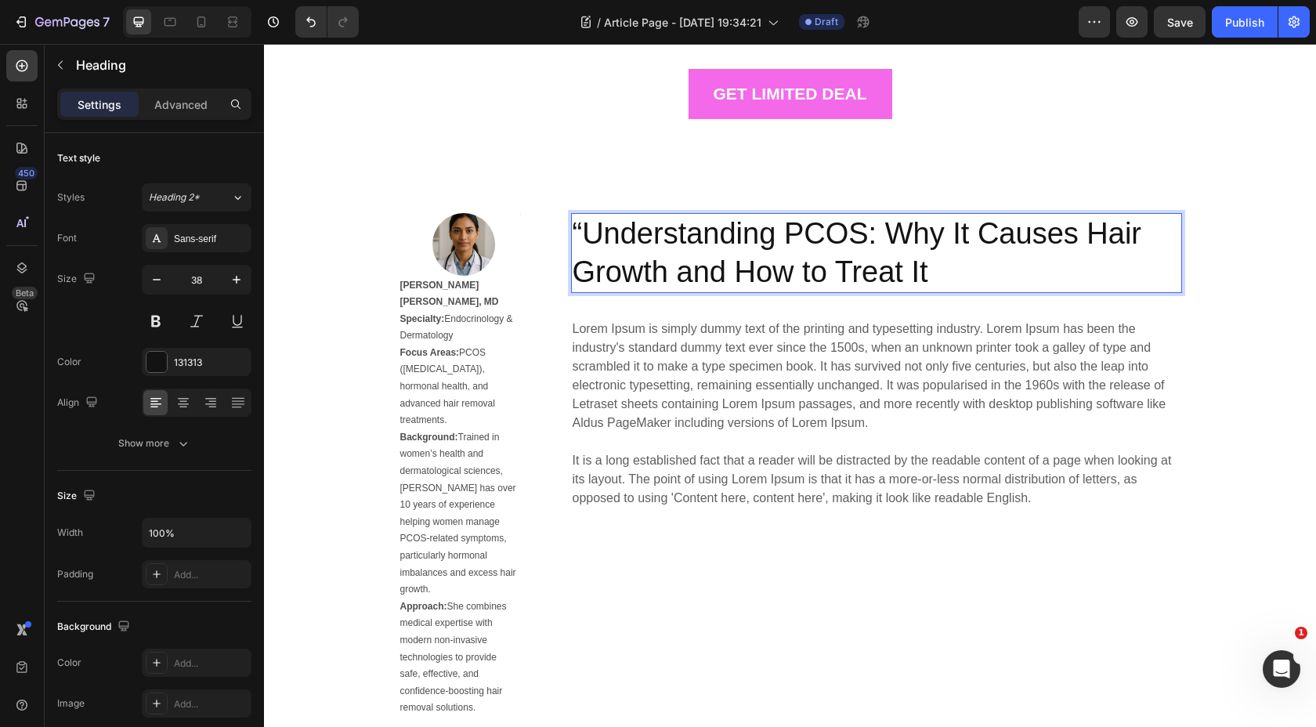
click at [585, 231] on p "“Understanding PCOS: Why It Causes Hair Growth and How to Treat It" at bounding box center [877, 254] width 608 height 78
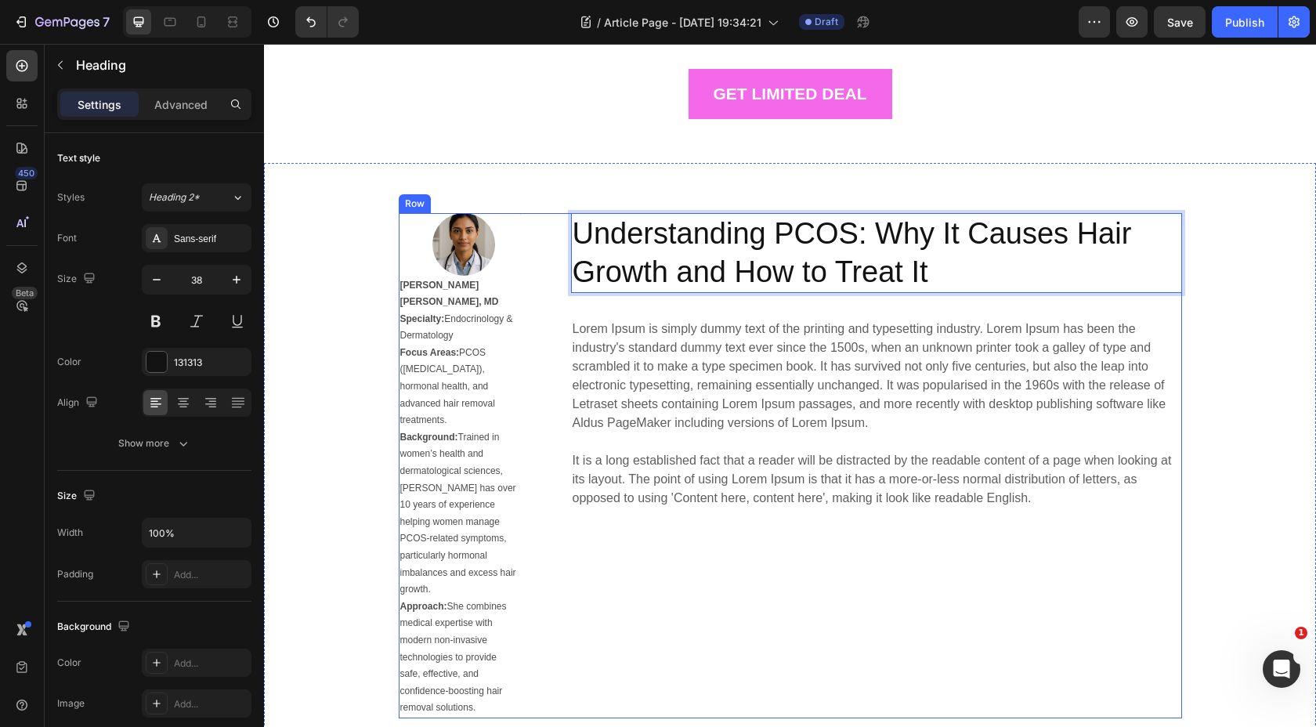
click at [755, 555] on div "Understanding PCOS: Why It Causes Hair Growth and How to Treat It Heading 32 Lo…" at bounding box center [876, 465] width 611 height 505
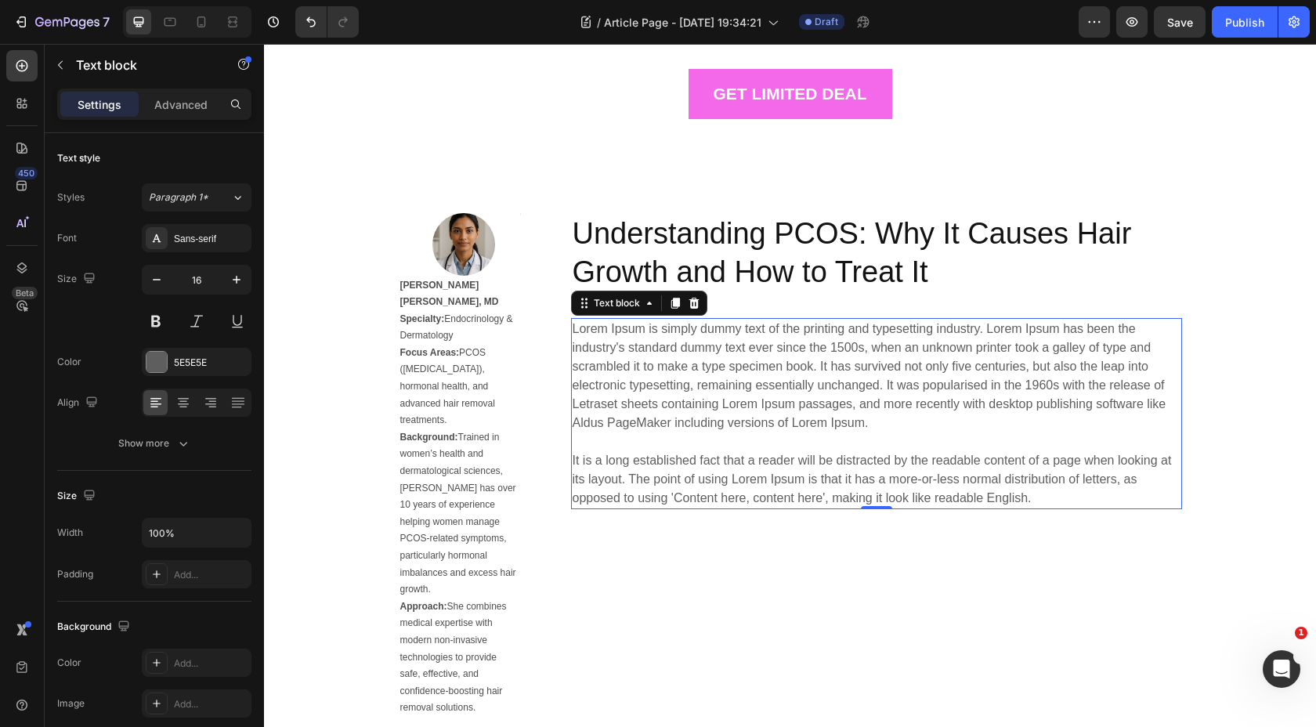
click at [744, 424] on p "Lorem Ipsum is simply dummy text of the printing and typesetting industry. Lore…" at bounding box center [877, 414] width 608 height 188
click at [481, 640] on p "Approach: She combines medical expertise with modern non-invasive technologies …" at bounding box center [459, 657] width 119 height 118
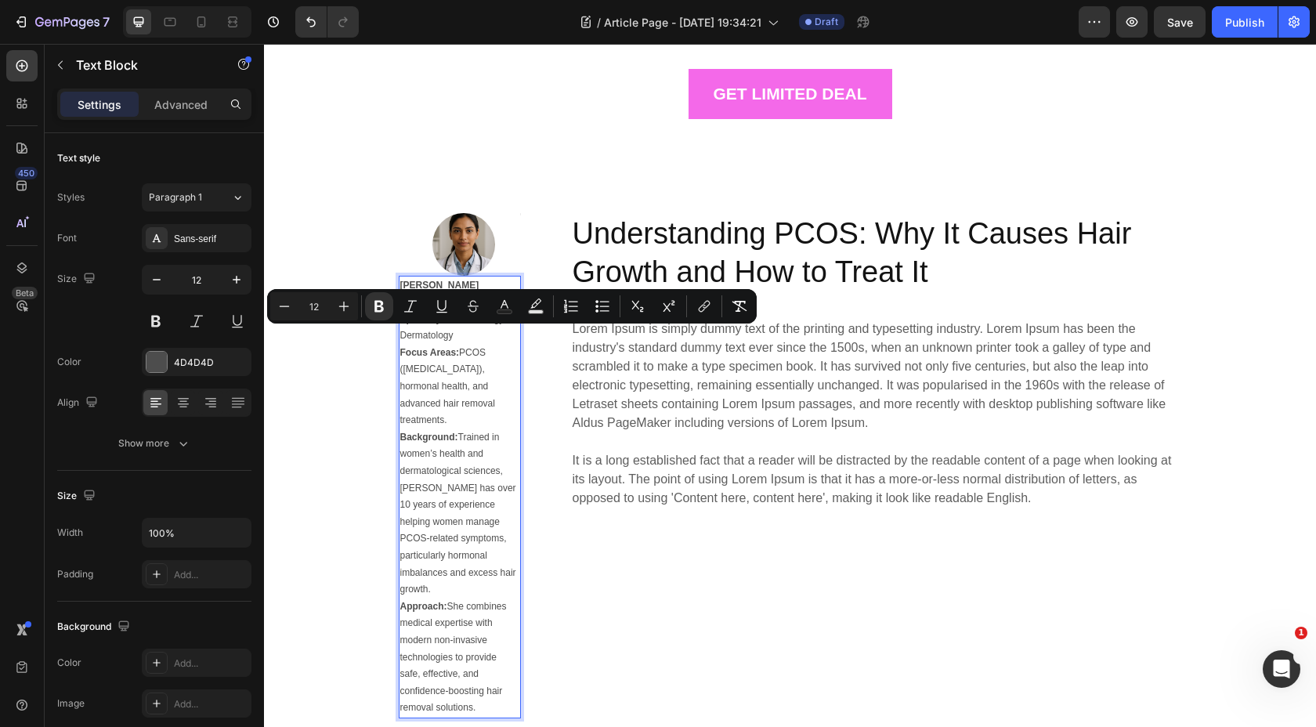
drag, startPoint x: 485, startPoint y: 675, endPoint x: 403, endPoint y: 336, distance: 349.0
click at [403, 336] on div "Dr. Maya Elara Singh, MD Specialty: Endocrinology & Dermatology Focus Areas: PC…" at bounding box center [460, 497] width 122 height 443
click at [403, 347] on strong "Focus Areas:" at bounding box center [430, 352] width 60 height 11
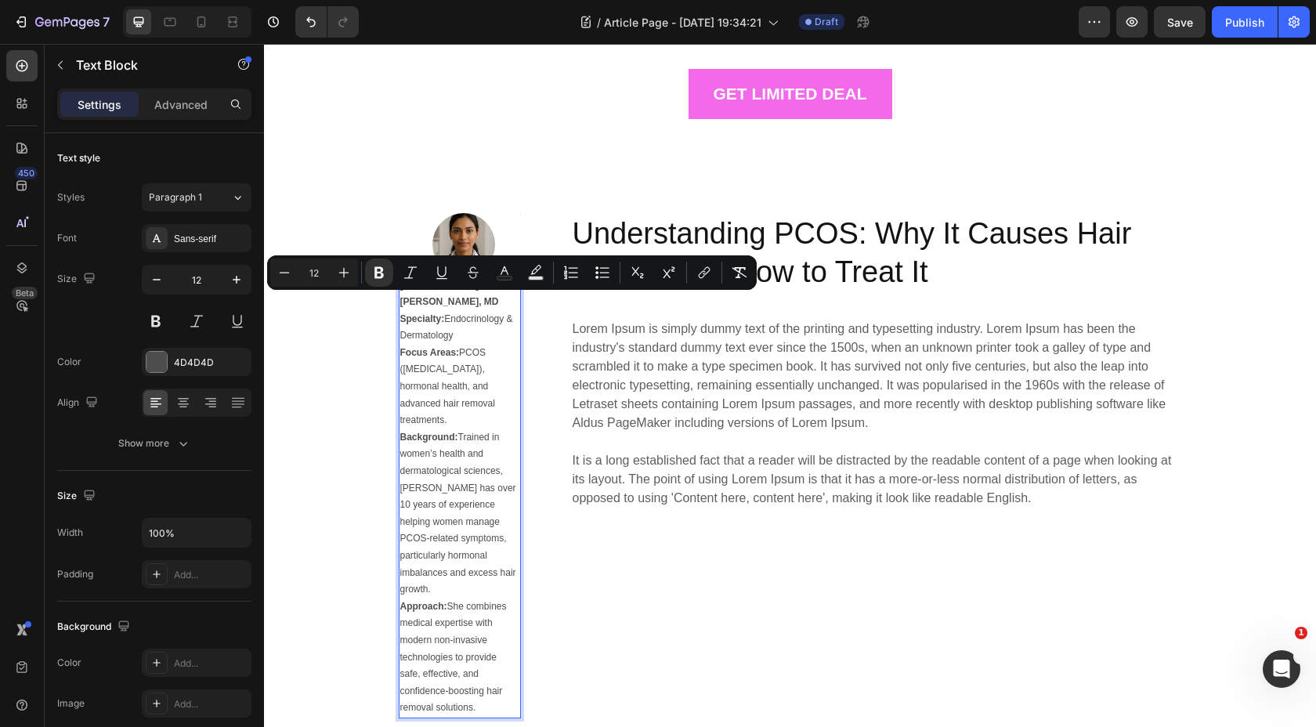
drag, startPoint x: 399, startPoint y: 301, endPoint x: 511, endPoint y: 670, distance: 386.0
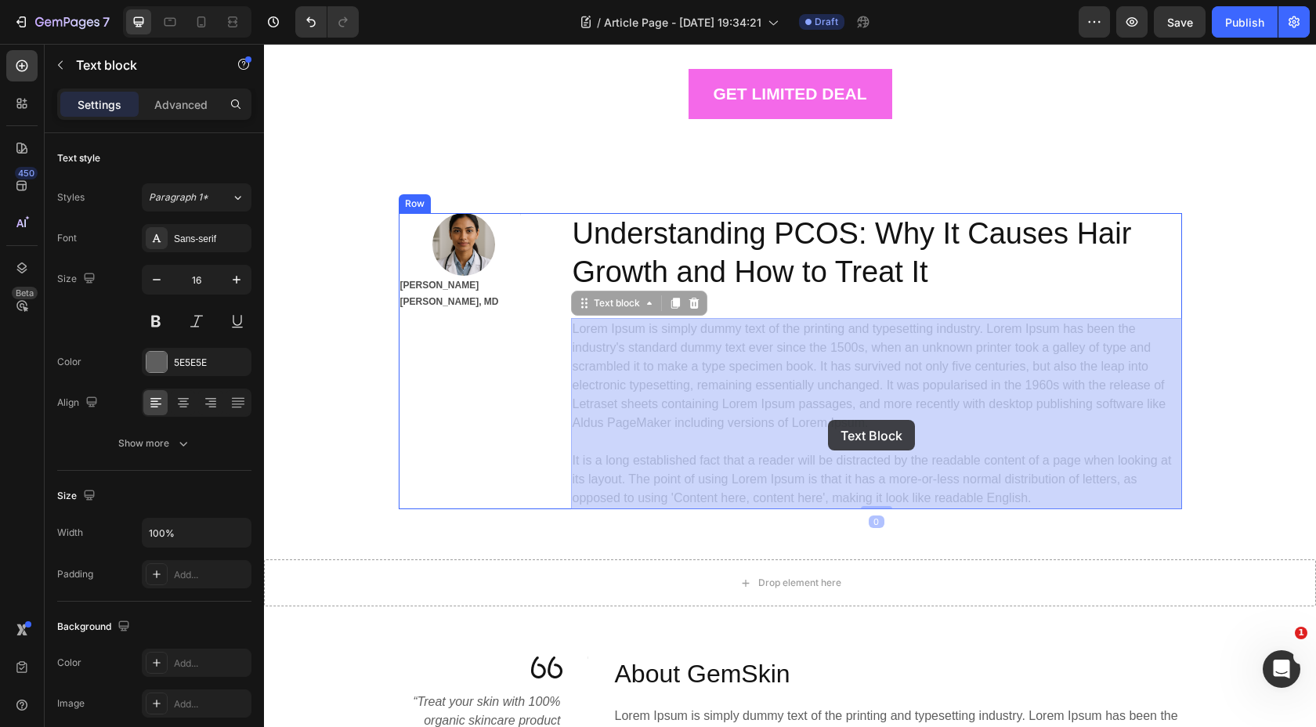
drag, startPoint x: 1034, startPoint y: 493, endPoint x: 827, endPoint y: 420, distance: 219.5
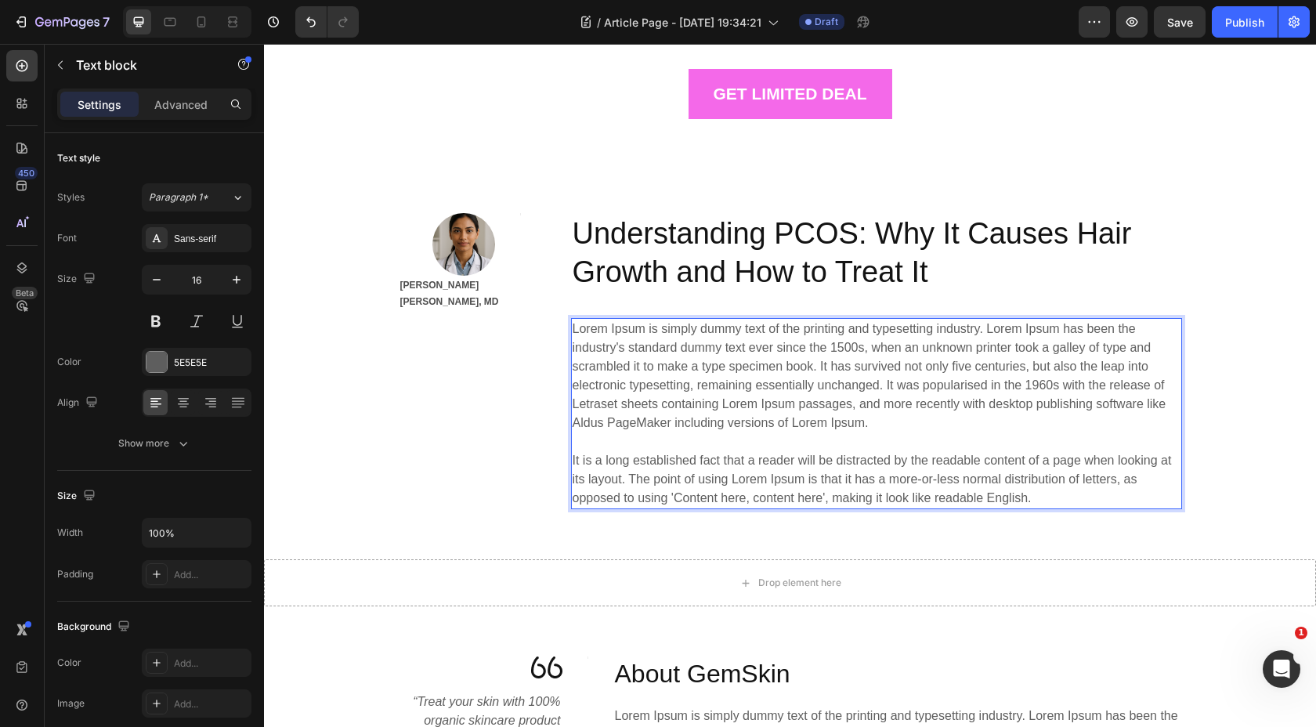
click at [1035, 495] on p "Lorem Ipsum is simply dummy text of the printing and typesetting industry. Lore…" at bounding box center [877, 414] width 608 height 188
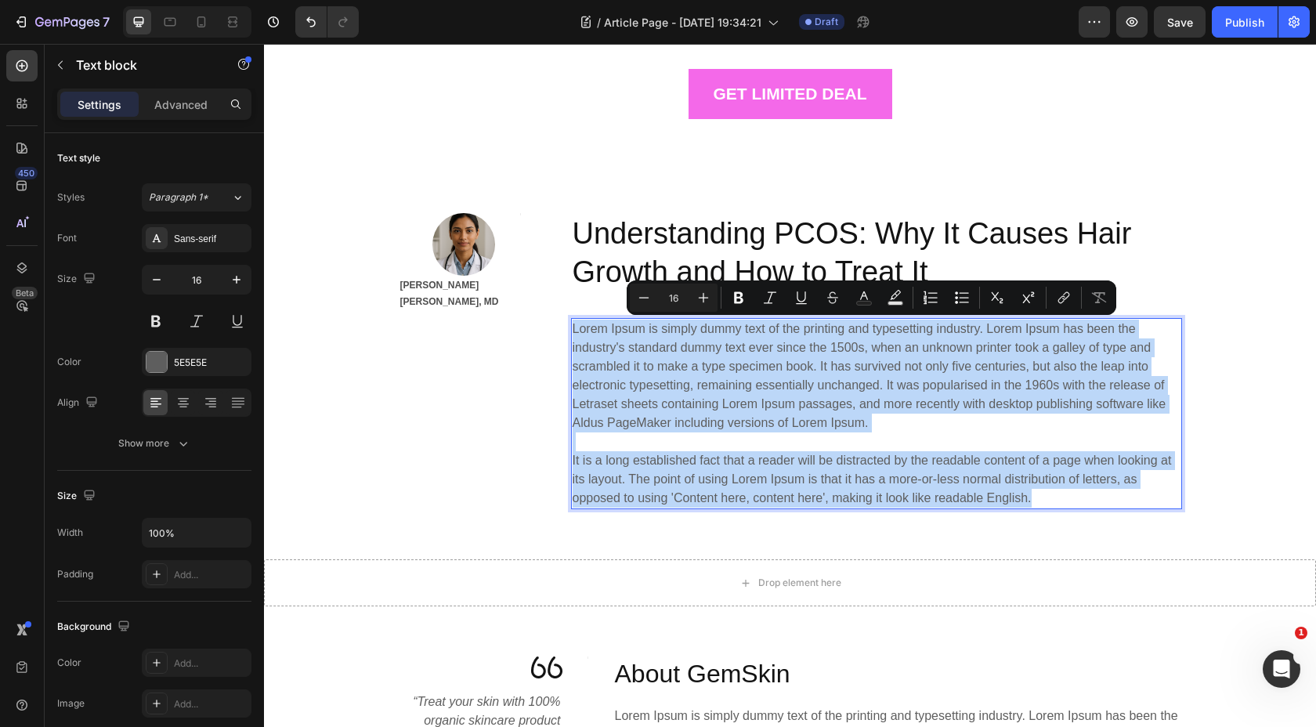
drag, startPoint x: 1035, startPoint y: 495, endPoint x: 569, endPoint y: 328, distance: 494.2
click at [569, 328] on div "Image Title Line Row Dr. Maya Elara Singh, MD Text Block Understanding PCOS: Wh…" at bounding box center [790, 361] width 783 height 297
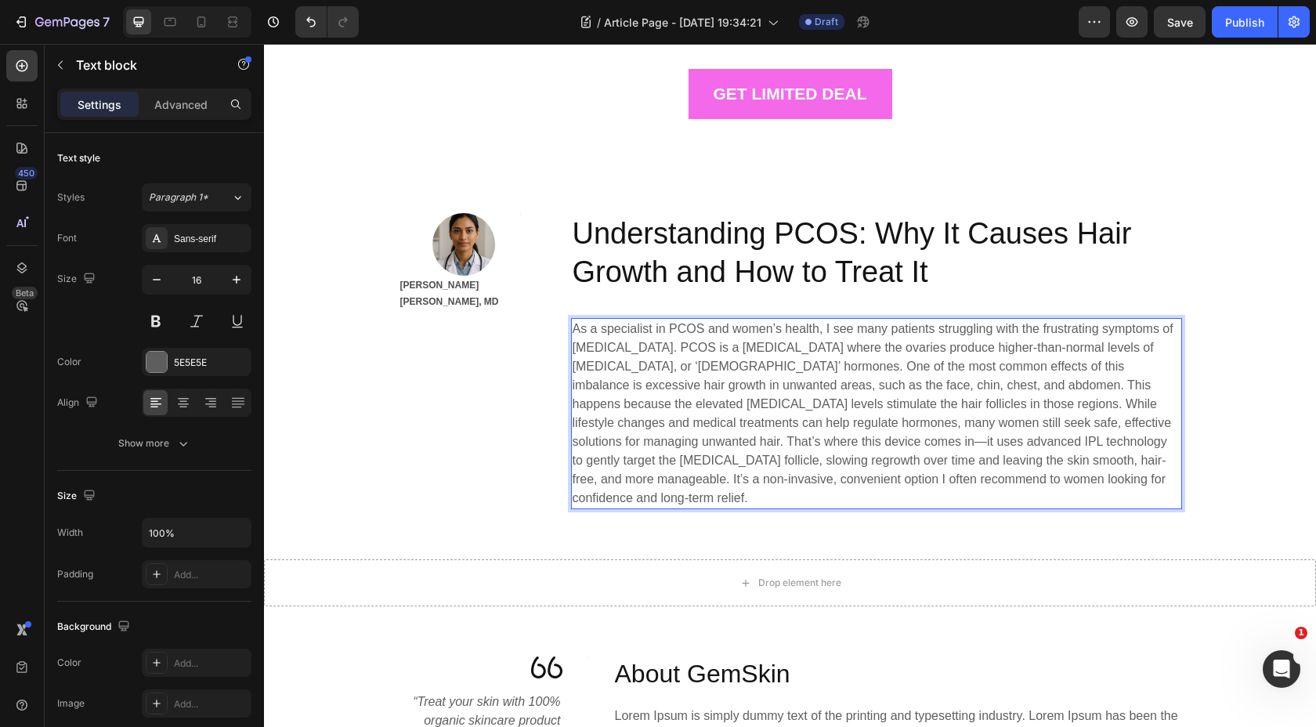
click at [992, 382] on p "As a specialist in PCOS and women’s health, I see many patients struggling with…" at bounding box center [877, 414] width 608 height 188
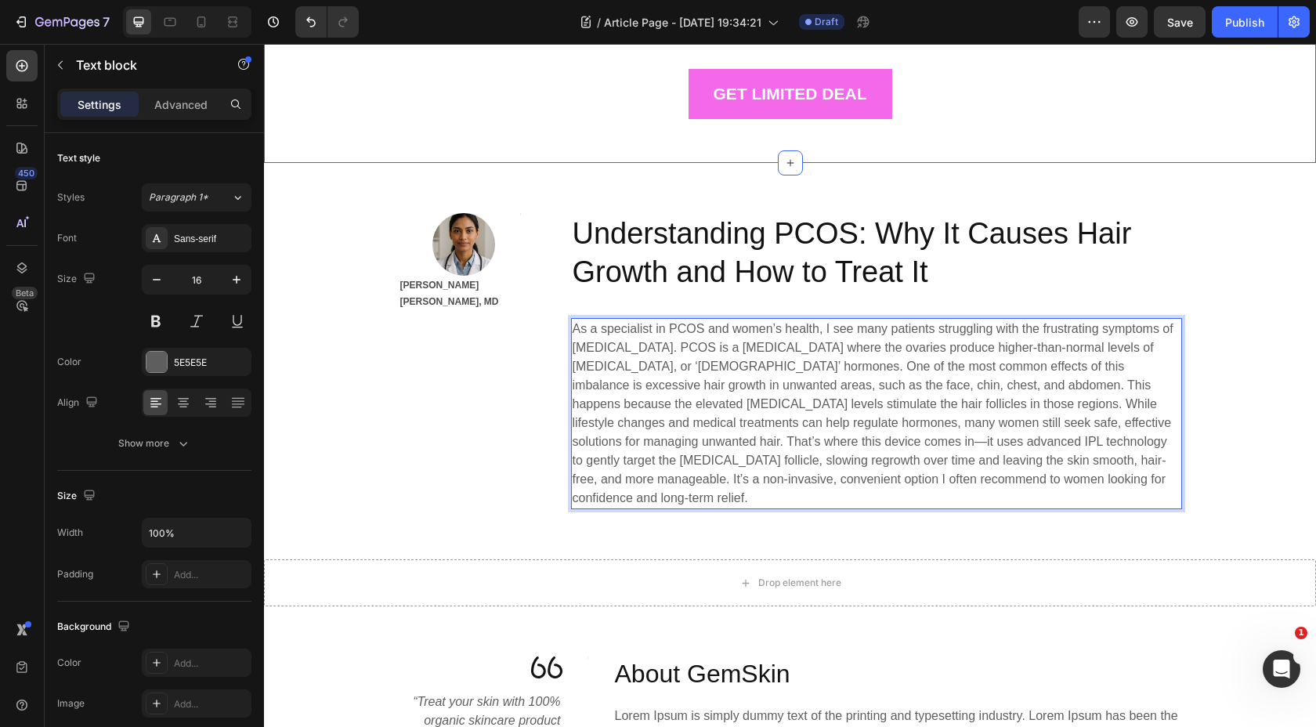
click at [1064, 145] on div "LIMITED TIME DEAL Text block 00 Days 18 Hours 46 Minutes 19 Seconds CountDown T…" at bounding box center [790, 25] width 1028 height 275
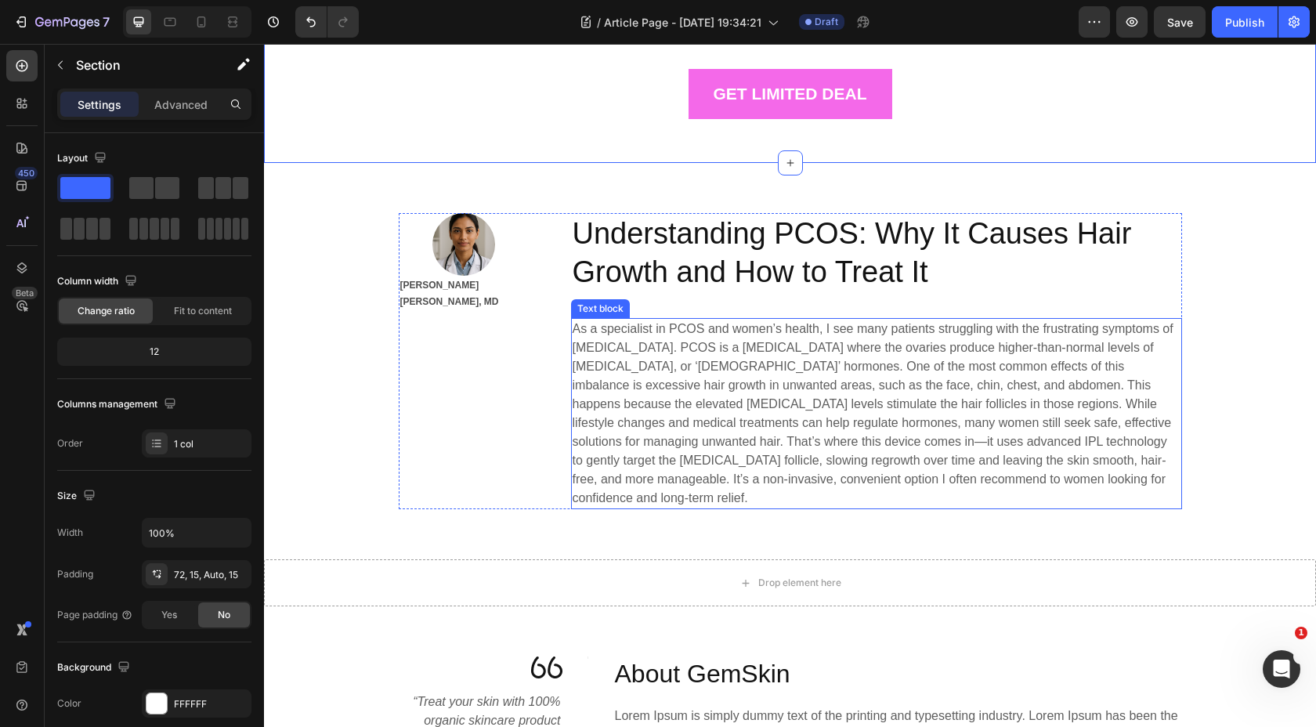
click at [1138, 470] on p "As a specialist in PCOS and women’s health, I see many patients struggling with…" at bounding box center [877, 414] width 608 height 188
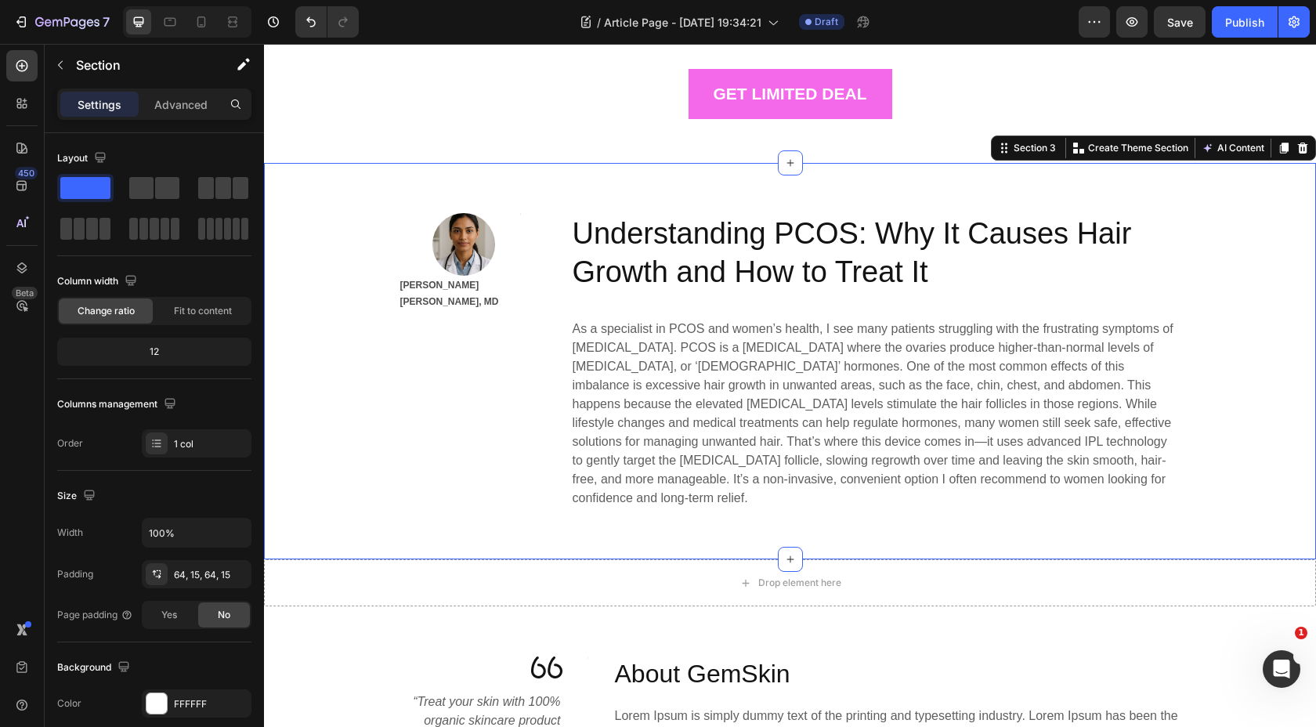
click at [1201, 177] on div "Image Title Line Row Dr. Maya Elara Singh, MD Text Block Understanding PCOS: Wh…" at bounding box center [790, 361] width 1052 height 397
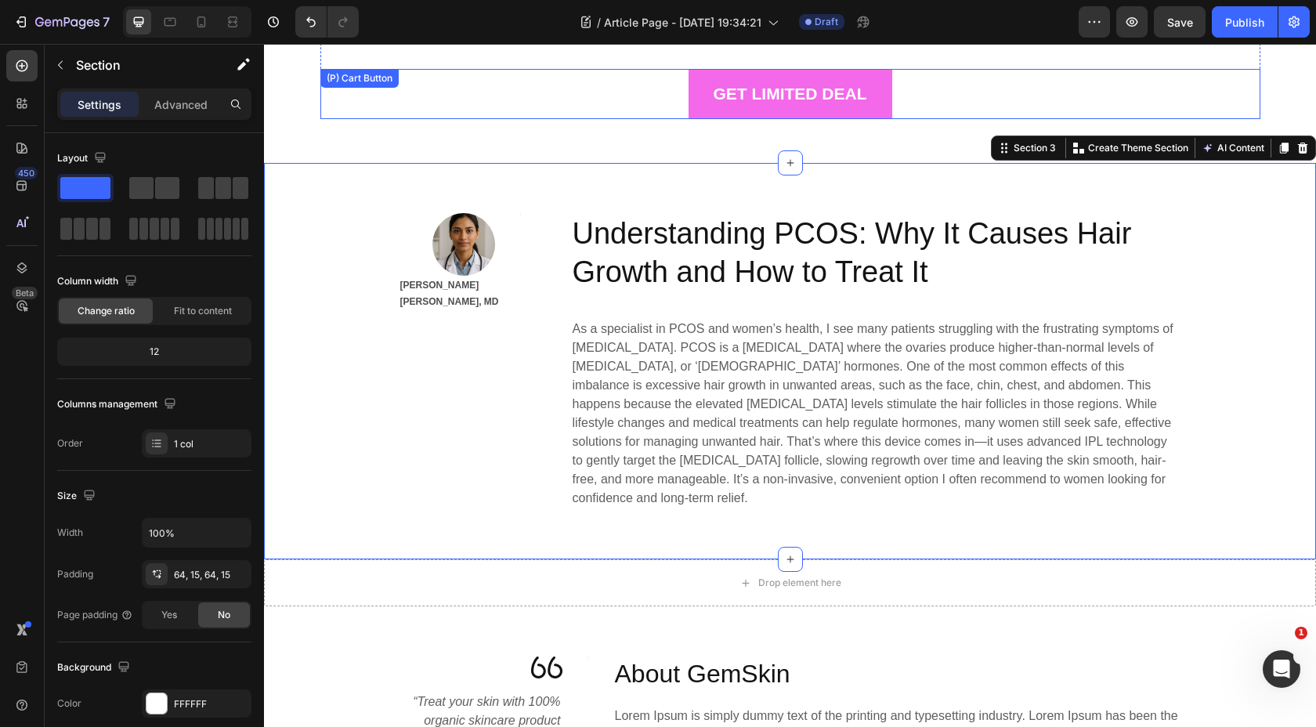
click at [1104, 71] on div "GET LIMITED DEAL (P) Cart Button" at bounding box center [790, 94] width 940 height 50
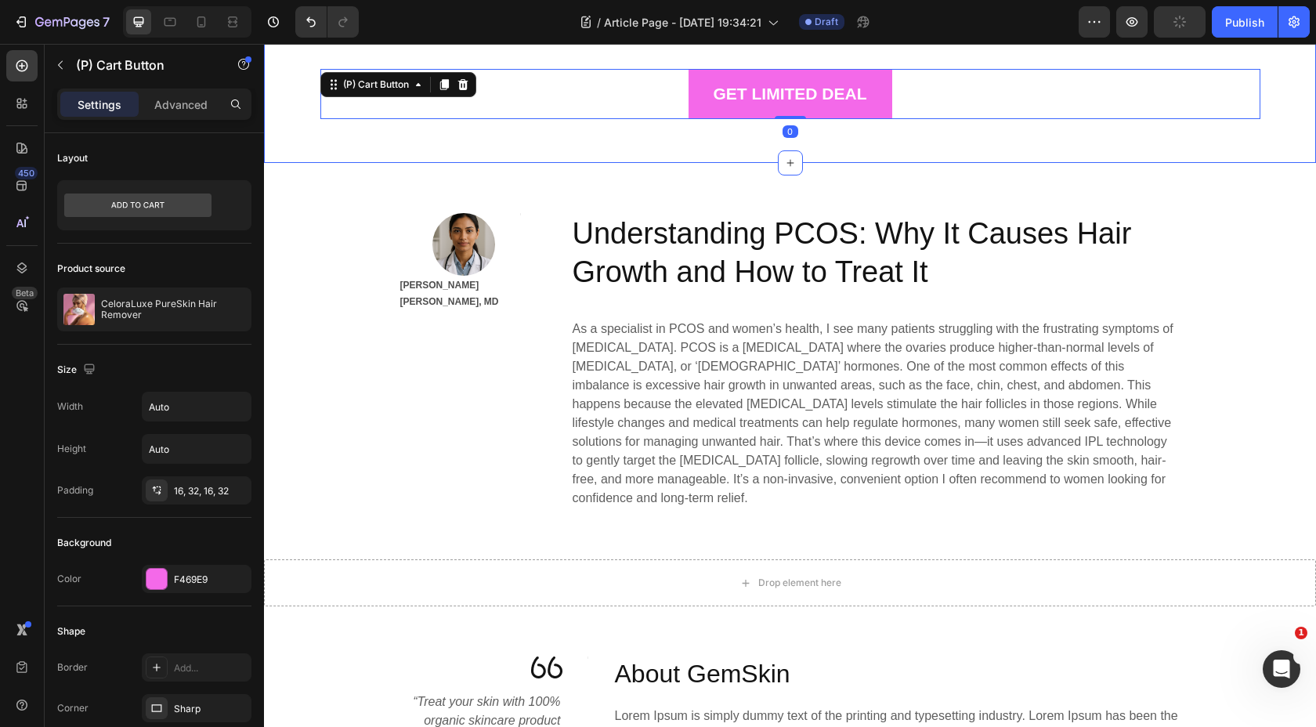
click at [1113, 136] on div "LIMITED TIME DEAL Text block 00 Days 18 Hours 46 Minutes 12 Seconds CountDown T…" at bounding box center [790, 25] width 1028 height 275
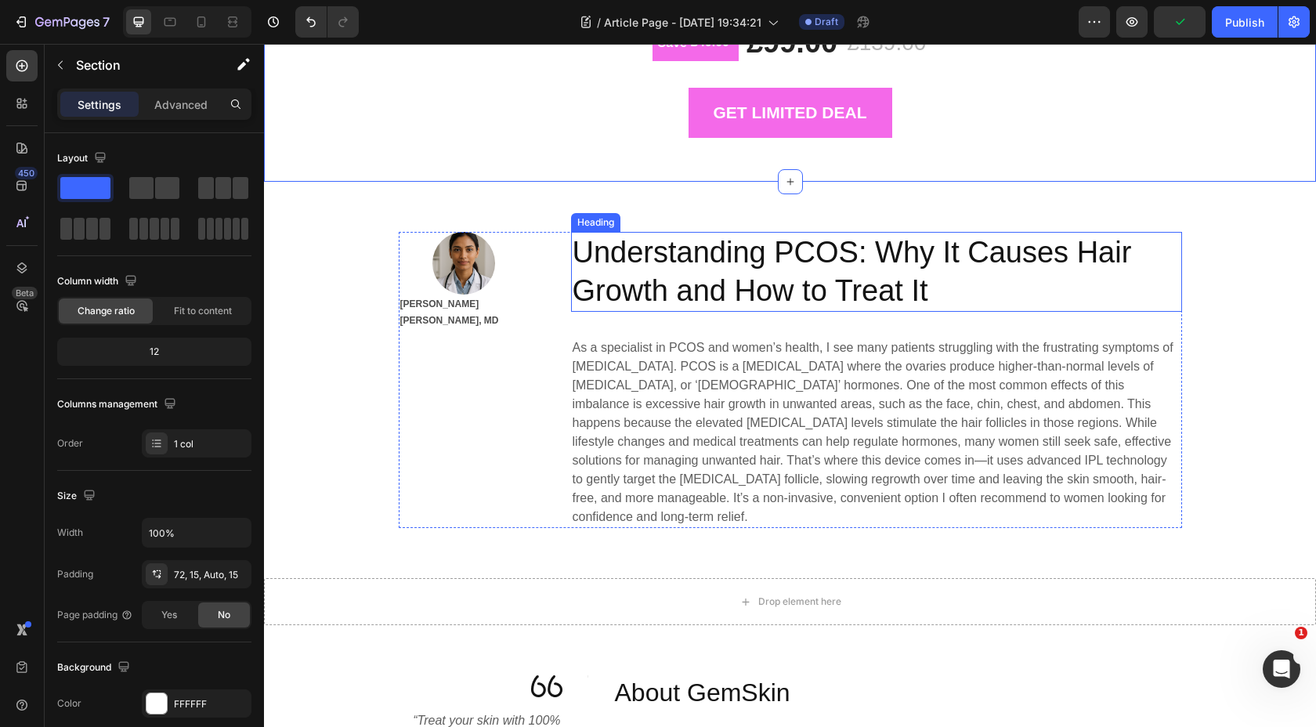
scroll to position [217, 0]
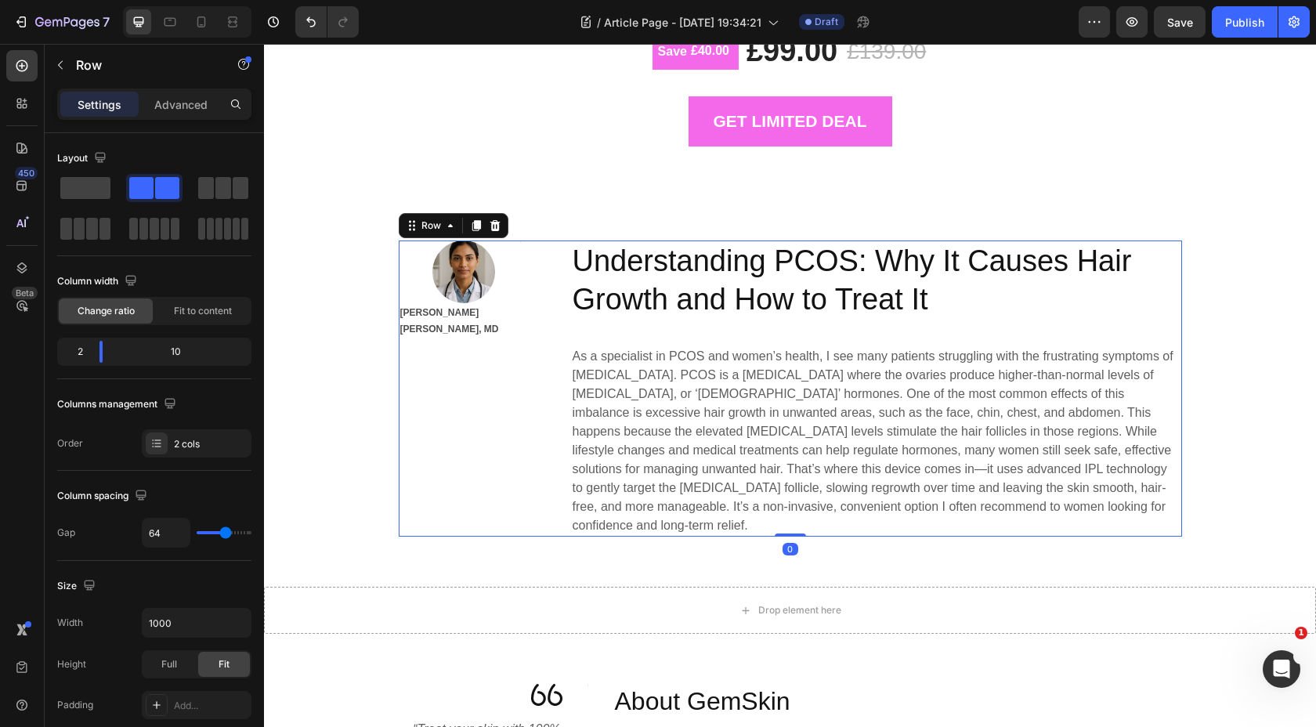
click at [450, 361] on div "Image Title Line Row Dr. Maya Elara Singh, MD Text Block" at bounding box center [460, 388] width 122 height 297
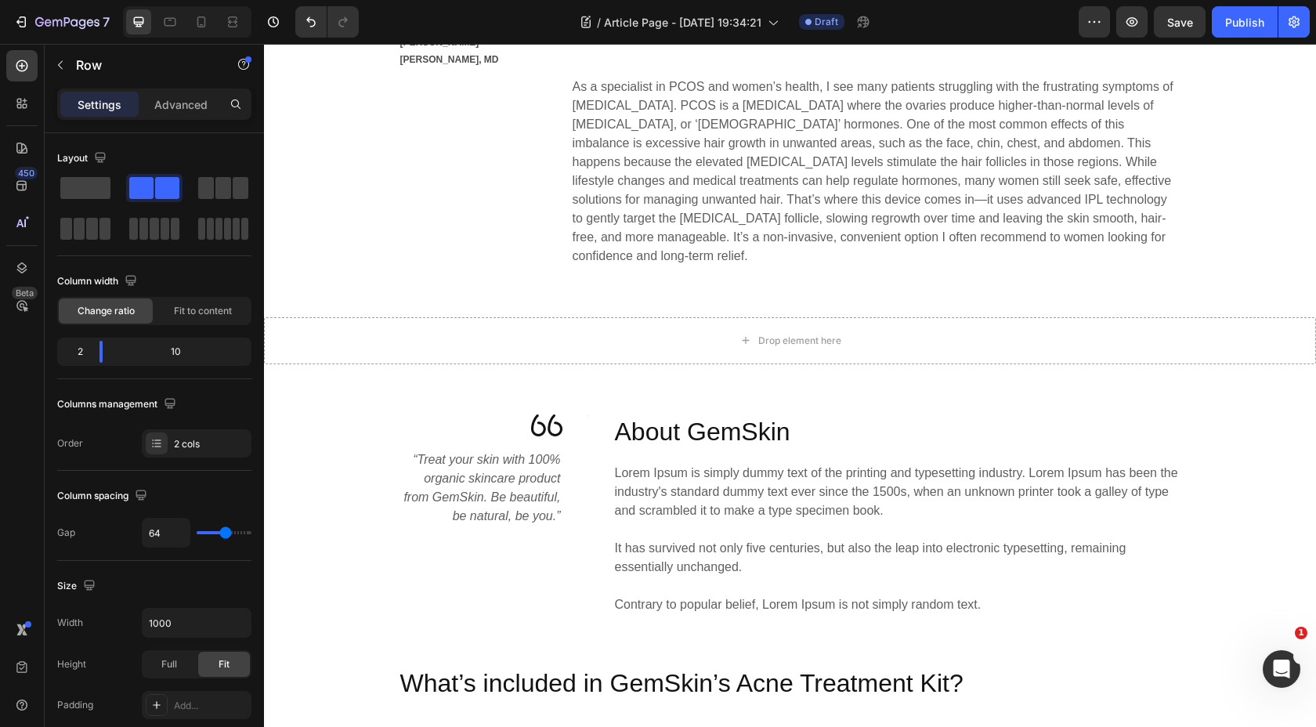
scroll to position [1013, 0]
click at [851, 473] on p "Lorem Ipsum is simply dummy text of the printing and typesetting industry. Lore…" at bounding box center [897, 538] width 565 height 150
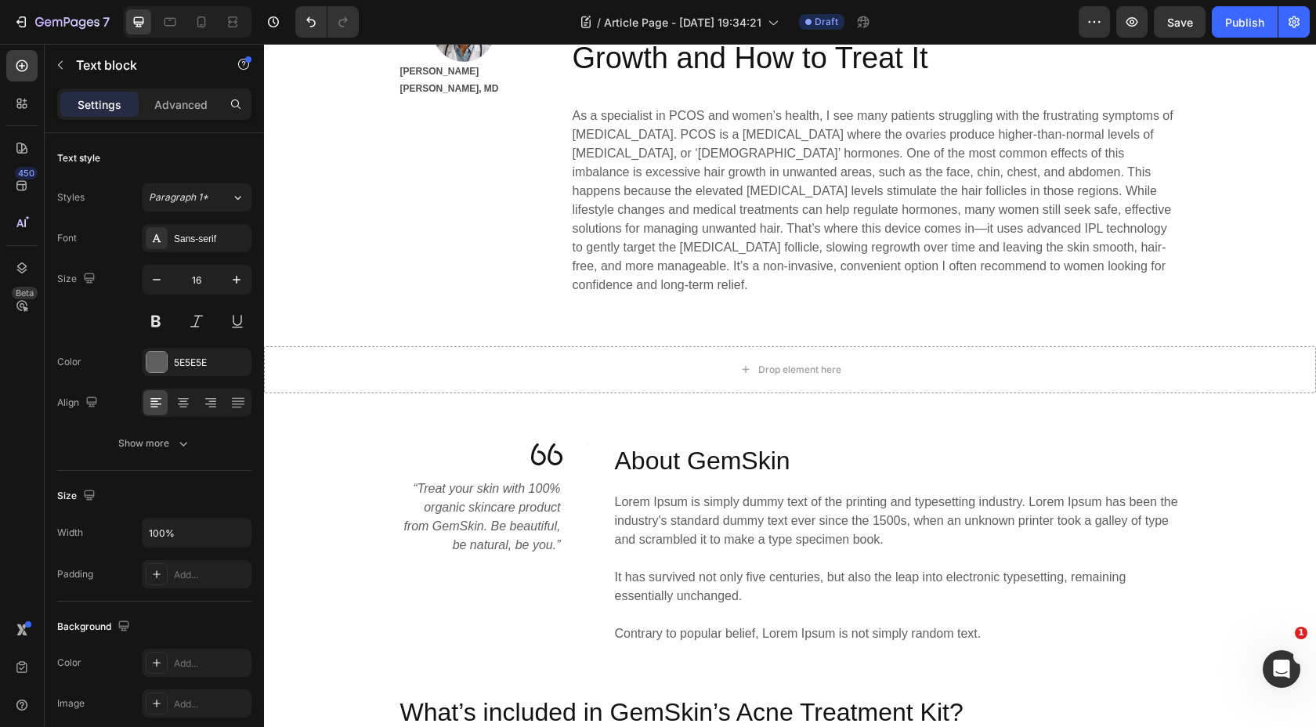
scroll to position [977, 0]
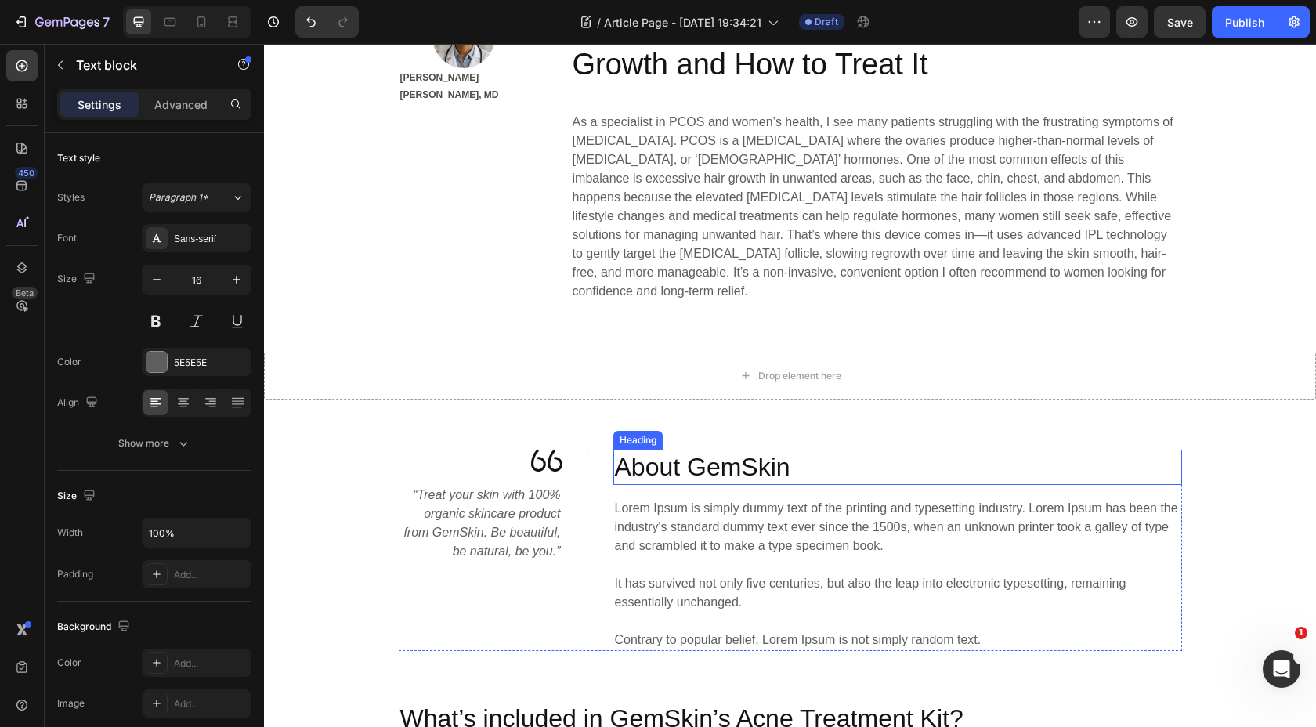
click at [843, 421] on div "Image “Treat your skin with 100% organic skincare product from GemSkin. Be beau…" at bounding box center [790, 550] width 1052 height 302
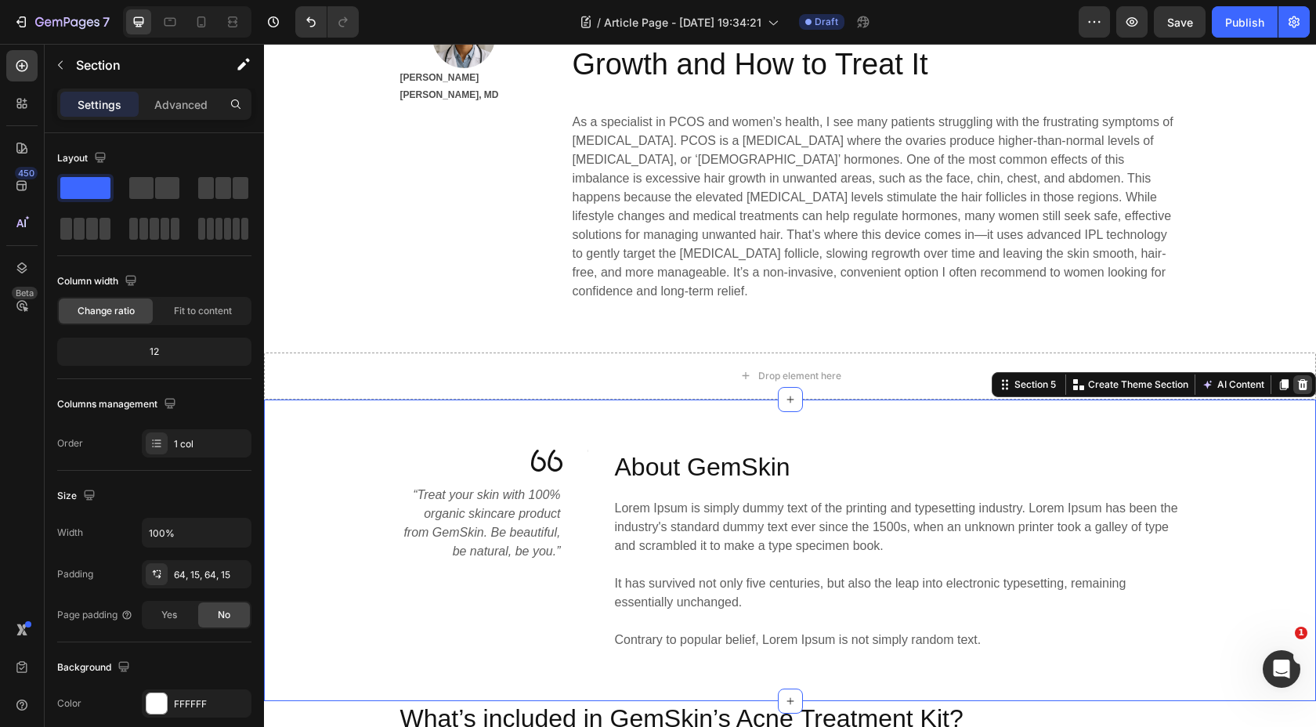
click at [1306, 379] on icon at bounding box center [1303, 384] width 10 height 11
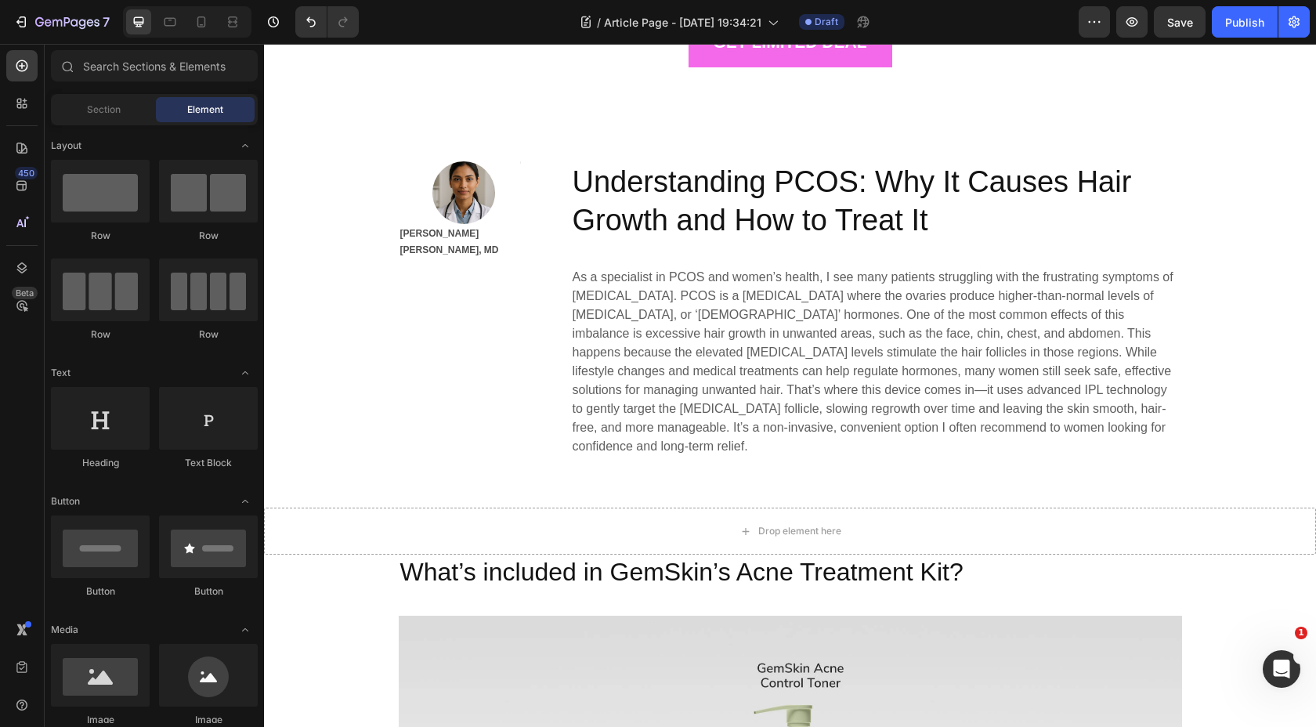
scroll to position [158, 0]
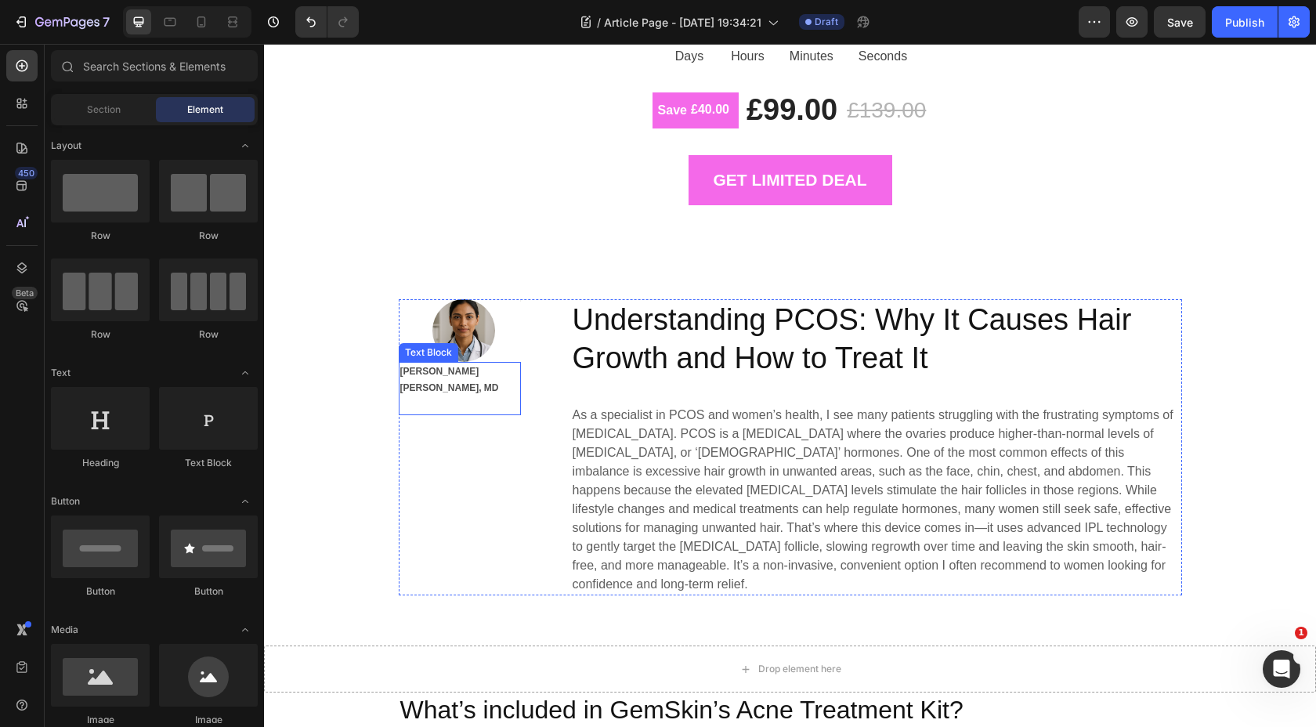
click at [504, 378] on p "Dr. Maya Elara Singh, MD" at bounding box center [459, 380] width 119 height 34
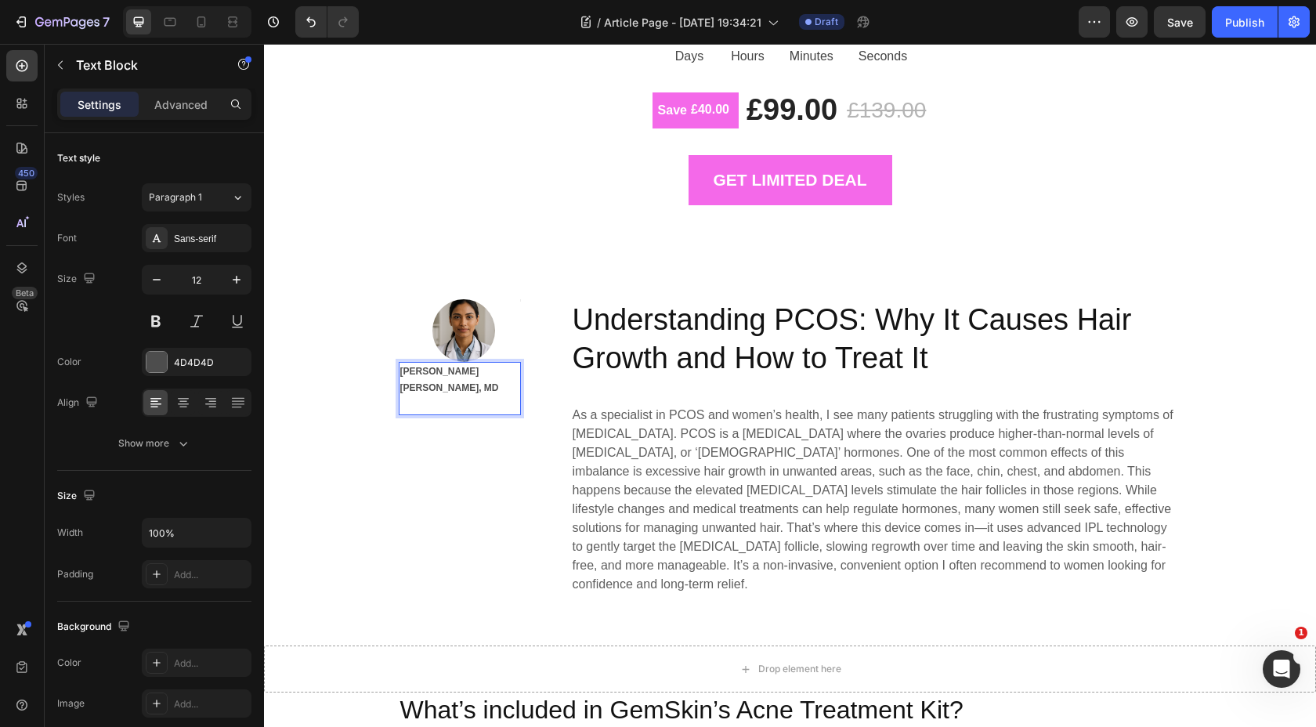
click at [470, 379] on p "Dr. Maya Elara Singh, MD" at bounding box center [459, 380] width 119 height 34
click at [513, 369] on p "Dr. Maya Elara Singh, MD" at bounding box center [459, 380] width 119 height 34
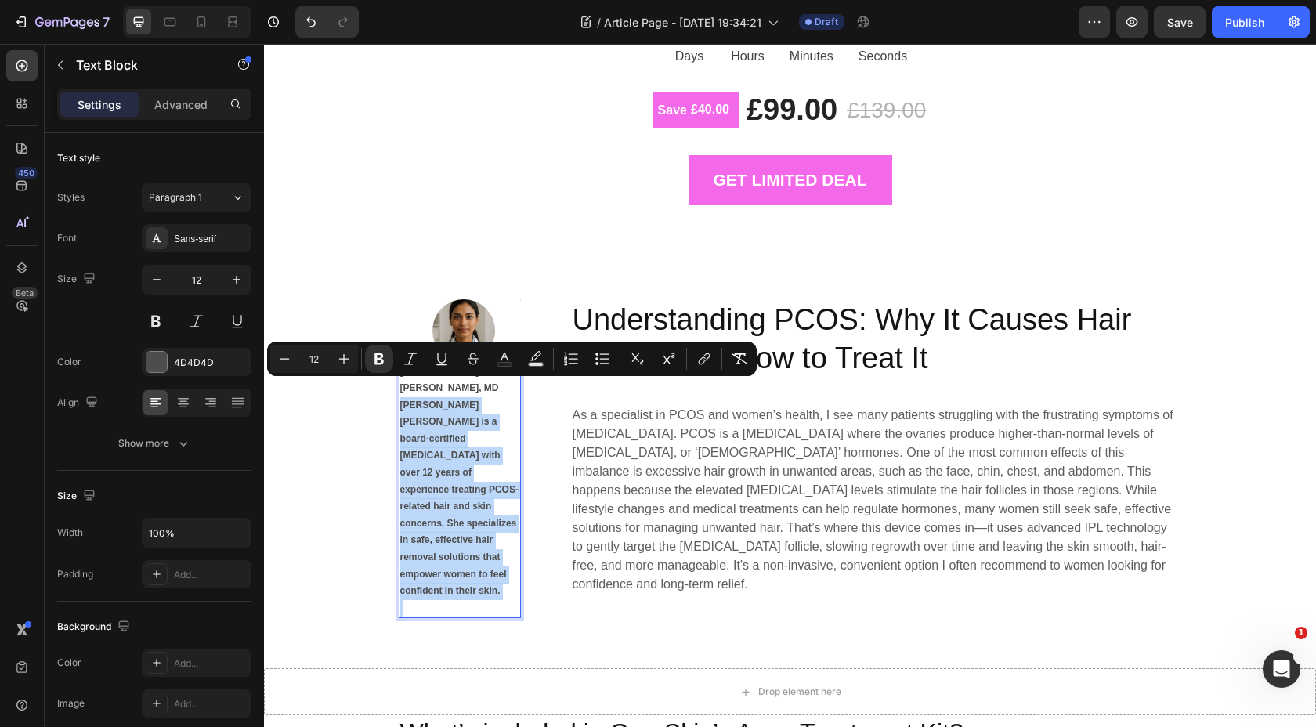
drag, startPoint x: 399, startPoint y: 384, endPoint x: 514, endPoint y: 579, distance: 226.1
click at [514, 579] on div "Dr. Maya Elara Singh, MD Dr. Maya Elara Singh is a board-certified dermatologis…" at bounding box center [460, 490] width 122 height 257
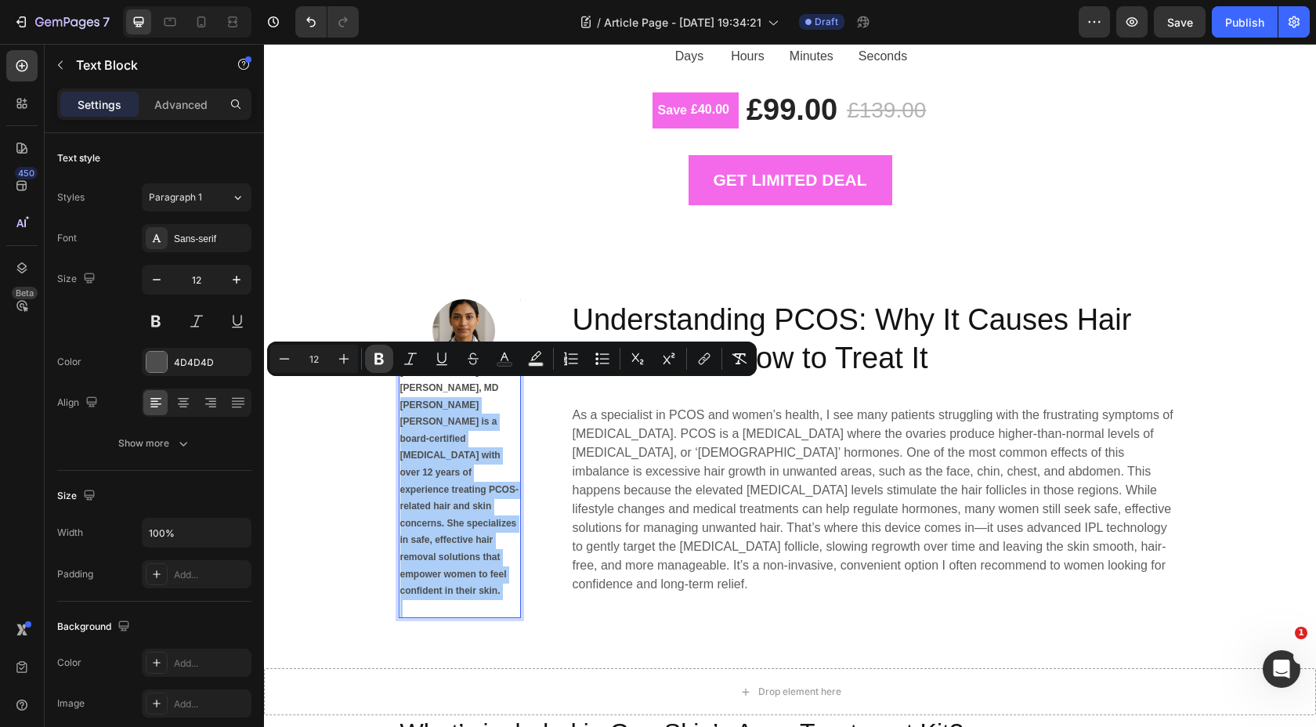
click at [384, 361] on icon "Editor contextual toolbar" at bounding box center [379, 359] width 16 height 16
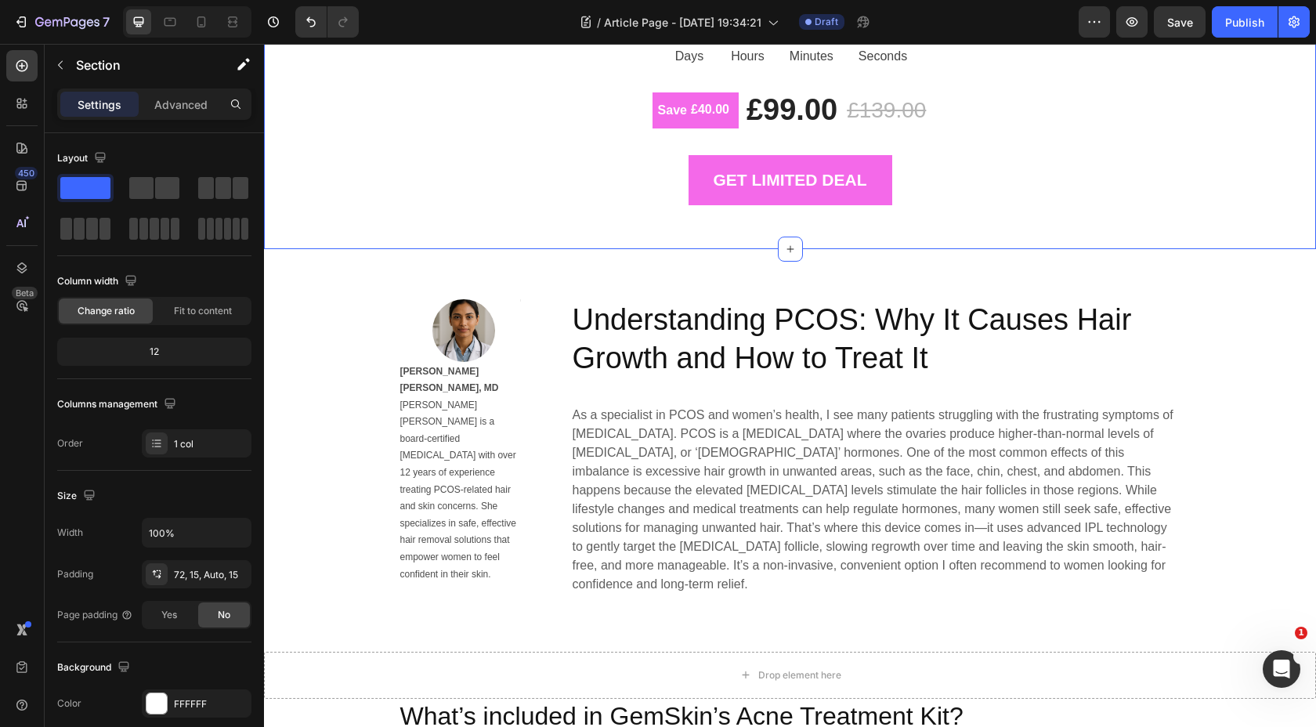
click at [365, 240] on div "LIMITED TIME DEAL Text block 00 Days 18 Hours 40 Minutes 35 Seconds CountDown T…" at bounding box center [790, 111] width 1028 height 275
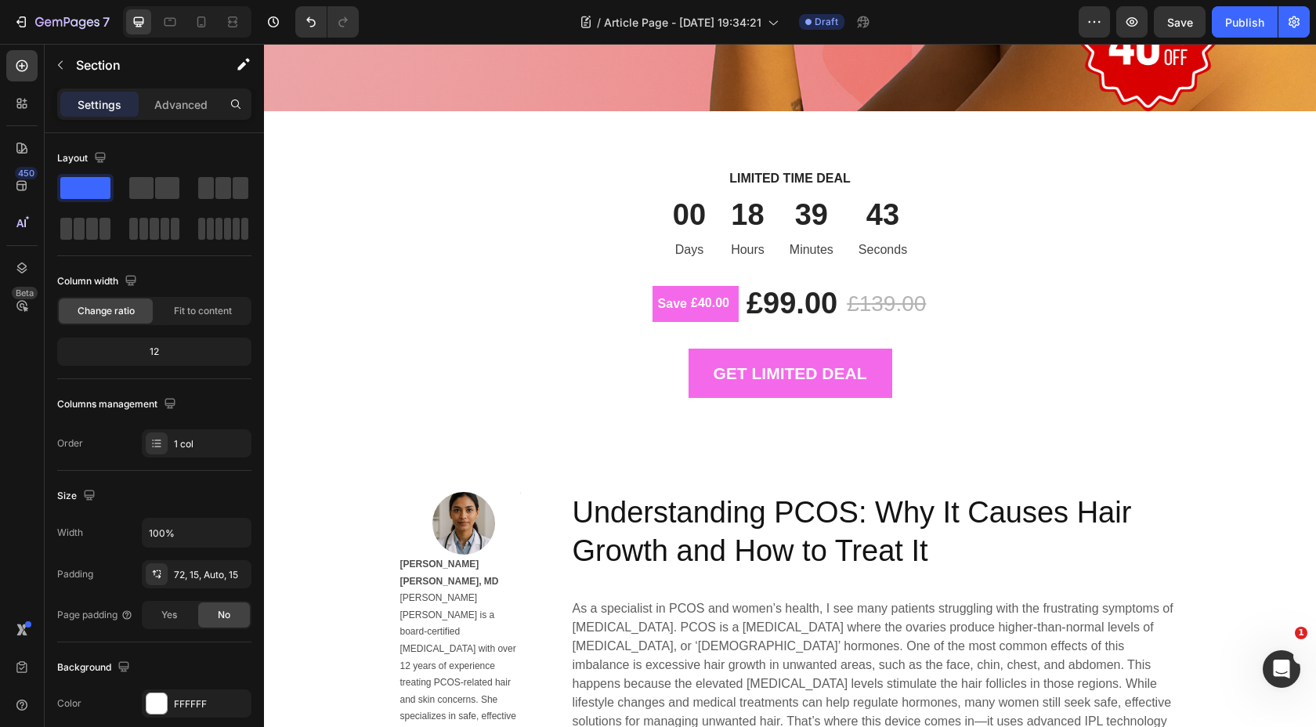
scroll to position [485, 0]
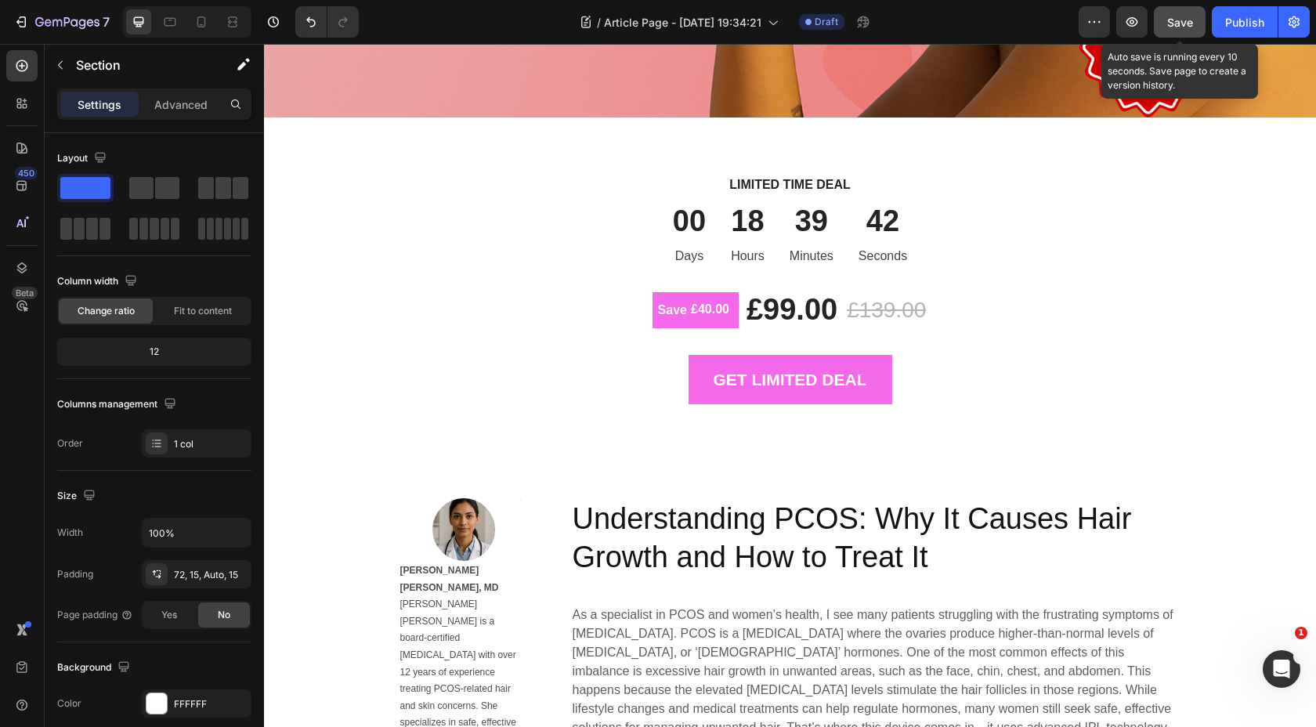
click at [1173, 17] on span "Save" at bounding box center [1180, 22] width 26 height 13
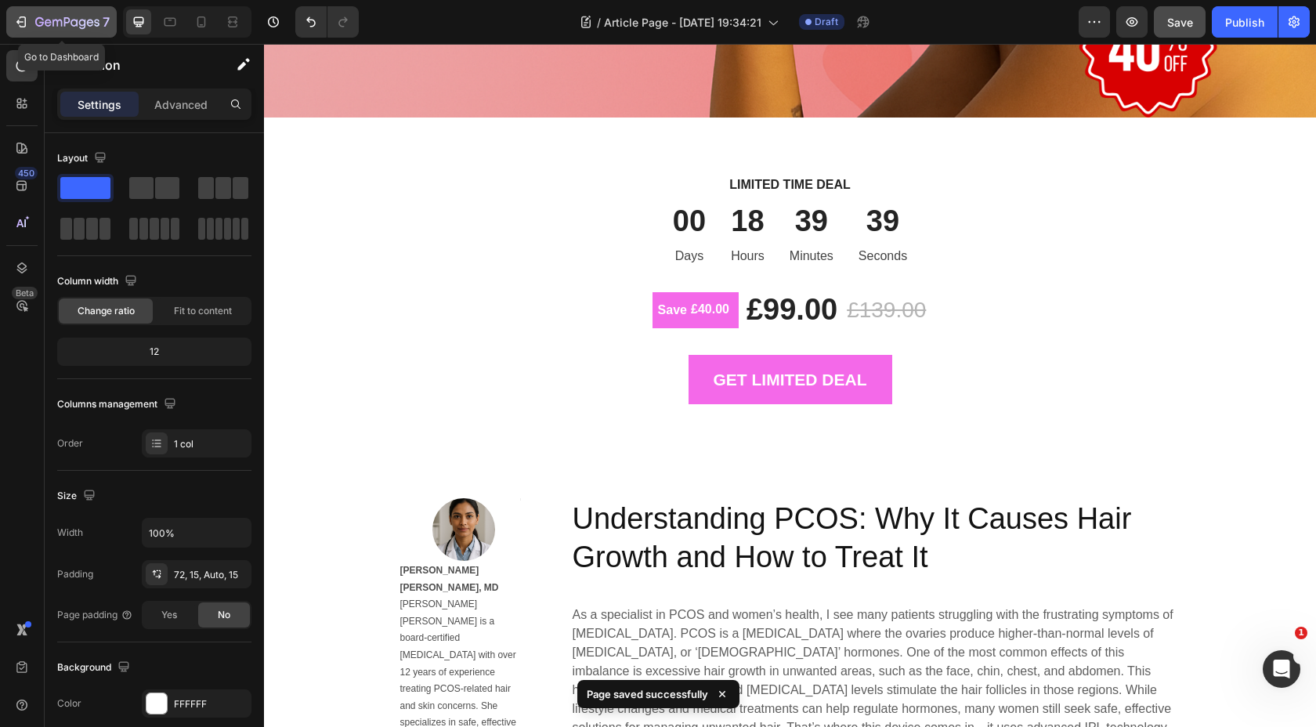
click at [30, 24] on div "7" at bounding box center [61, 22] width 96 height 19
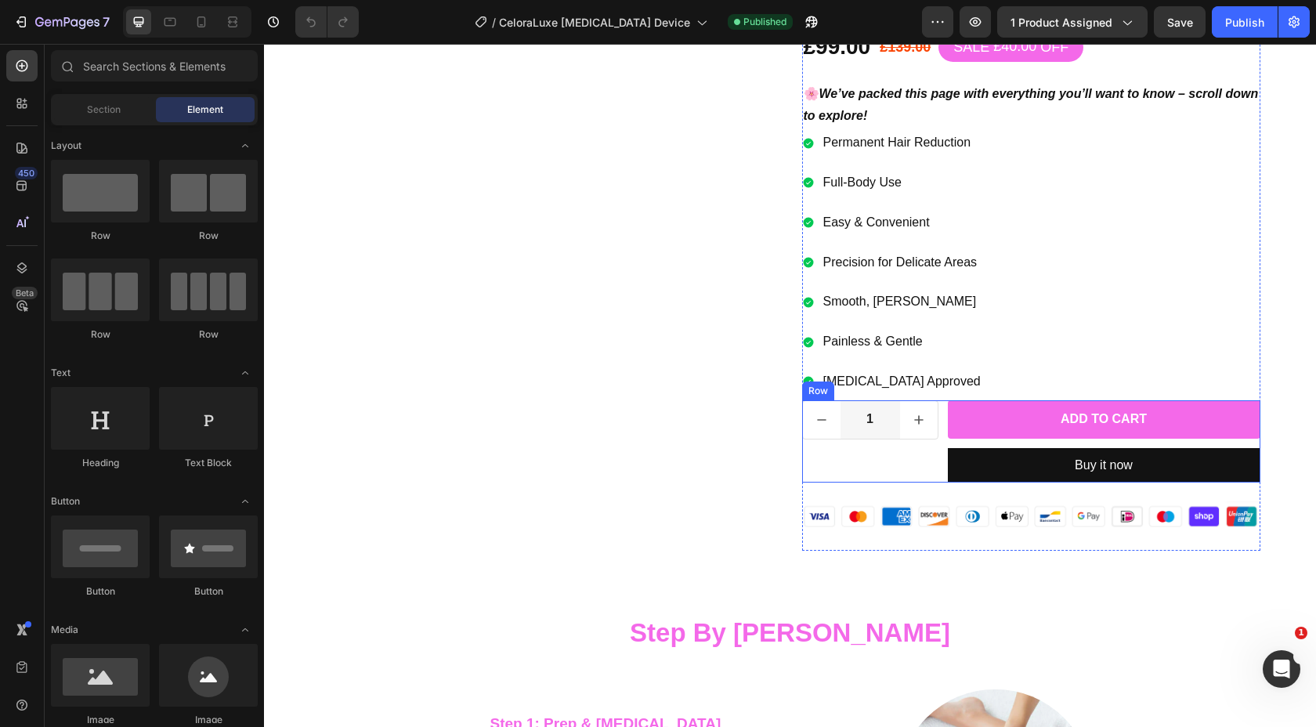
scroll to position [325, 0]
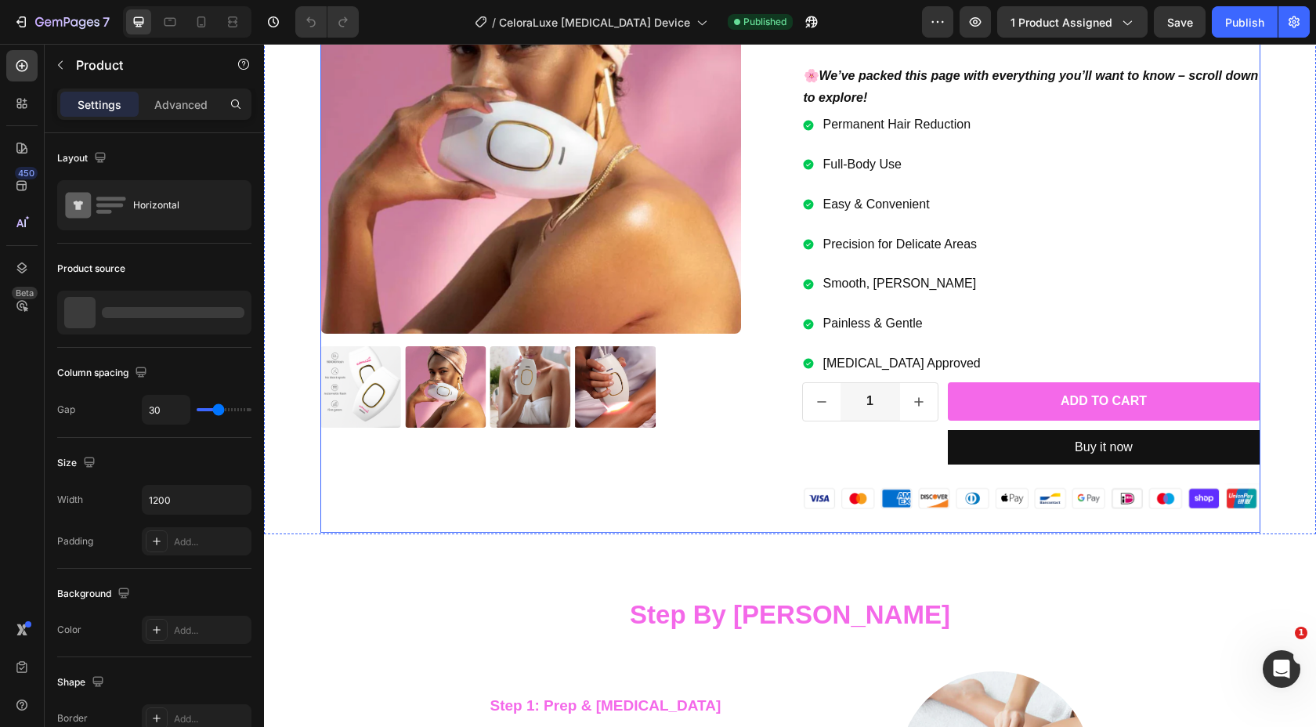
click at [699, 501] on div "Product Images" at bounding box center [549, 223] width 458 height 620
click at [70, 60] on button "button" at bounding box center [60, 64] width 25 height 25
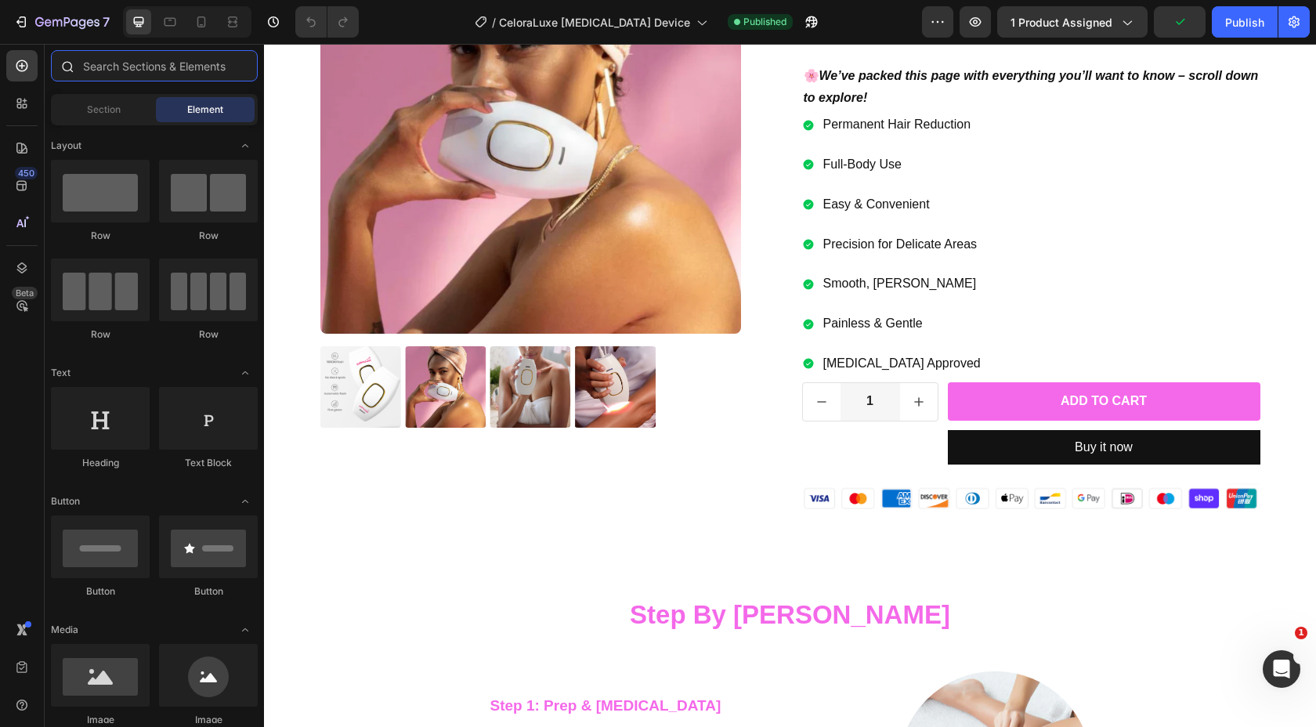
click at [96, 70] on input "text" at bounding box center [154, 65] width 207 height 31
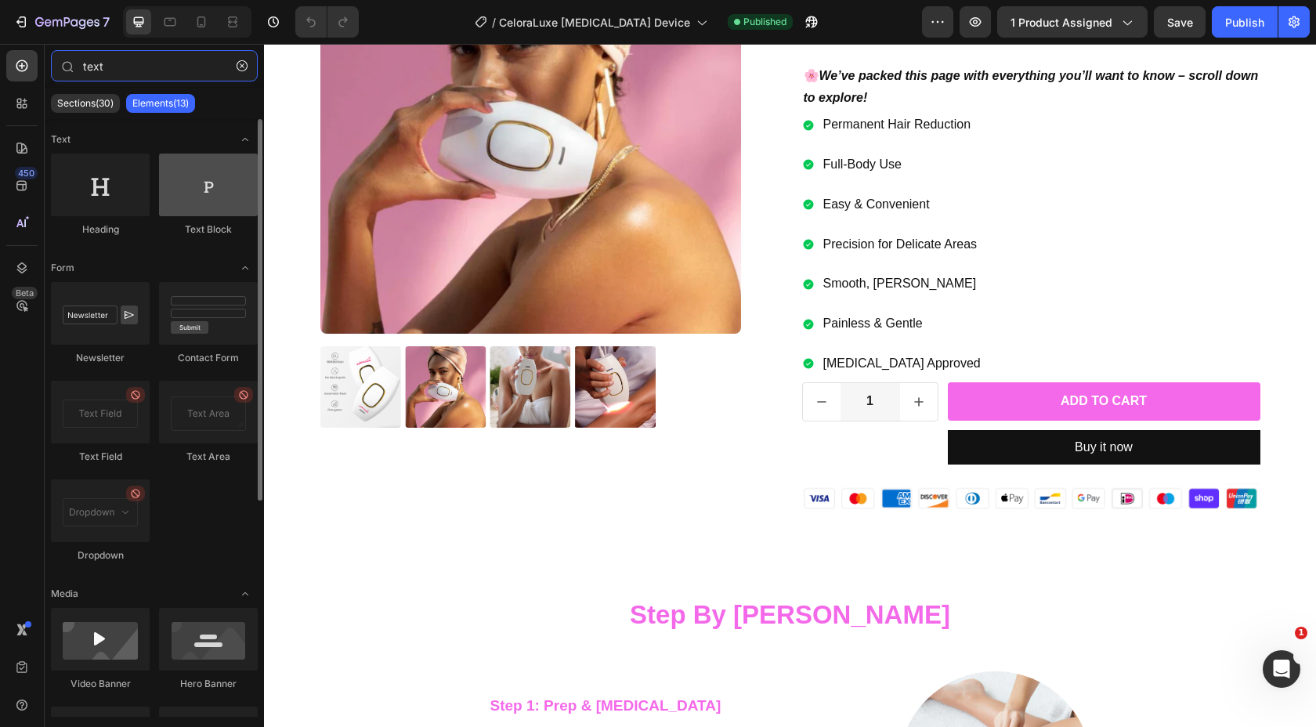
type input "text"
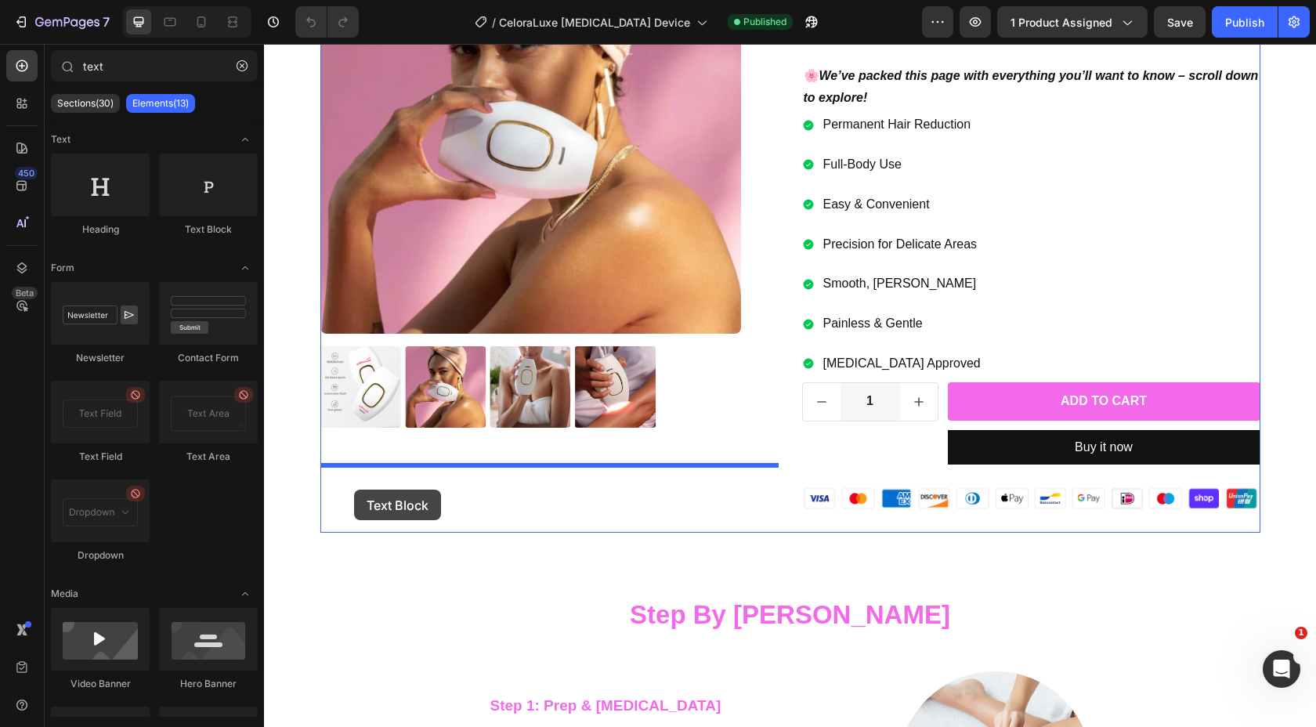
drag, startPoint x: 450, startPoint y: 225, endPoint x: 353, endPoint y: 488, distance: 280.2
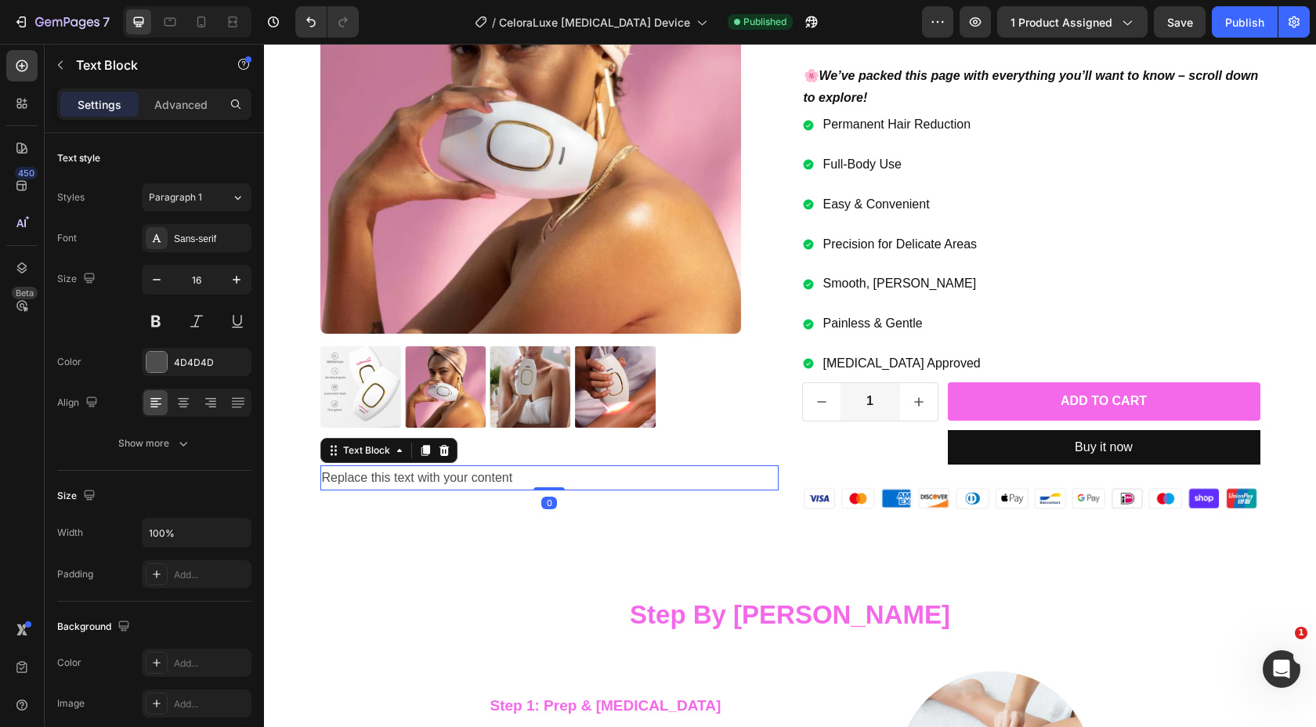
click at [509, 477] on div "Replace this text with your content" at bounding box center [549, 478] width 458 height 26
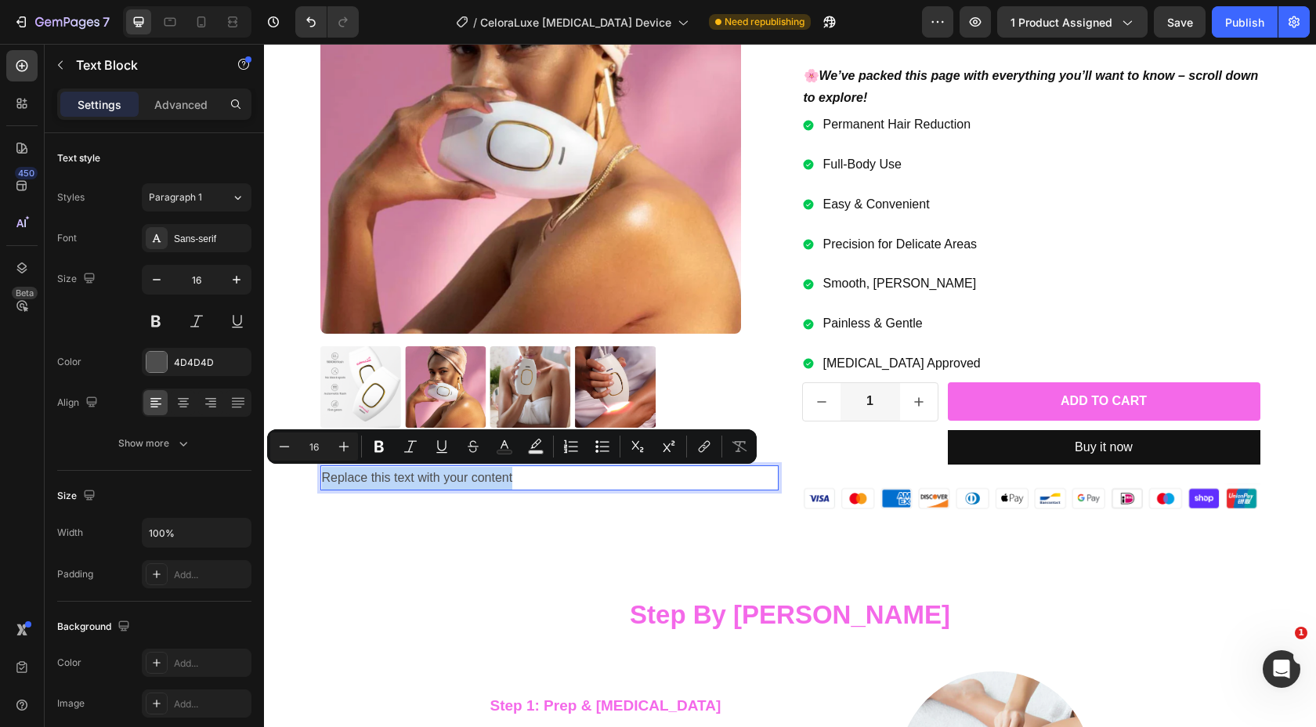
drag, startPoint x: 538, startPoint y: 475, endPoint x: 322, endPoint y: 476, distance: 216.2
click at [322, 475] on p "Replace this text with your content" at bounding box center [549, 478] width 455 height 23
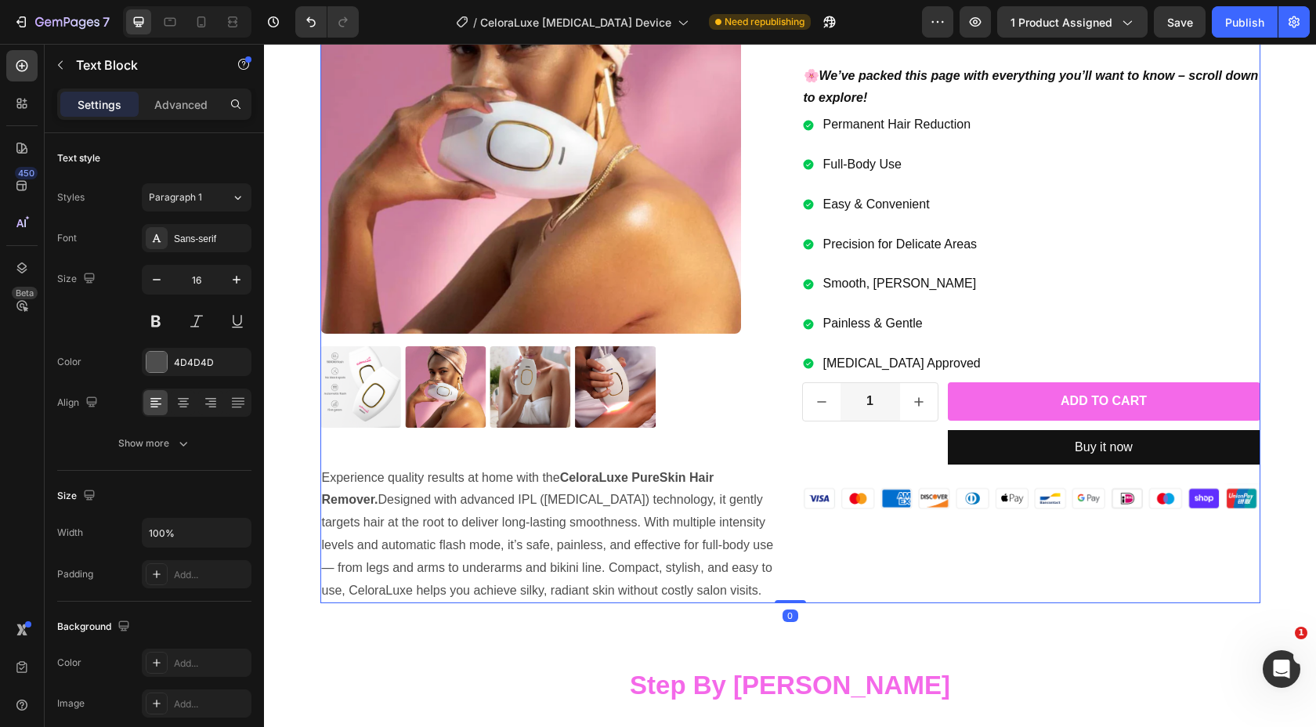
click at [371, 448] on div "Product Images Experience quality results at home with the CeloraLuxe PureSkin …" at bounding box center [549, 258] width 458 height 690
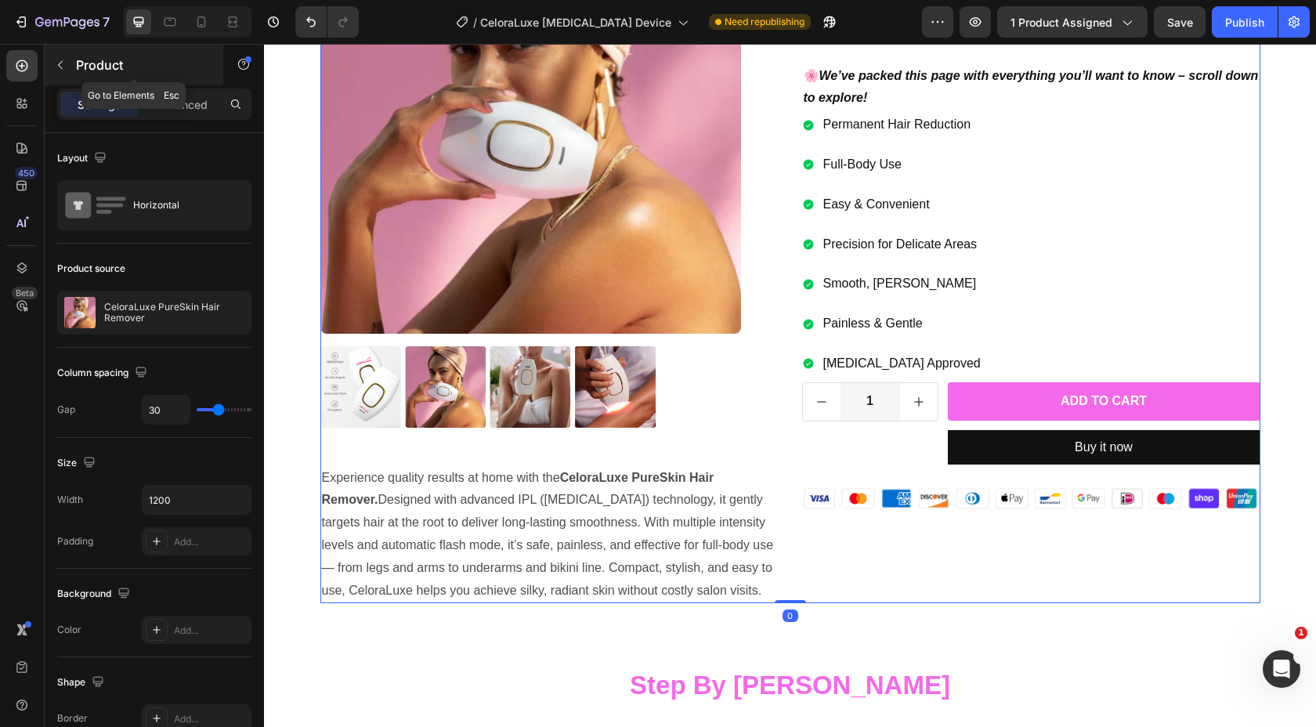
click at [64, 72] on button "button" at bounding box center [60, 64] width 25 height 25
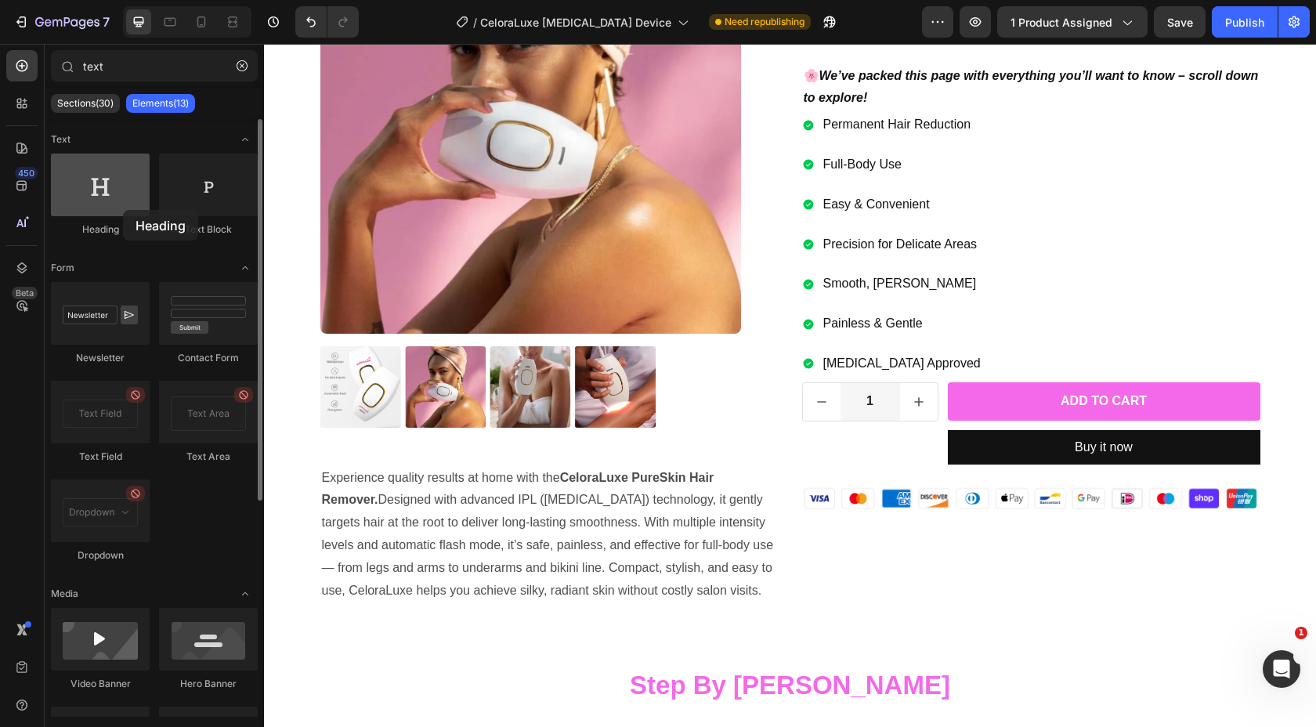
click at [123, 210] on div at bounding box center [100, 185] width 99 height 63
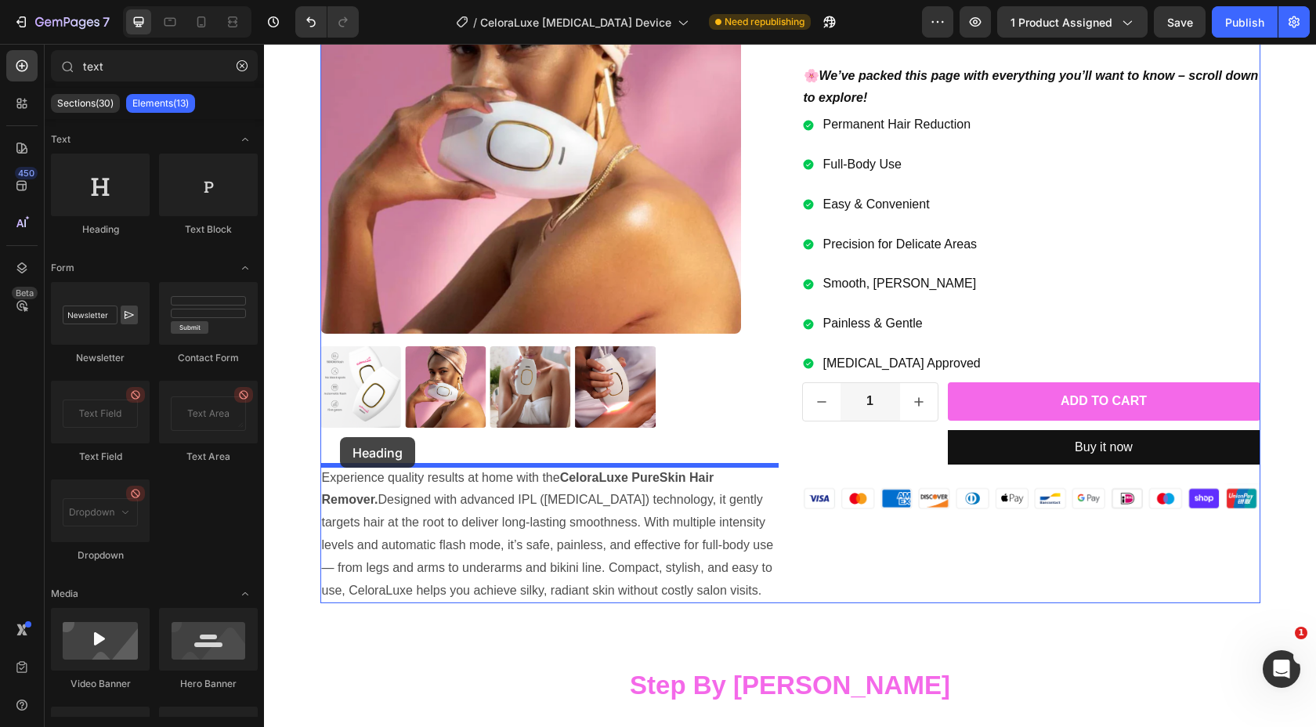
drag, startPoint x: 382, startPoint y: 247, endPoint x: 340, endPoint y: 437, distance: 194.2
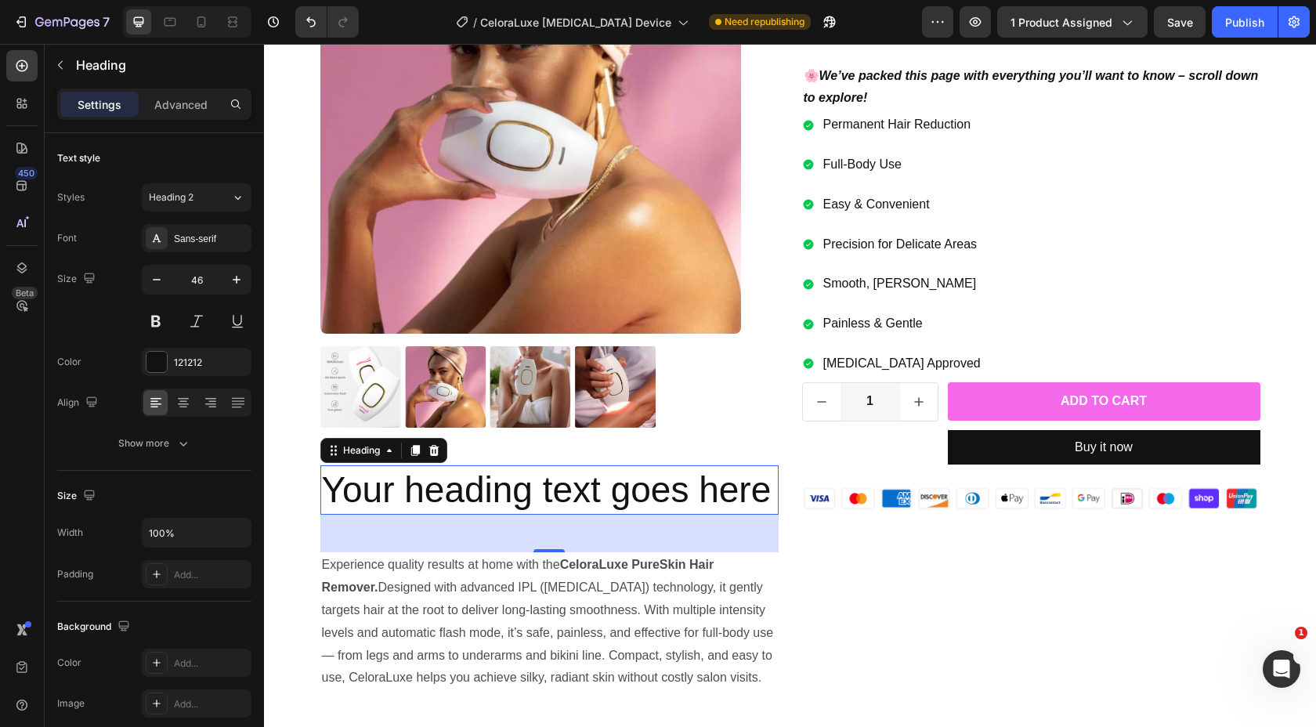
drag, startPoint x: 559, startPoint y: 548, endPoint x: 562, endPoint y: 530, distance: 18.2
click at [562, 530] on div "48" at bounding box center [549, 534] width 458 height 38
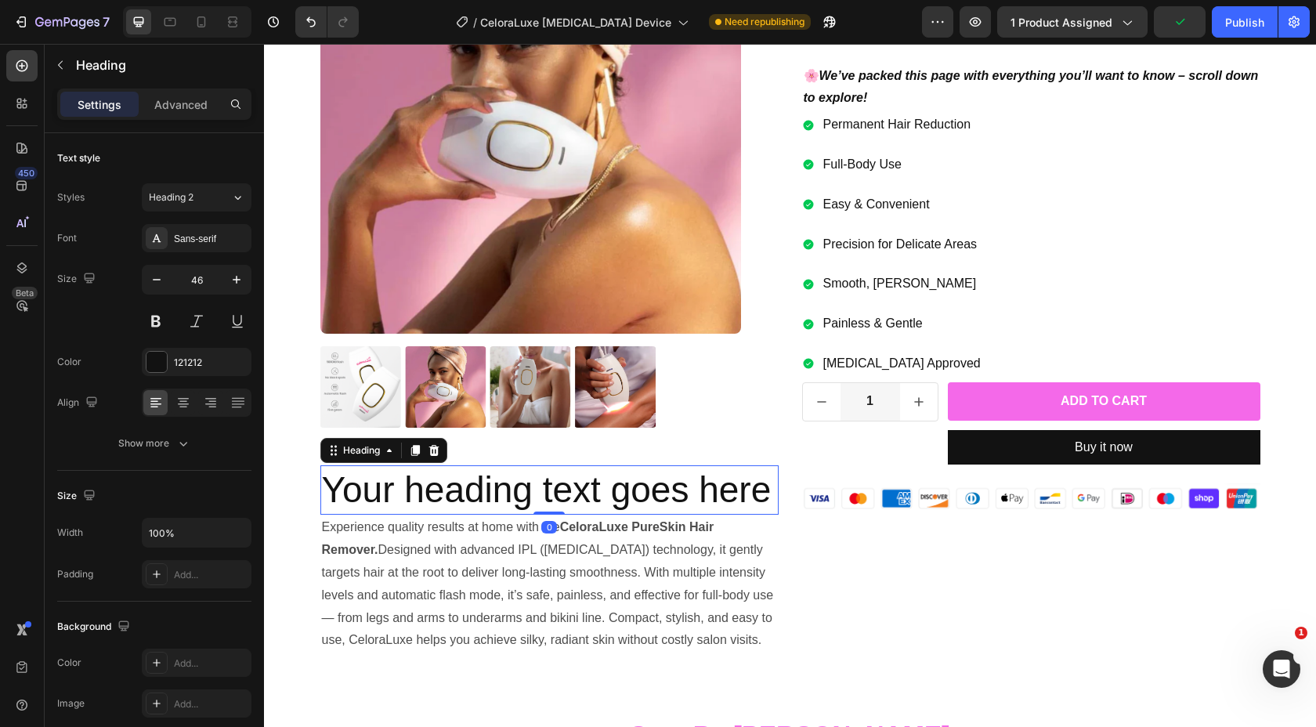
drag, startPoint x: 556, startPoint y: 548, endPoint x: 553, endPoint y: 509, distance: 39.3
click at [553, 509] on div "Your heading text goes here Heading 0" at bounding box center [549, 490] width 458 height 50
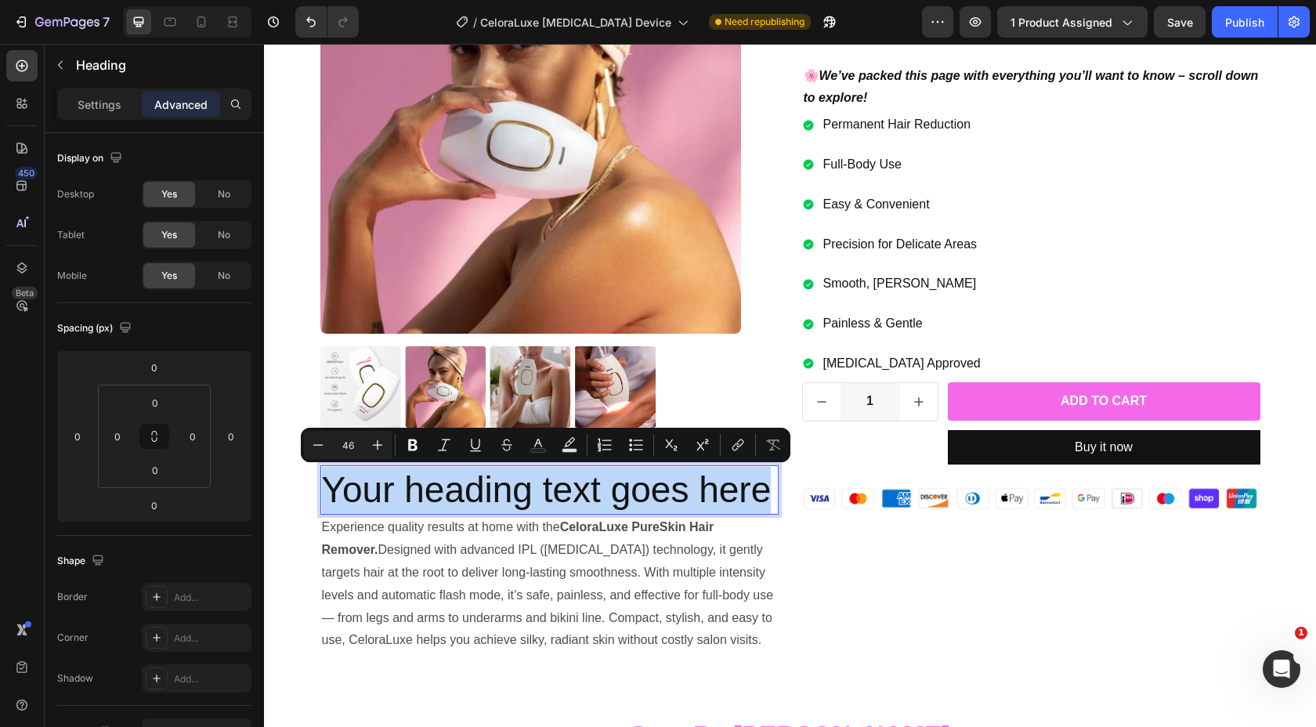
drag, startPoint x: 770, startPoint y: 490, endPoint x: 322, endPoint y: 485, distance: 448.0
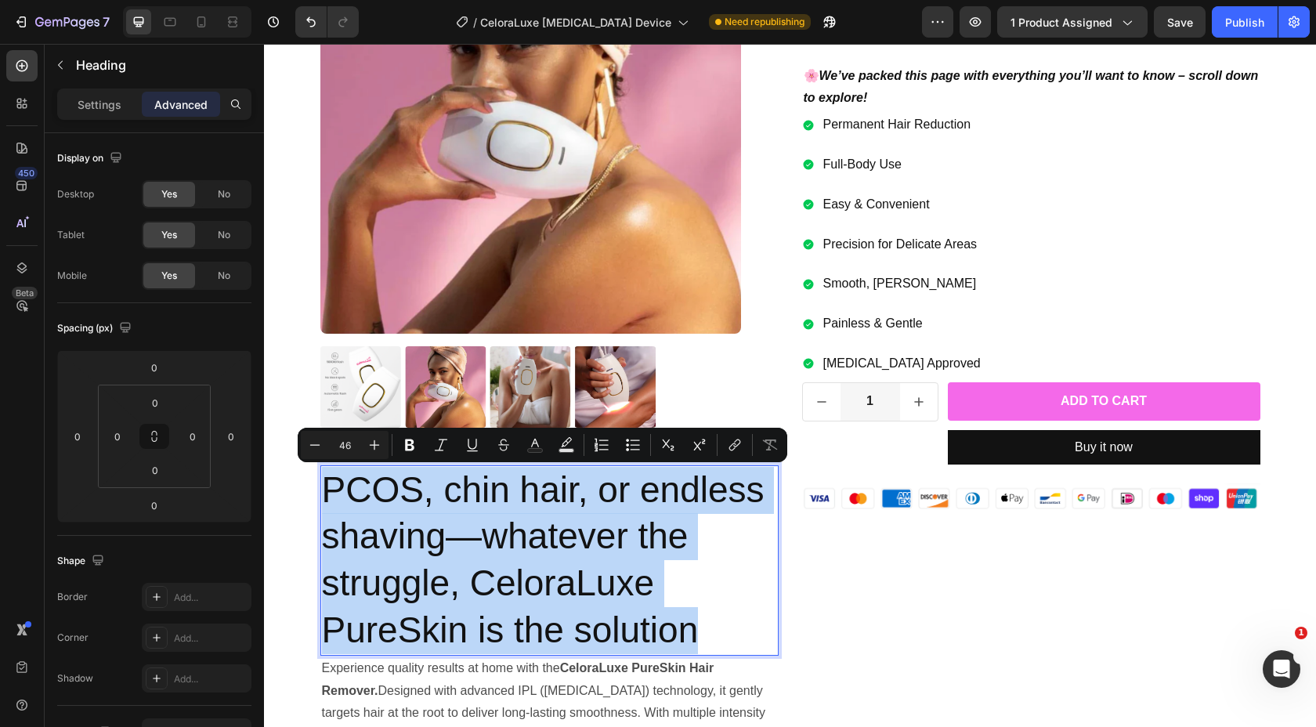
drag, startPoint x: 706, startPoint y: 632, endPoint x: 327, endPoint y: 482, distance: 408.5
click at [327, 482] on p "PCOS, chin hair, or endless shaving—whatever the struggle, CeloraLuxe PureSkin …" at bounding box center [549, 560] width 455 height 187
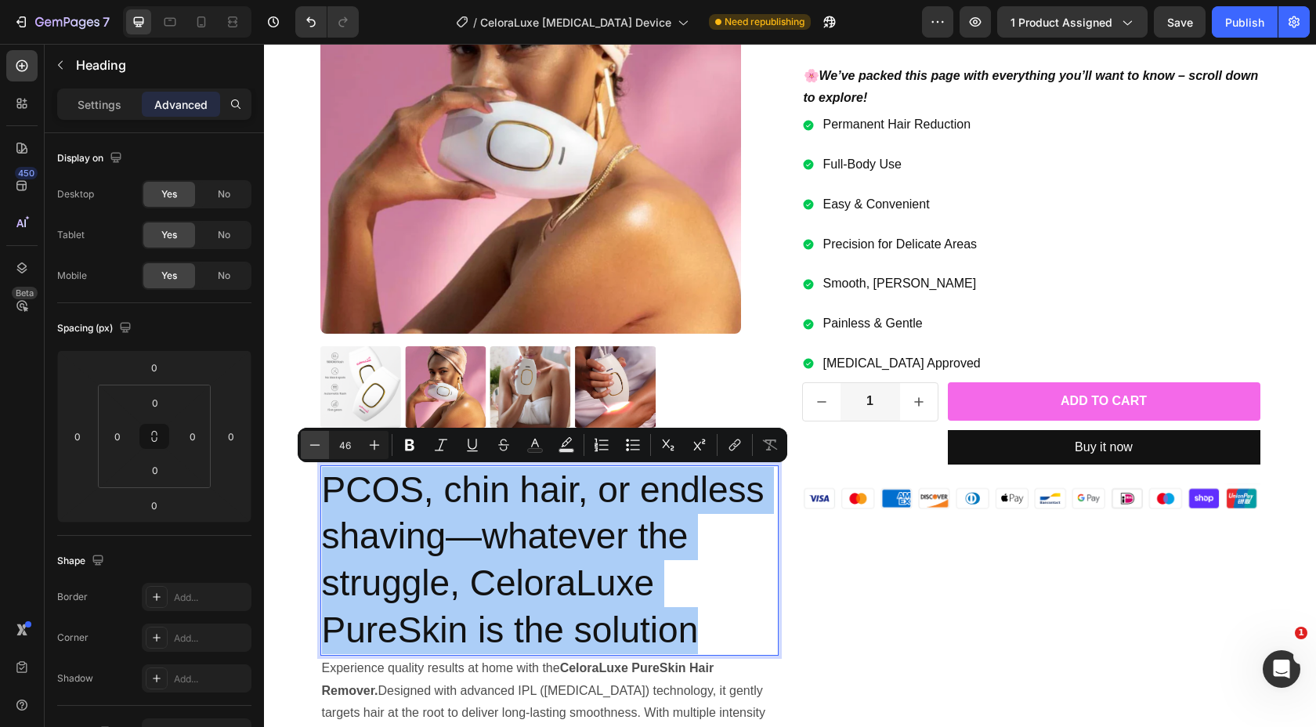
click at [318, 449] on icon "Editor contextual toolbar" at bounding box center [315, 445] width 16 height 16
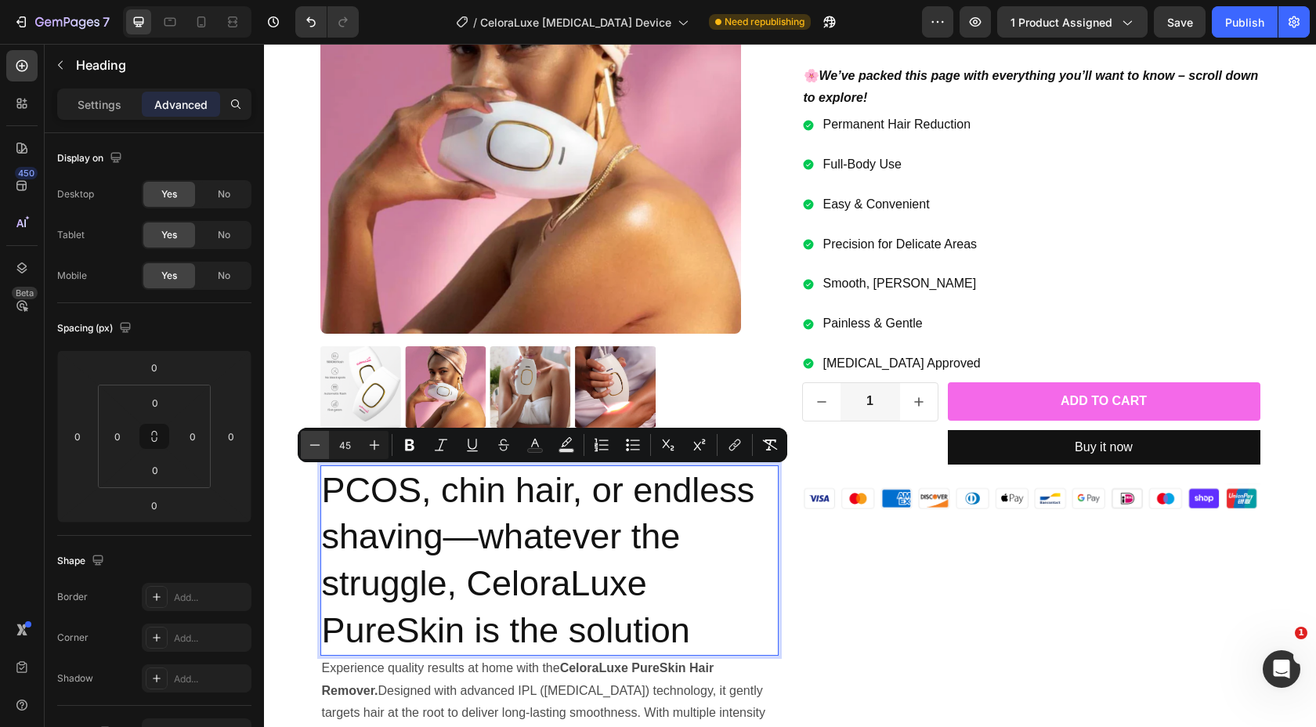
click at [318, 449] on icon "Editor contextual toolbar" at bounding box center [315, 445] width 16 height 16
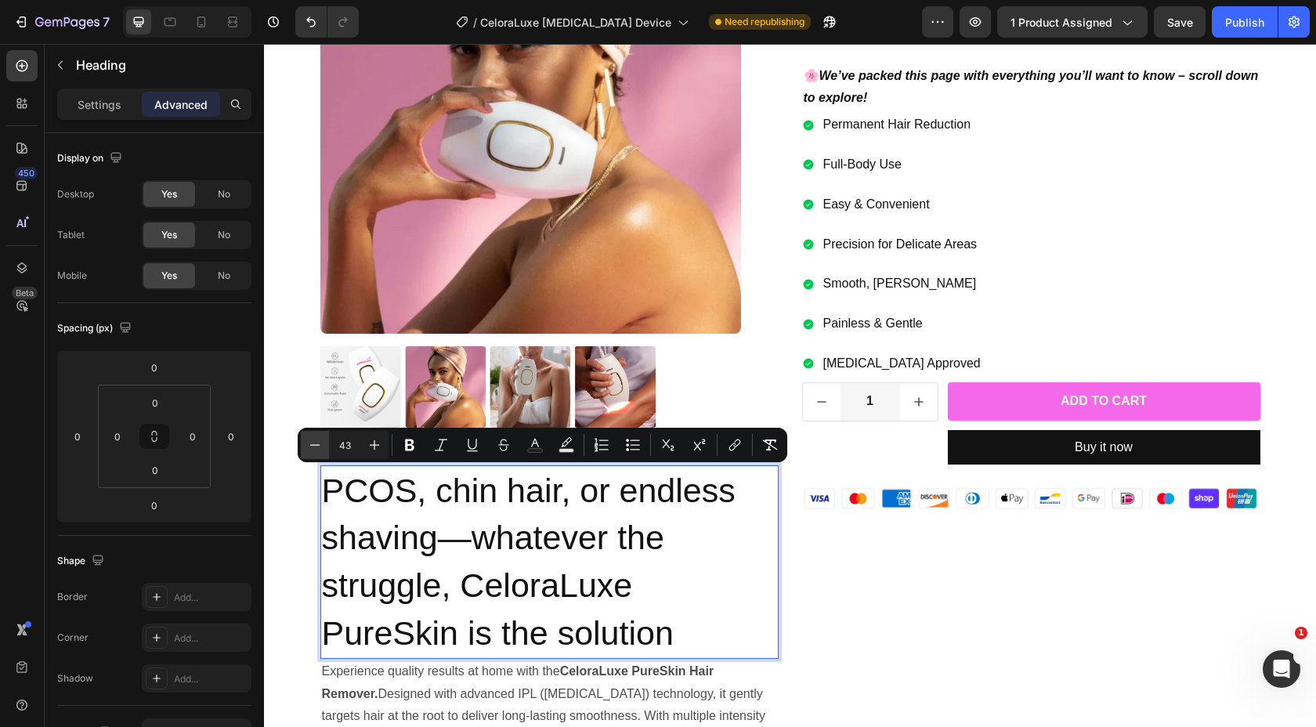
click at [318, 449] on icon "Editor contextual toolbar" at bounding box center [315, 445] width 16 height 16
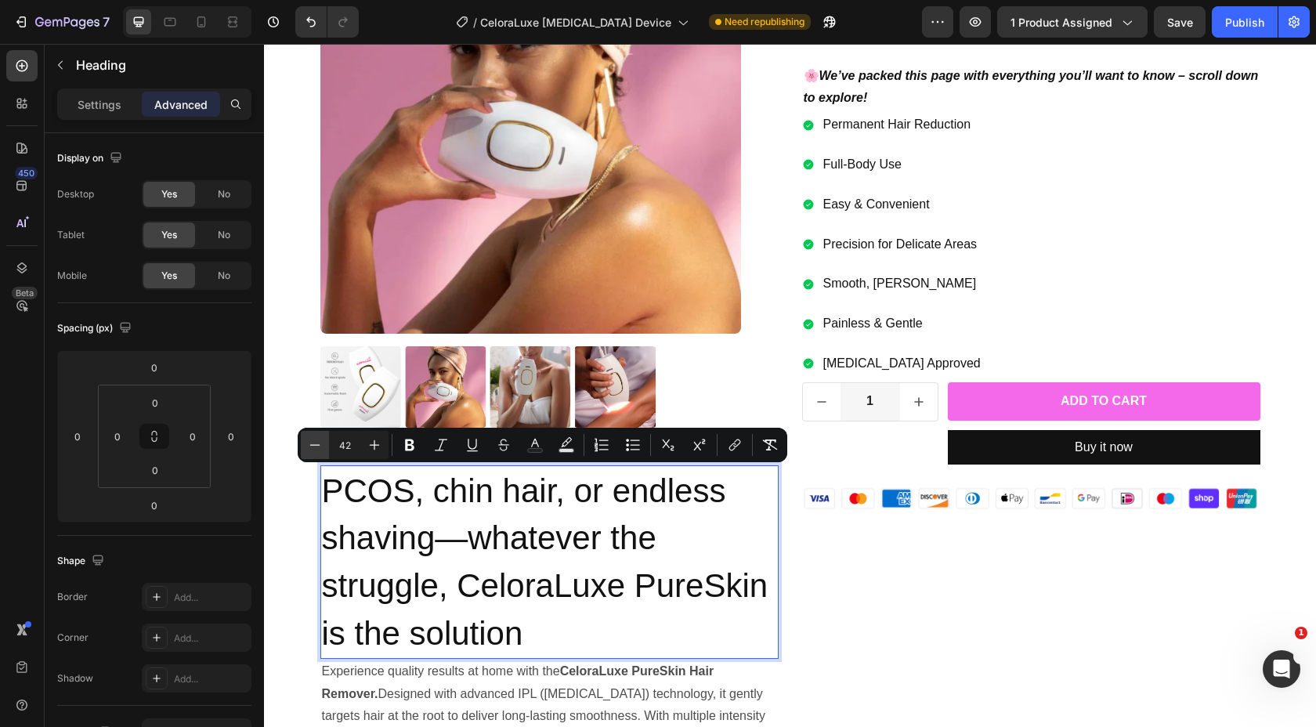
click at [318, 449] on icon "Editor contextual toolbar" at bounding box center [315, 445] width 16 height 16
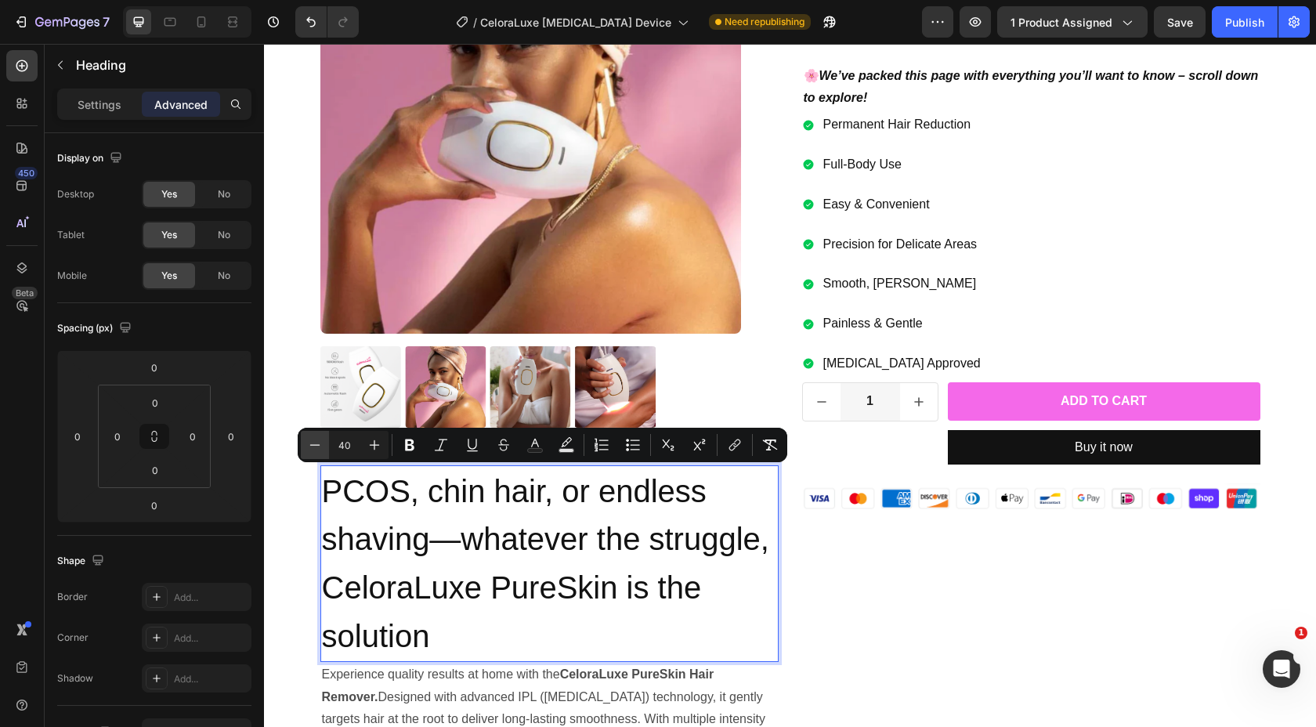
click at [318, 449] on icon "Editor contextual toolbar" at bounding box center [315, 445] width 16 height 16
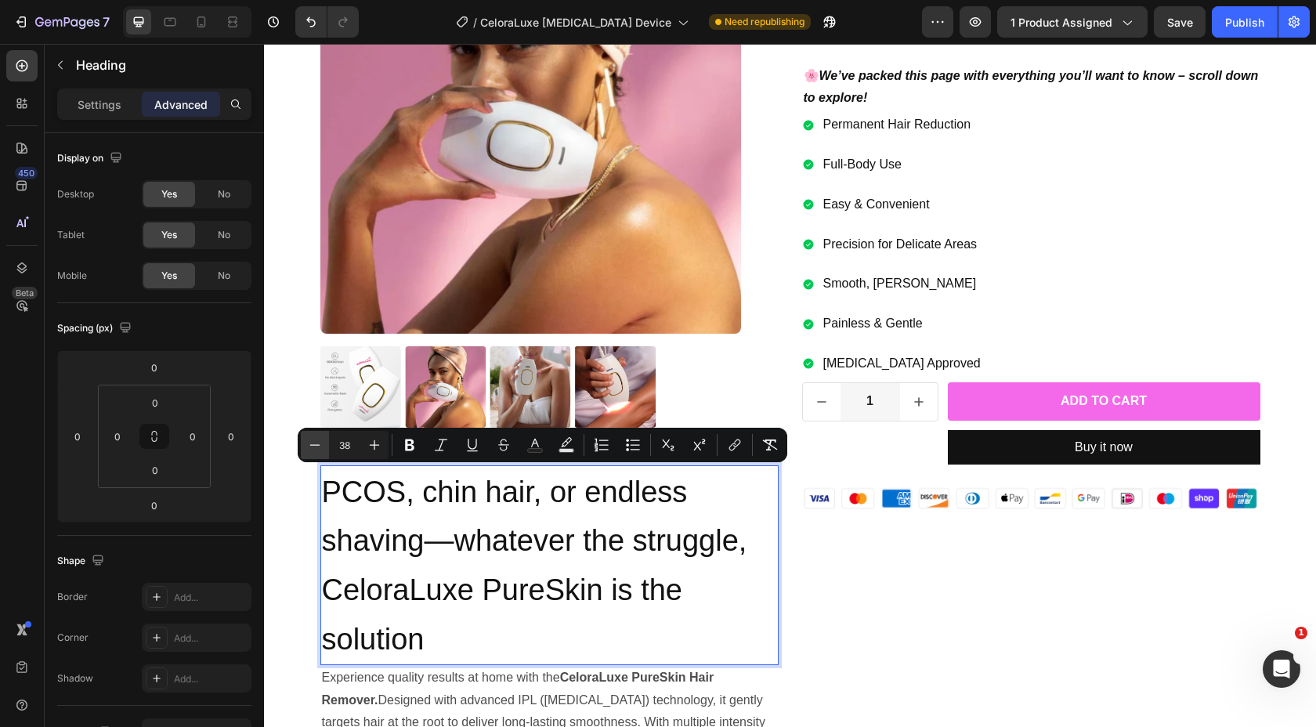
click at [318, 449] on icon "Editor contextual toolbar" at bounding box center [315, 445] width 16 height 16
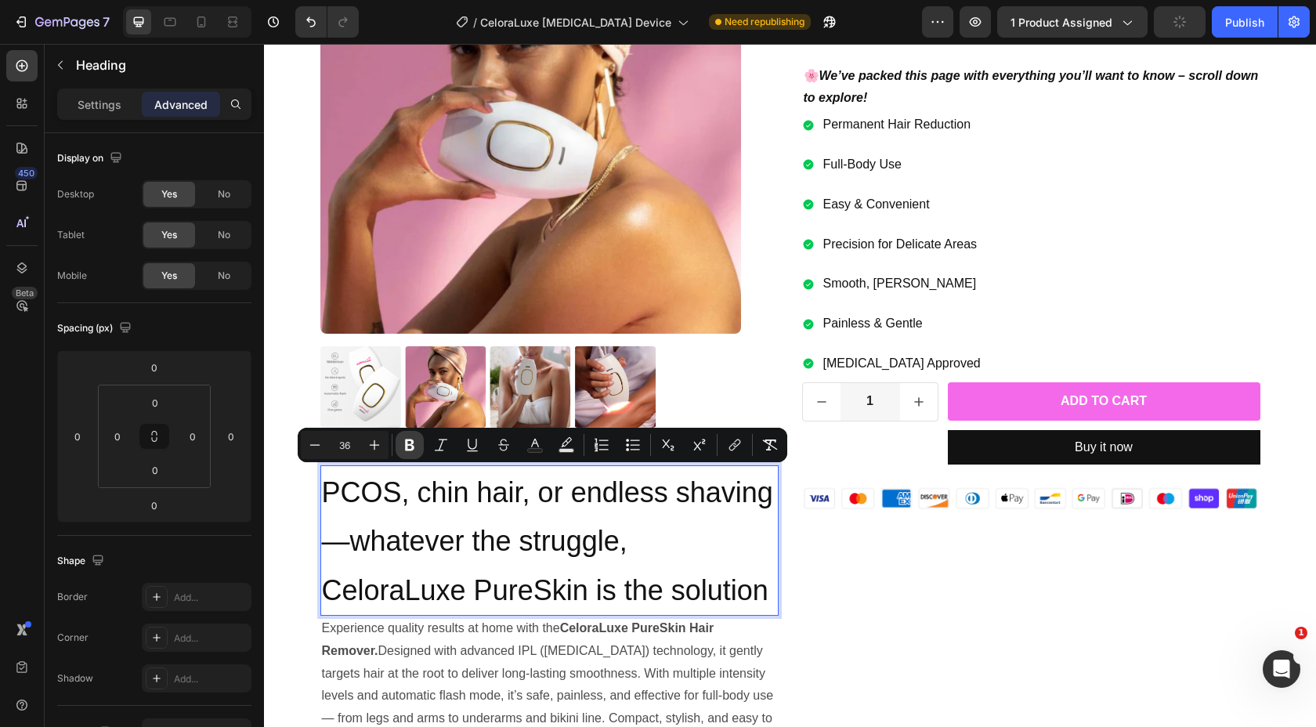
click at [411, 445] on icon "Editor contextual toolbar" at bounding box center [409, 445] width 9 height 12
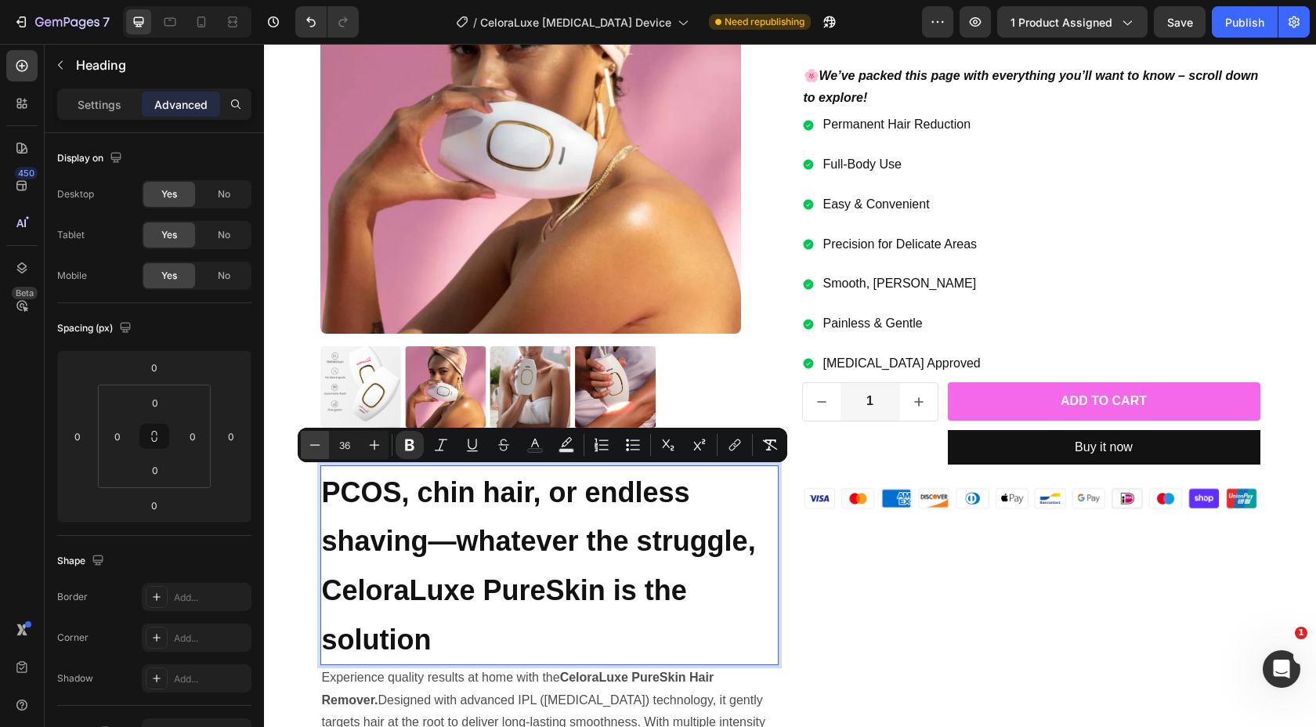
click at [309, 449] on icon "Editor contextual toolbar" at bounding box center [315, 445] width 16 height 16
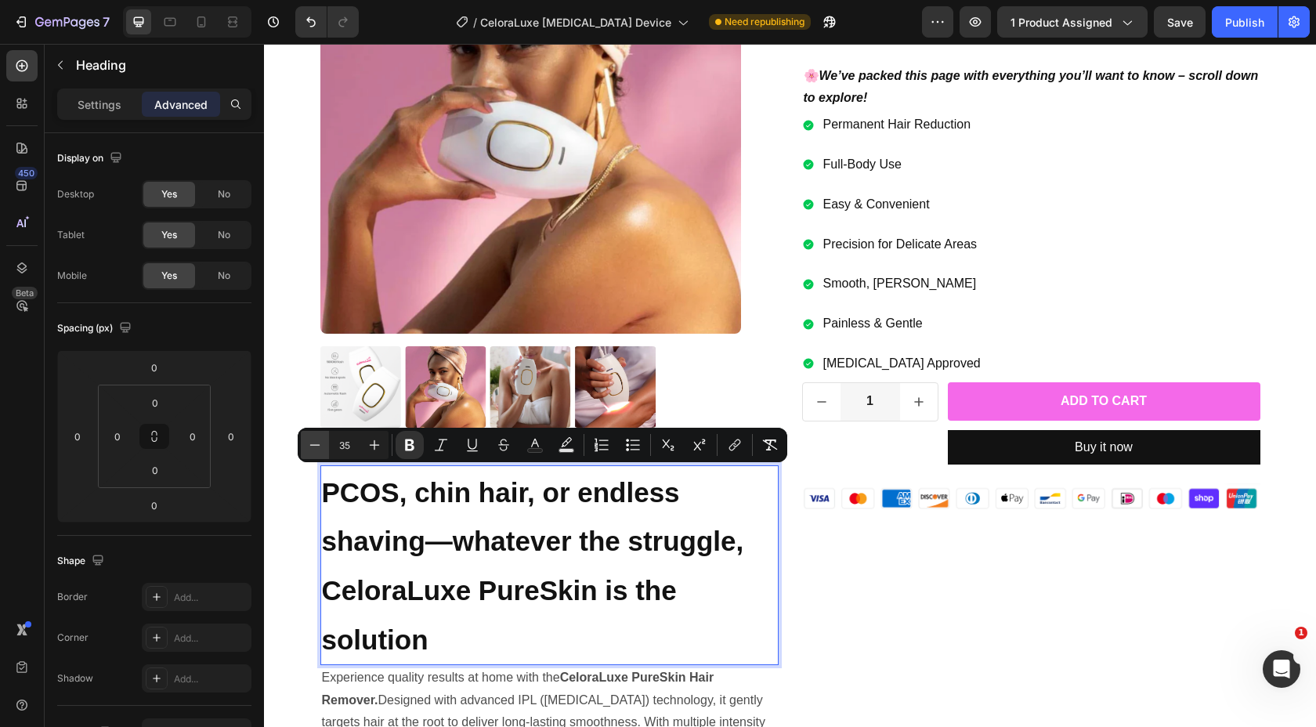
click at [309, 449] on icon "Editor contextual toolbar" at bounding box center [315, 445] width 16 height 16
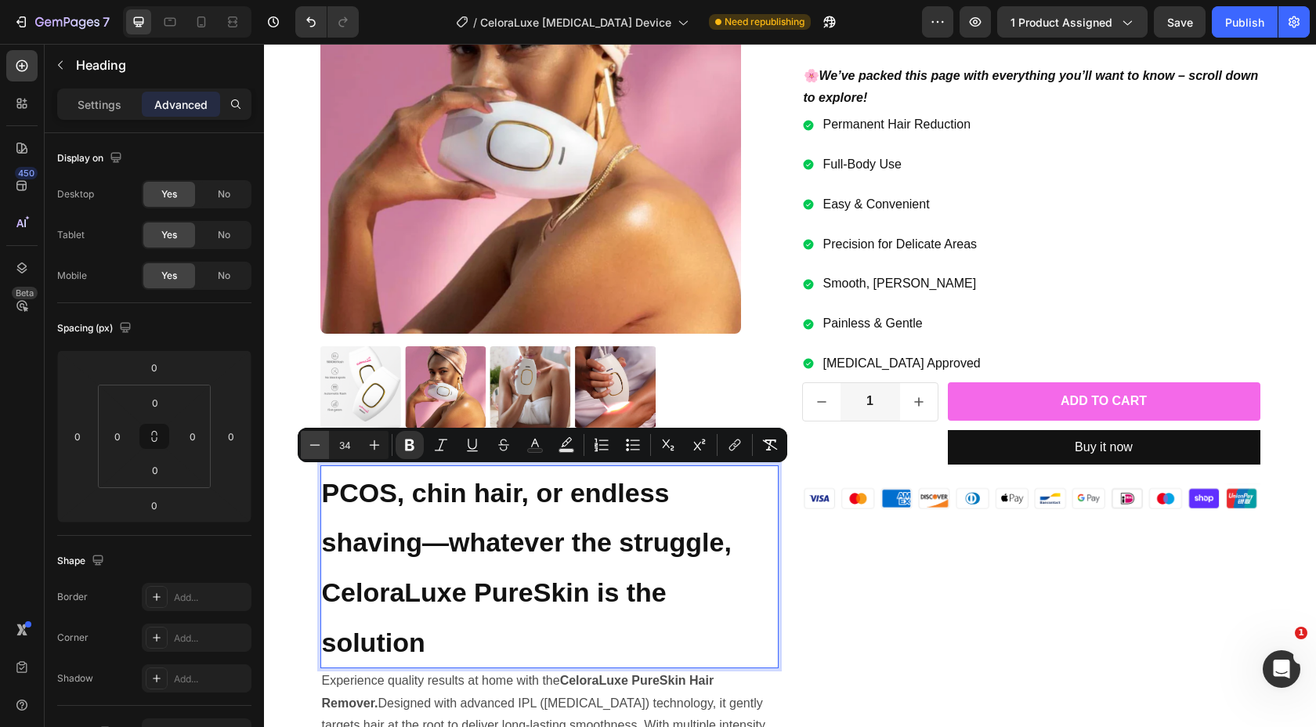
click at [309, 449] on icon "Editor contextual toolbar" at bounding box center [315, 445] width 16 height 16
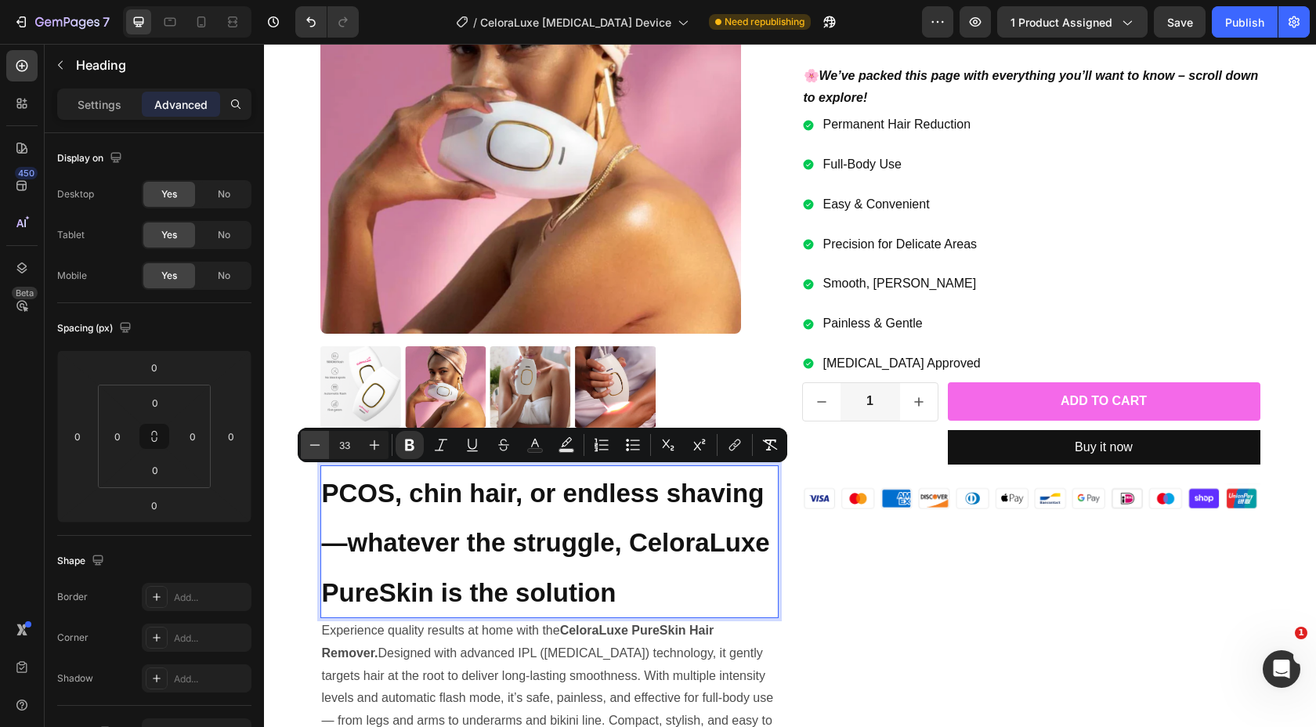
click at [309, 449] on icon "Editor contextual toolbar" at bounding box center [315, 445] width 16 height 16
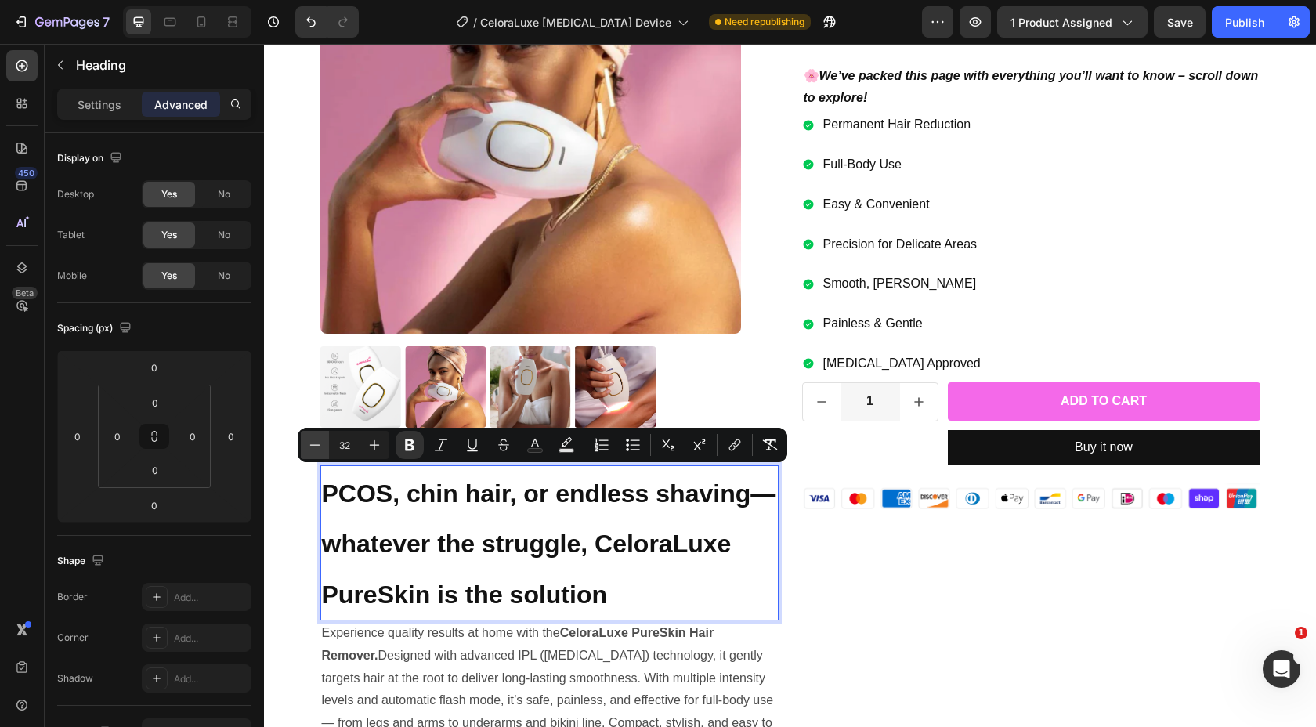
click at [309, 449] on icon "Editor contextual toolbar" at bounding box center [315, 445] width 16 height 16
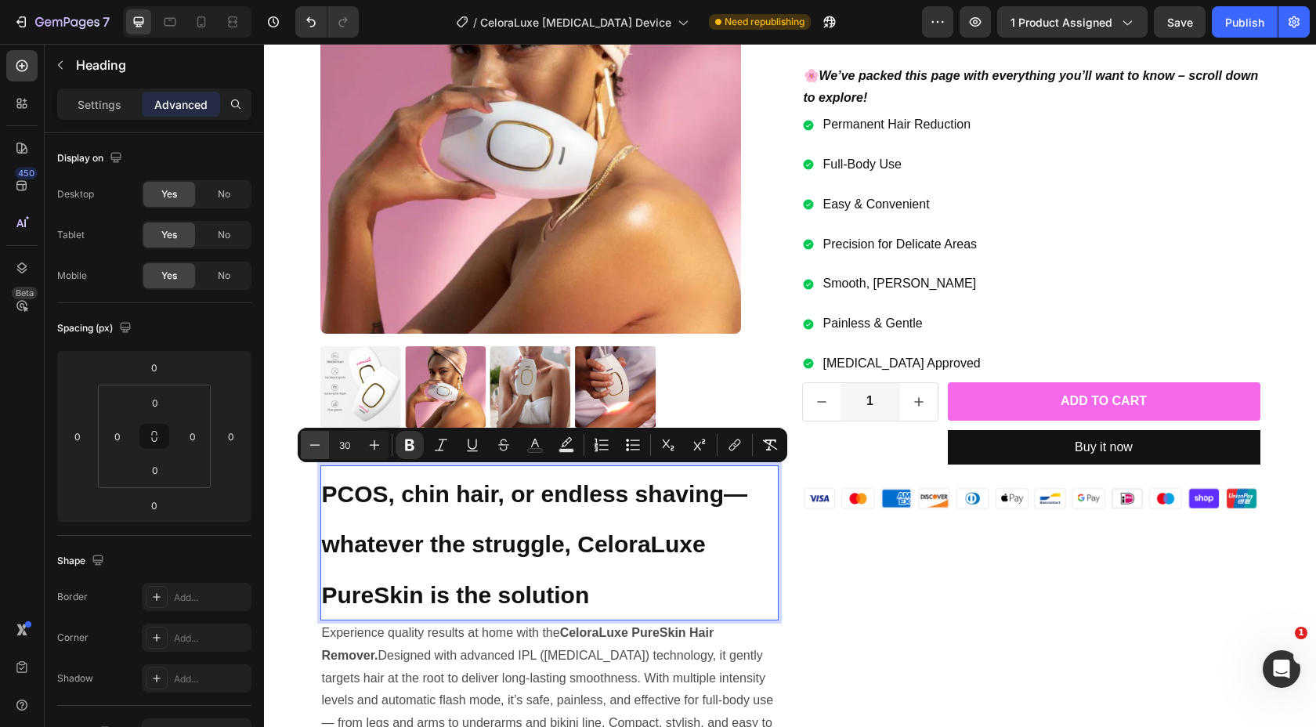
click at [309, 449] on icon "Editor contextual toolbar" at bounding box center [315, 445] width 16 height 16
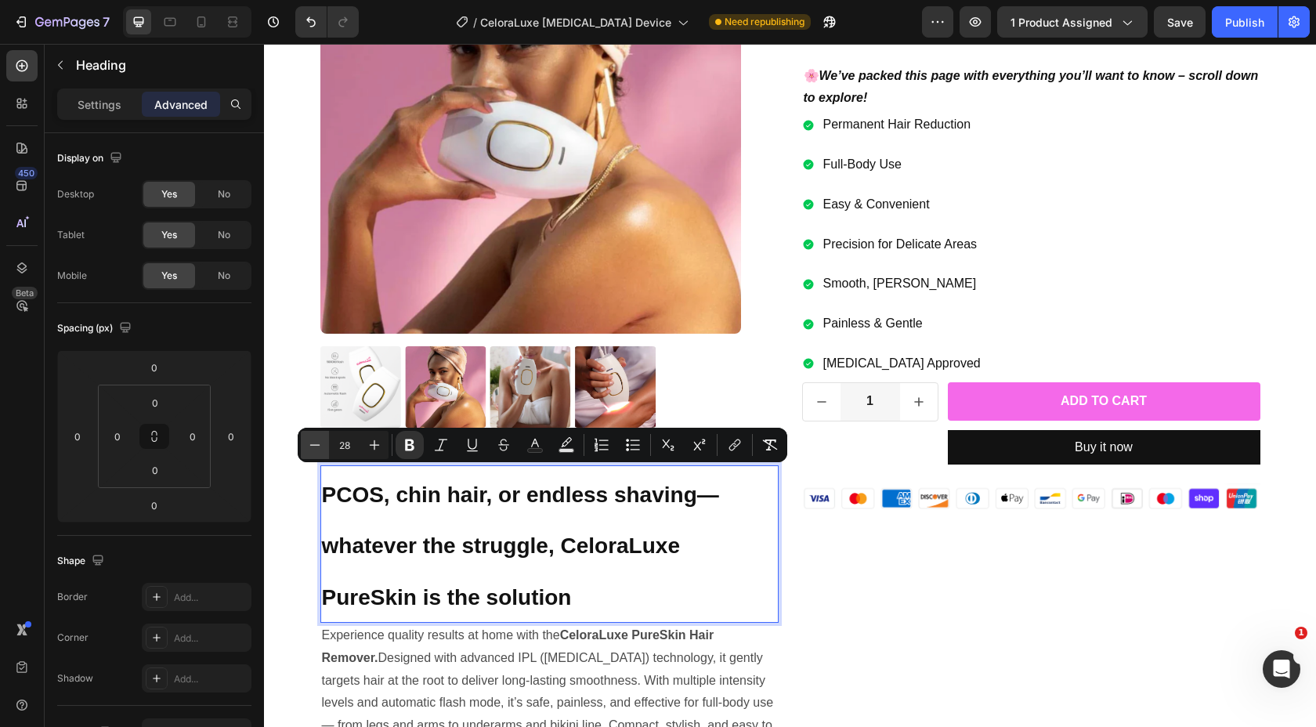
click at [309, 449] on icon "Editor contextual toolbar" at bounding box center [315, 445] width 16 height 16
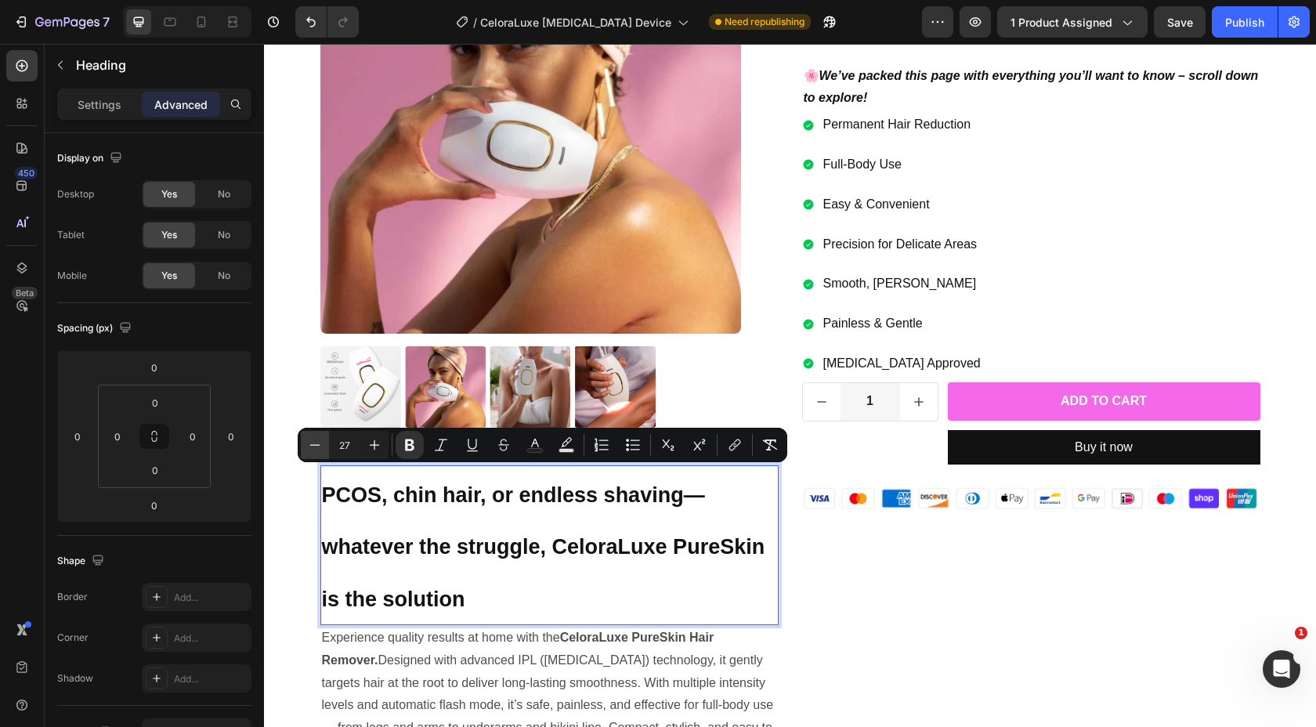
click at [309, 449] on icon "Editor contextual toolbar" at bounding box center [315, 445] width 16 height 16
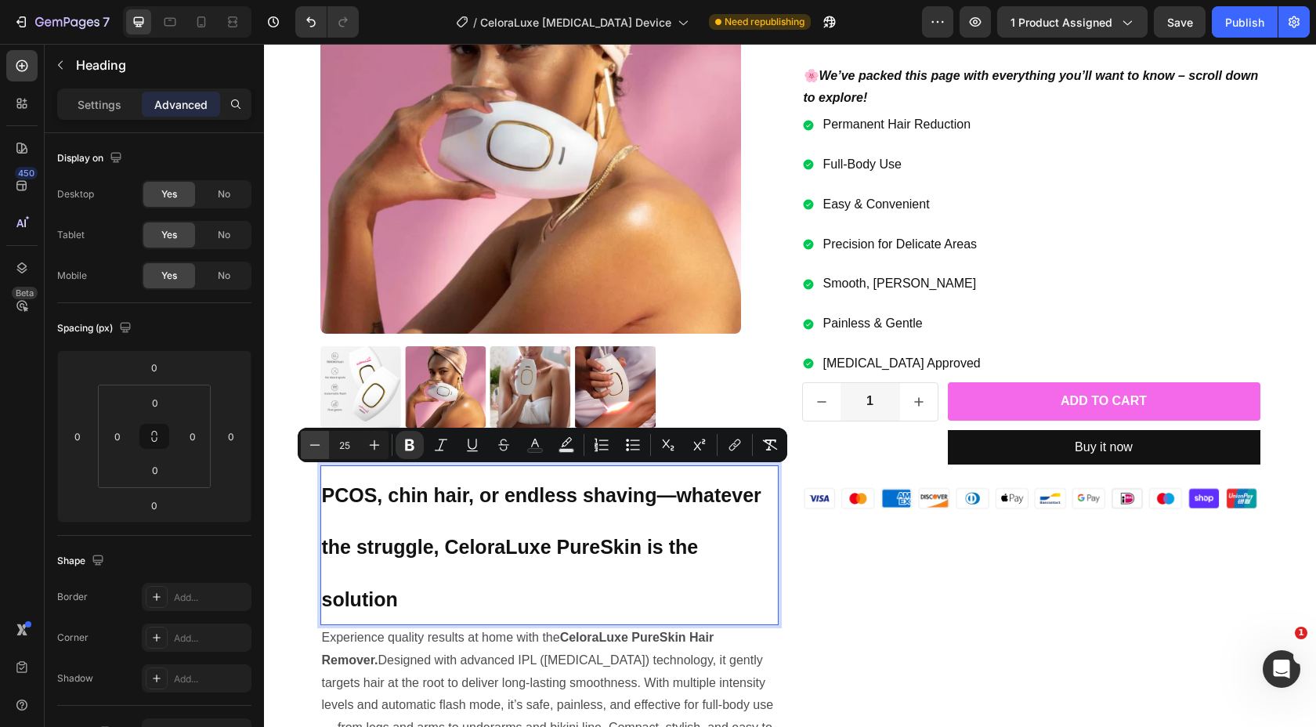
click at [309, 449] on icon "Editor contextual toolbar" at bounding box center [315, 445] width 16 height 16
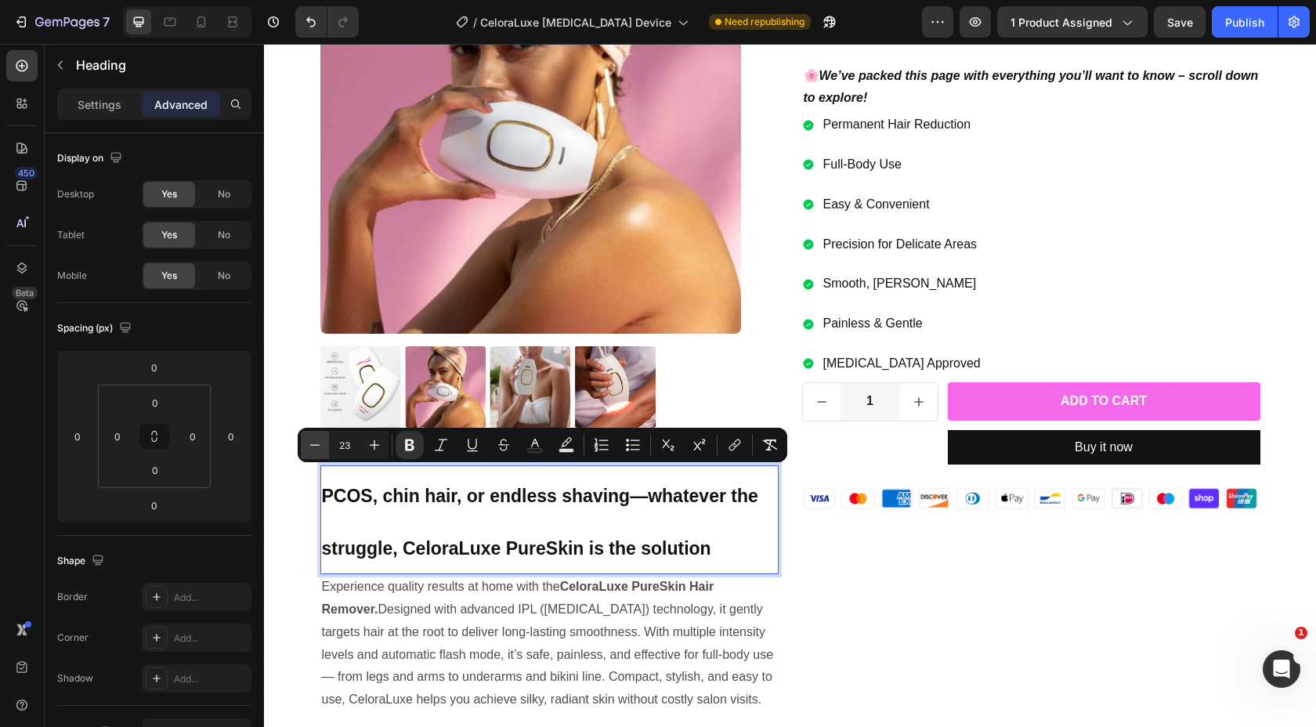
click at [309, 449] on icon "Editor contextual toolbar" at bounding box center [315, 445] width 16 height 16
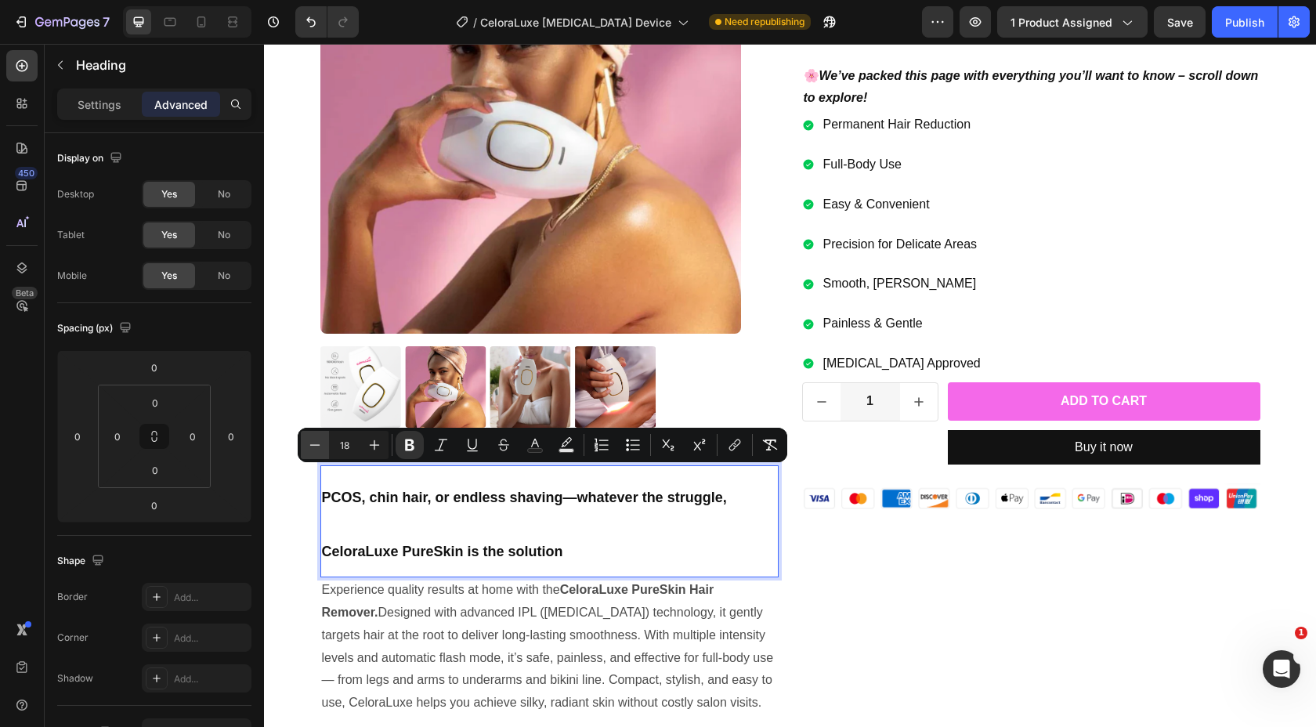
click at [309, 449] on icon "Editor contextual toolbar" at bounding box center [315, 445] width 16 height 16
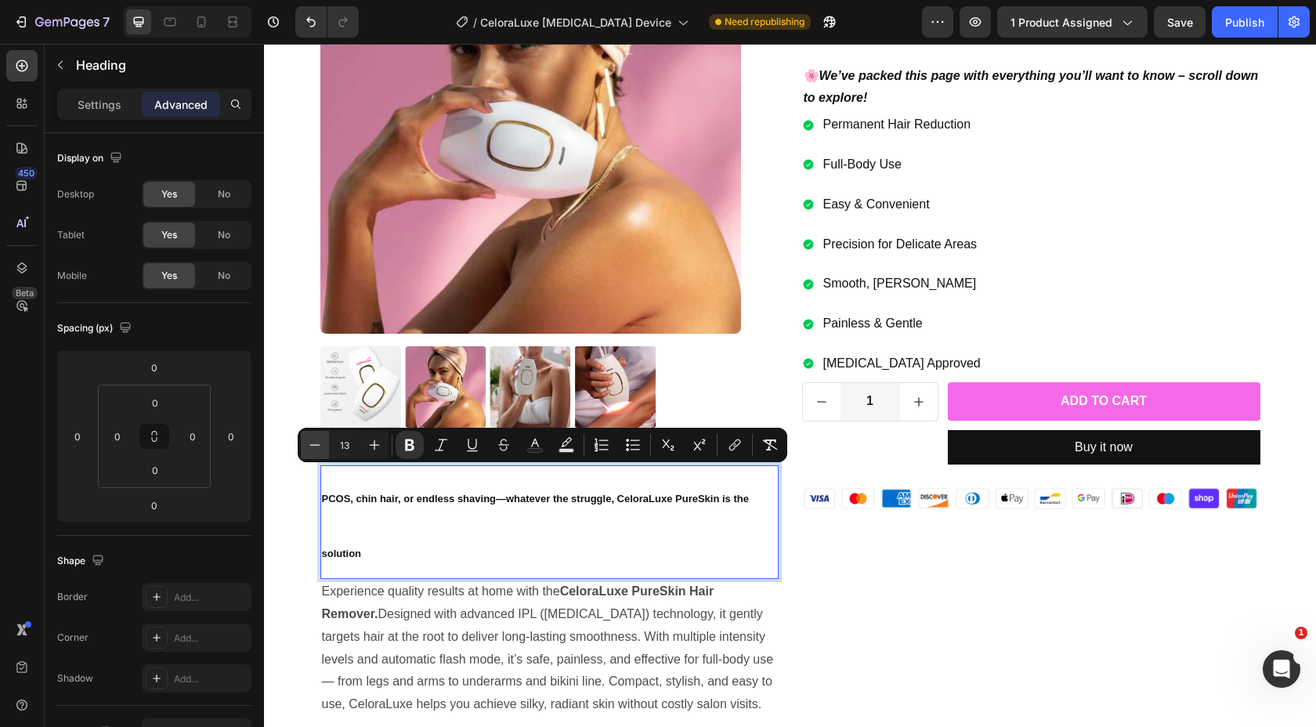
click at [309, 449] on icon "Editor contextual toolbar" at bounding box center [315, 445] width 16 height 16
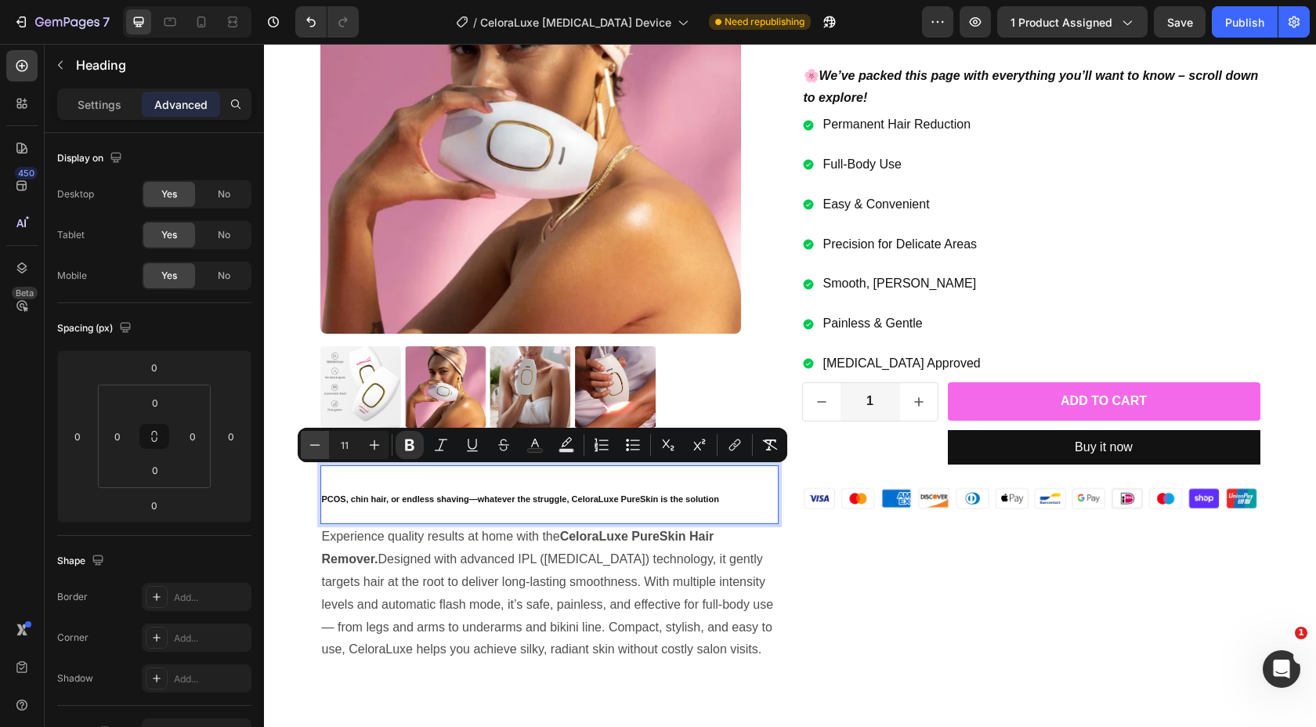
click at [309, 449] on icon "Editor contextual toolbar" at bounding box center [315, 445] width 16 height 16
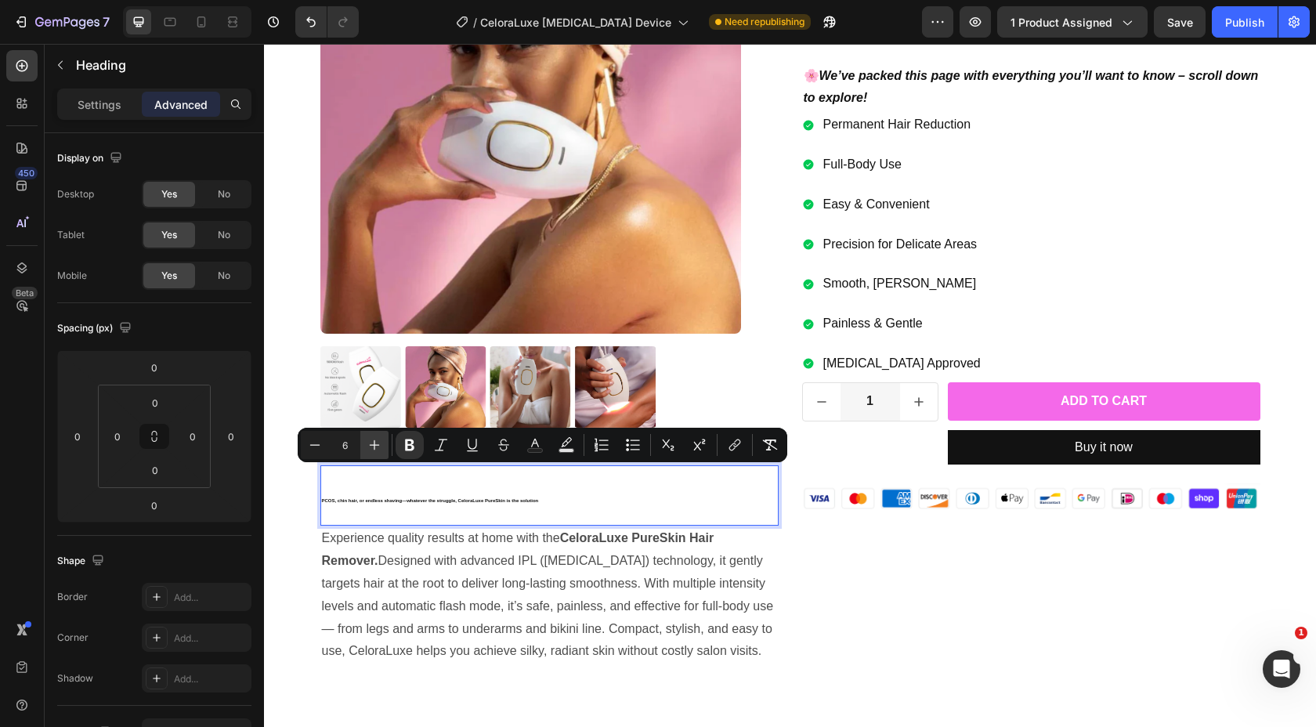
click at [370, 450] on icon "Editor contextual toolbar" at bounding box center [375, 445] width 16 height 16
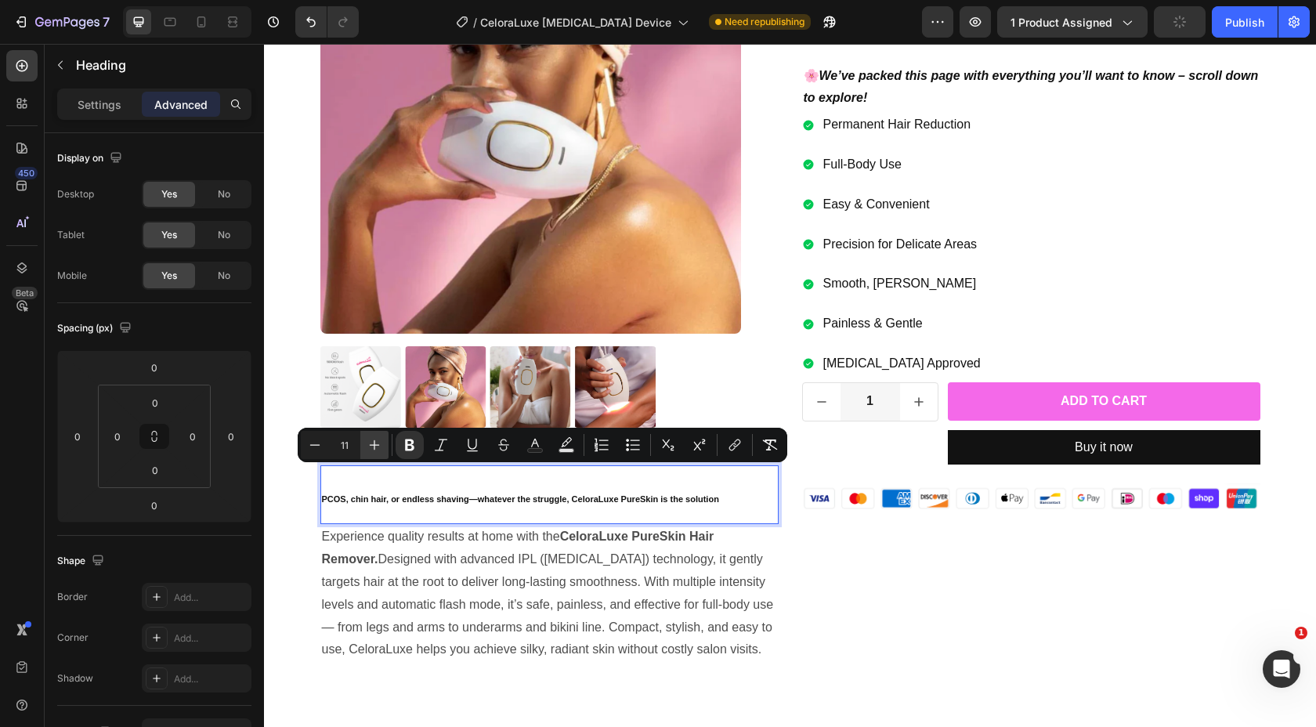
click at [370, 450] on icon "Editor contextual toolbar" at bounding box center [375, 445] width 16 height 16
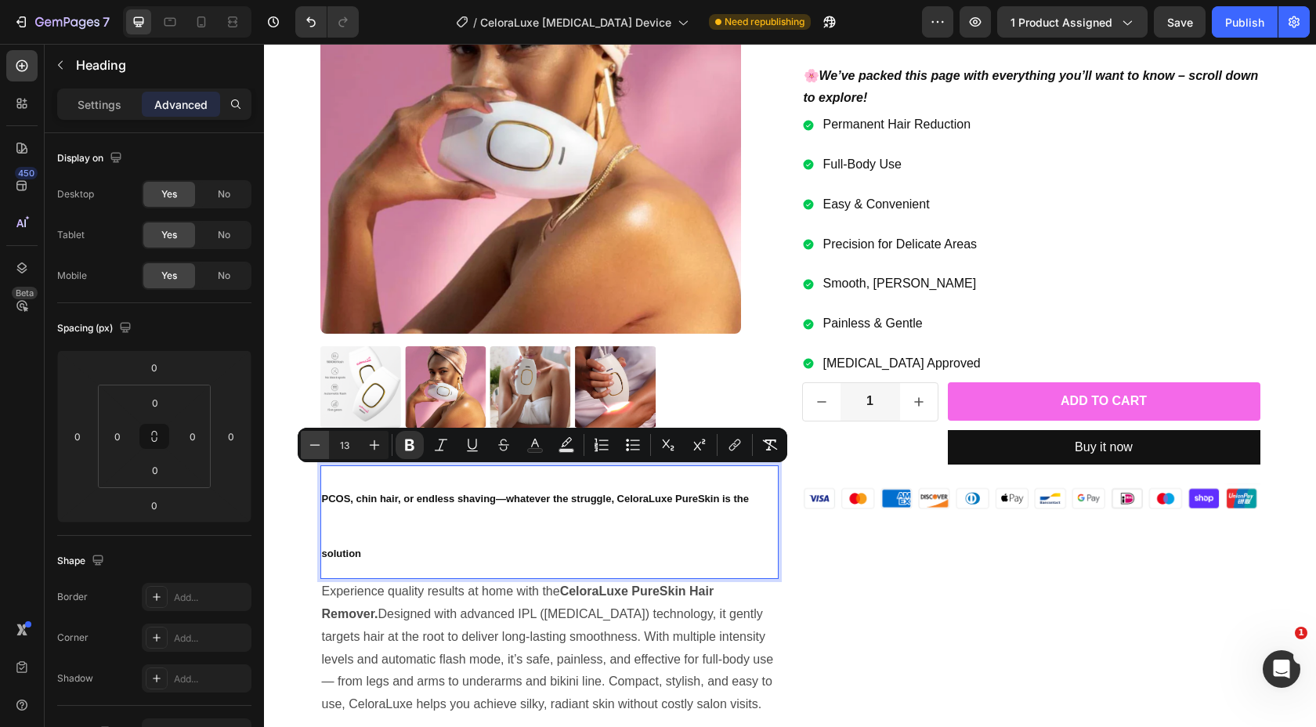
click at [327, 450] on button "Minus" at bounding box center [315, 445] width 28 height 28
type input "12"
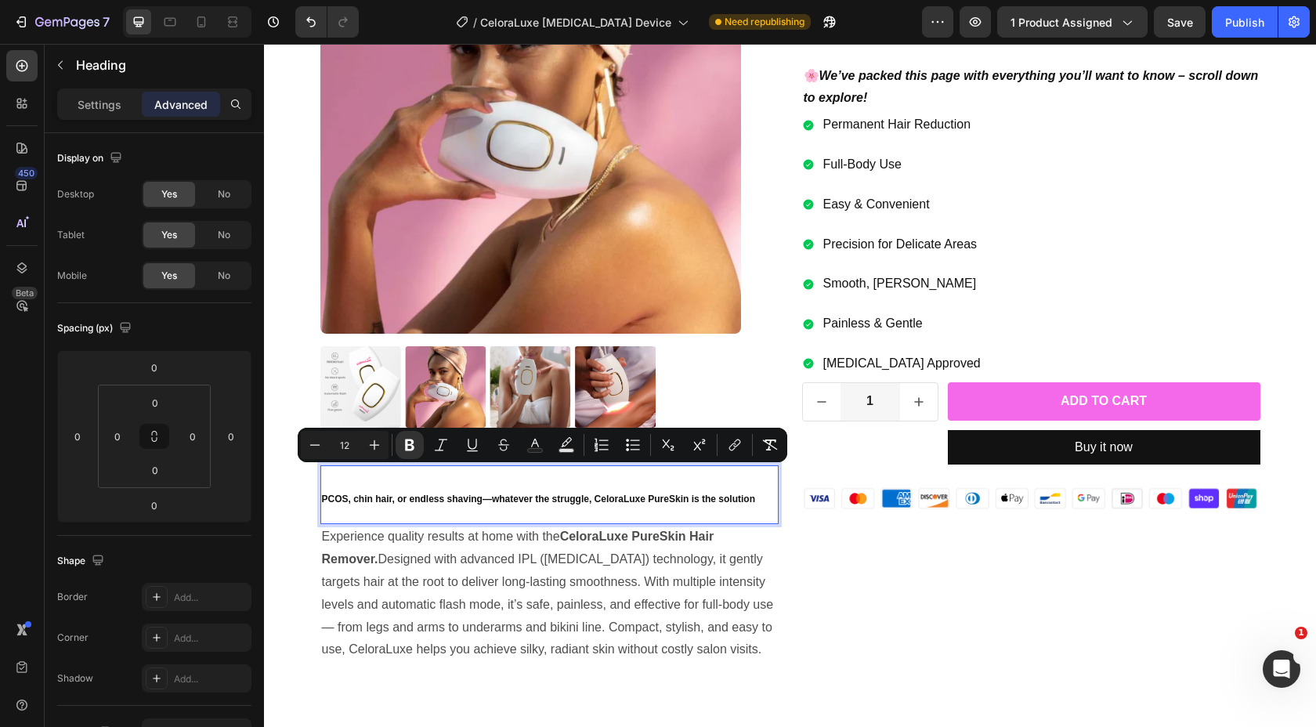
click at [749, 497] on strong "PCOS, chin hair, or endless shaving—whatever the struggle, CeloraLuxe PureSkin …" at bounding box center [538, 498] width 433 height 11
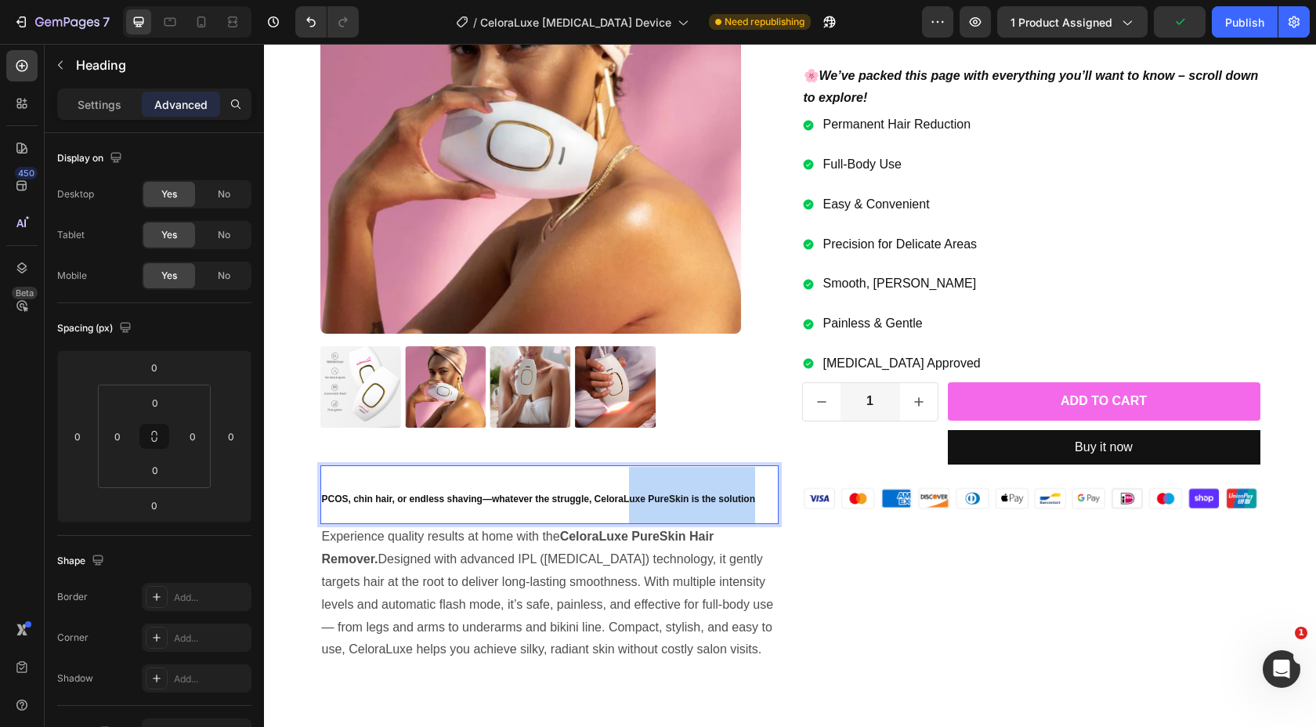
drag, startPoint x: 757, startPoint y: 498, endPoint x: 628, endPoint y: 494, distance: 128.5
click at [628, 494] on p "PCOS, chin hair, or endless shaving—whatever the struggle, CeloraLuxe PureSkin …" at bounding box center [549, 495] width 455 height 56
click at [396, 502] on strong "PCOS, chin hair, or endless shaving—whatever the struggle, CeloraLuxe PureSkin …" at bounding box center [538, 498] width 433 height 11
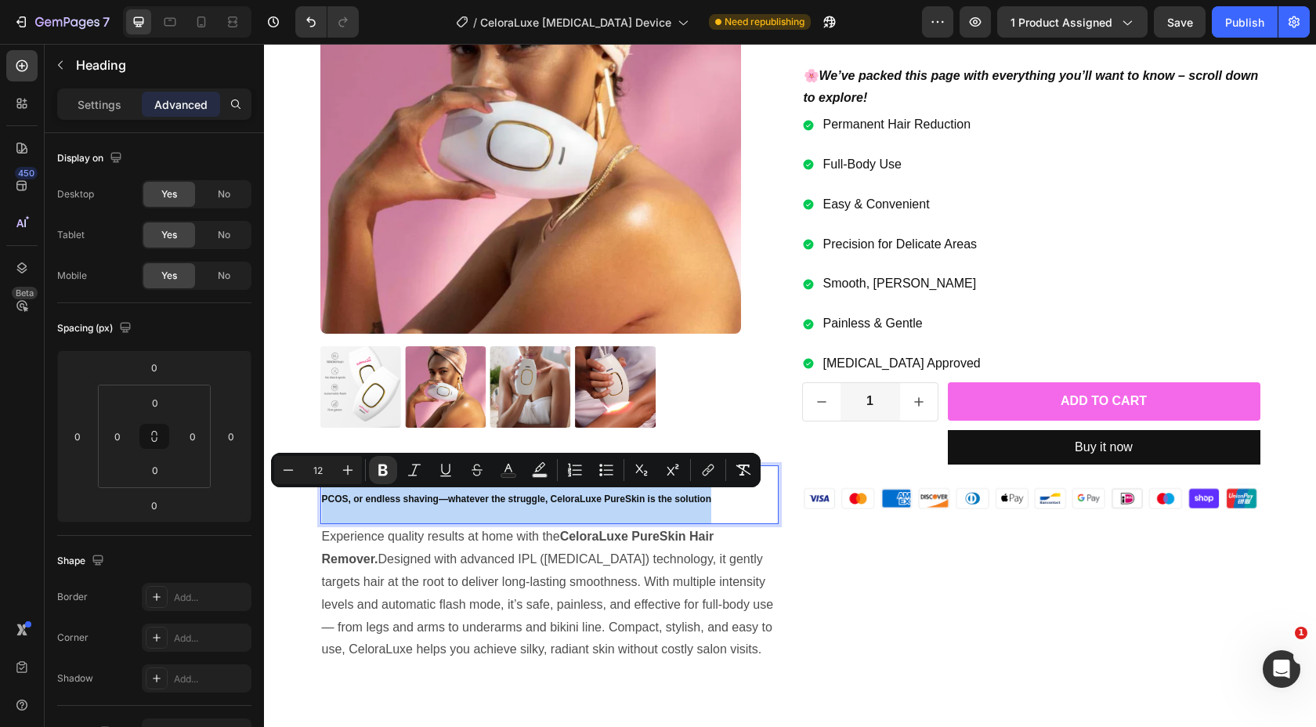
drag, startPoint x: 714, startPoint y: 501, endPoint x: 320, endPoint y: 501, distance: 394.0
click at [320, 501] on h2 "PCOS, or endless shaving—whatever the struggle, CeloraLuxe PureSkin is the solu…" at bounding box center [549, 495] width 458 height 60
click at [344, 467] on icon "Editor contextual toolbar" at bounding box center [348, 470] width 16 height 16
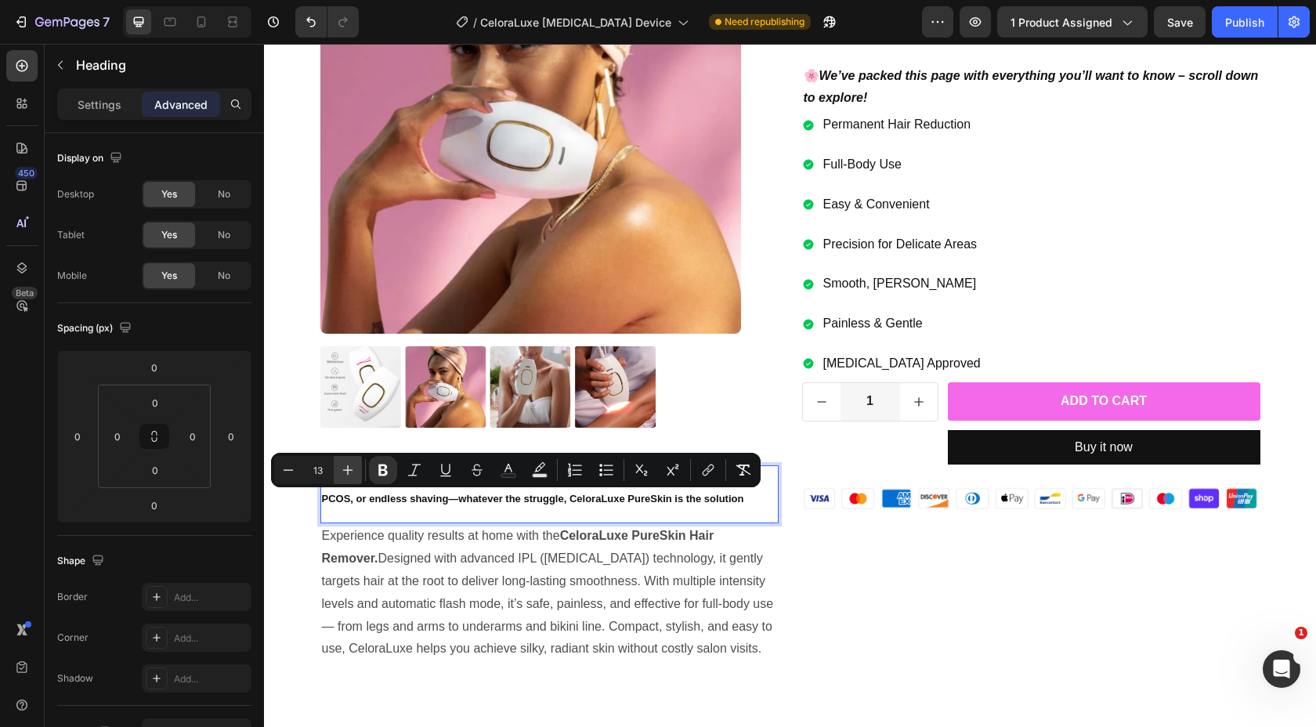
click at [344, 467] on icon "Editor contextual toolbar" at bounding box center [348, 470] width 16 height 16
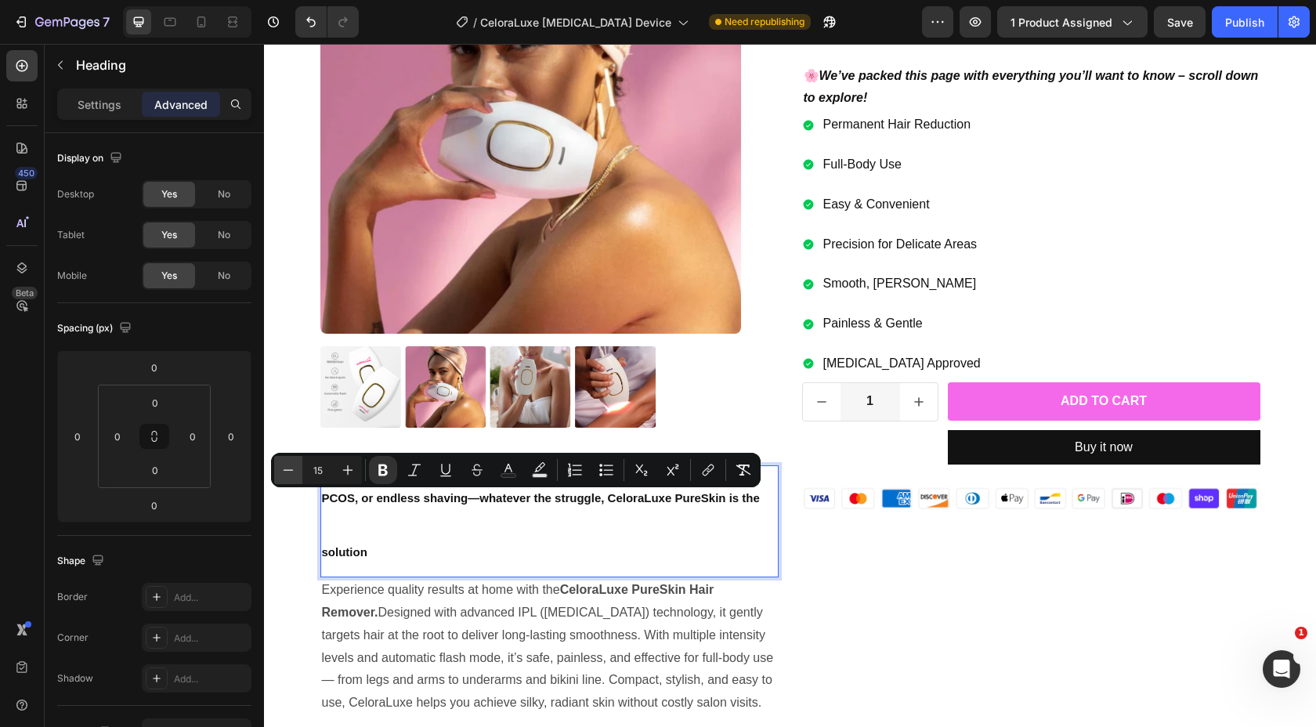
click at [293, 475] on icon "Editor contextual toolbar" at bounding box center [288, 470] width 16 height 16
type input "14"
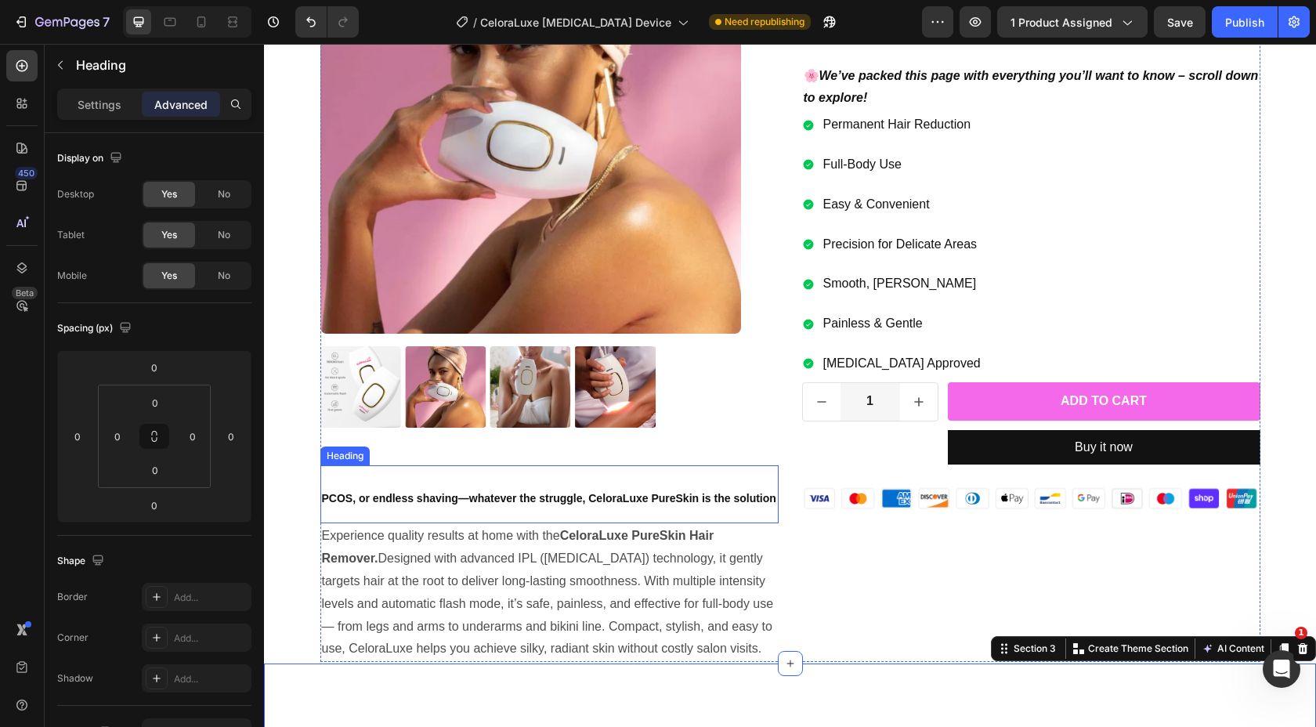
click at [759, 493] on strong "PCOS, or endless shaving—whatever the struggle, CeloraLuxe PureSkin is the solu…" at bounding box center [549, 498] width 454 height 13
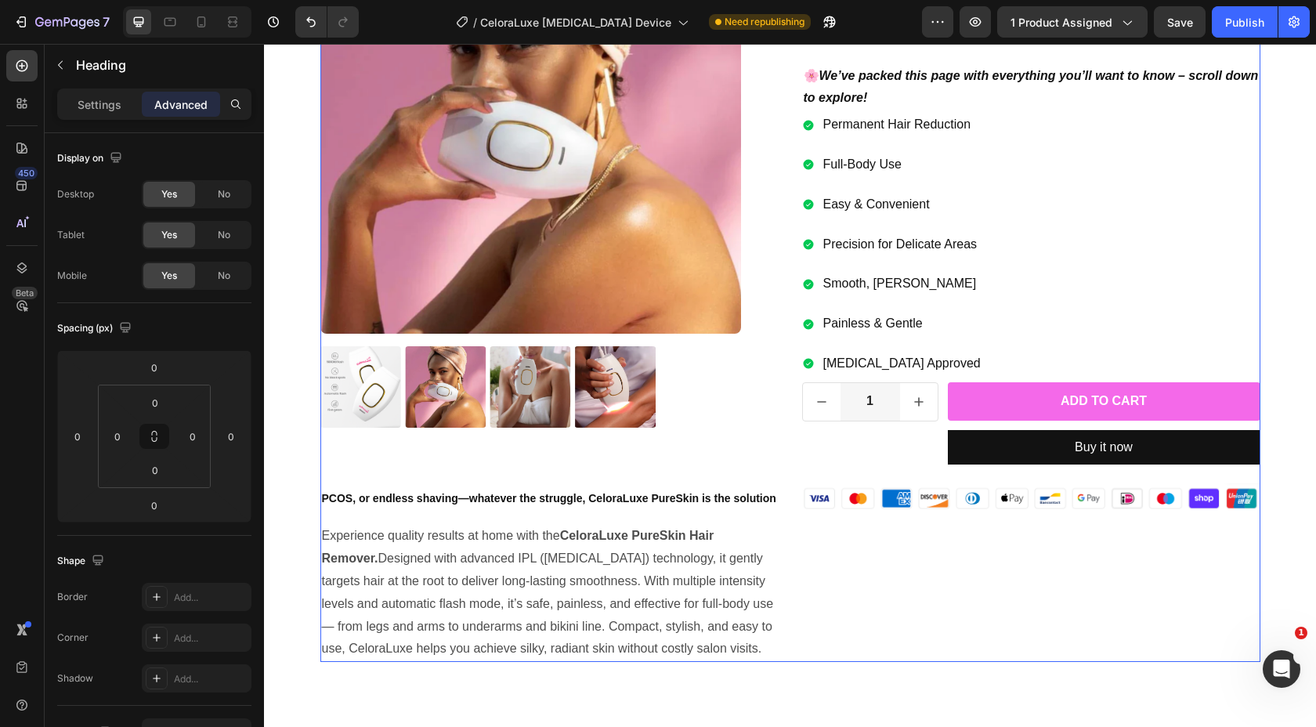
click at [638, 436] on div "Product Images ⁠⁠⁠⁠⁠⁠⁠ PCOS, or endless shaving—whatever the struggle, CeloraLu…" at bounding box center [549, 287] width 458 height 749
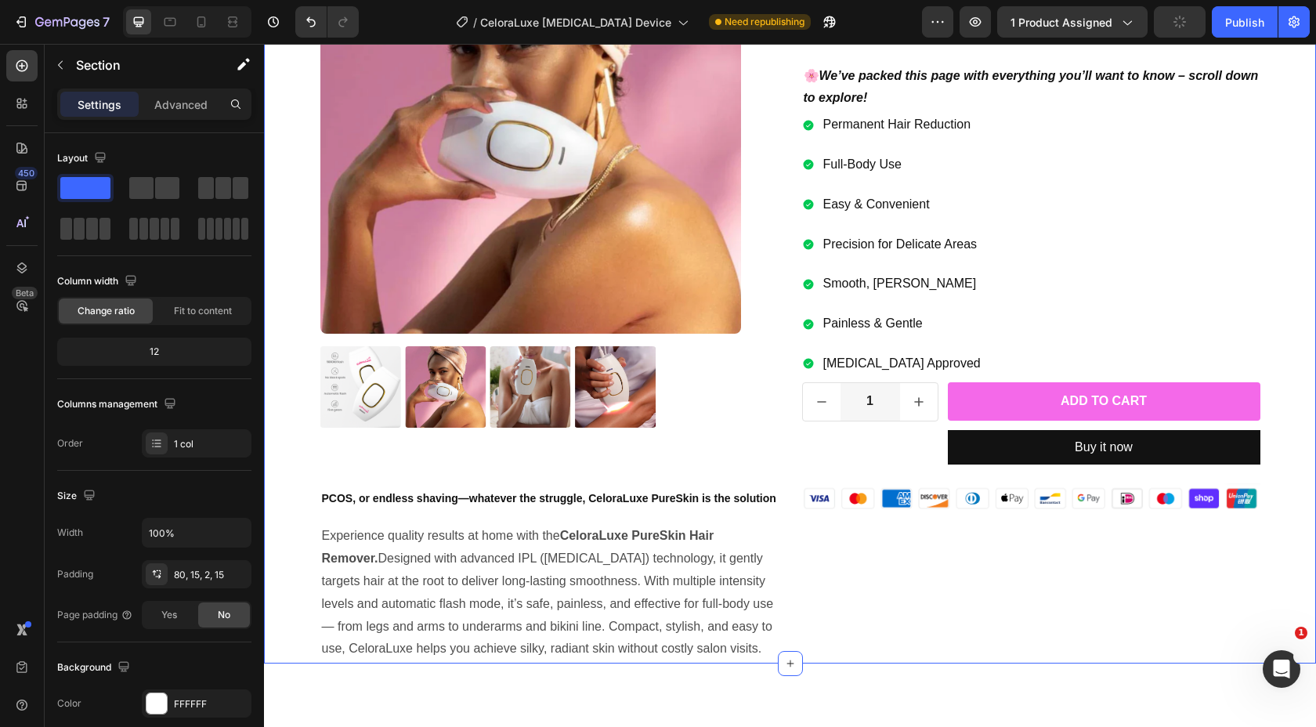
click at [307, 449] on div "Product Images ⁠⁠⁠⁠⁠⁠⁠ PCOS, or endless shaving—whatever the struggle, CeloraLu…" at bounding box center [790, 287] width 1028 height 749
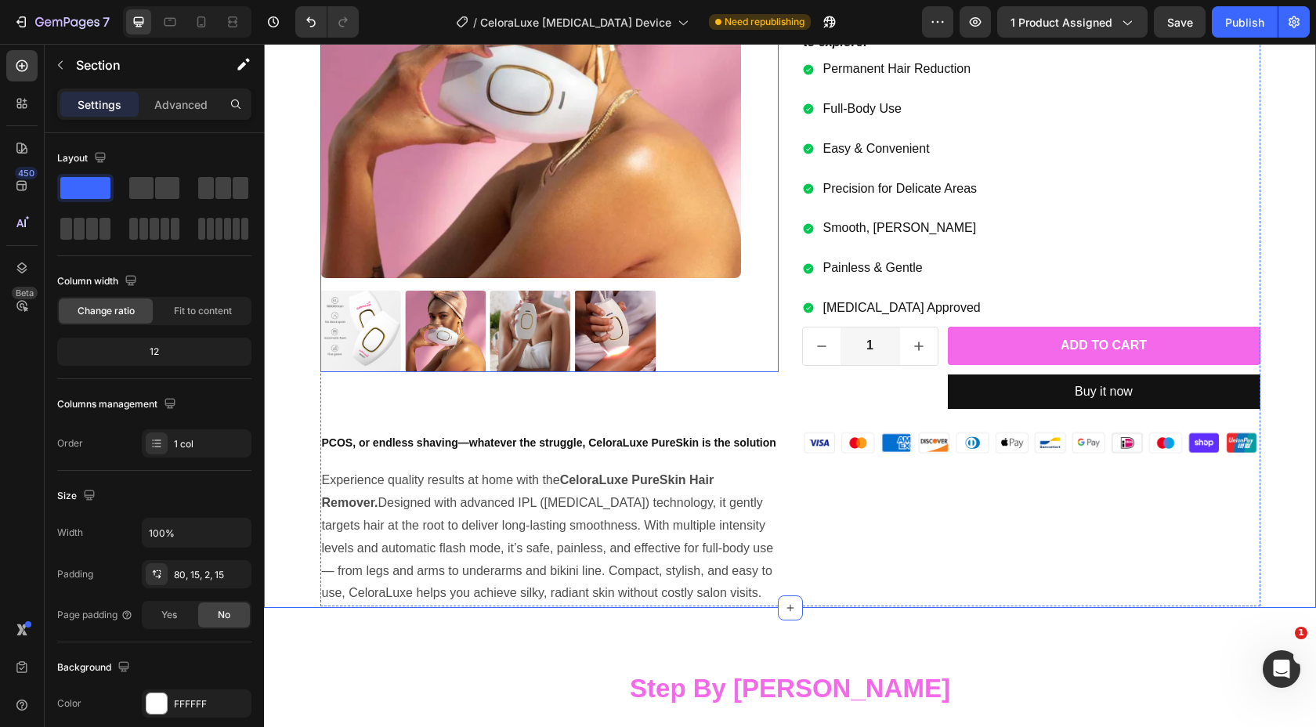
scroll to position [391, 0]
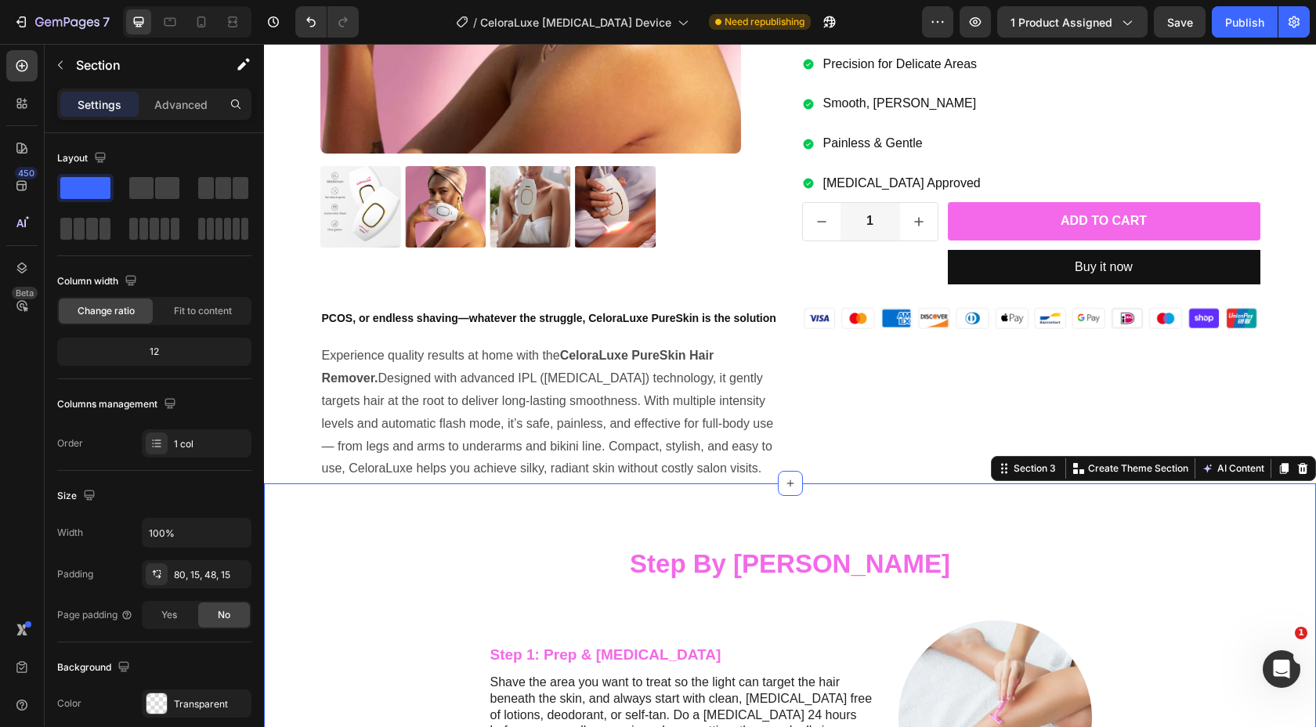
scroll to position [621, 0]
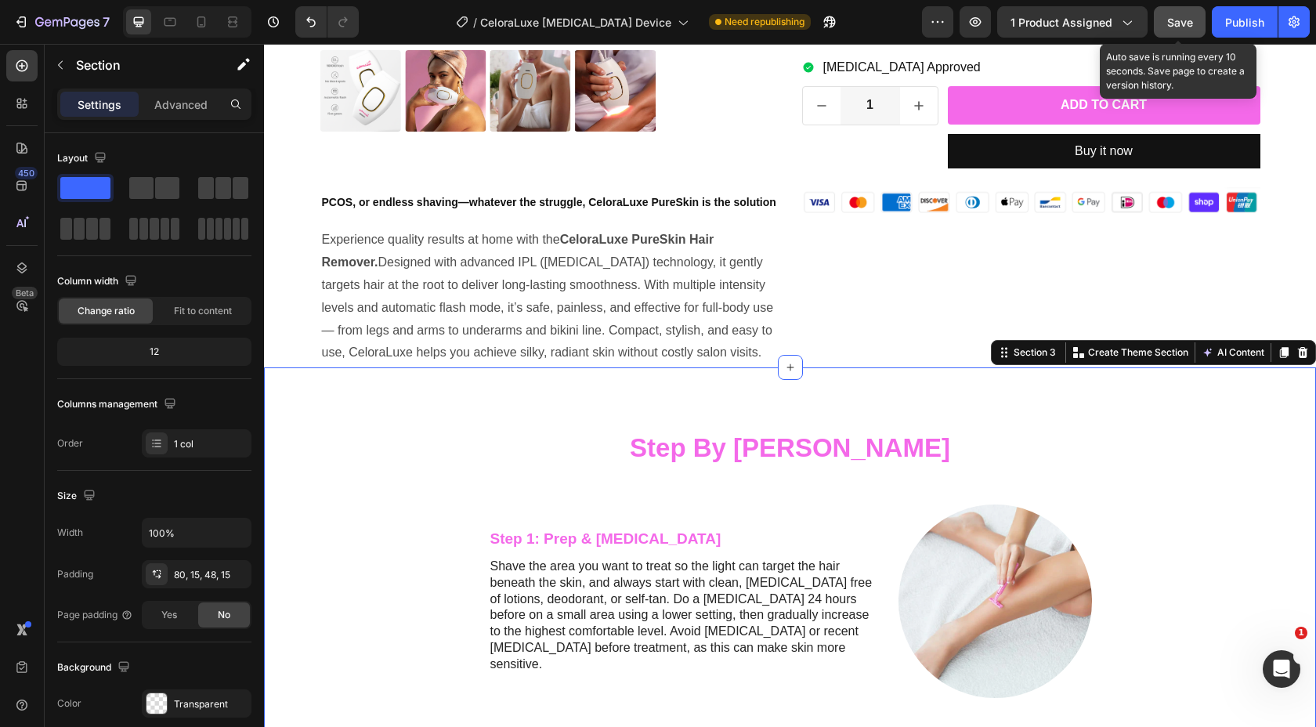
click at [1176, 22] on span "Save" at bounding box center [1180, 22] width 26 height 13
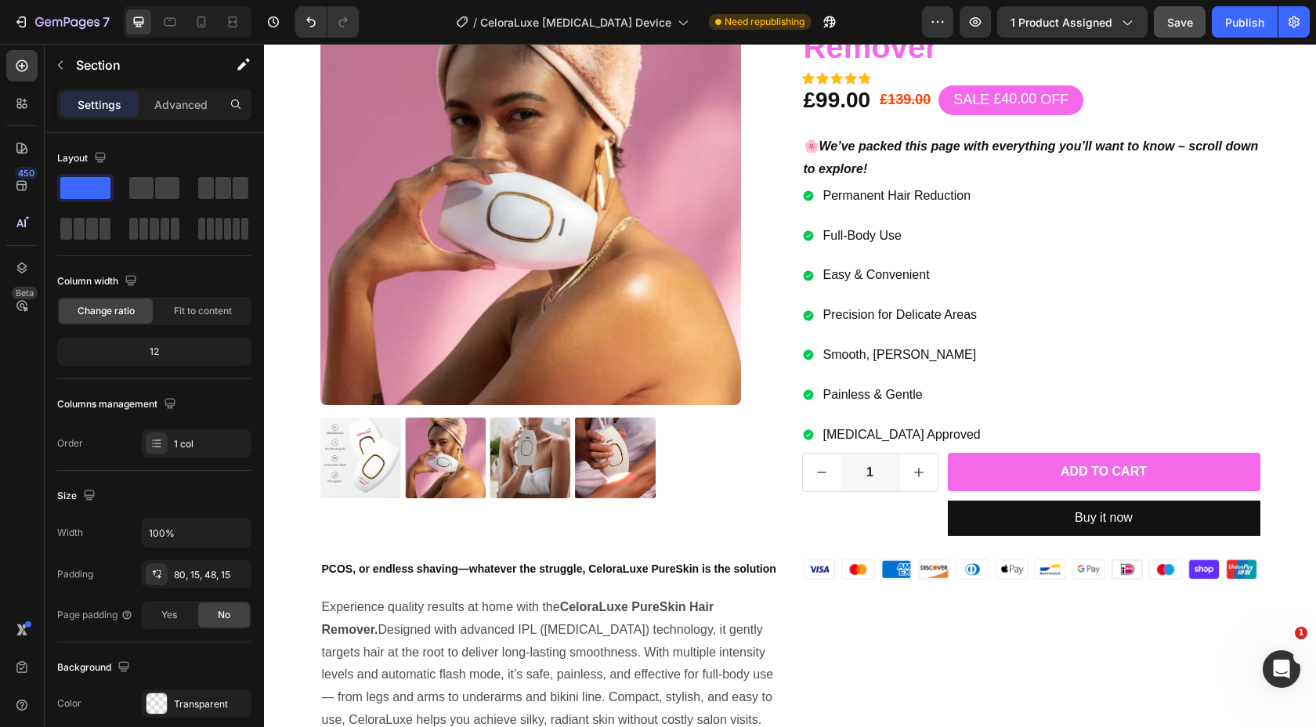
scroll to position [0, 0]
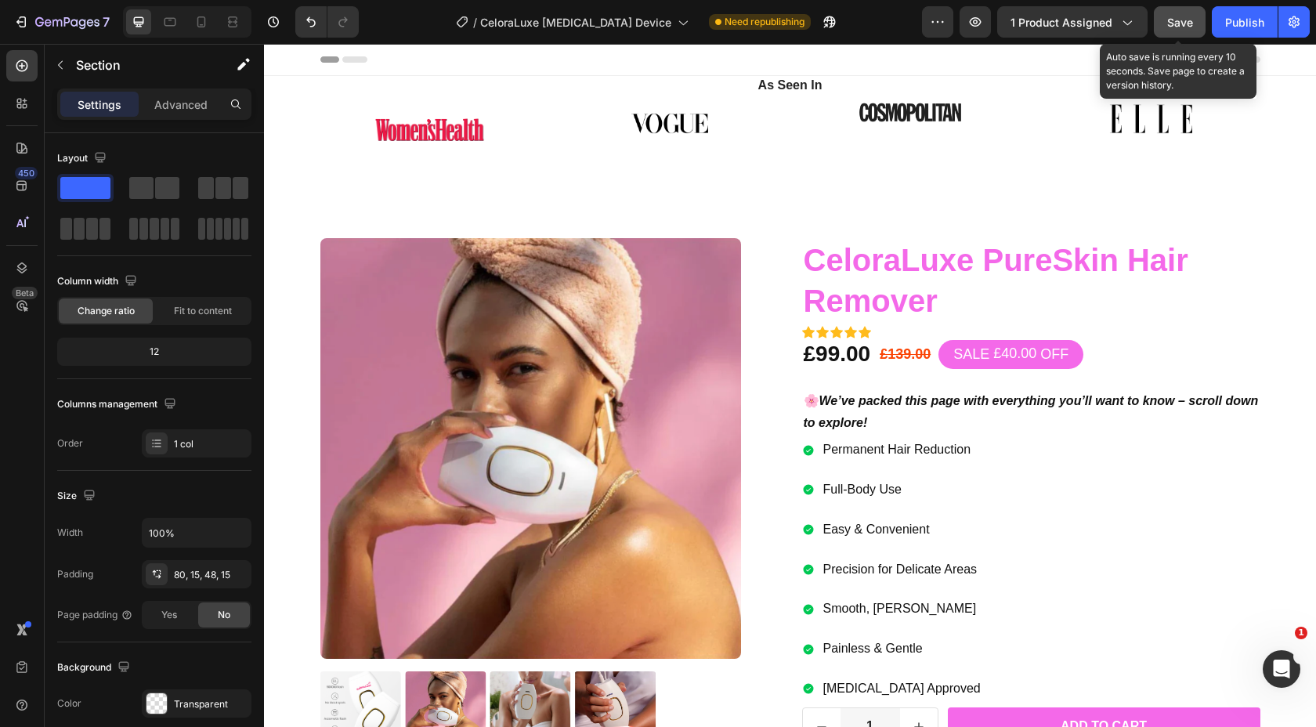
click at [1190, 19] on span "Save" at bounding box center [1180, 22] width 26 height 13
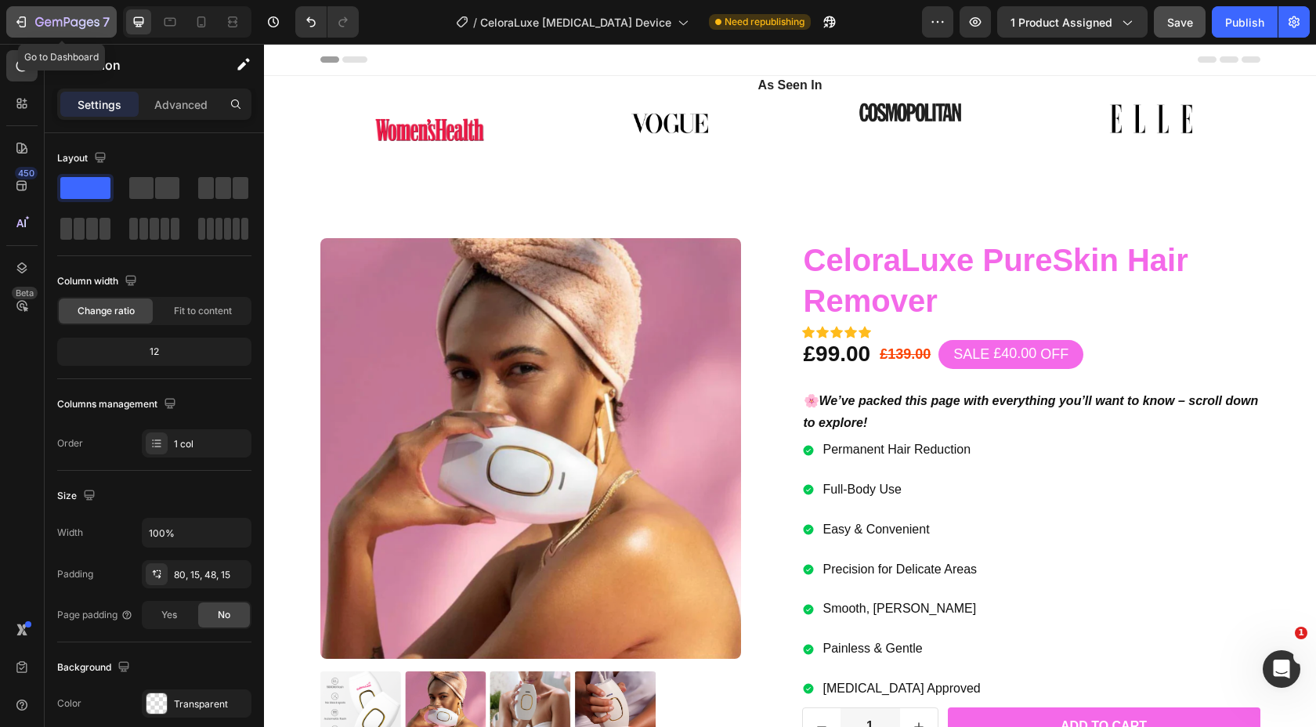
click at [34, 31] on div "7" at bounding box center [61, 22] width 96 height 19
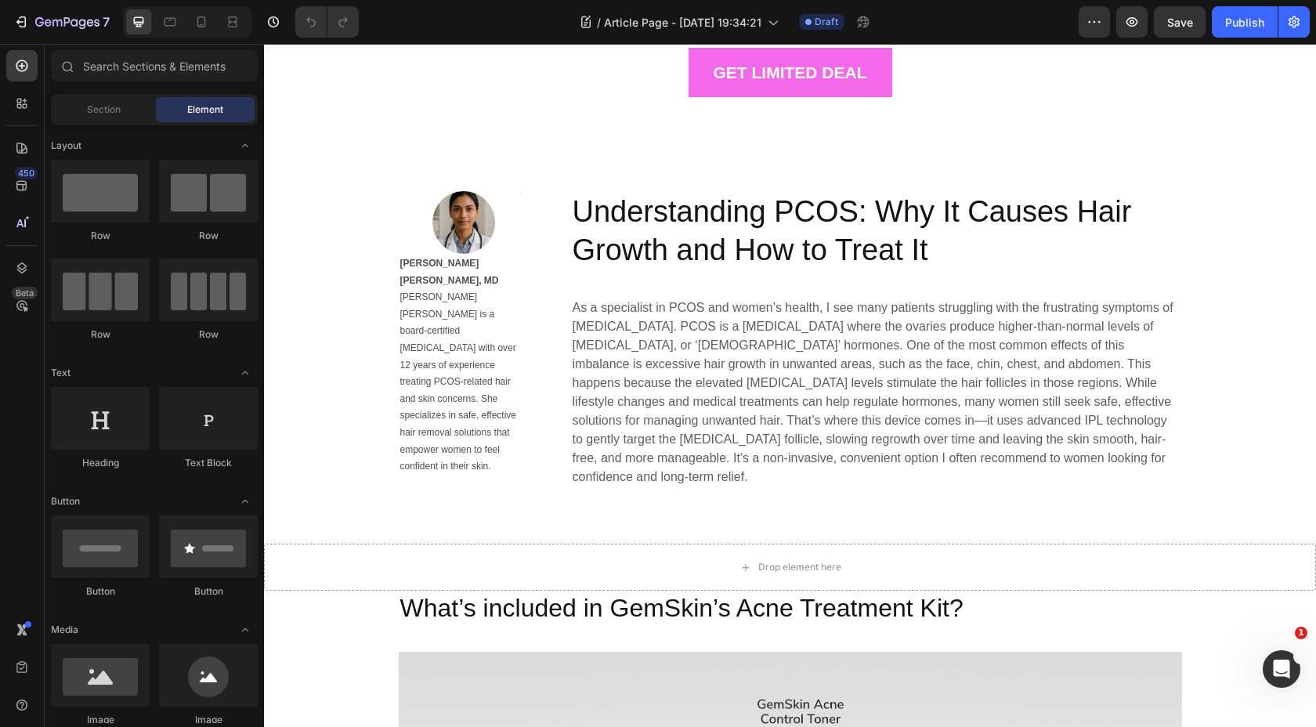
scroll to position [797, 0]
